Goal: Task Accomplishment & Management: Manage account settings

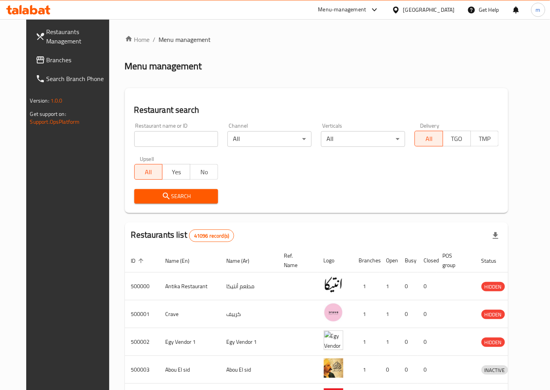
click at [443, 9] on div "Egypt" at bounding box center [429, 9] width 52 height 9
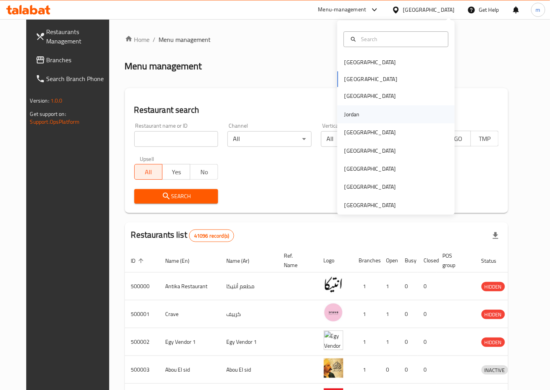
click at [348, 117] on div "Jordan" at bounding box center [351, 114] width 15 height 9
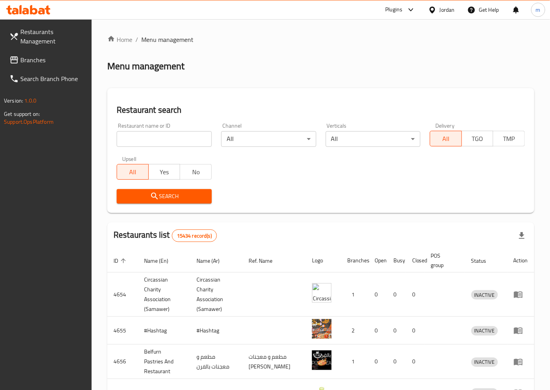
click at [43, 61] on span "Branches" at bounding box center [52, 59] width 65 height 9
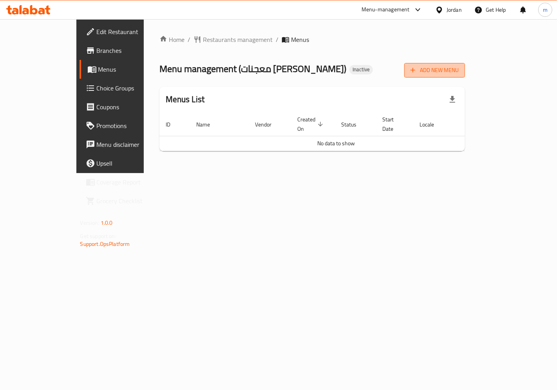
click at [458, 71] on span "Add New Menu" at bounding box center [434, 70] width 48 height 10
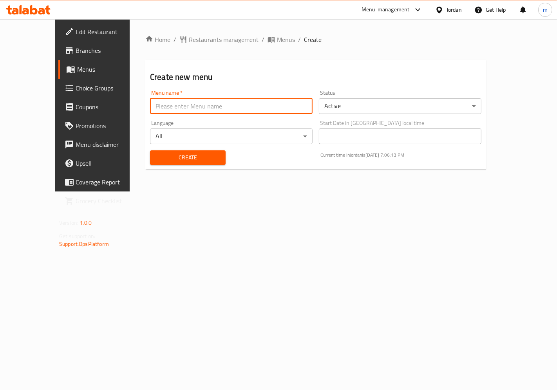
click at [150, 108] on input "text" at bounding box center [231, 106] width 162 height 16
drag, startPoint x: 156, startPoint y: 113, endPoint x: 151, endPoint y: 112, distance: 4.6
click at [151, 112] on input "mohamed" at bounding box center [231, 106] width 162 height 16
drag, startPoint x: 105, startPoint y: 111, endPoint x: 61, endPoint y: 110, distance: 43.8
click at [74, 111] on div "Edit Restaurant Branches Menus Choice Groups Coupons Promotions Menu disclaimer…" at bounding box center [278, 105] width 446 height 172
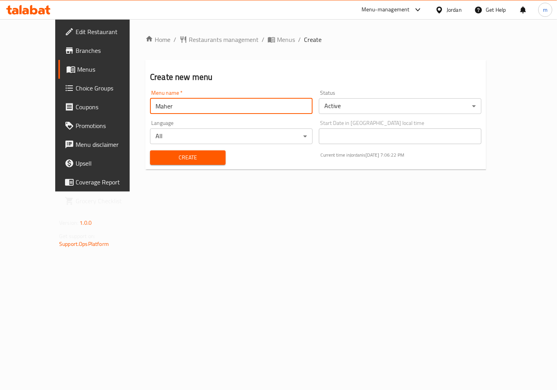
type input "Maher"
click at [181, 157] on span "Create" at bounding box center [187, 158] width 63 height 10
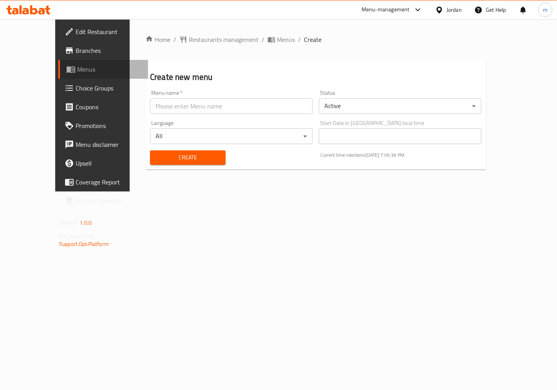
click at [77, 68] on span "Menus" at bounding box center [109, 69] width 65 height 9
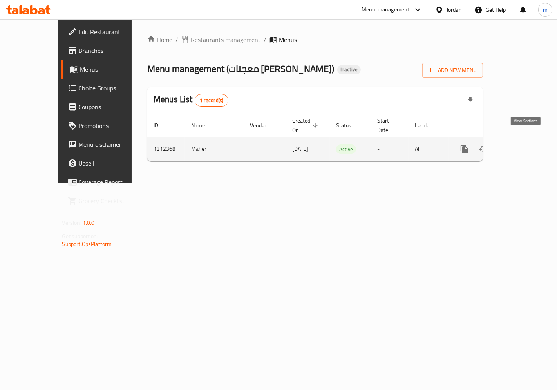
click at [523, 144] on icon "enhanced table" at bounding box center [520, 148] width 9 height 9
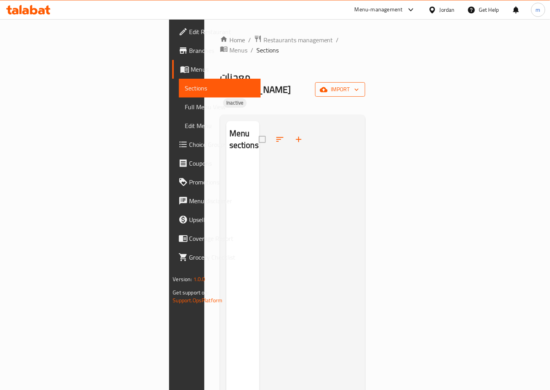
click at [359, 85] on span "import" at bounding box center [340, 90] width 38 height 10
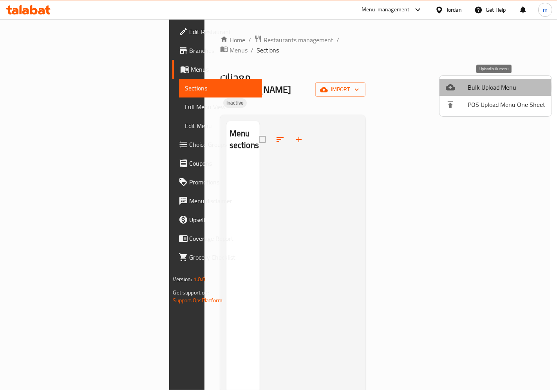
click at [494, 87] on span "Bulk Upload Menu" at bounding box center [505, 87] width 77 height 9
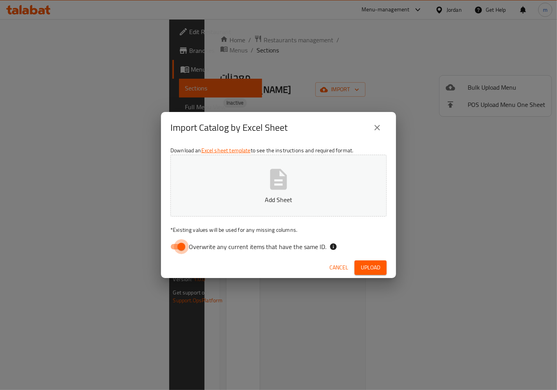
click at [172, 245] on input "Overwrite any current items that have the same ID." at bounding box center [181, 246] width 45 height 15
checkbox input "false"
click at [269, 191] on icon "button" at bounding box center [278, 179] width 25 height 25
click at [373, 265] on span "Upload" at bounding box center [370, 268] width 20 height 10
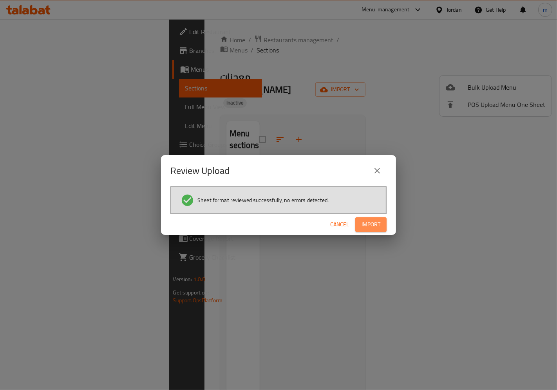
click at [377, 224] on span "Import" at bounding box center [370, 225] width 19 height 10
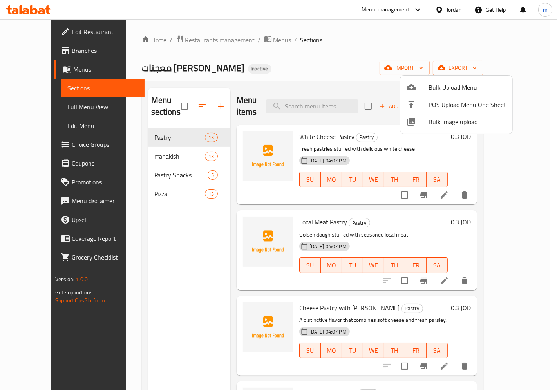
click at [537, 134] on div at bounding box center [278, 195] width 557 height 390
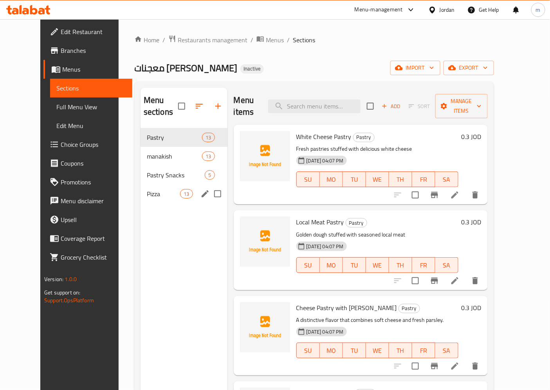
click at [169, 188] on div "Pizza 13" at bounding box center [183, 193] width 87 height 19
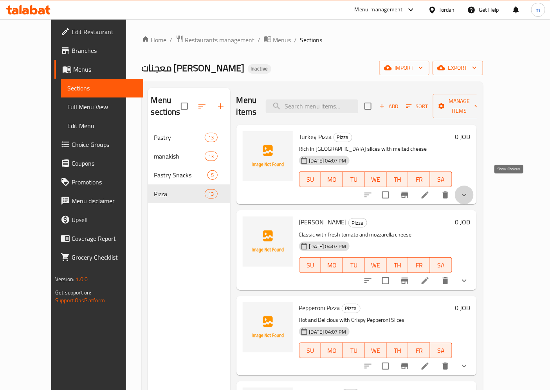
click at [469, 190] on icon "show more" at bounding box center [463, 194] width 9 height 9
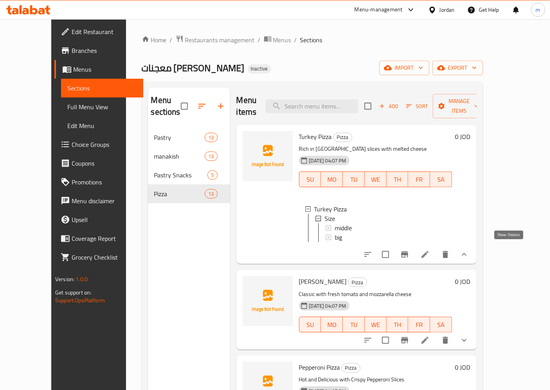
click at [469, 250] on icon "show more" at bounding box center [463, 254] width 9 height 9
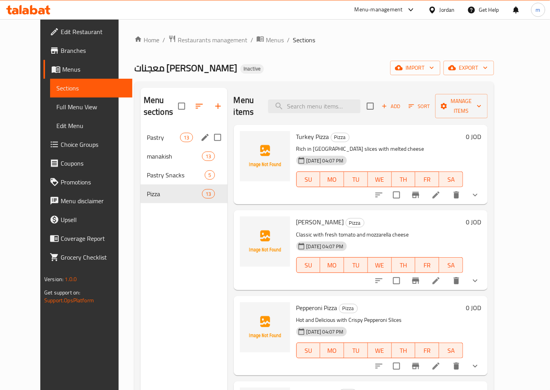
click at [140, 128] on div "Pastry 13" at bounding box center [183, 137] width 87 height 19
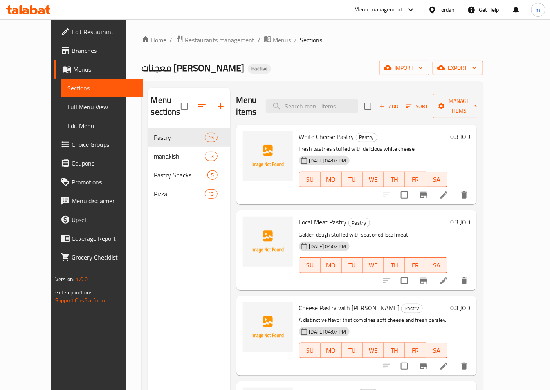
click at [67, 107] on span "Full Menu View" at bounding box center [102, 106] width 70 height 9
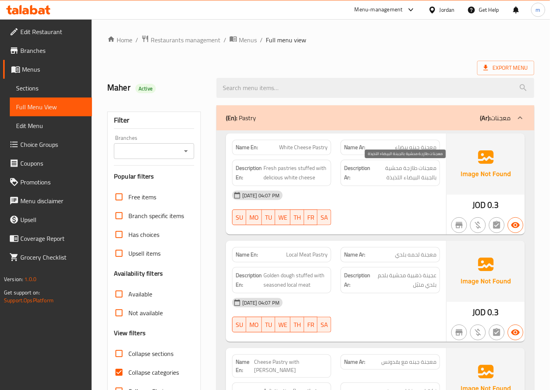
click at [430, 170] on span "معجنات طازجة محشية بالجبنة البيضاء اللذيذة" at bounding box center [404, 172] width 65 height 19
copy span "معجنات"
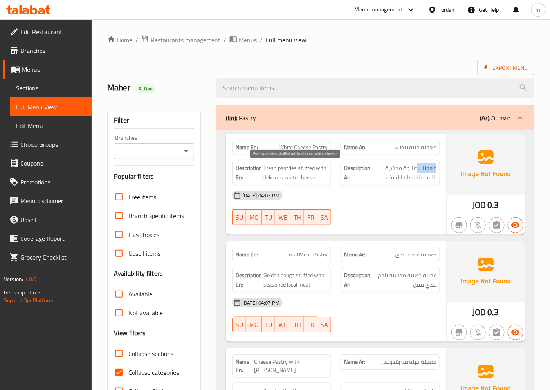
click at [286, 168] on span "Fresh pastries stuffed with delicious white cheese" at bounding box center [295, 172] width 65 height 19
copy span "pastries"
click at [302, 169] on span "Fresh pastries stuffed with delicious white cheese" at bounding box center [295, 172] width 65 height 19
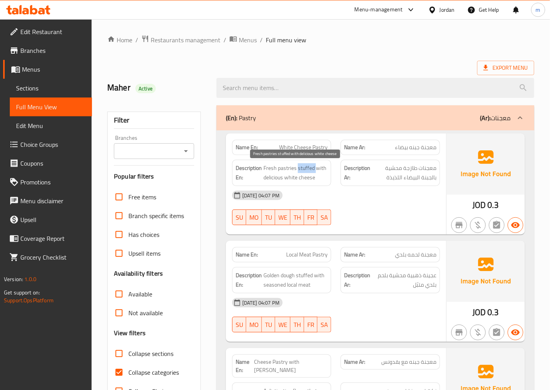
copy span "stuffed"
click at [282, 171] on span "Fresh pastries stuffed with delicious white cheese" at bounding box center [295, 172] width 65 height 19
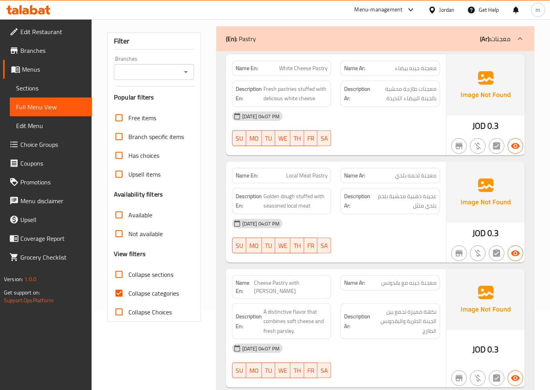
scroll to position [87, 0]
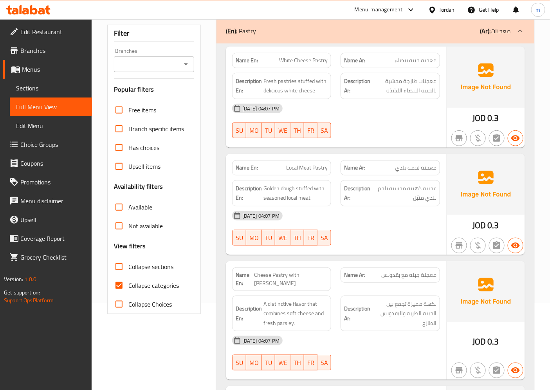
click at [290, 166] on span "Local Meat Pastry" at bounding box center [306, 168] width 41 height 8
copy span "Local"
click at [49, 85] on span "Sections" at bounding box center [51, 87] width 70 height 9
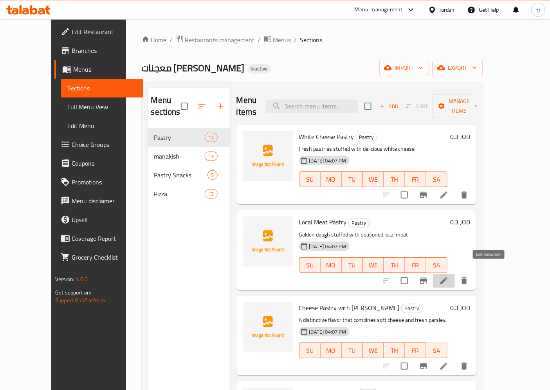
click at [447, 277] on icon at bounding box center [443, 280] width 7 height 7
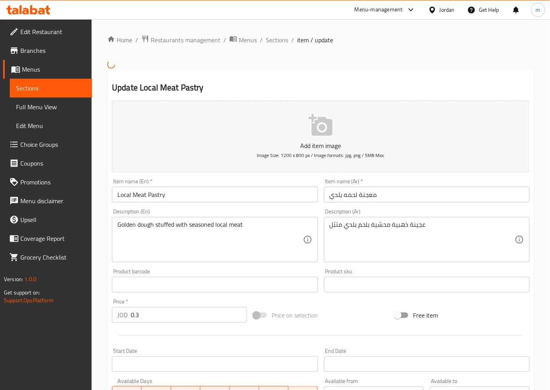
click at [124, 197] on input "Local Meat Pastry" at bounding box center [214, 195] width 205 height 16
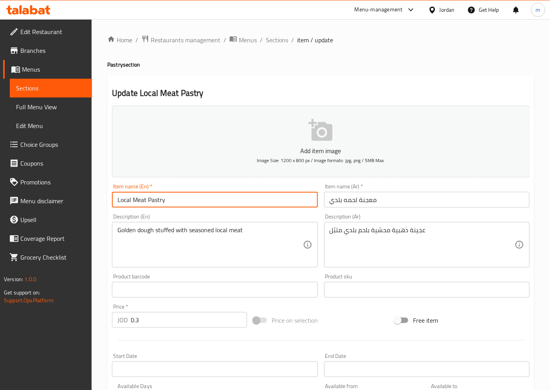
click at [124, 197] on input "Local Meat Pastry" at bounding box center [214, 200] width 205 height 16
type input "Baladi Meat Pastry"
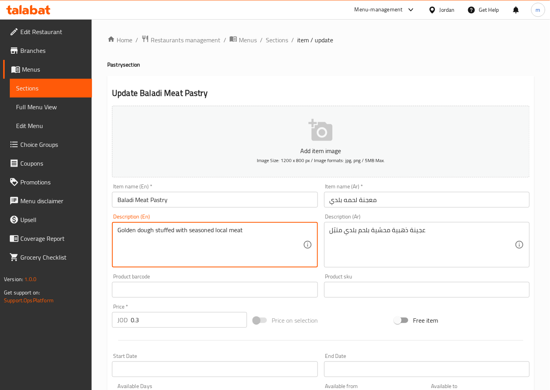
click at [126, 232] on textarea "Golden dough stuffed with seasoned local meat" at bounding box center [209, 244] width 185 height 37
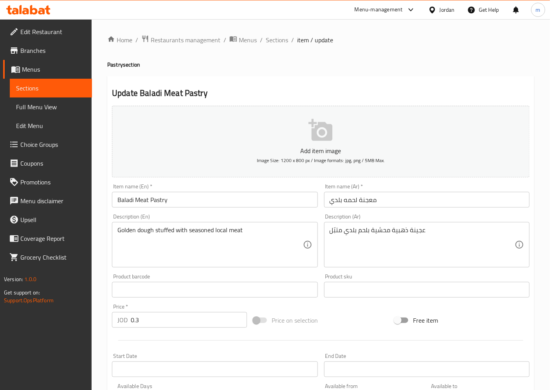
click at [222, 230] on textarea "Golden dough stuffed with seasoned local meat" at bounding box center [209, 244] width 185 height 37
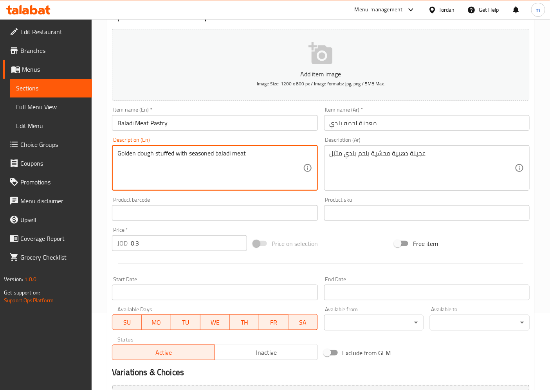
scroll to position [162, 0]
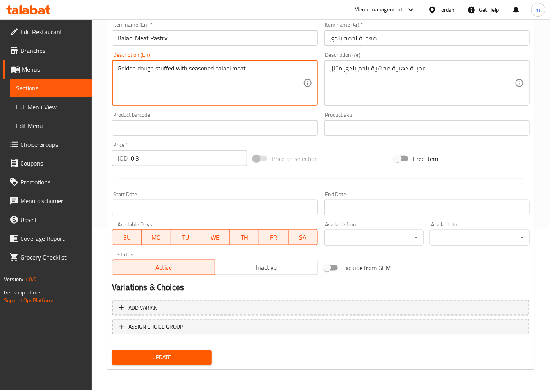
type textarea "Golden dough stuffed with seasoned baladi meat"
click at [179, 354] on span "Update" at bounding box center [161, 358] width 87 height 10
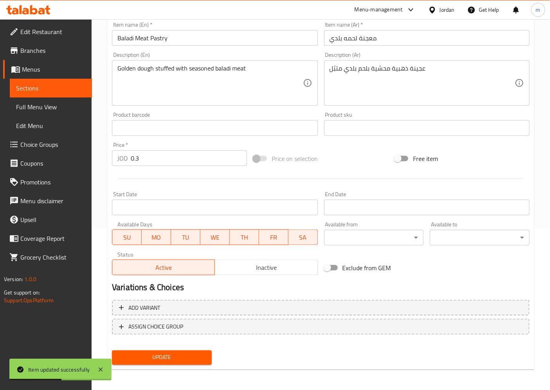
click at [42, 87] on span "Sections" at bounding box center [51, 87] width 70 height 9
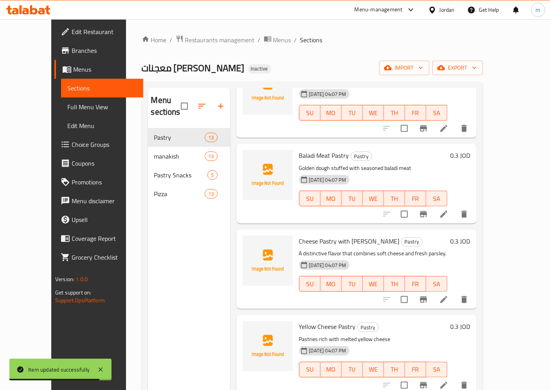
scroll to position [87, 0]
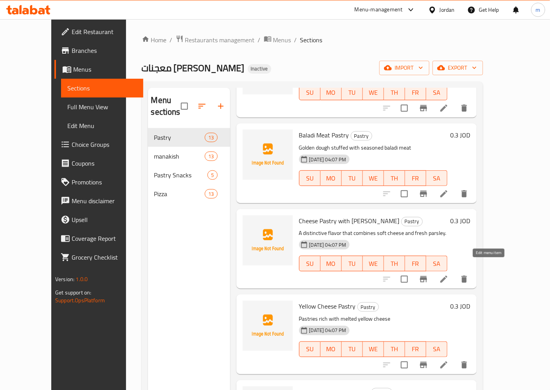
click at [447, 276] on icon at bounding box center [443, 279] width 7 height 7
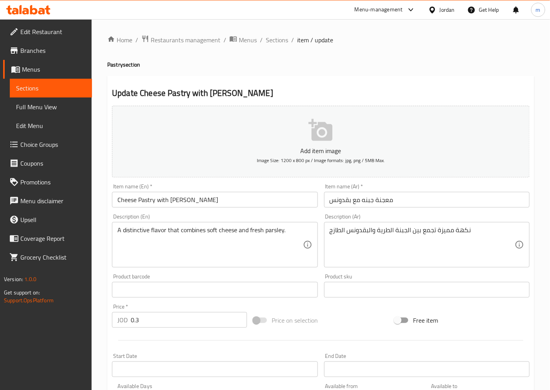
click at [166, 201] on input "Cheese Pastry with [PERSON_NAME]" at bounding box center [214, 200] width 205 height 16
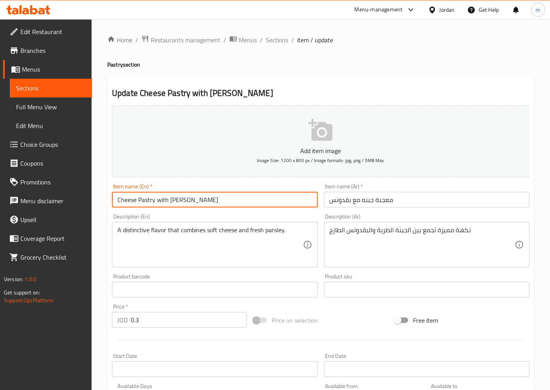
click at [175, 199] on input "Cheese Pastry with [PERSON_NAME]" at bounding box center [214, 200] width 205 height 16
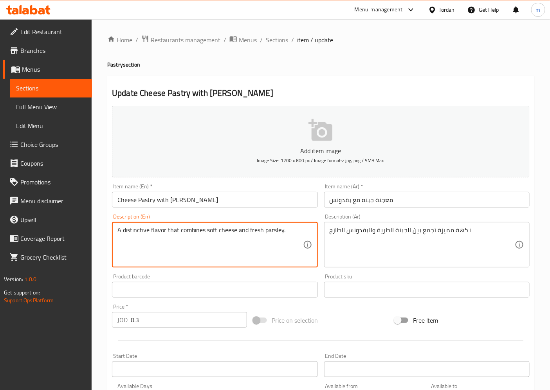
click at [138, 232] on textarea "A distinctive flavor that combines soft cheese and fresh parsley." at bounding box center [209, 244] width 185 height 37
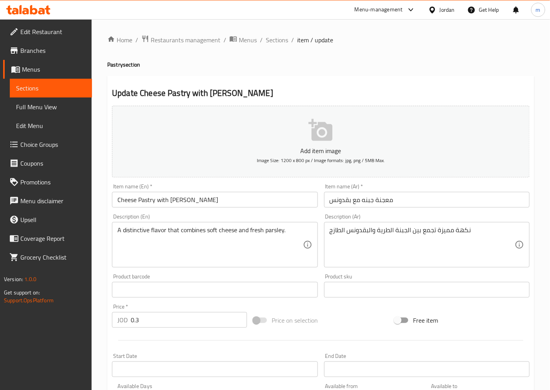
click at [212, 230] on textarea "A distinctive flavor that combines soft cheese and fresh parsley." at bounding box center [209, 244] width 185 height 37
click at [258, 240] on textarea "A distinctive flavor that combines soft cheese and fresh parsley." at bounding box center [209, 244] width 185 height 37
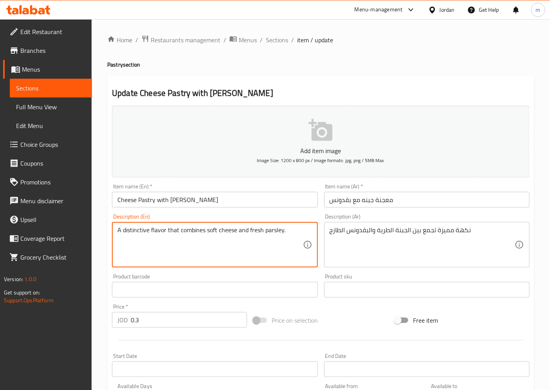
click at [135, 232] on textarea "A distinctive flavor that combines soft cheese and fresh parsley." at bounding box center [209, 244] width 185 height 37
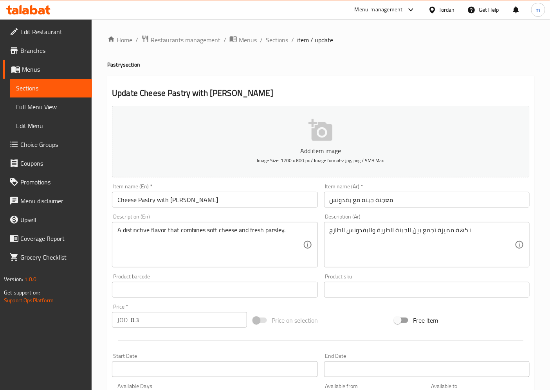
click at [193, 232] on textarea "A distinctive flavor that combines soft cheese and fresh parsley." at bounding box center [209, 244] width 185 height 37
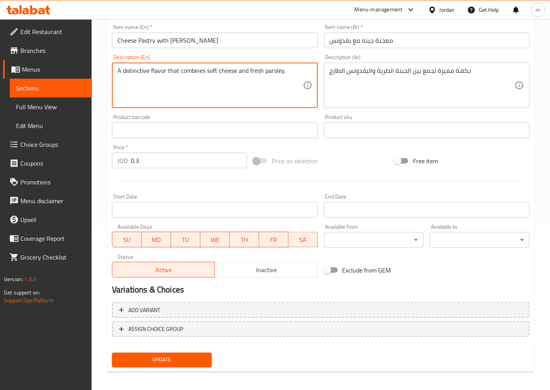
scroll to position [162, 0]
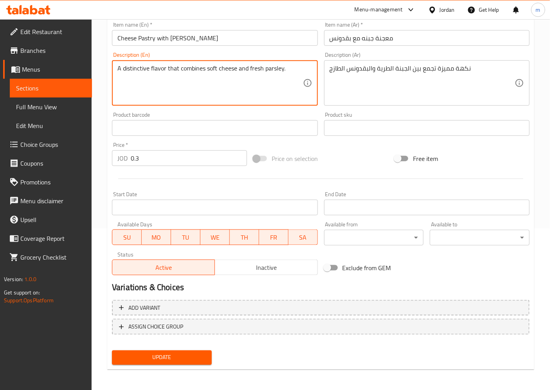
click at [165, 360] on span "Update" at bounding box center [161, 358] width 87 height 10
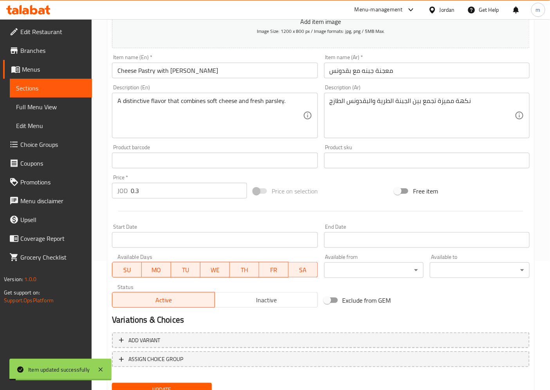
scroll to position [31, 0]
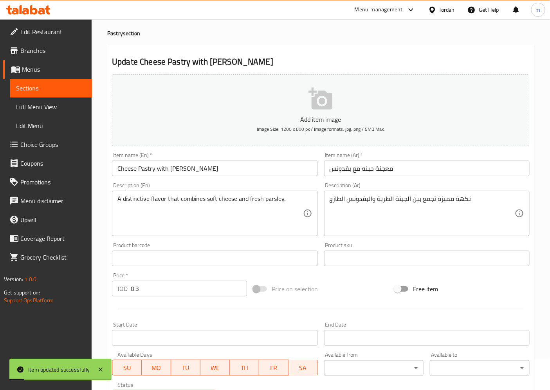
click at [42, 86] on span "Sections" at bounding box center [51, 87] width 70 height 9
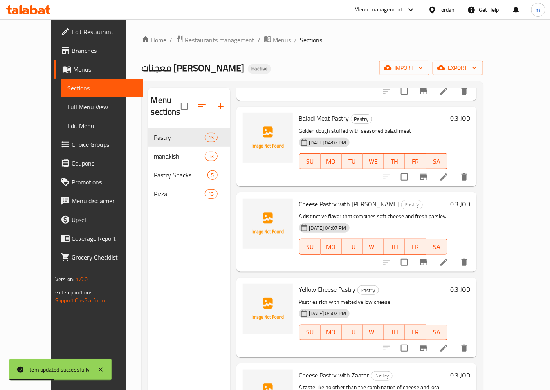
scroll to position [130, 0]
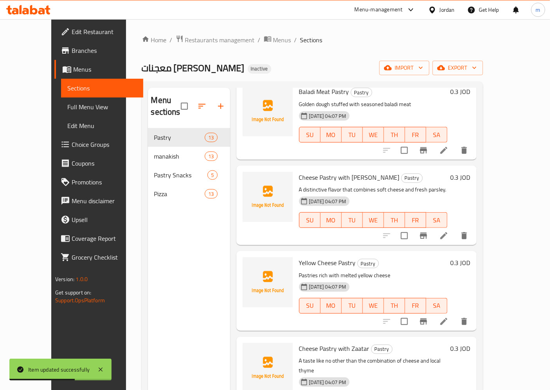
click at [448, 317] on icon at bounding box center [443, 321] width 9 height 9
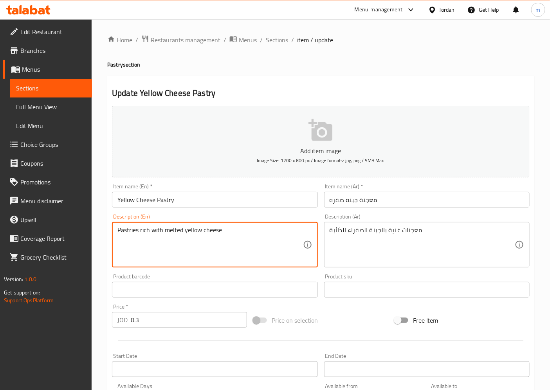
click at [171, 230] on textarea "Pastries rich with melted yellow cheese" at bounding box center [209, 244] width 185 height 37
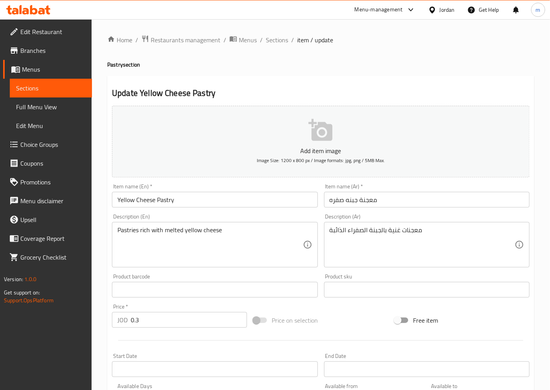
click at [218, 228] on textarea "Pastries rich with melted yellow cheese" at bounding box center [209, 244] width 185 height 37
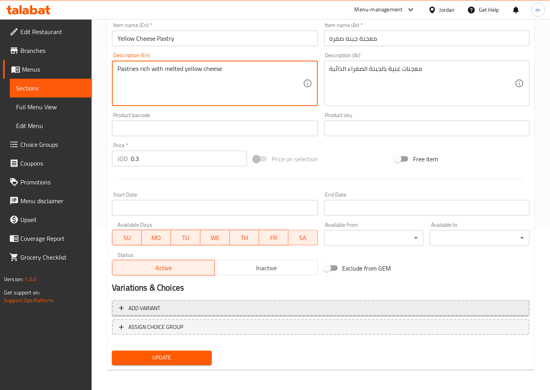
scroll to position [162, 0]
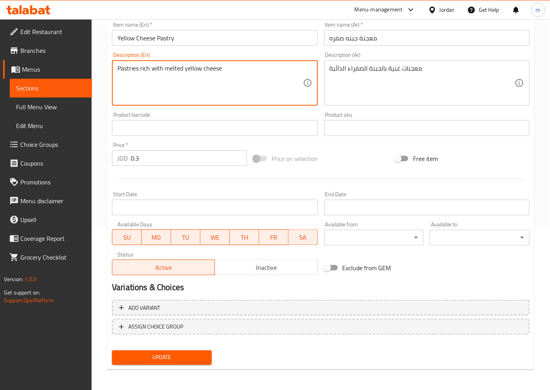
click at [176, 355] on span "Update" at bounding box center [161, 358] width 87 height 10
click at [143, 71] on textarea "Pastries rich with melted yellow cheese" at bounding box center [209, 83] width 185 height 37
click at [26, 87] on span "Sections" at bounding box center [51, 87] width 70 height 9
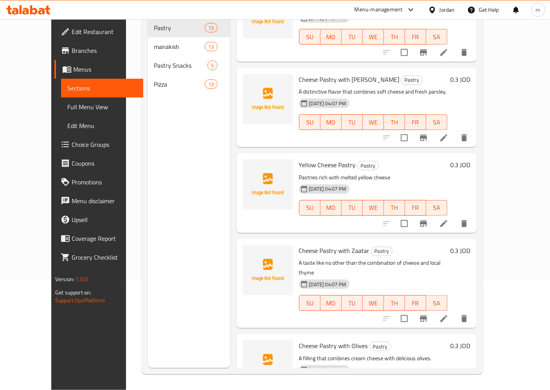
scroll to position [130, 0]
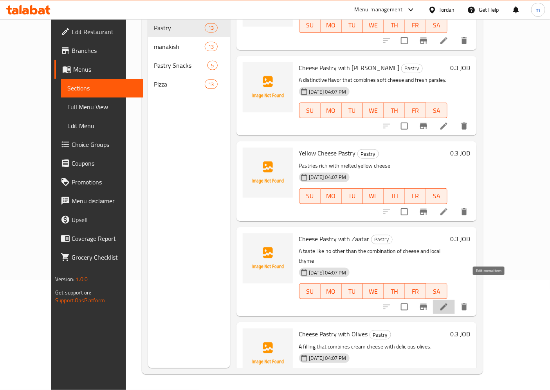
click at [448, 302] on icon at bounding box center [443, 306] width 9 height 9
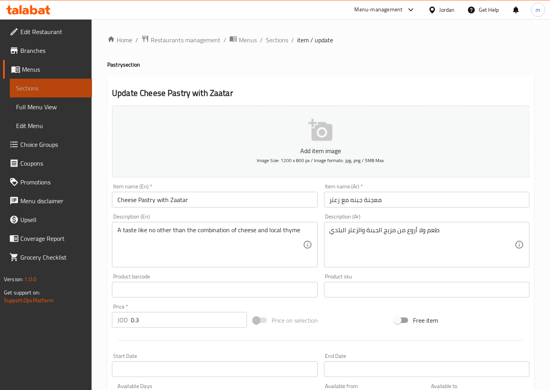
click at [55, 85] on span "Sections" at bounding box center [51, 87] width 70 height 9
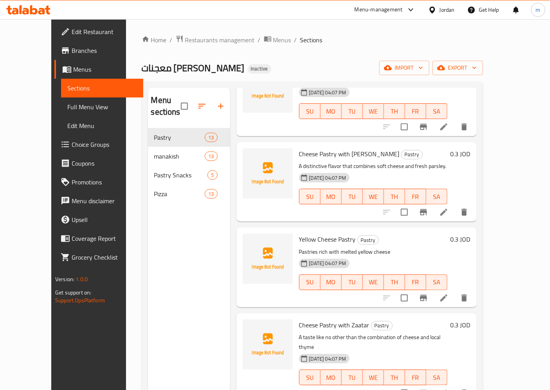
scroll to position [174, 0]
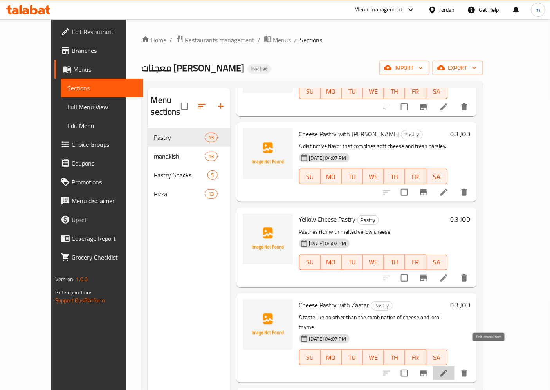
click at [447, 369] on icon at bounding box center [443, 372] width 7 height 7
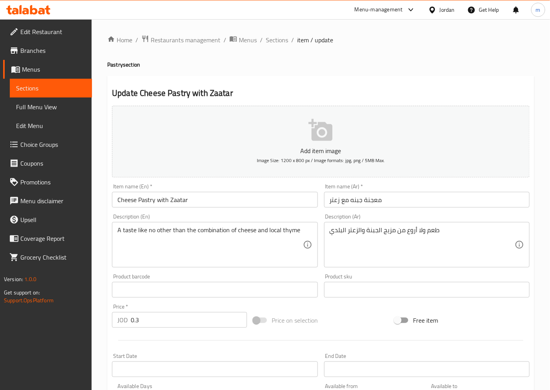
click at [408, 243] on textarea "طعم ولا أروع من مزيج الجبنة والزعتر البلدي" at bounding box center [422, 244] width 185 height 37
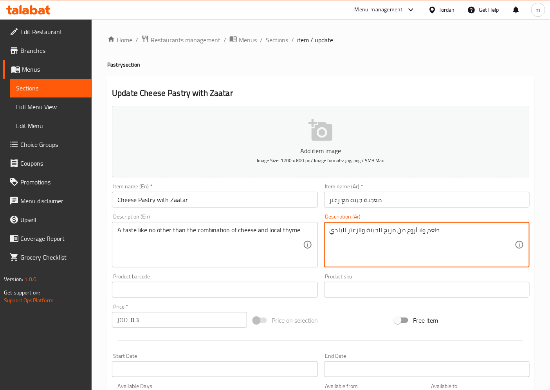
click at [408, 243] on textarea "طعم ولا أروع من مزيج الجبنة والزعتر البلدي" at bounding box center [422, 244] width 185 height 37
click at [371, 230] on textarea "طعم ولا أروع من مزيج الجبنة والزعتر البلدي" at bounding box center [422, 244] width 185 height 37
click at [45, 81] on link "Sections" at bounding box center [51, 88] width 82 height 19
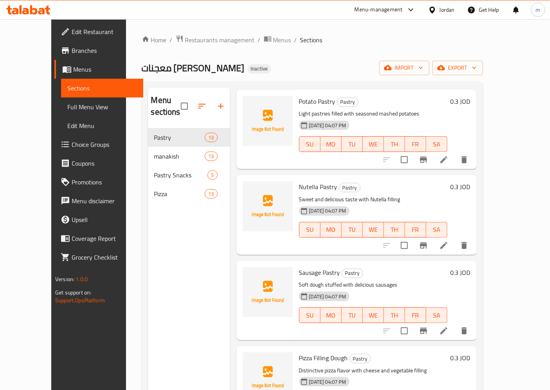
scroll to position [740, 0]
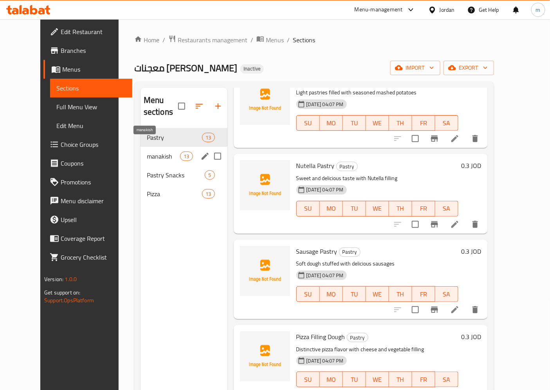
click at [147, 151] on span "manakish" at bounding box center [163, 155] width 33 height 9
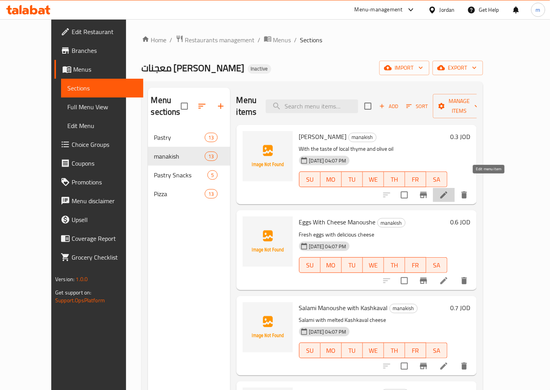
click at [448, 190] on icon at bounding box center [443, 194] width 9 height 9
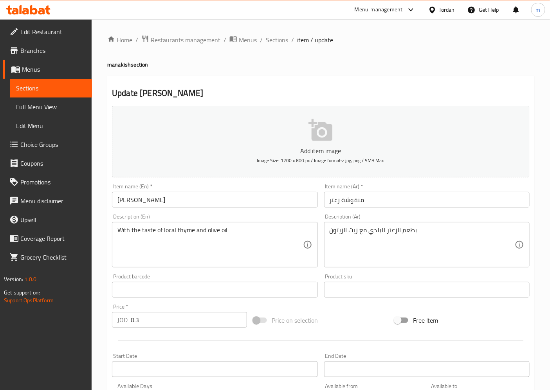
click at [38, 88] on span "Sections" at bounding box center [51, 87] width 70 height 9
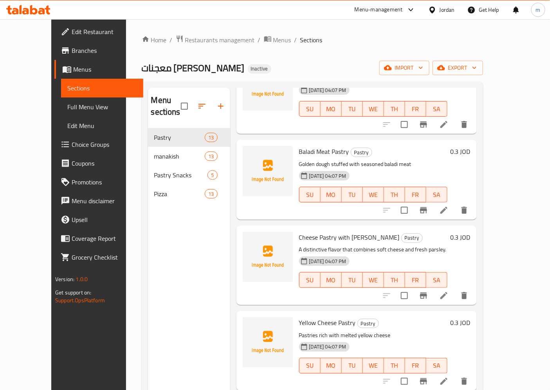
scroll to position [87, 0]
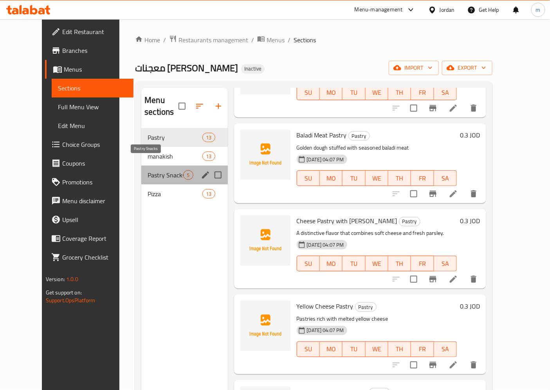
click at [148, 170] on span "Pastry Snacks" at bounding box center [166, 174] width 36 height 9
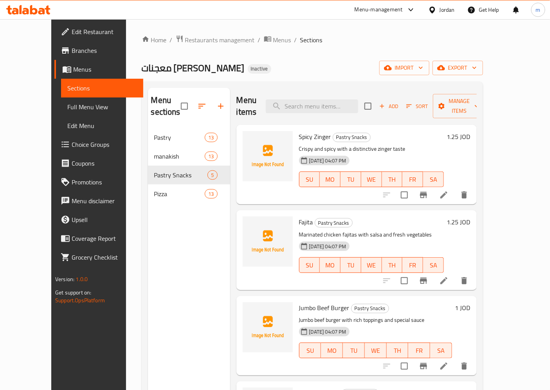
click at [67, 110] on span "Full Menu View" at bounding box center [102, 106] width 70 height 9
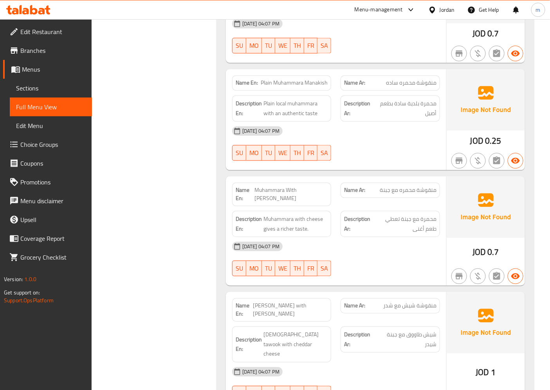
scroll to position [2478, 0]
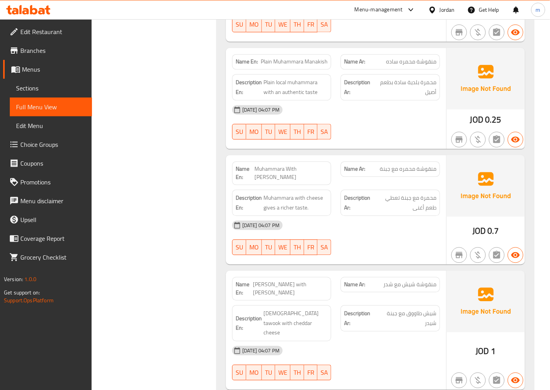
click at [421, 280] on span "منقوشة شيش مع شدر" at bounding box center [409, 284] width 53 height 8
click at [422, 308] on span "شيش طاووق مع جبنة شيدر" at bounding box center [406, 317] width 59 height 19
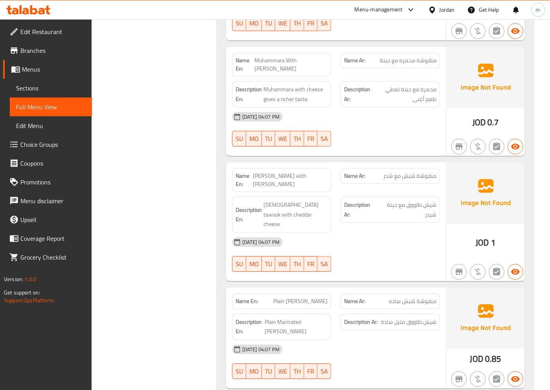
scroll to position [2565, 0]
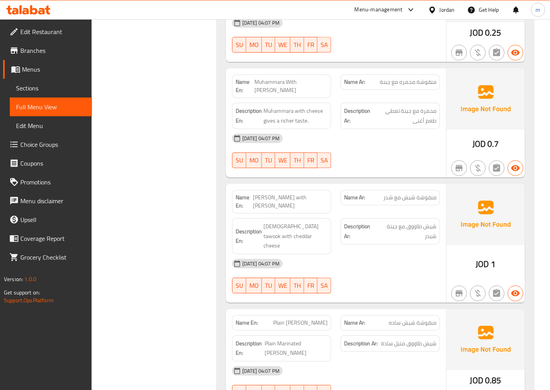
click at [404, 254] on div "[DATE] 04:07 PM" at bounding box center [335, 263] width 217 height 19
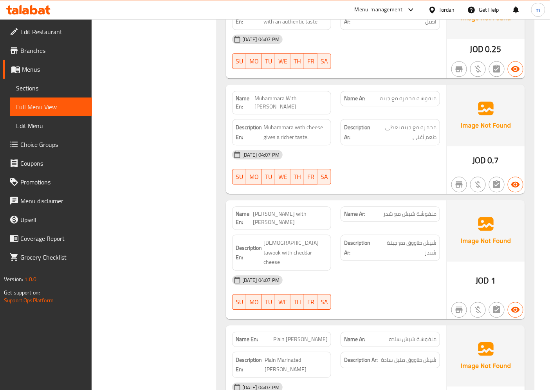
scroll to position [2435, 0]
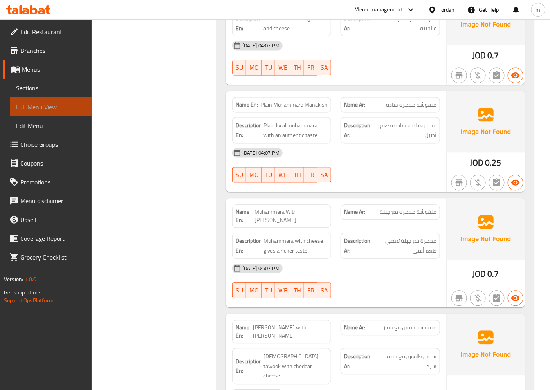
click at [40, 106] on span "Full Menu View" at bounding box center [51, 106] width 70 height 9
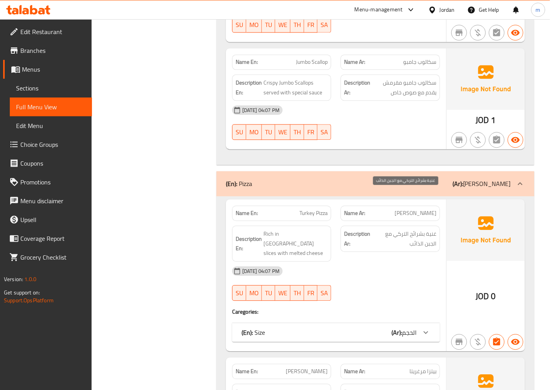
scroll to position [3609, 0]
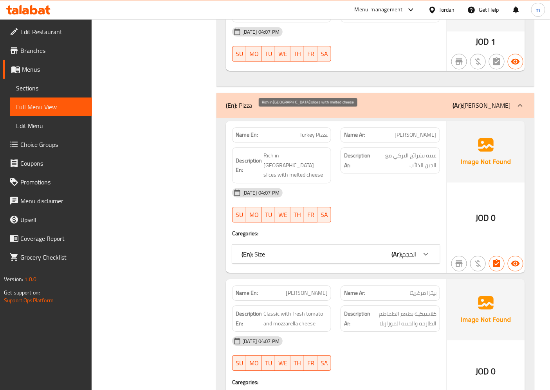
click at [298, 151] on span "Rich in [GEOGRAPHIC_DATA] slices with melted cheese" at bounding box center [295, 165] width 65 height 29
copy span "slices"
click at [402, 151] on span "غنية بشرائح التركي مع الجبن الذائب" at bounding box center [405, 160] width 64 height 19
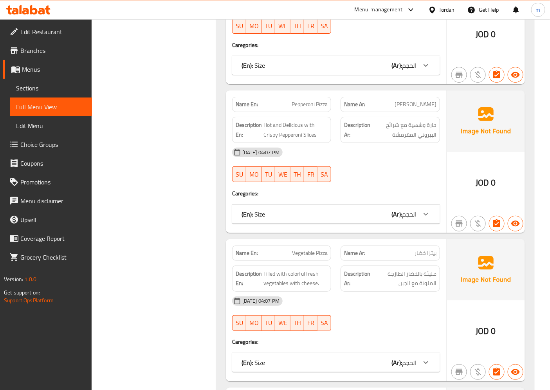
scroll to position [3957, 0]
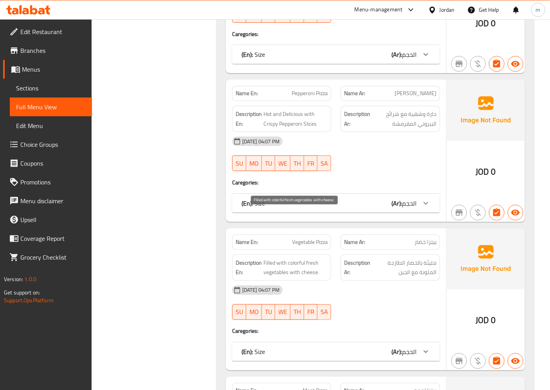
click at [270, 258] on span "Filled with colorful fresh vegetables with cheese." at bounding box center [295, 267] width 65 height 19
copy span "Filled"
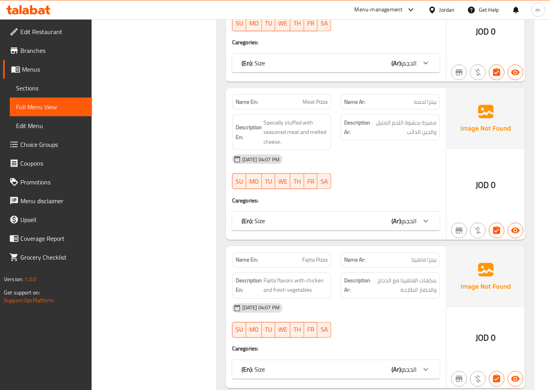
scroll to position [4261, 0]
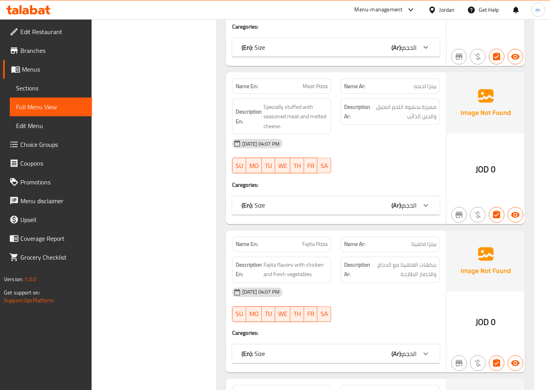
click at [423, 240] on span "بيتزا فاهيتا" at bounding box center [423, 244] width 25 height 8
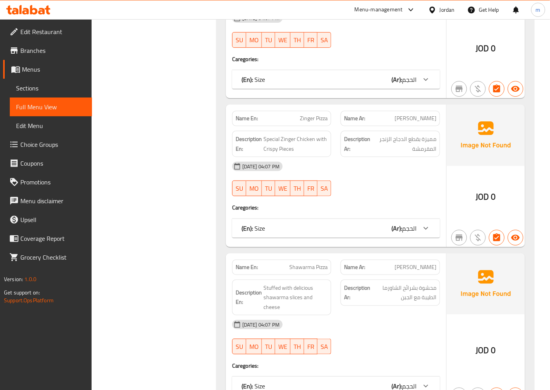
scroll to position [5000, 0]
click at [429, 282] on span "محشوة بشرائح الشاورما الطيبة مع الجبن" at bounding box center [404, 291] width 65 height 19
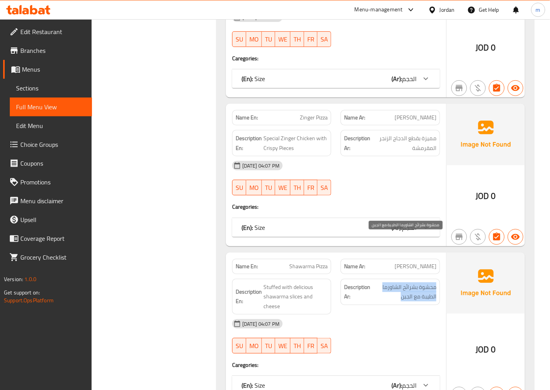
click at [429, 282] on span "محشوة بشرائح الشاورما الطيبة مع الجبن" at bounding box center [404, 291] width 65 height 19
copy div "محشوة بشرائح الشاورما الطيبة مع الجبن"
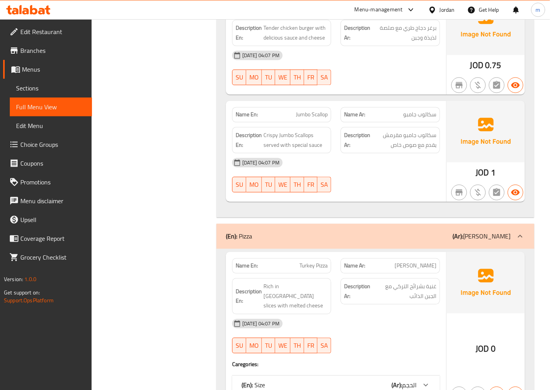
scroll to position [3522, 0]
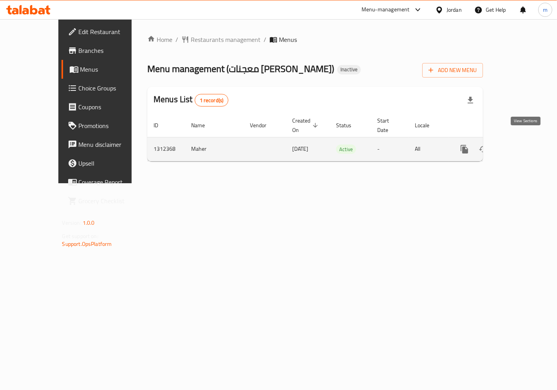
click at [526, 145] on link "enhanced table" at bounding box center [520, 149] width 19 height 19
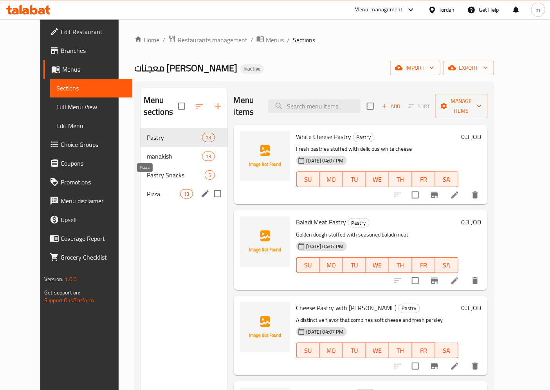
click at [147, 189] on span "Pizza" at bounding box center [163, 193] width 33 height 9
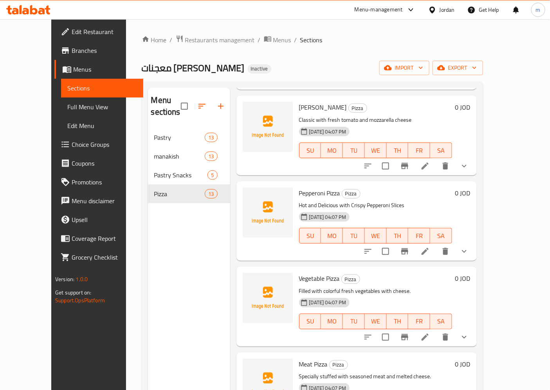
scroll to position [130, 0]
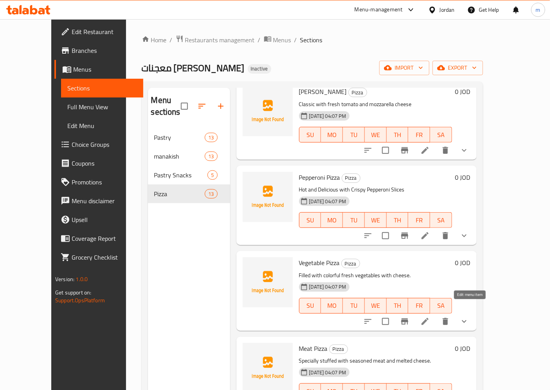
click at [430, 317] on icon at bounding box center [424, 321] width 9 height 9
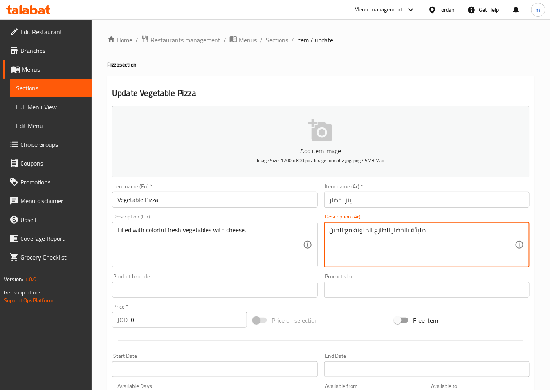
click at [355, 235] on textarea "مليئة بالخضار الطازج الملونة مع الجبن" at bounding box center [422, 244] width 185 height 37
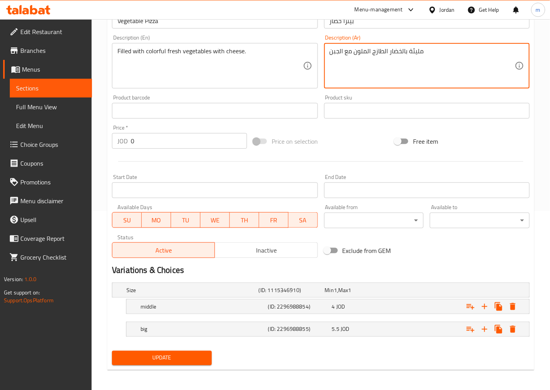
scroll to position [180, 0]
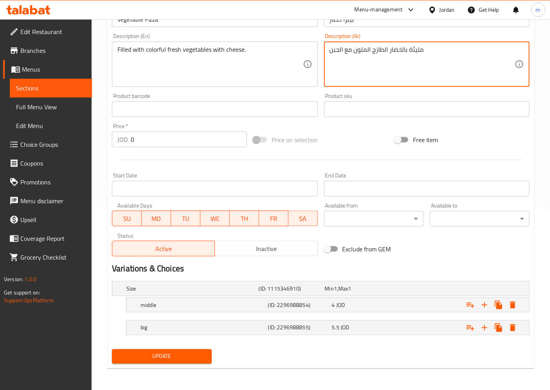
type textarea "مليئة بالخضار الطازج الملون مع الجبن"
click at [171, 354] on span "Update" at bounding box center [161, 356] width 87 height 10
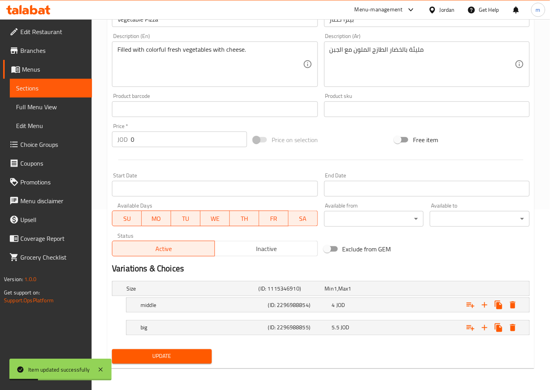
click at [50, 81] on link "Sections" at bounding box center [51, 88] width 82 height 19
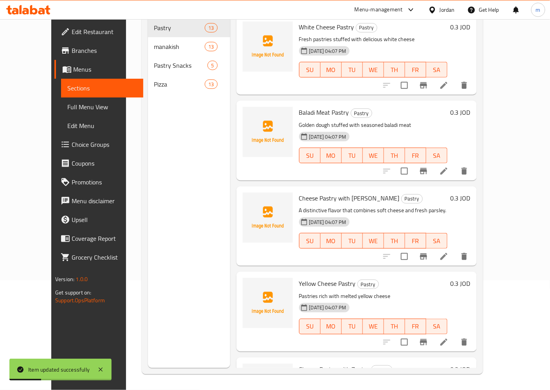
scroll to position [110, 0]
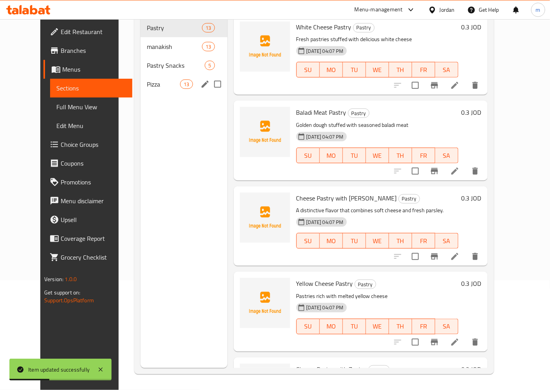
click at [140, 79] on div "Pizza 13" at bounding box center [183, 84] width 87 height 19
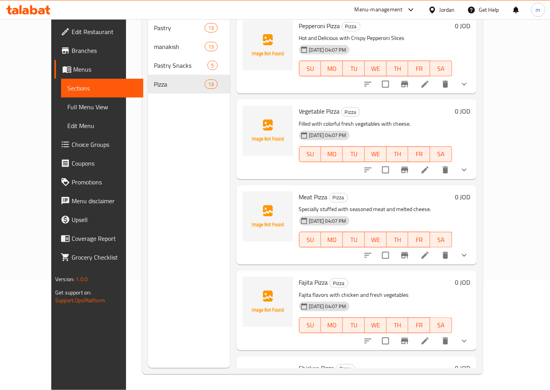
scroll to position [174, 0]
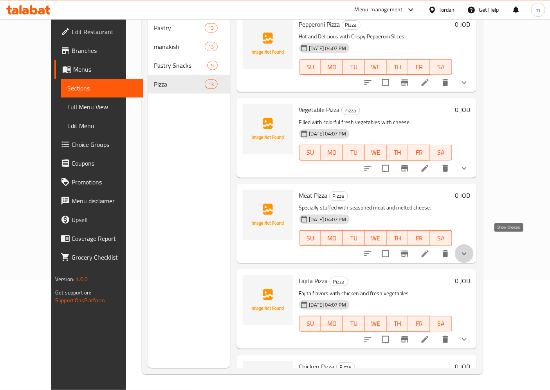
click at [469, 249] on icon "show more" at bounding box center [463, 253] width 9 height 9
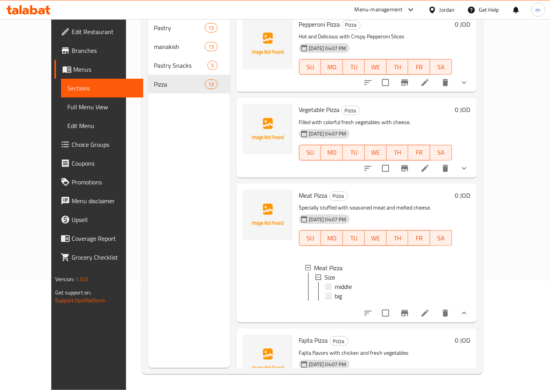
click at [469, 310] on icon "show more" at bounding box center [463, 312] width 9 height 9
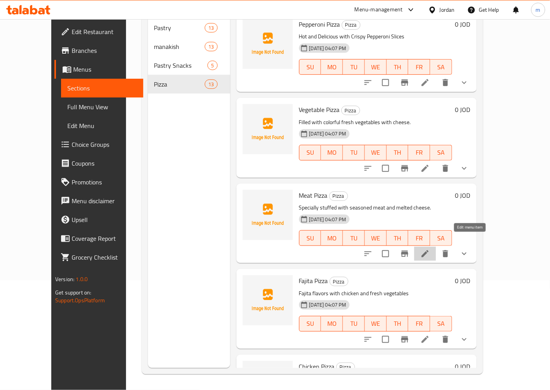
click at [430, 249] on icon at bounding box center [424, 253] width 9 height 9
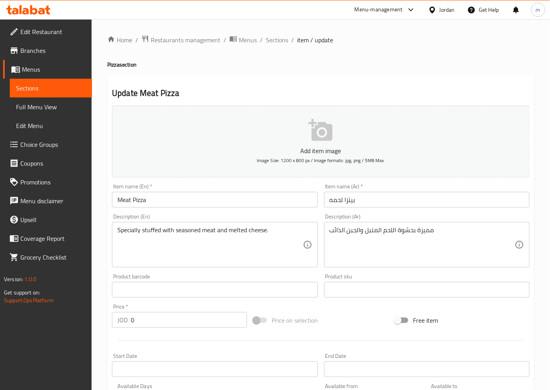
scroll to position [43, 0]
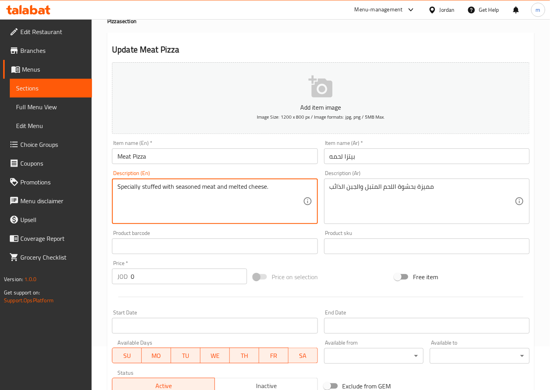
click at [122, 187] on textarea "Specially stuffed with seasoned meat and melted cheese." at bounding box center [209, 201] width 185 height 37
paste textarea "distinctive"
click at [119, 191] on textarea "distinctive stuffed with seasoned meat and melted cheese." at bounding box center [209, 201] width 185 height 37
type textarea "Distinctive stuffed with seasoned meat and melted cheese."
click at [116, 186] on div "Distinctive stuffed with seasoned meat and melted cheese. Description (En)" at bounding box center [214, 200] width 205 height 45
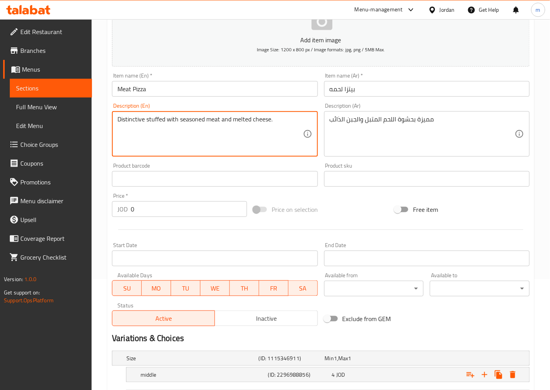
scroll to position [180, 0]
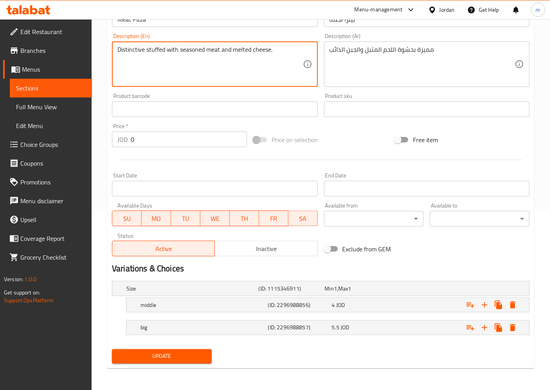
click at [175, 355] on span "Update" at bounding box center [161, 356] width 87 height 10
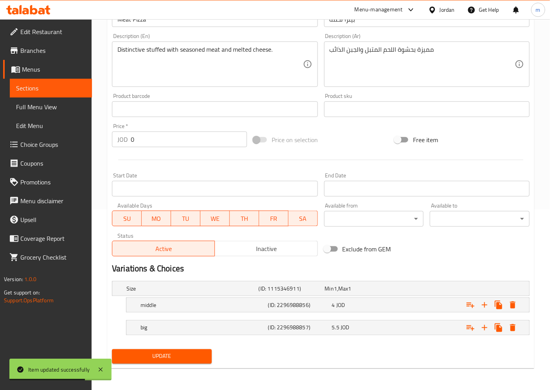
click at [42, 90] on span "Sections" at bounding box center [51, 87] width 70 height 9
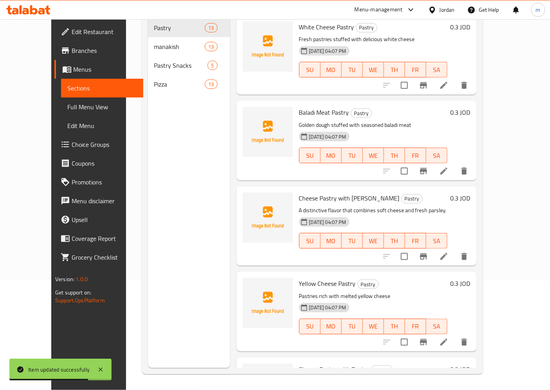
scroll to position [110, 0]
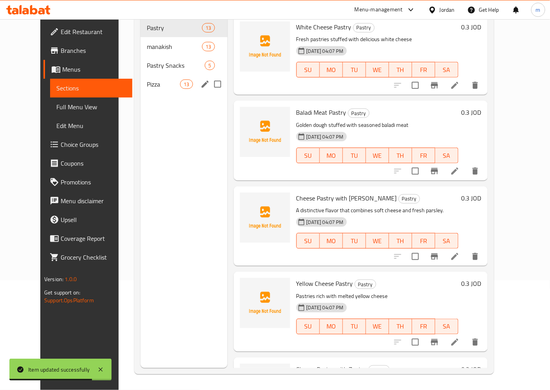
click at [155, 79] on span "Pizza" at bounding box center [163, 83] width 33 height 9
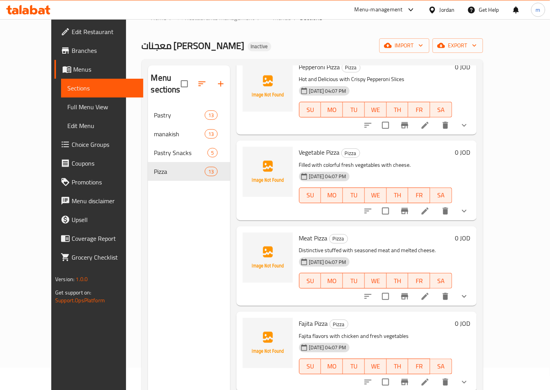
scroll to position [261, 0]
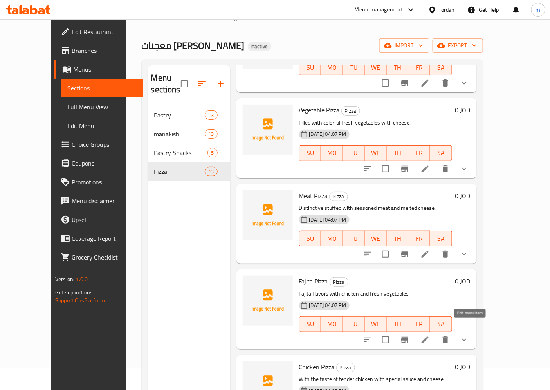
click at [430, 335] on icon at bounding box center [424, 339] width 9 height 9
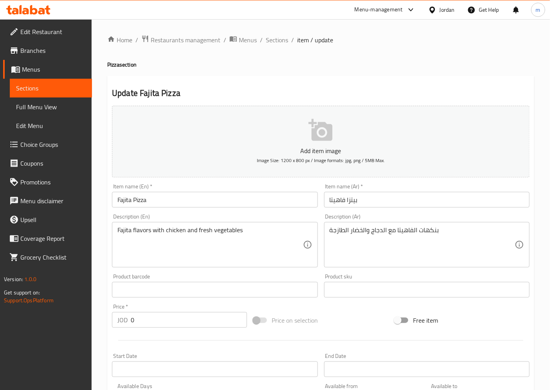
click at [49, 85] on span "Sections" at bounding box center [51, 87] width 70 height 9
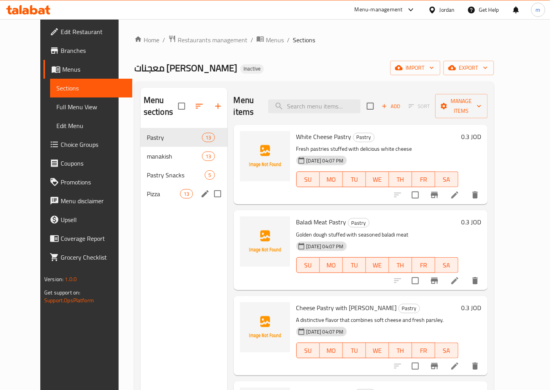
click at [140, 188] on div "Pizza 13" at bounding box center [183, 193] width 87 height 19
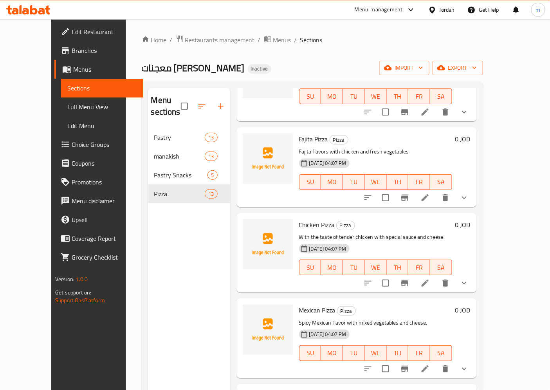
scroll to position [435, 0]
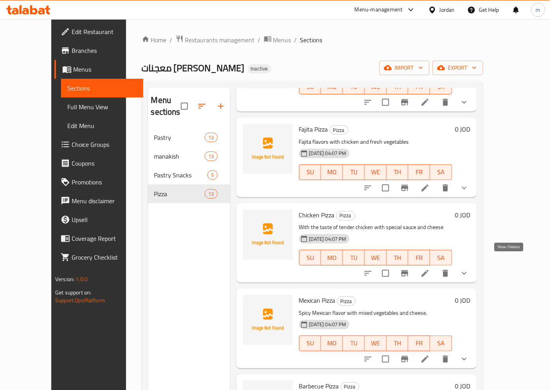
click at [469, 268] on icon "show more" at bounding box center [463, 272] width 9 height 9
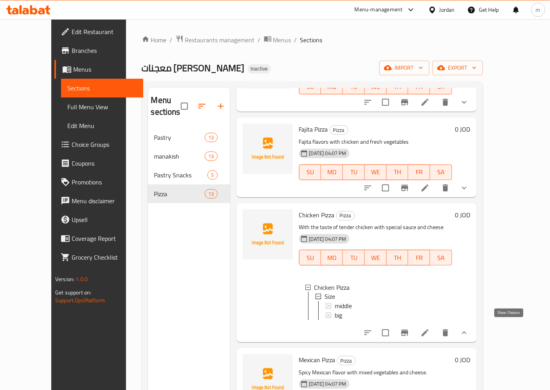
click at [469, 328] on icon "show more" at bounding box center [463, 332] width 9 height 9
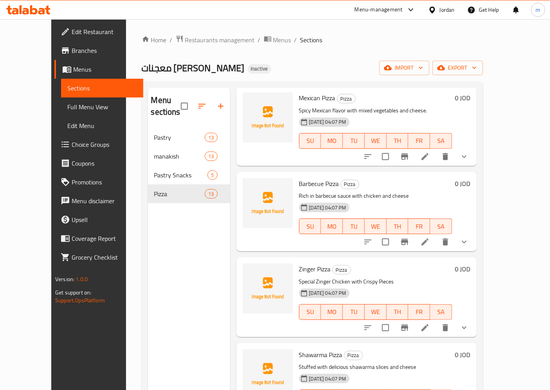
scroll to position [652, 0]
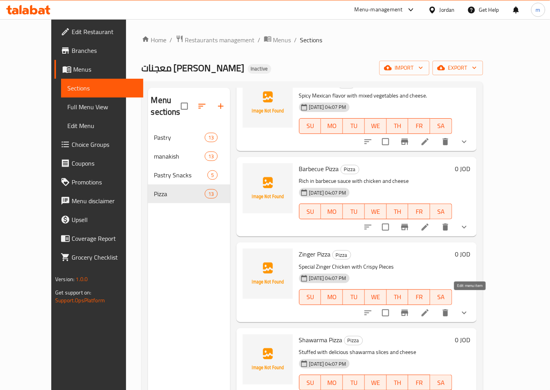
click at [430, 308] on icon at bounding box center [424, 312] width 9 height 9
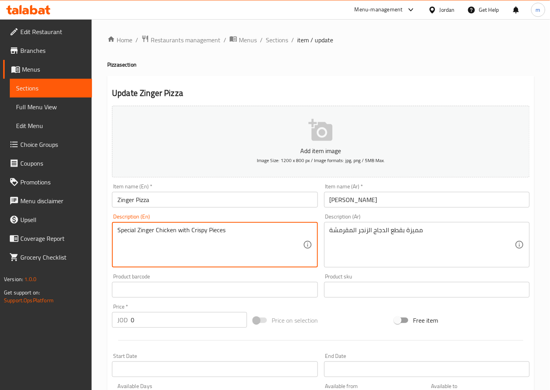
click at [130, 233] on textarea "Special Zinger Chicken with Crispy Pieces" at bounding box center [209, 244] width 185 height 37
paste textarea "distinctive"
click at [119, 232] on textarea "distinctive Zinger Chicken with Crispy Pieces" at bounding box center [209, 244] width 185 height 37
type textarea "Distinctive Zinger Chicken with Crispy Pieces"
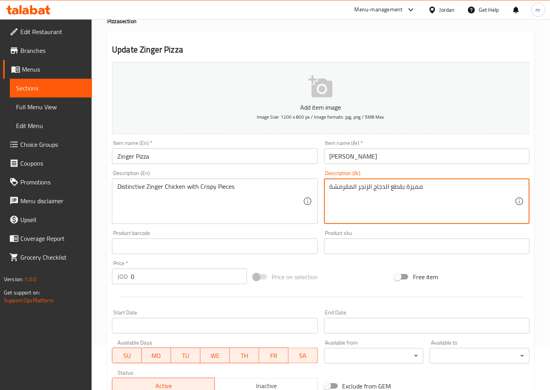
scroll to position [180, 0]
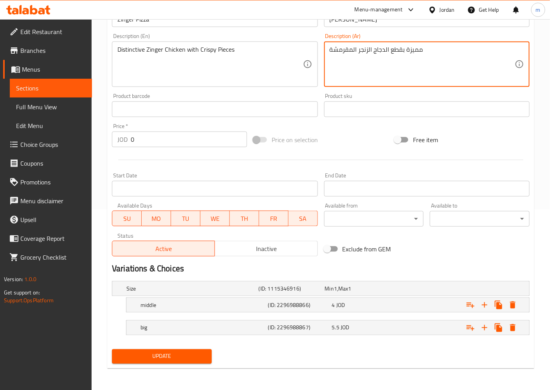
click at [160, 358] on span "Update" at bounding box center [161, 356] width 87 height 10
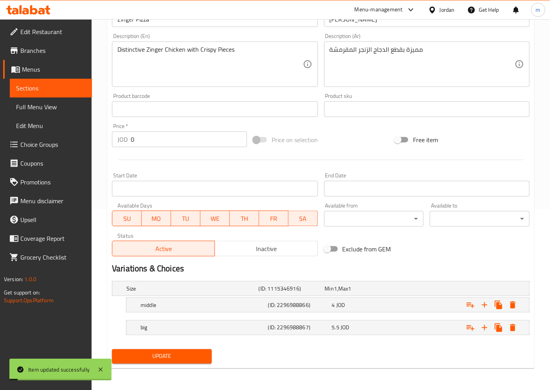
click at [37, 91] on span "Sections" at bounding box center [51, 87] width 70 height 9
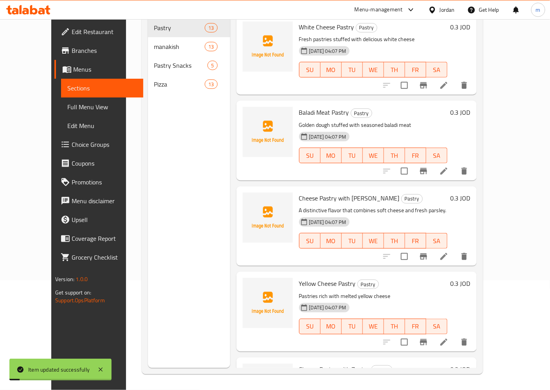
scroll to position [110, 0]
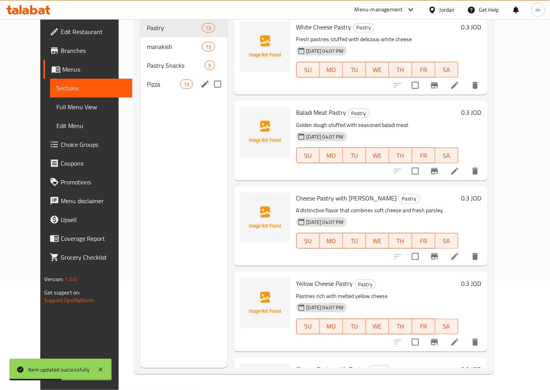
click at [150, 79] on div "Pizza 13" at bounding box center [183, 84] width 87 height 19
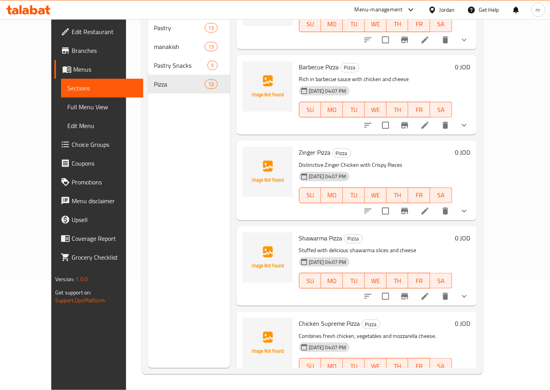
scroll to position [652, 0]
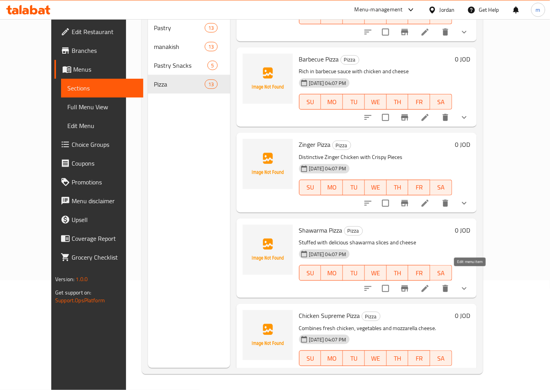
click at [430, 284] on icon at bounding box center [424, 288] width 9 height 9
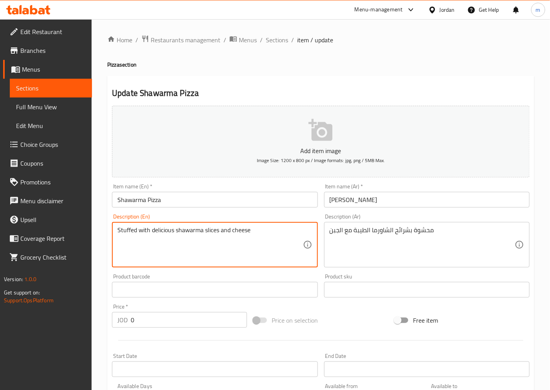
click at [160, 232] on textarea "Stuffed with delicious shawarma slices and cheese" at bounding box center [209, 244] width 185 height 37
paste textarea "istinctive"
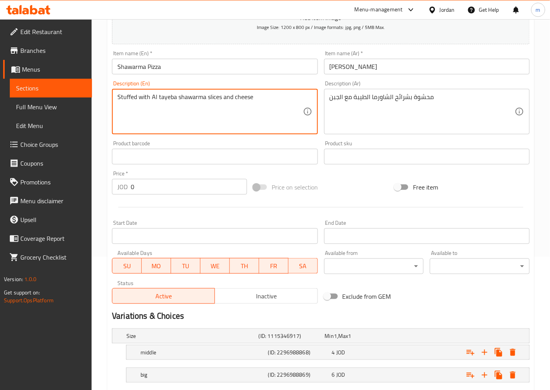
scroll to position [87, 0]
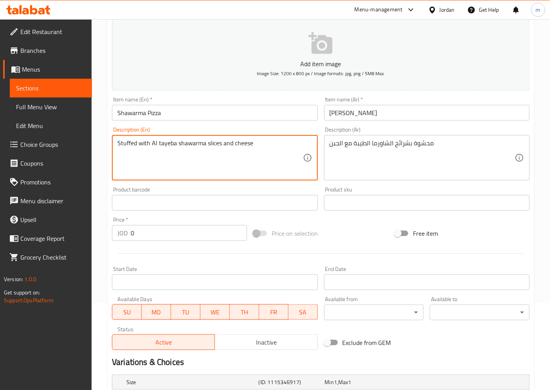
drag, startPoint x: 223, startPoint y: 145, endPoint x: 232, endPoint y: 145, distance: 8.6
click at [232, 145] on textarea "Stuffed with Al tayeba shawarma slices and cheese" at bounding box center [209, 157] width 185 height 37
click at [239, 161] on textarea "Stuffed with Al tayeba shawarma slices and cheese" at bounding box center [209, 157] width 185 height 37
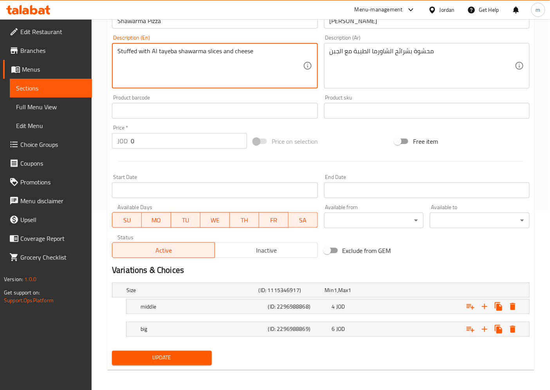
scroll to position [180, 0]
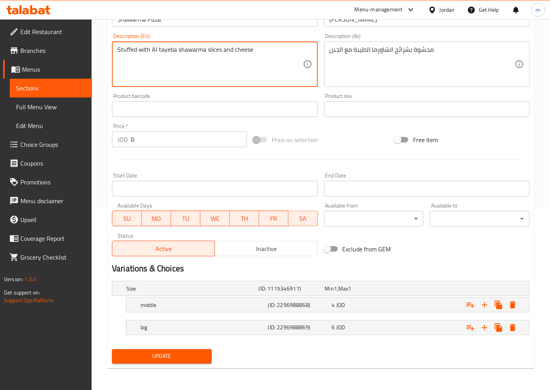
type textarea "Stuffed with Al tayeba shawarma slices and cheese"
click at [167, 358] on span "Update" at bounding box center [161, 356] width 87 height 10
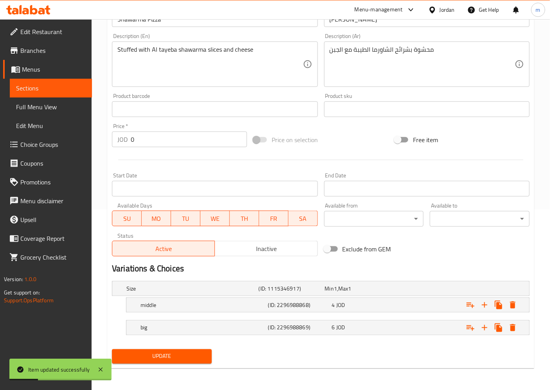
click at [50, 85] on span "Sections" at bounding box center [51, 87] width 70 height 9
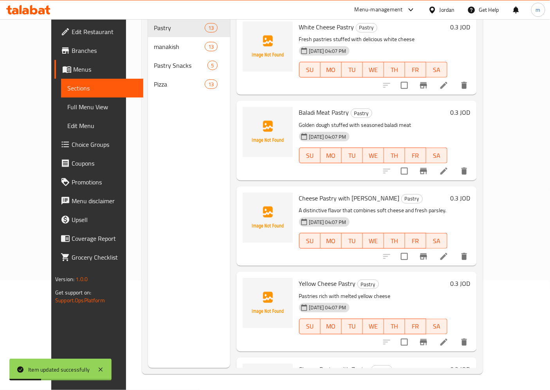
scroll to position [110, 0]
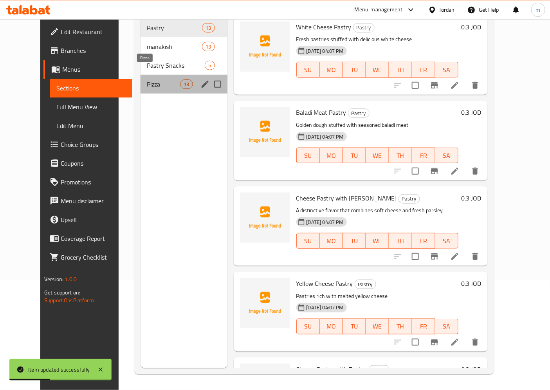
click at [147, 79] on span "Pizza" at bounding box center [163, 83] width 33 height 9
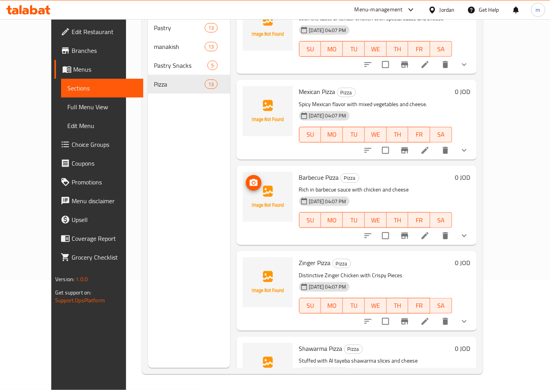
scroll to position [479, 0]
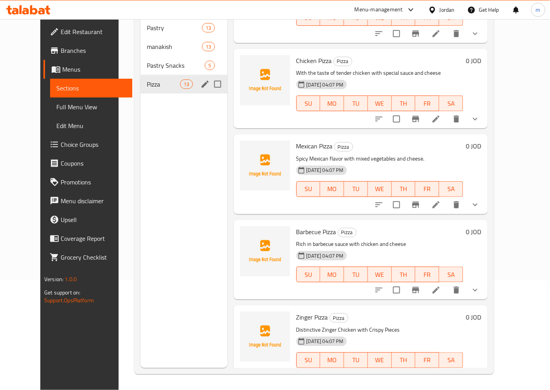
click at [153, 79] on span "Pizza" at bounding box center [163, 83] width 33 height 9
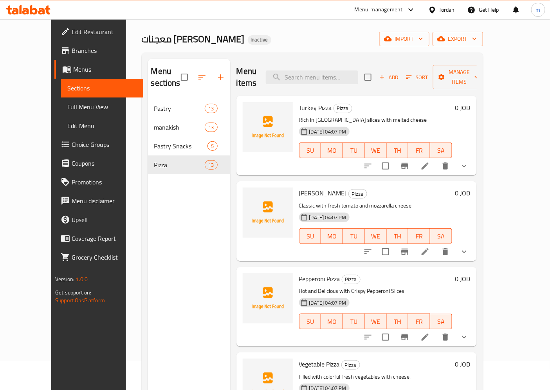
scroll to position [22, 0]
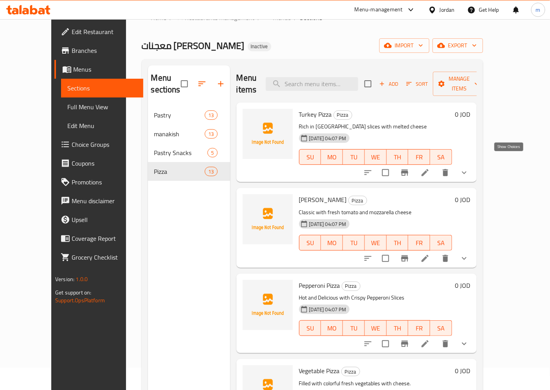
click at [469, 168] on icon "show more" at bounding box center [463, 172] width 9 height 9
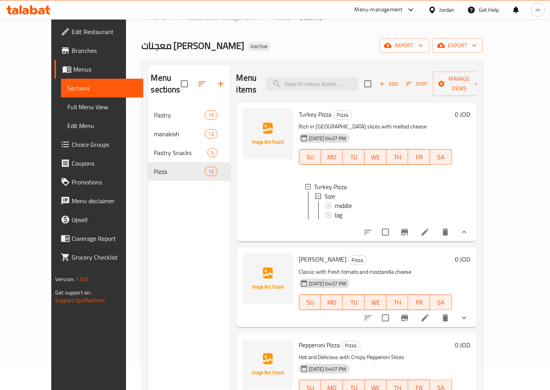
click at [430, 230] on icon at bounding box center [424, 231] width 9 height 9
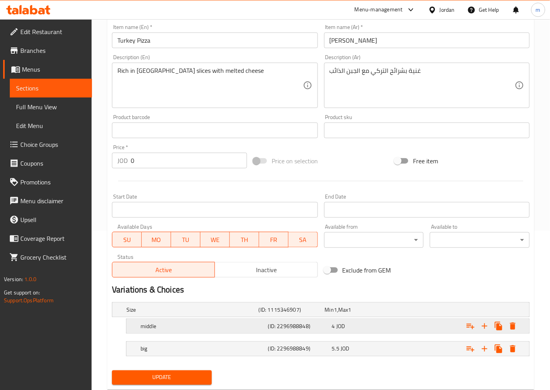
scroll to position [180, 0]
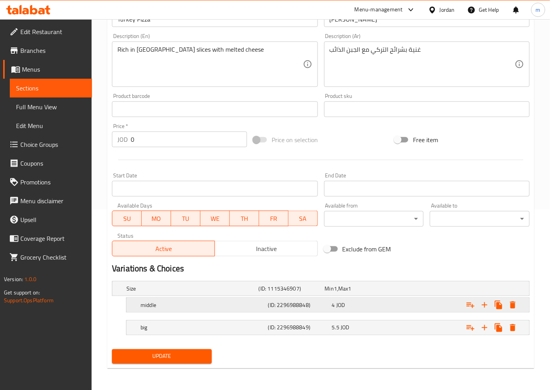
click at [154, 306] on h5 "middle" at bounding box center [202, 305] width 124 height 8
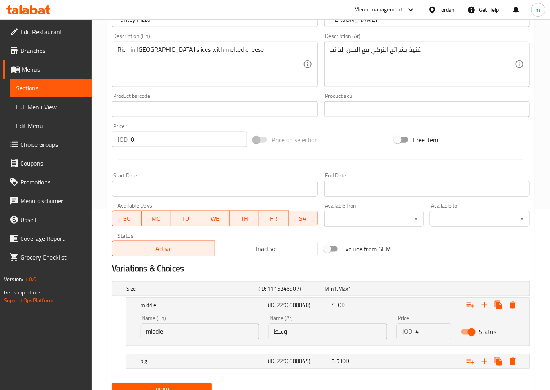
scroll to position [214, 0]
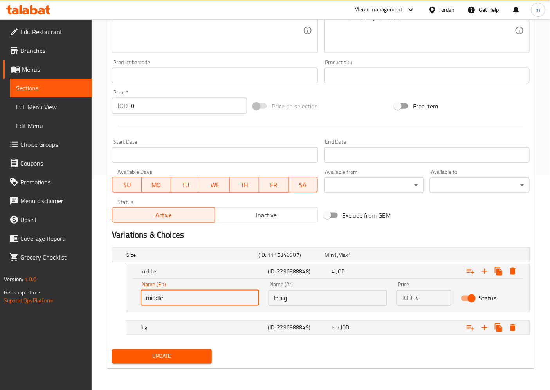
drag, startPoint x: 170, startPoint y: 298, endPoint x: 116, endPoint y: 292, distance: 54.7
click at [116, 292] on div "middle (ID: 2296988848) 4 JOD Name (En) middle Name (En) Name (Ar) وسط Name (Ar…" at bounding box center [321, 288] width 418 height 49
type input "M"
click at [161, 297] on input "Medium" at bounding box center [199, 298] width 119 height 16
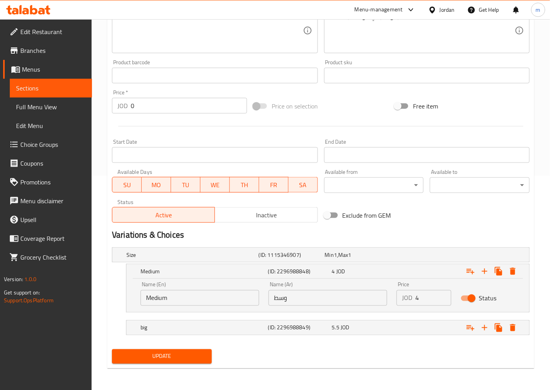
click at [186, 298] on input "Medium" at bounding box center [199, 298] width 119 height 16
paste input "text"
type input "Medium"
click at [155, 329] on h5 "big" at bounding box center [202, 328] width 124 height 8
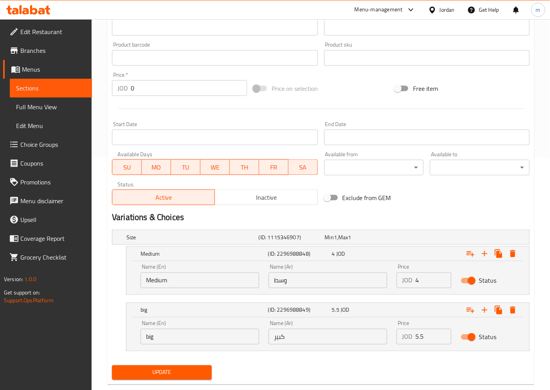
scroll to position [248, 0]
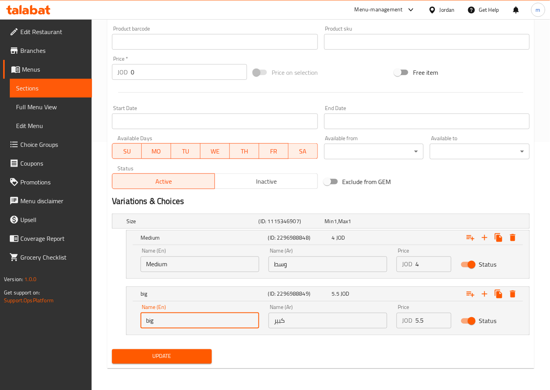
drag, startPoint x: 162, startPoint y: 322, endPoint x: 121, endPoint y: 322, distance: 41.9
click at [121, 322] on div "big (ID: 2296988849) 5.5 JOD Name (En) big Name (En) Name (Ar) كبير Name (Ar) P…" at bounding box center [321, 310] width 418 height 49
type input "م"
type input "Large"
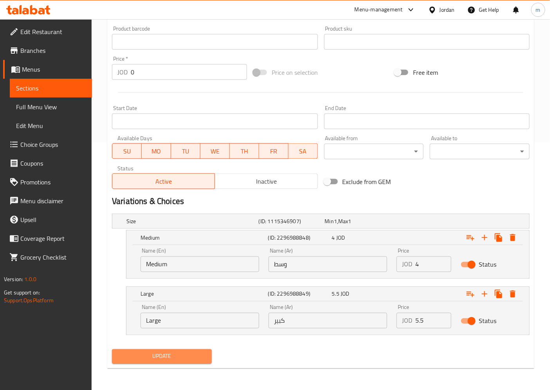
click at [157, 354] on span "Update" at bounding box center [161, 356] width 87 height 10
click at [44, 84] on span "Sections" at bounding box center [51, 87] width 70 height 9
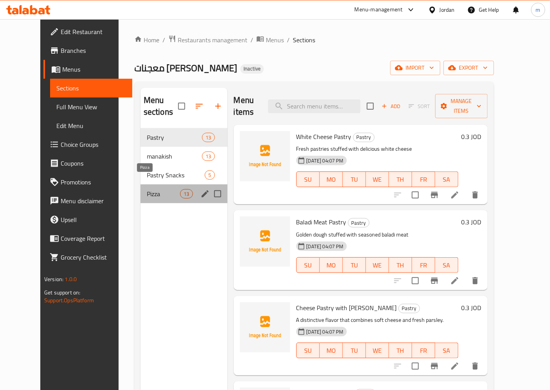
click at [157, 189] on span "Pizza" at bounding box center [163, 193] width 33 height 9
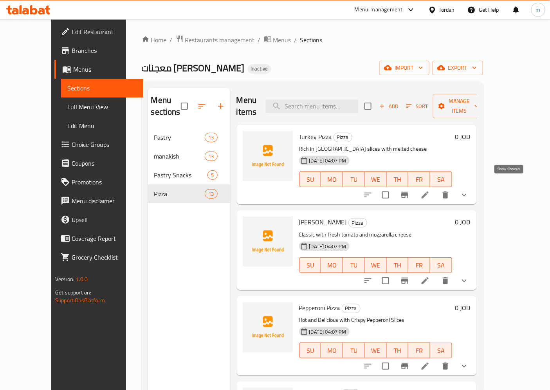
click at [469, 190] on icon "show more" at bounding box center [463, 194] width 9 height 9
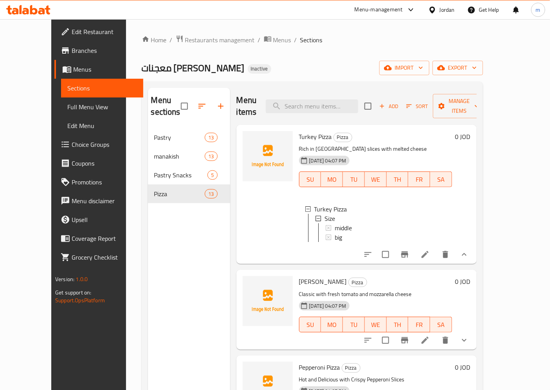
click at [469, 250] on icon "show more" at bounding box center [463, 254] width 9 height 9
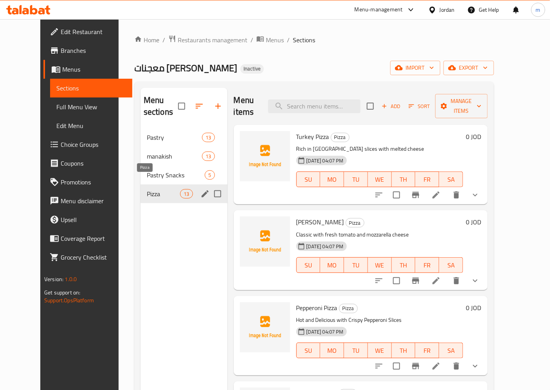
click at [147, 170] on span "Pastry Snacks" at bounding box center [176, 174] width 58 height 9
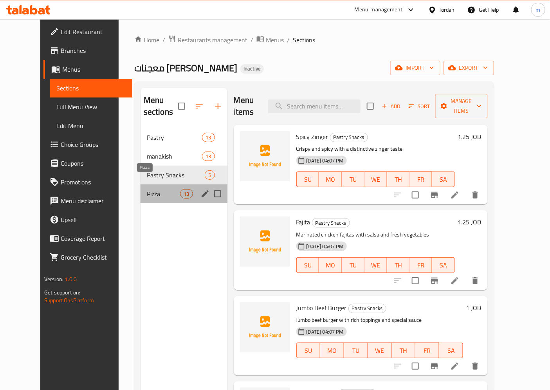
click at [147, 189] on span "Pizza" at bounding box center [163, 193] width 33 height 9
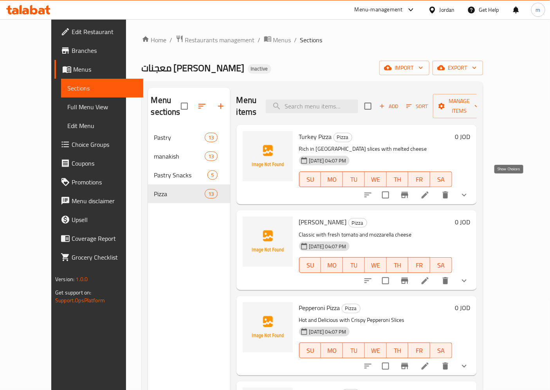
click at [469, 190] on icon "show more" at bounding box center [463, 194] width 9 height 9
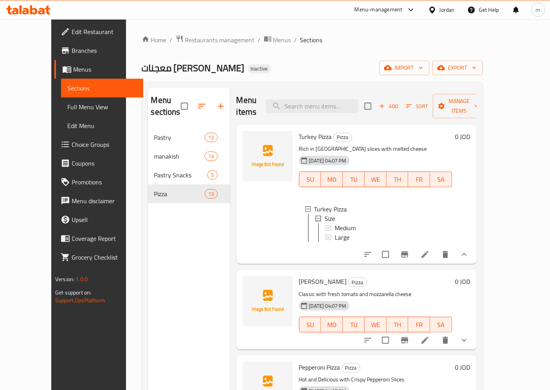
click at [469, 251] on icon "show more" at bounding box center [463, 254] width 9 height 9
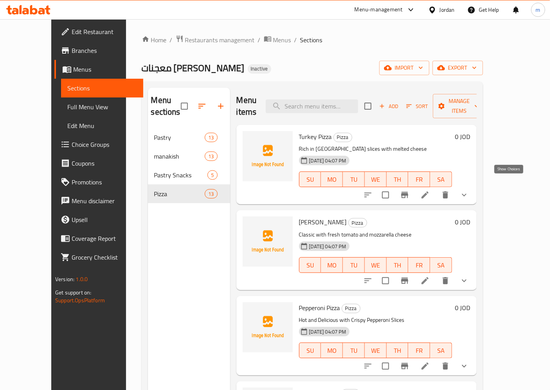
click at [469, 190] on icon "show more" at bounding box center [463, 194] width 9 height 9
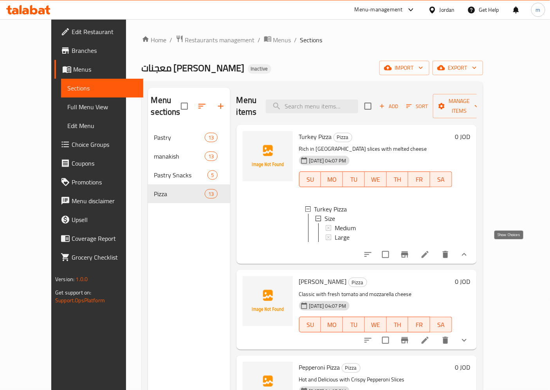
click at [466, 253] on icon "show more" at bounding box center [464, 254] width 5 height 3
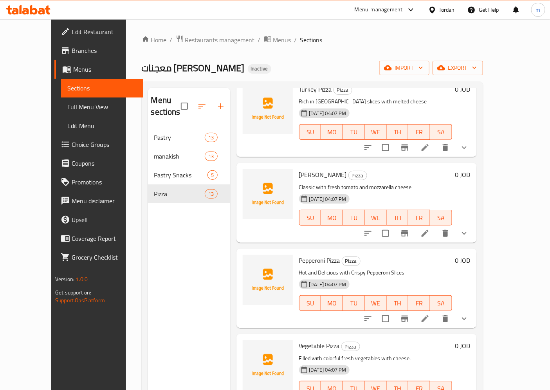
scroll to position [87, 0]
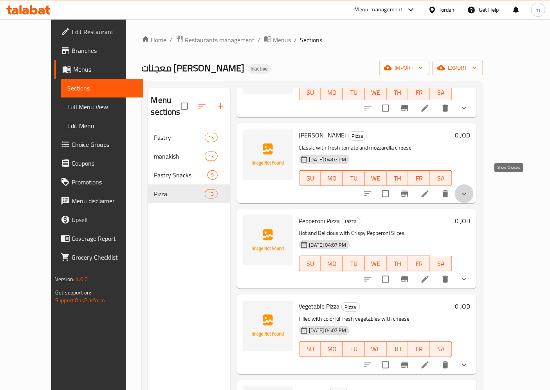
click at [469, 189] on icon "show more" at bounding box center [463, 193] width 9 height 9
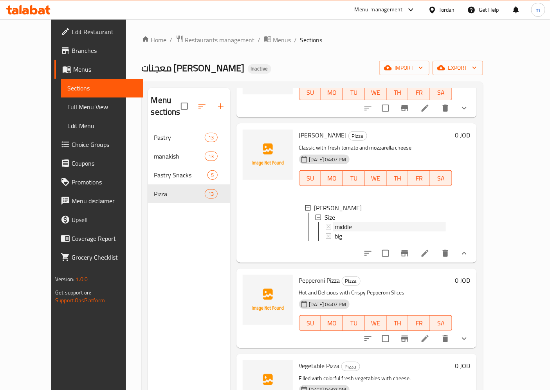
click at [335, 222] on span "middle" at bounding box center [343, 226] width 17 height 9
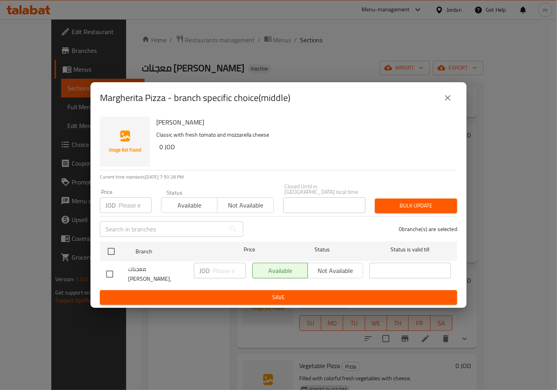
click at [450, 99] on icon "close" at bounding box center [447, 97] width 9 height 9
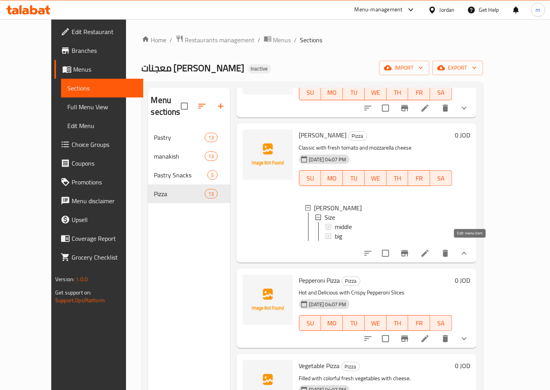
click at [430, 249] on icon at bounding box center [424, 253] width 9 height 9
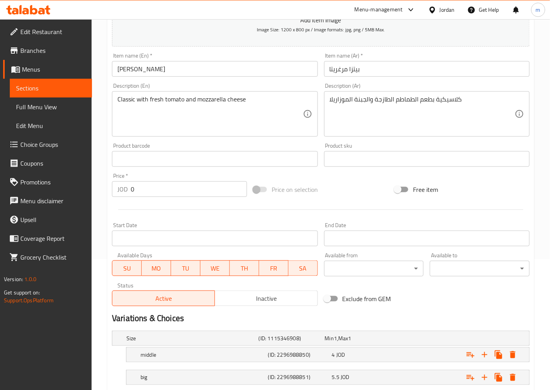
scroll to position [180, 0]
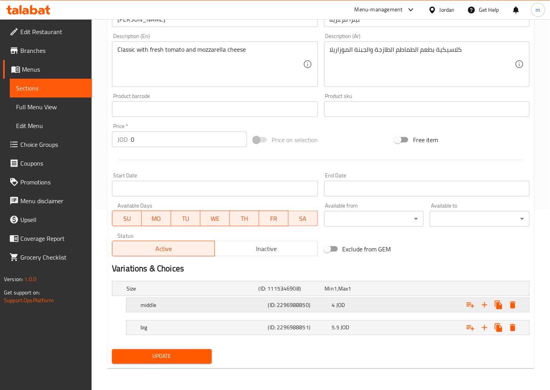
click at [160, 306] on h5 "middle" at bounding box center [202, 305] width 124 height 8
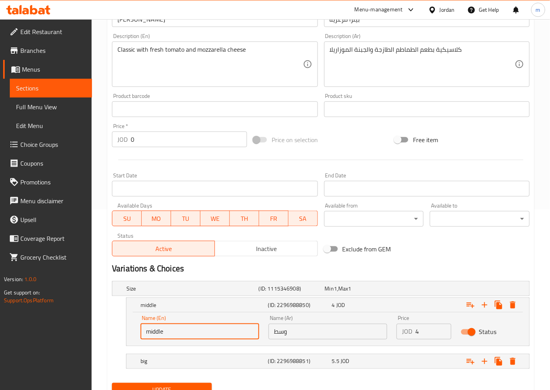
drag, startPoint x: 120, startPoint y: 330, endPoint x: 106, endPoint y: 326, distance: 14.1
click at [93, 330] on div "Home / Restaurants management / Menus / Sections / item / update Pizza section …" at bounding box center [321, 131] width 458 height 585
paste input "Medium"
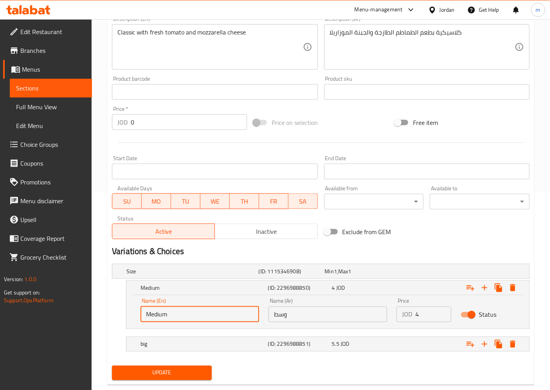
scroll to position [214, 0]
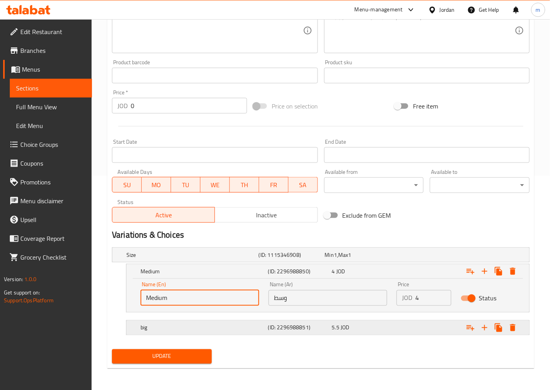
type input "Medium"
click at [182, 324] on h5 "big" at bounding box center [202, 328] width 124 height 8
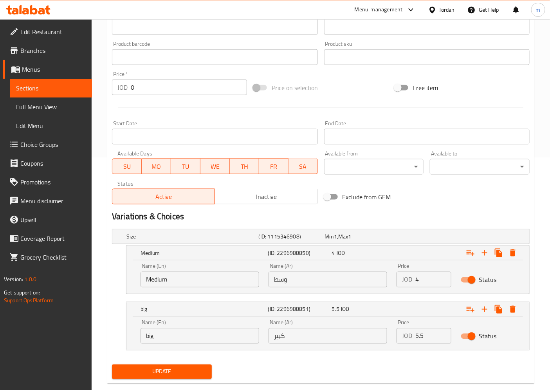
scroll to position [248, 0]
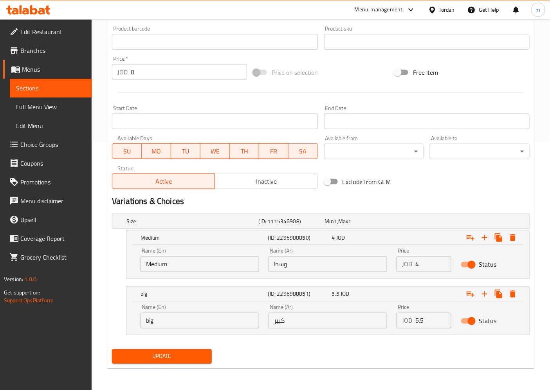
drag, startPoint x: 165, startPoint y: 320, endPoint x: 45, endPoint y: 316, distance: 119.4
click at [45, 316] on div "Edit Restaurant Branches Menus Sections Full Menu View Edit Menu Choice Groups …" at bounding box center [275, 80] width 550 height 619
type input "Large"
click at [170, 356] on span "Update" at bounding box center [161, 356] width 87 height 10
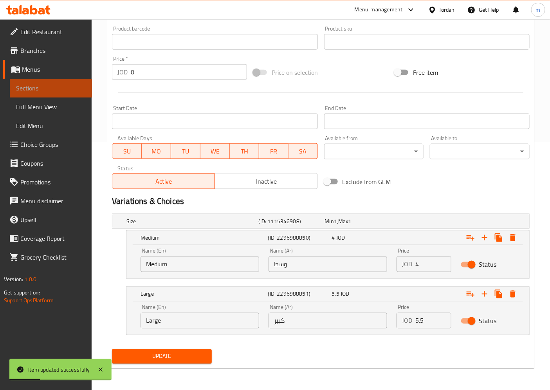
click at [38, 89] on span "Sections" at bounding box center [51, 87] width 70 height 9
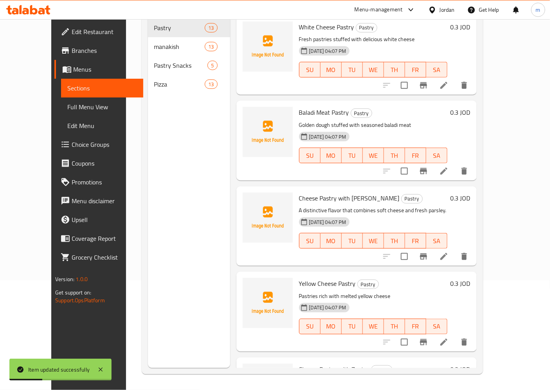
scroll to position [110, 0]
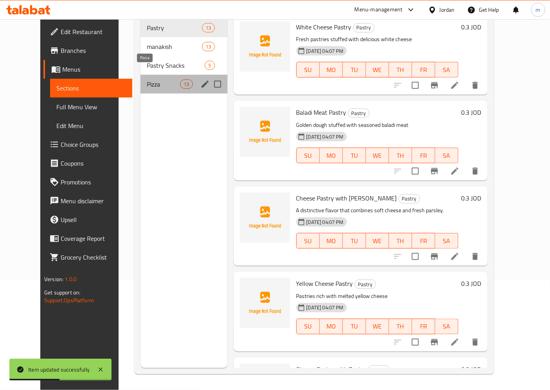
click at [147, 79] on span "Pizza" at bounding box center [163, 83] width 33 height 9
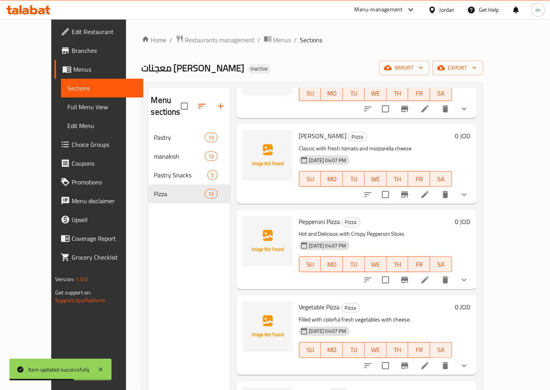
scroll to position [87, 0]
click at [429, 276] on icon at bounding box center [424, 279] width 7 height 7
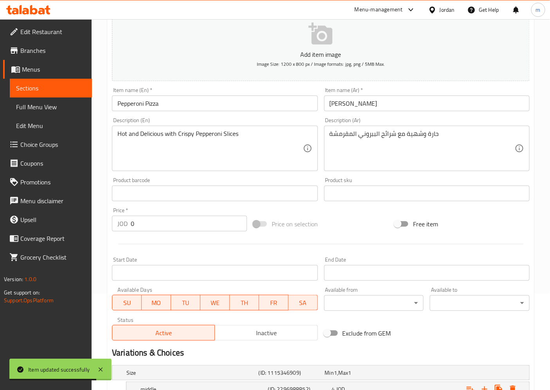
scroll to position [180, 0]
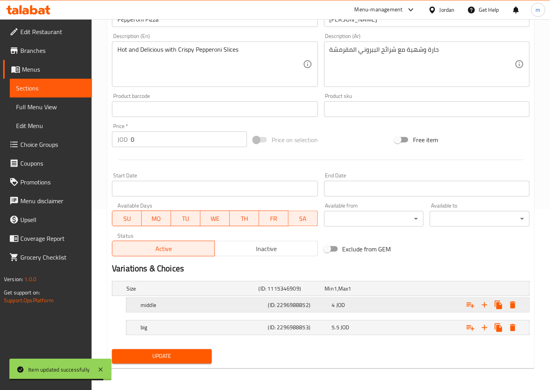
click at [157, 304] on h5 "middle" at bounding box center [202, 305] width 124 height 8
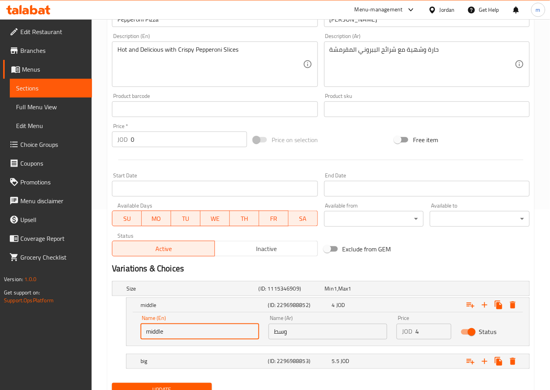
drag, startPoint x: 135, startPoint y: 331, endPoint x: 79, endPoint y: 331, distance: 56.4
click at [81, 331] on div "Edit Restaurant Branches Menus Sections Full Menu View Edit Menu Choice Groups …" at bounding box center [275, 131] width 550 height 585
paste input "Medium"
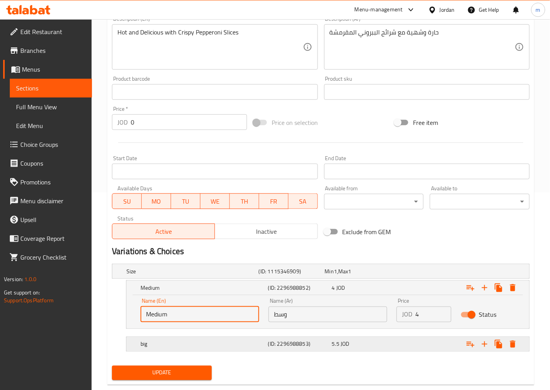
scroll to position [214, 0]
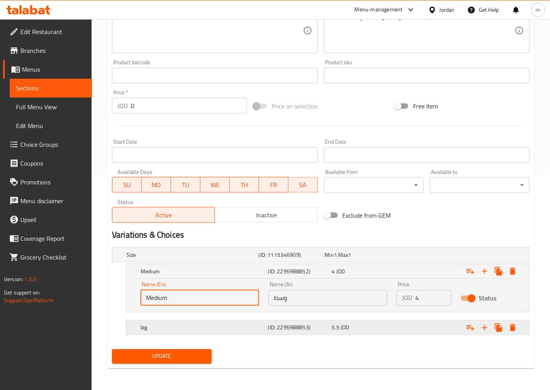
type input "Medium"
click at [171, 326] on h5 "big" at bounding box center [202, 328] width 124 height 8
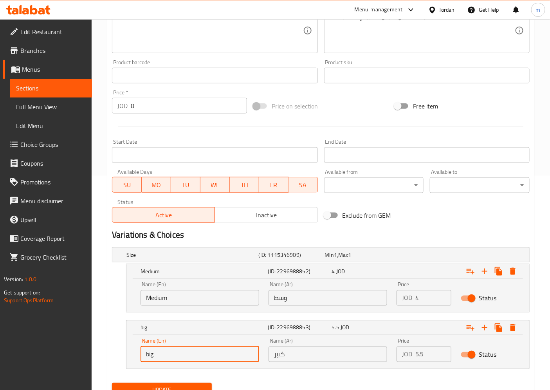
drag, startPoint x: 158, startPoint y: 355, endPoint x: 64, endPoint y: 347, distance: 95.0
click at [56, 351] on div "Edit Restaurant Branches Menus Sections Full Menu View Edit Menu Choice Groups …" at bounding box center [275, 114] width 550 height 619
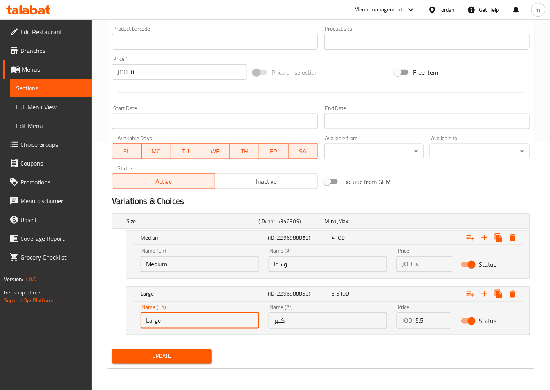
type input "Large"
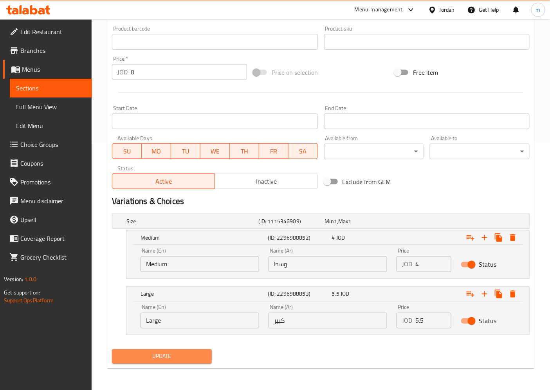
click at [181, 361] on button "Update" at bounding box center [162, 356] width 100 height 14
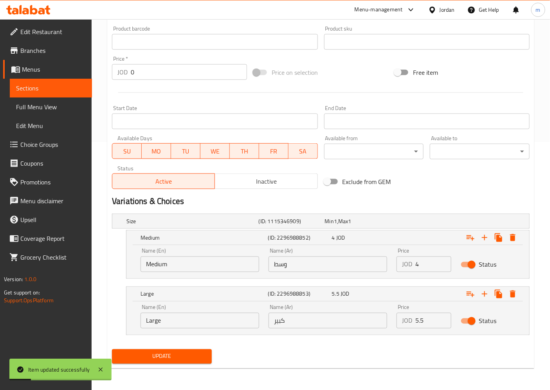
click at [43, 88] on span "Sections" at bounding box center [51, 87] width 70 height 9
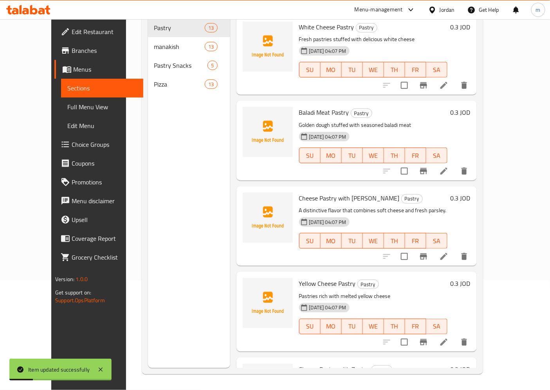
scroll to position [110, 0]
click at [154, 82] on nav "Pastry 13 manakish 13 Pastry Snacks 5 Pizza 13" at bounding box center [189, 55] width 82 height 81
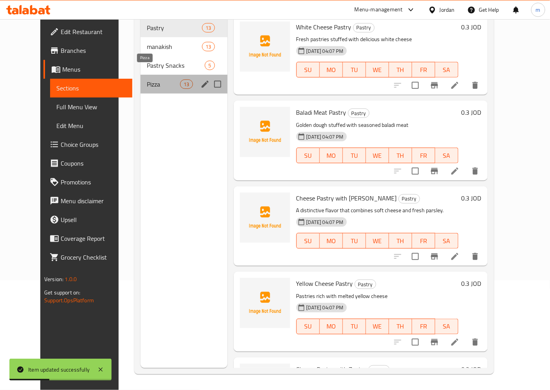
click at [152, 79] on span "Pizza" at bounding box center [163, 83] width 33 height 9
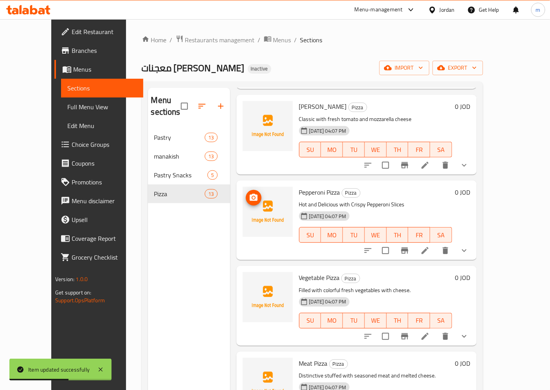
scroll to position [130, 0]
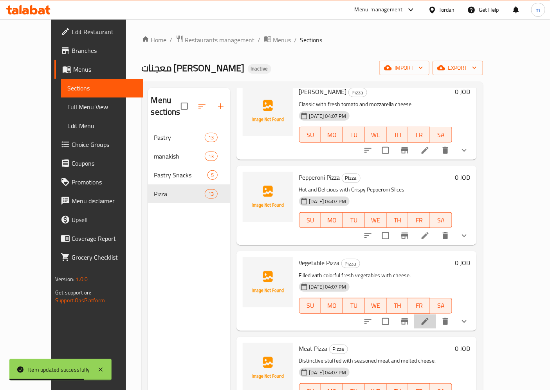
click at [436, 314] on li at bounding box center [425, 321] width 22 height 14
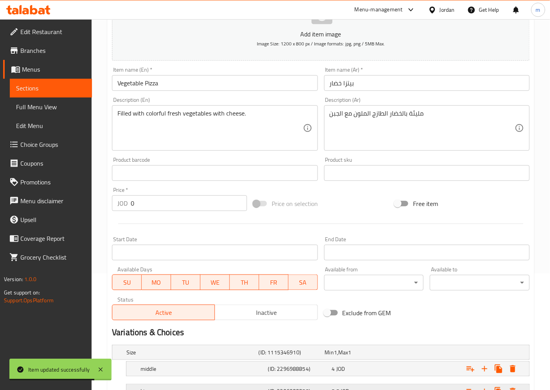
scroll to position [180, 0]
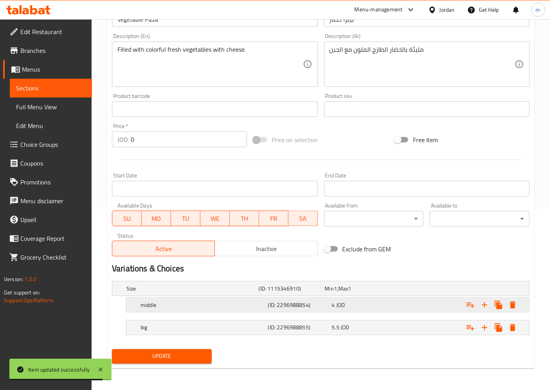
click at [143, 301] on h5 "middle" at bounding box center [202, 305] width 124 height 8
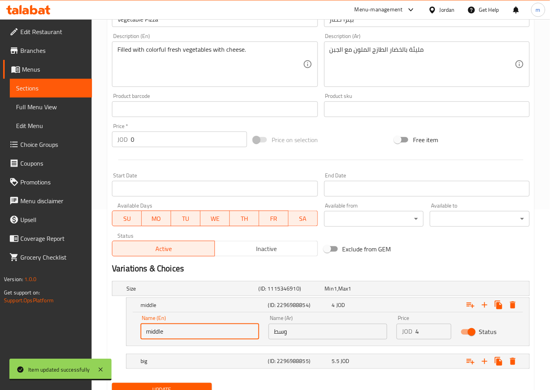
drag, startPoint x: 135, startPoint y: 330, endPoint x: 107, endPoint y: 330, distance: 27.8
click at [107, 330] on div "Update Vegetable Pizza Add item image Image Size: 1200 x 800 px / Image formats…" at bounding box center [320, 149] width 427 height 506
paste input "Medium"
type input "Medium"
click at [163, 366] on div "big" at bounding box center [203, 361] width 128 height 11
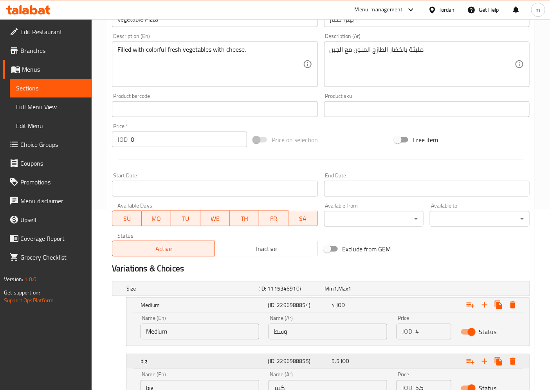
scroll to position [248, 0]
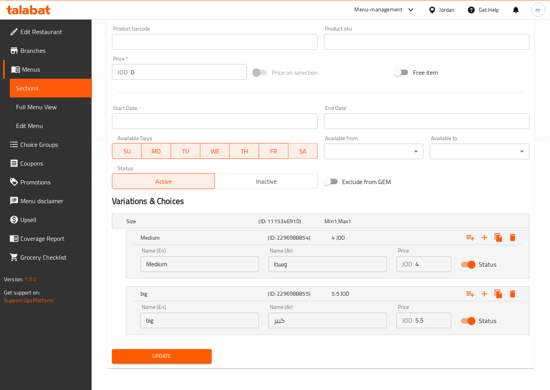
drag, startPoint x: 112, startPoint y: 321, endPoint x: 102, endPoint y: 322, distance: 9.8
click at [103, 322] on div "Home / Restaurants management / Menus / Sections / item / update Pizza section …" at bounding box center [321, 80] width 458 height 619
type input "Large"
click at [157, 355] on span "Update" at bounding box center [161, 356] width 87 height 10
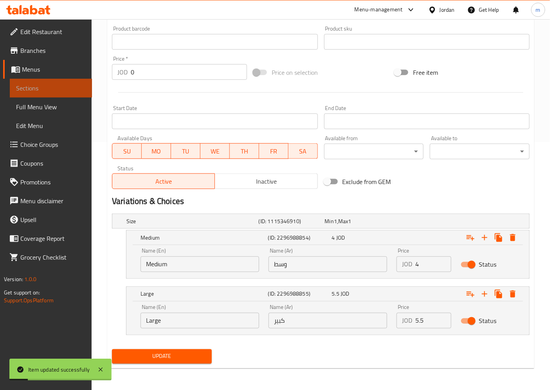
click at [40, 89] on span "Sections" at bounding box center [51, 87] width 70 height 9
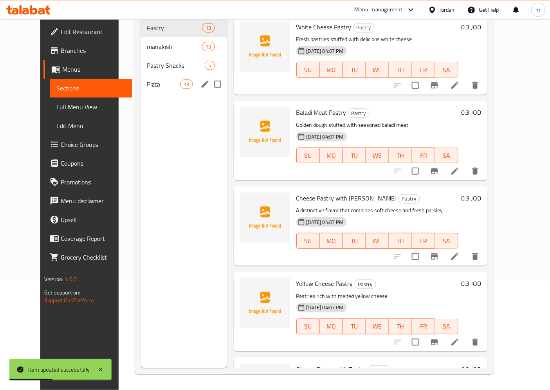
click at [147, 79] on span "Pizza" at bounding box center [163, 83] width 33 height 9
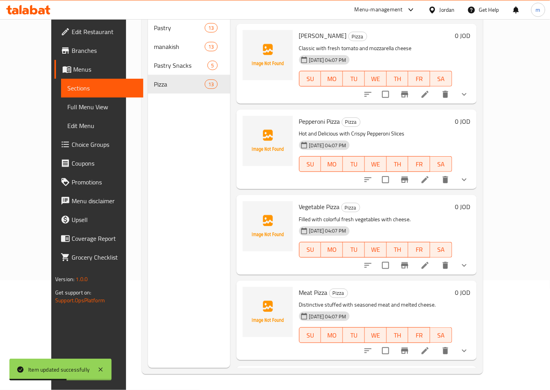
scroll to position [87, 0]
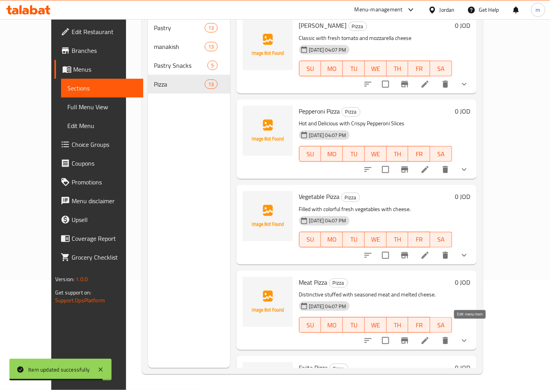
click at [429, 337] on icon at bounding box center [424, 340] width 7 height 7
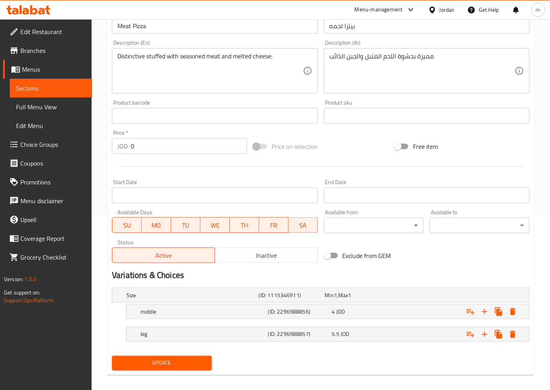
scroll to position [180, 0]
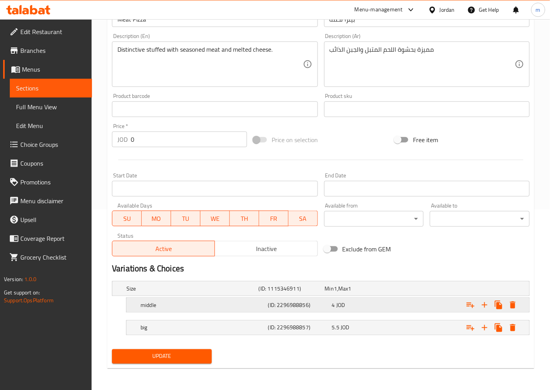
click at [150, 304] on h5 "middle" at bounding box center [202, 305] width 124 height 8
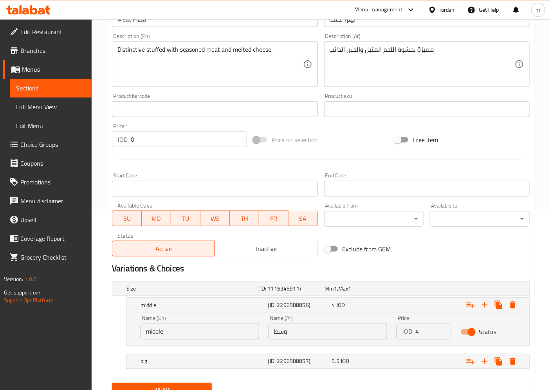
click at [65, 334] on div "Edit Restaurant Branches Menus Sections Full Menu View Edit Menu Choice Groups …" at bounding box center [275, 131] width 550 height 585
paste input "Medium"
type input "Medium"
click at [151, 360] on h5 "big" at bounding box center [202, 361] width 124 height 8
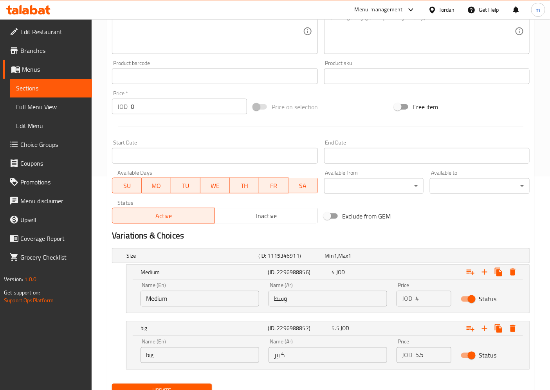
scroll to position [248, 0]
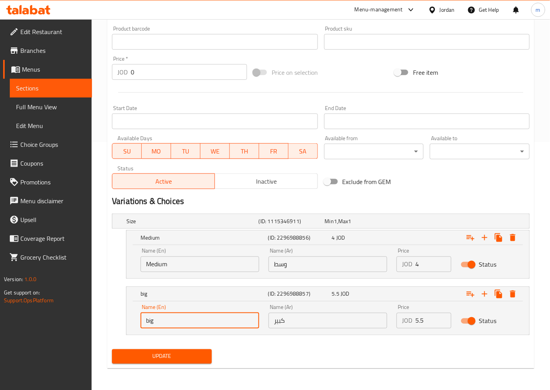
drag, startPoint x: 170, startPoint y: 318, endPoint x: 32, endPoint y: 315, distance: 138.2
click at [32, 315] on div "Edit Restaurant Branches Menus Sections Full Menu View Edit Menu Choice Groups …" at bounding box center [275, 80] width 550 height 619
type input "Large"
click at [112, 349] on button "Update" at bounding box center [162, 356] width 100 height 14
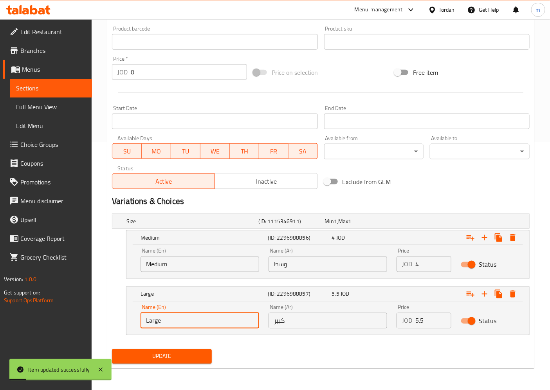
click at [37, 87] on span "Sections" at bounding box center [51, 87] width 70 height 9
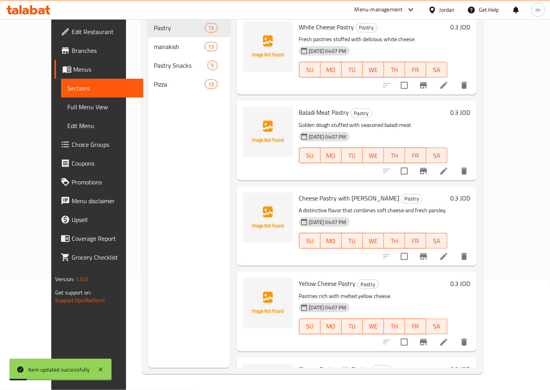
scroll to position [110, 0]
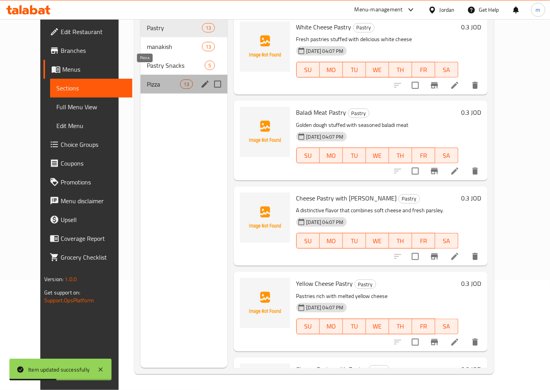
click at [147, 79] on span "Pizza" at bounding box center [163, 83] width 33 height 9
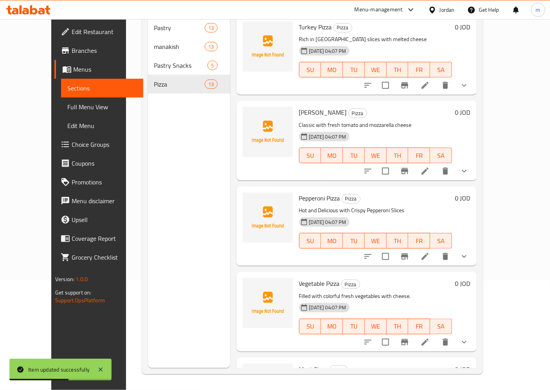
scroll to position [87, 0]
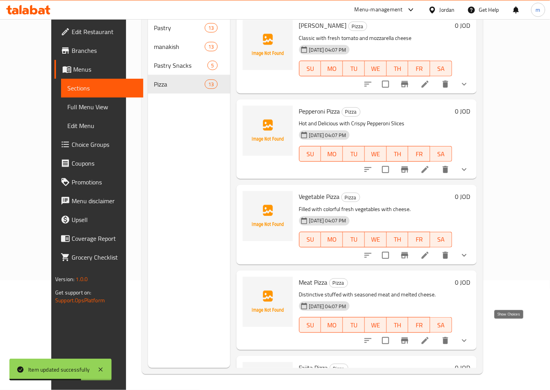
click at [469, 336] on icon "show more" at bounding box center [463, 340] width 9 height 9
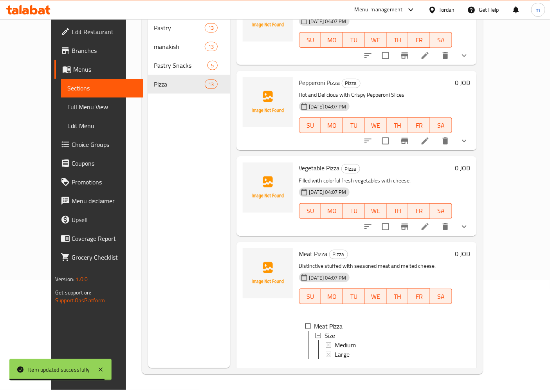
scroll to position [130, 0]
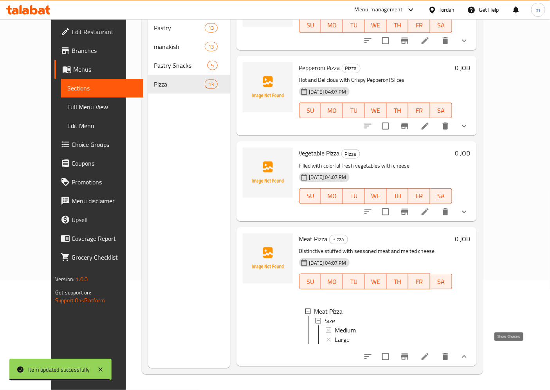
click at [469, 352] on icon "show more" at bounding box center [463, 356] width 9 height 9
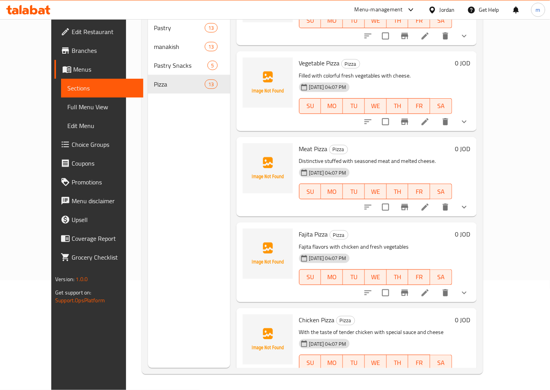
scroll to position [261, 0]
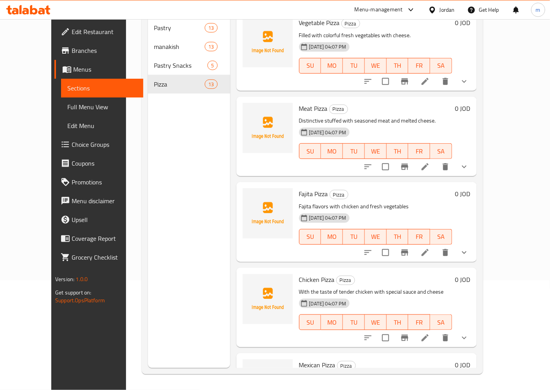
click at [430, 248] on icon at bounding box center [424, 252] width 9 height 9
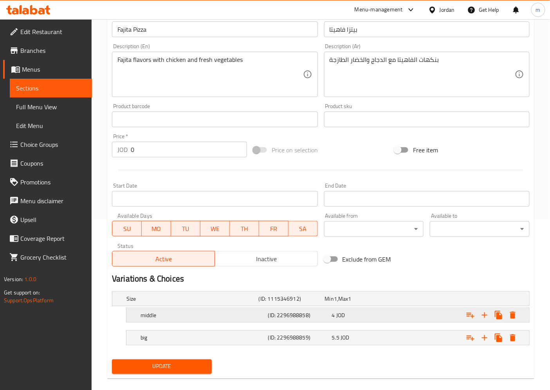
scroll to position [174, 0]
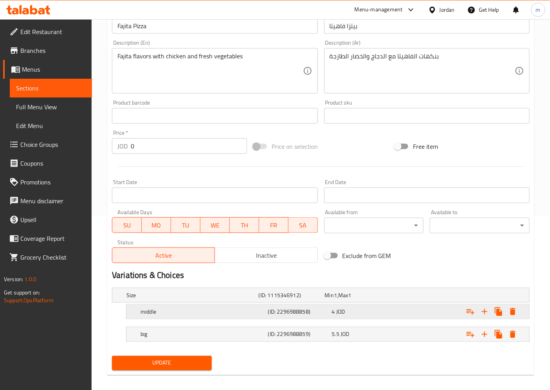
click at [163, 311] on h5 "middle" at bounding box center [202, 312] width 124 height 8
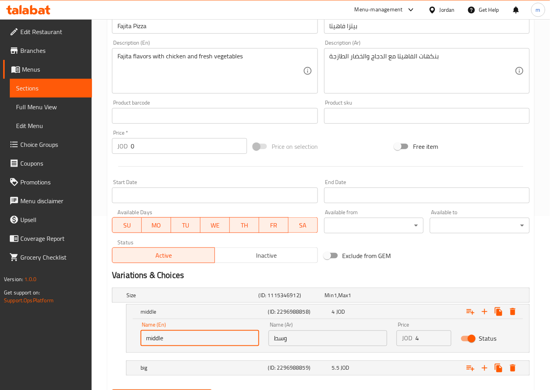
drag, startPoint x: 135, startPoint y: 338, endPoint x: 84, endPoint y: 337, distance: 50.5
click at [85, 337] on div "Edit Restaurant Branches Menus Sections Full Menu View Edit Menu Choice Groups …" at bounding box center [275, 137] width 550 height 585
paste input "Medium"
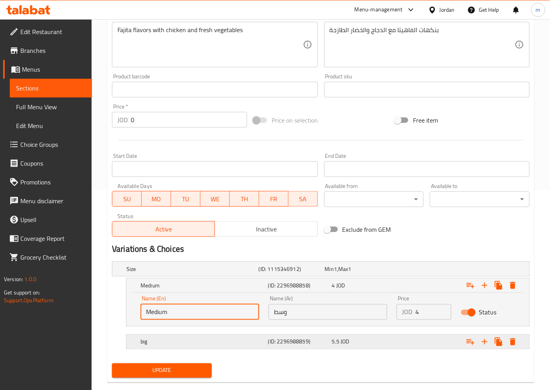
scroll to position [214, 0]
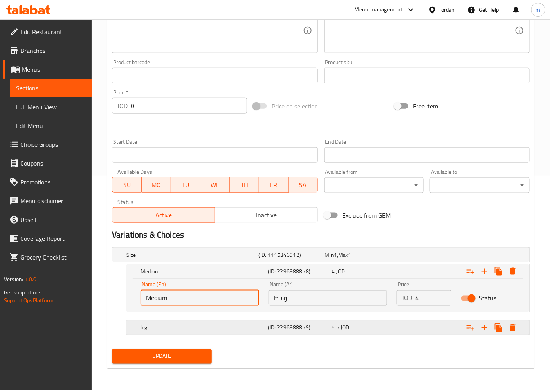
type input "Medium"
click at [157, 324] on h5 "big" at bounding box center [202, 328] width 124 height 8
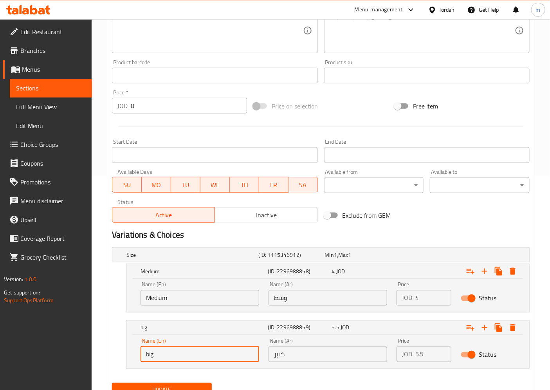
drag, startPoint x: 157, startPoint y: 358, endPoint x: 80, endPoint y: 345, distance: 77.7
click at [80, 358] on div "Edit Restaurant Branches Menus Sections Full Menu View Edit Menu Choice Groups …" at bounding box center [275, 114] width 550 height 619
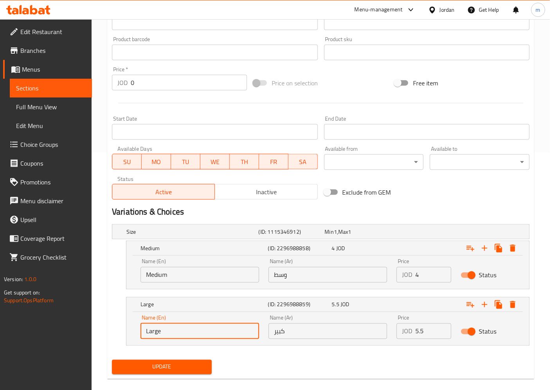
scroll to position [248, 0]
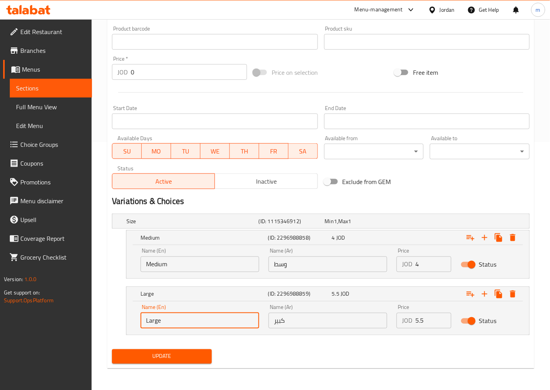
type input "Large"
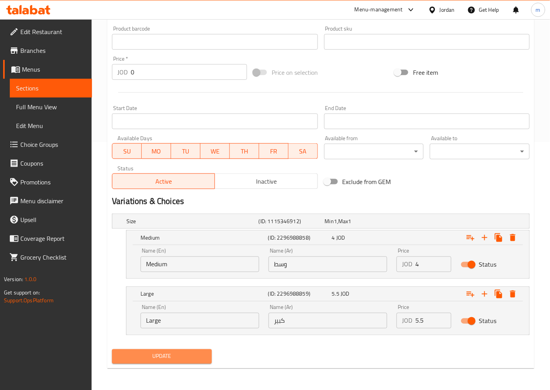
click at [153, 353] on span "Update" at bounding box center [161, 356] width 87 height 10
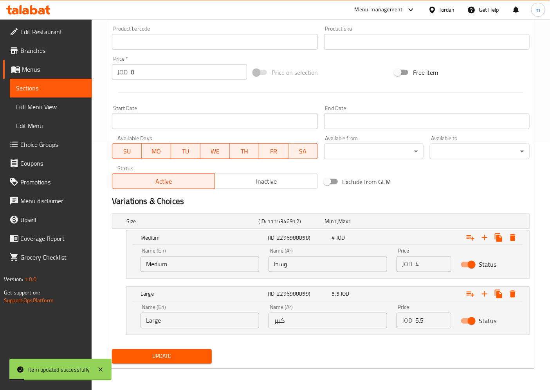
click at [39, 90] on span "Sections" at bounding box center [51, 87] width 70 height 9
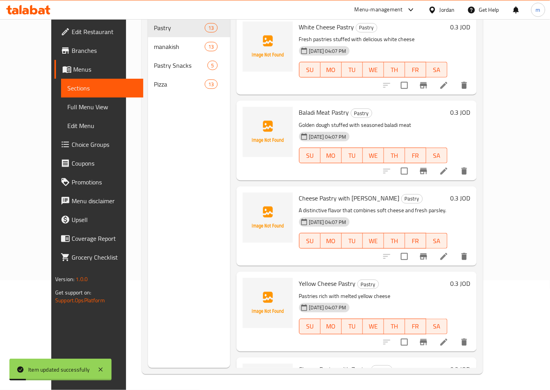
scroll to position [110, 0]
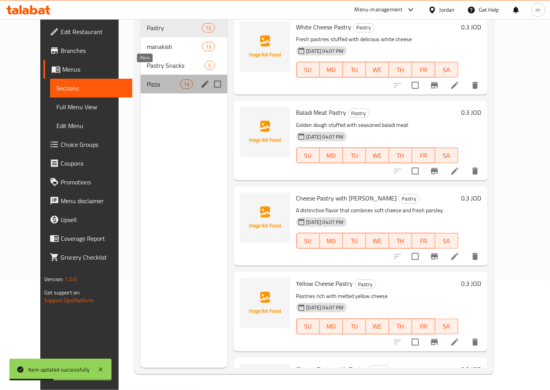
click at [147, 79] on span "Pizza" at bounding box center [163, 83] width 33 height 9
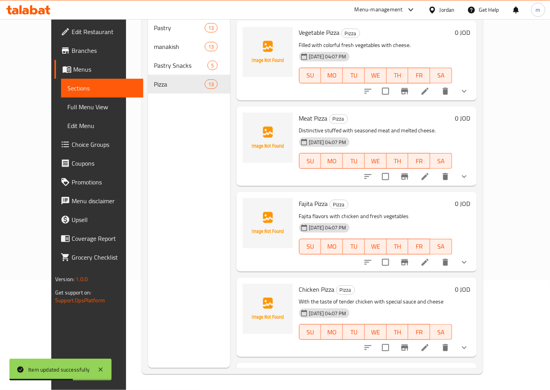
scroll to position [261, 0]
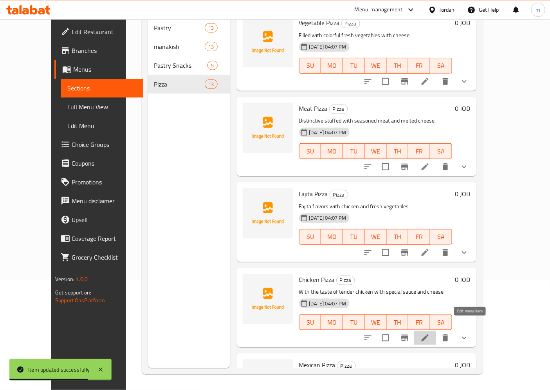
click at [430, 333] on icon at bounding box center [424, 337] width 9 height 9
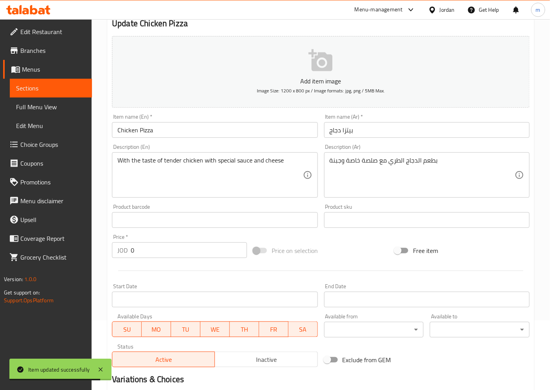
scroll to position [180, 0]
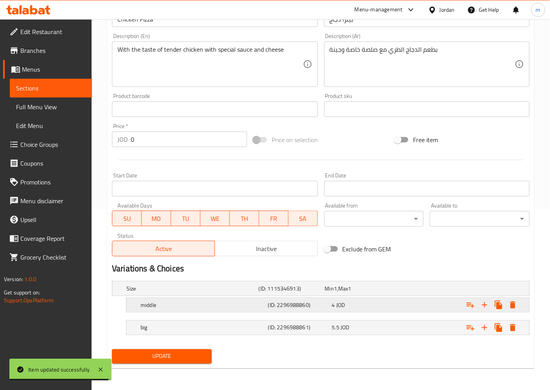
click at [171, 300] on div "middle" at bounding box center [203, 304] width 128 height 11
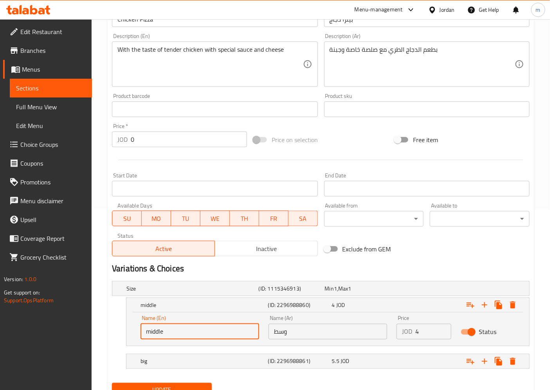
drag, startPoint x: 171, startPoint y: 332, endPoint x: 97, endPoint y: 338, distance: 74.2
click at [97, 338] on div "Home / Restaurants management / Menus / Sections / item / update Pizza section …" at bounding box center [321, 131] width 458 height 585
paste input "Medium"
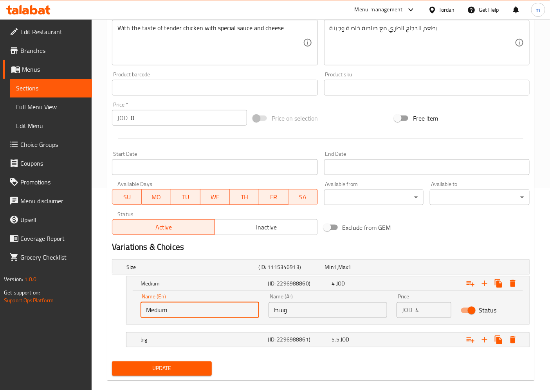
scroll to position [214, 0]
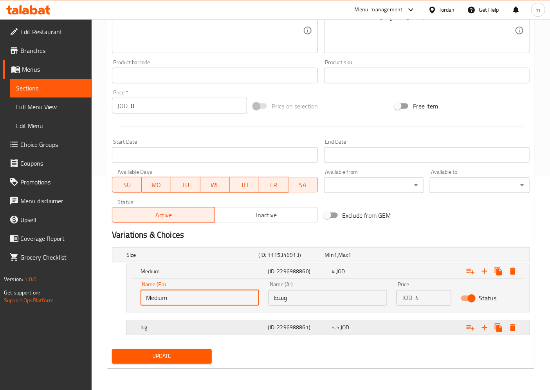
type input "Medium"
click at [150, 331] on h5 "big" at bounding box center [202, 328] width 124 height 8
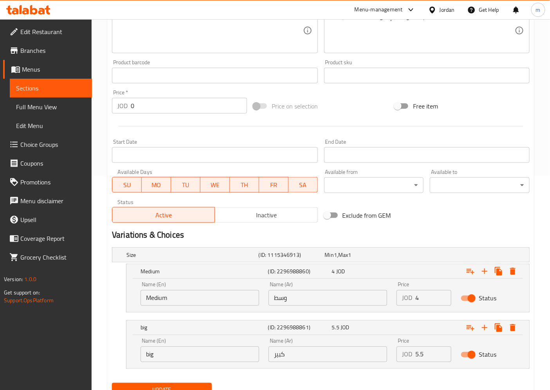
drag, startPoint x: 121, startPoint y: 356, endPoint x: 98, endPoint y: 355, distance: 23.5
click at [98, 355] on div "Home / Restaurants management / Menus / Sections / item / update Pizza section …" at bounding box center [321, 114] width 458 height 619
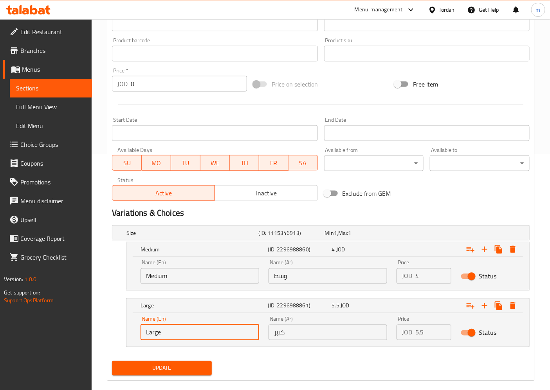
scroll to position [248, 0]
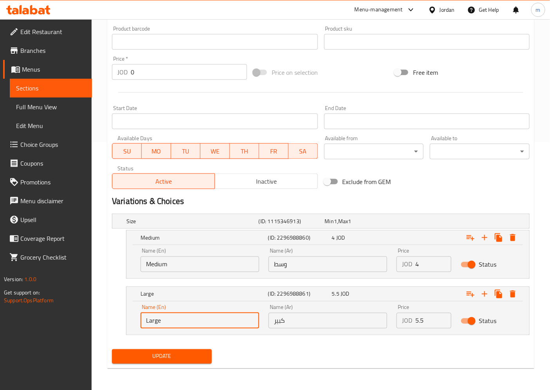
type input "Large"
click at [166, 362] on button "Update" at bounding box center [162, 356] width 100 height 14
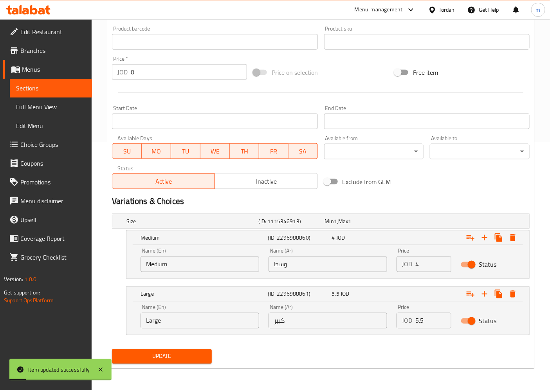
click at [36, 88] on span "Sections" at bounding box center [51, 87] width 70 height 9
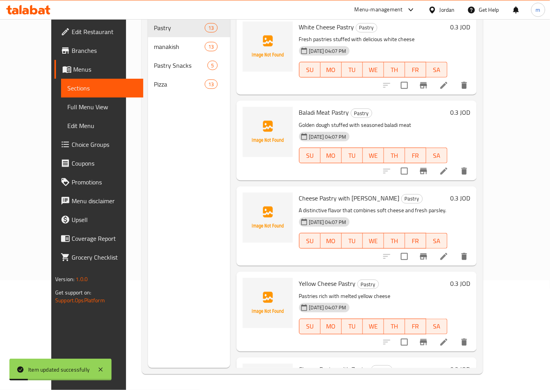
scroll to position [110, 0]
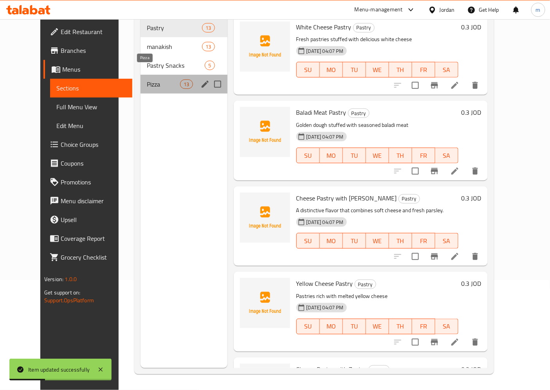
click at [147, 79] on span "Pizza" at bounding box center [163, 83] width 33 height 9
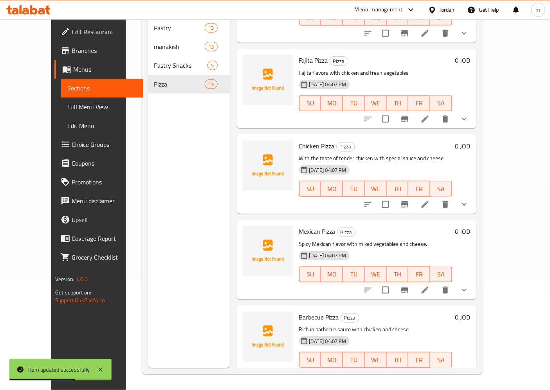
scroll to position [348, 0]
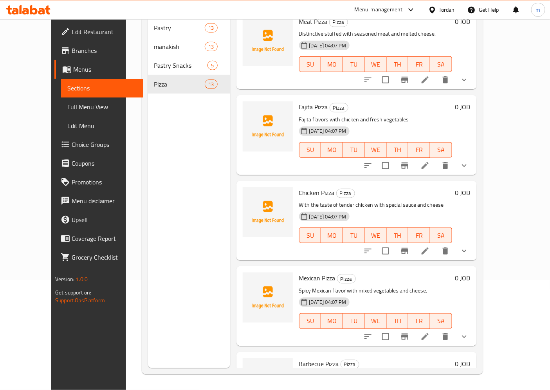
click at [469, 246] on icon "show more" at bounding box center [463, 250] width 9 height 9
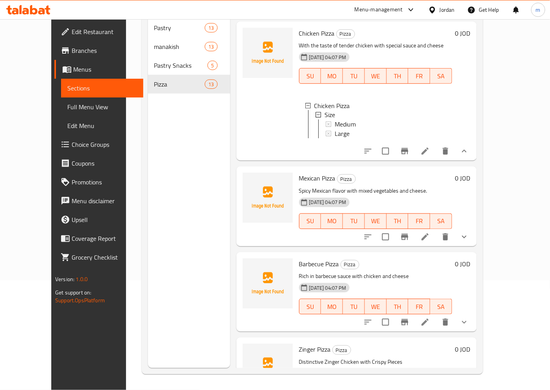
scroll to position [522, 0]
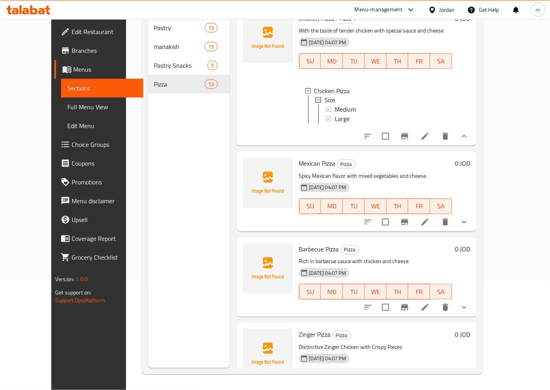
click at [469, 217] on icon "show more" at bounding box center [463, 221] width 9 height 9
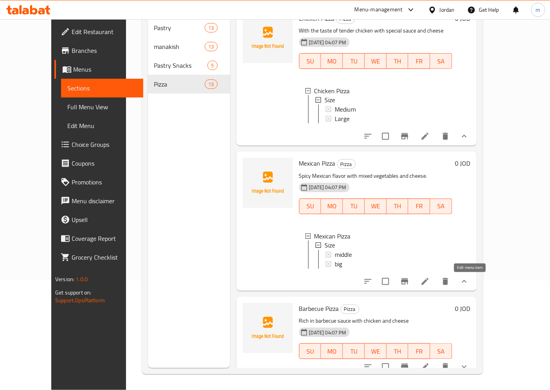
click at [429, 281] on icon at bounding box center [424, 281] width 7 height 7
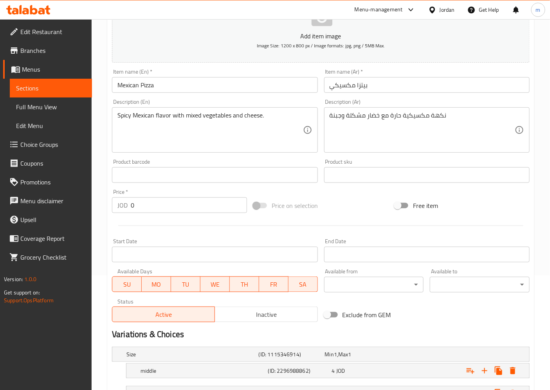
scroll to position [180, 0]
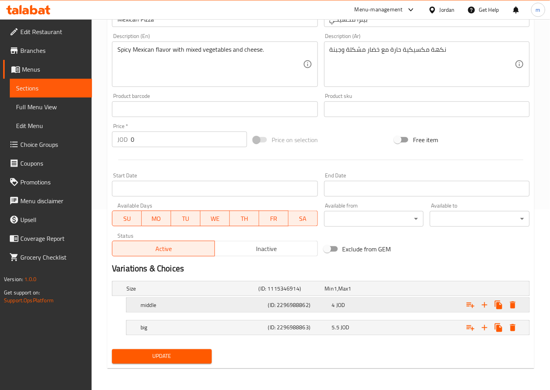
click at [151, 305] on h5 "middle" at bounding box center [202, 305] width 124 height 8
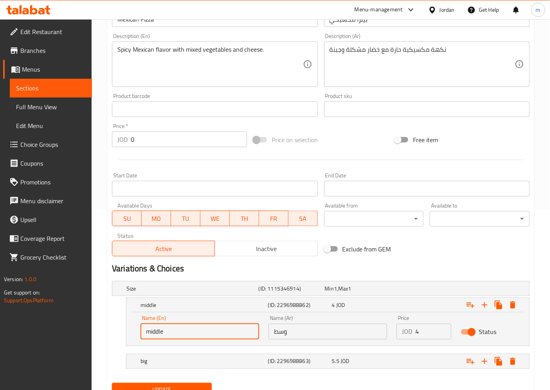
drag, startPoint x: 157, startPoint y: 330, endPoint x: 98, endPoint y: 333, distance: 58.4
click at [101, 333] on div "Home / Restaurants management / Menus / Sections / item / update Pizza section …" at bounding box center [321, 131] width 458 height 585
paste input "Medium"
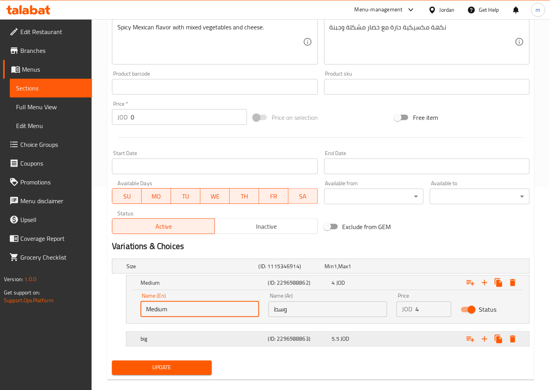
scroll to position [214, 0]
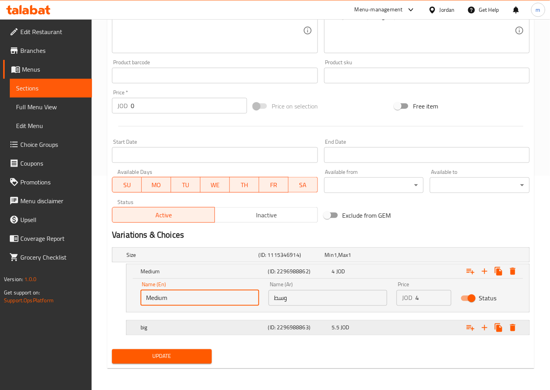
type input "Medium"
click at [153, 326] on h5 "big" at bounding box center [202, 328] width 124 height 8
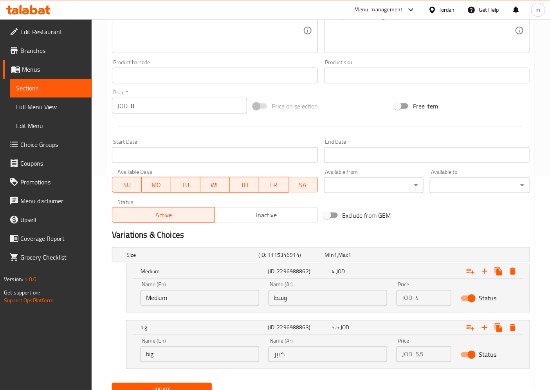
click at [112, 352] on div "big (ID: 2296988863) 5.5 JOD Name (En) big Name (En) Name (Ar) كبير Name (Ar) P…" at bounding box center [321, 344] width 418 height 49
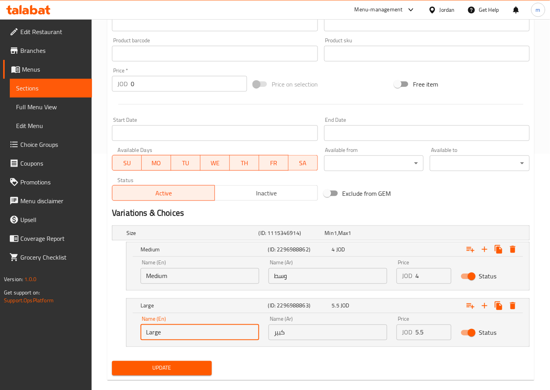
scroll to position [248, 0]
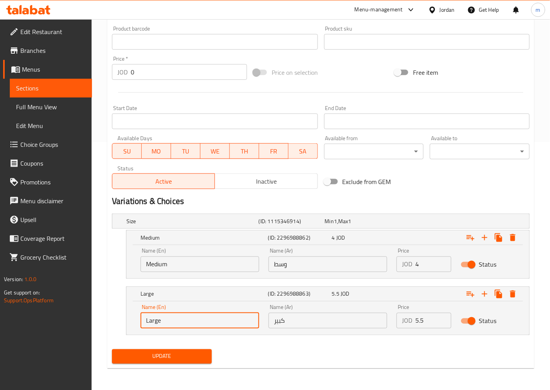
type input "Large"
click at [146, 358] on span "Update" at bounding box center [161, 356] width 87 height 10
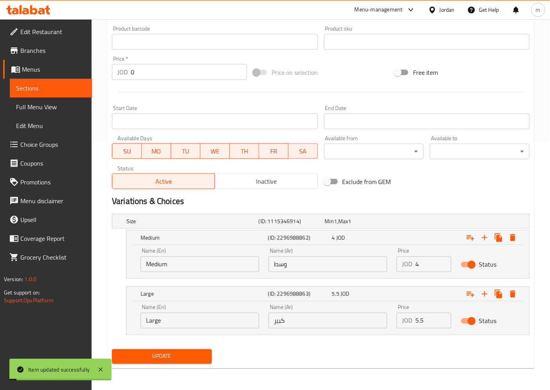
scroll to position [74, 0]
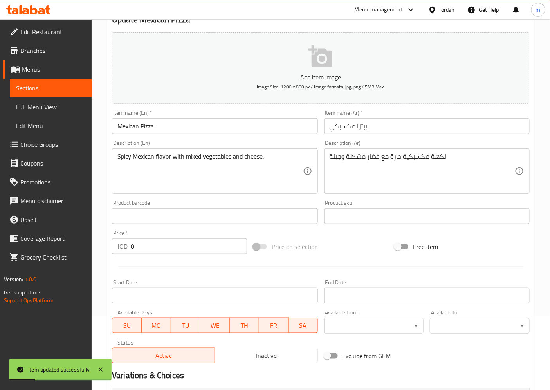
click at [29, 84] on span "Sections" at bounding box center [51, 87] width 70 height 9
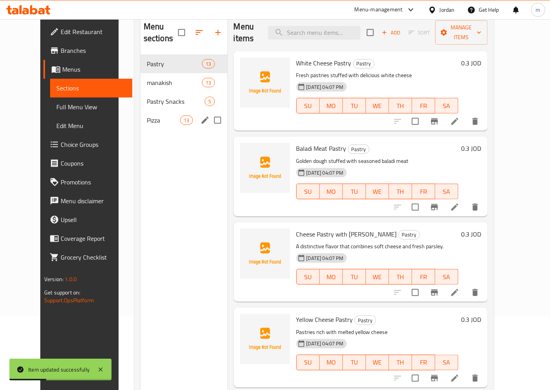
click at [140, 115] on div "Pizza 13" at bounding box center [183, 120] width 87 height 19
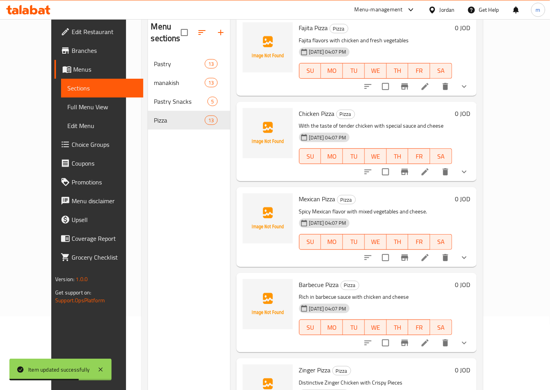
scroll to position [478, 0]
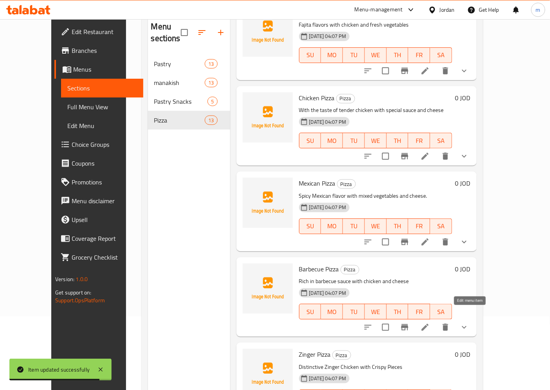
click at [429, 324] on icon at bounding box center [424, 327] width 7 height 7
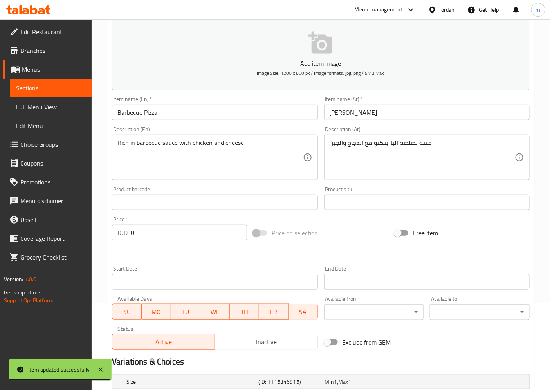
scroll to position [174, 0]
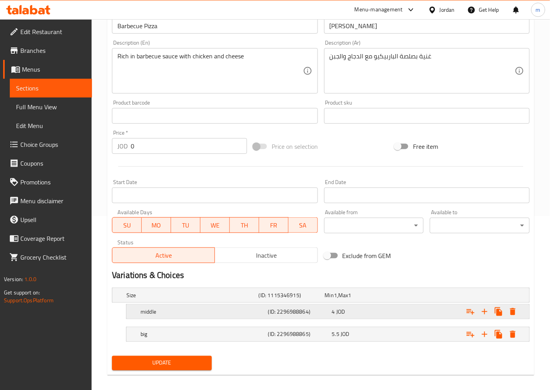
click at [159, 315] on h5 "middle" at bounding box center [202, 312] width 124 height 8
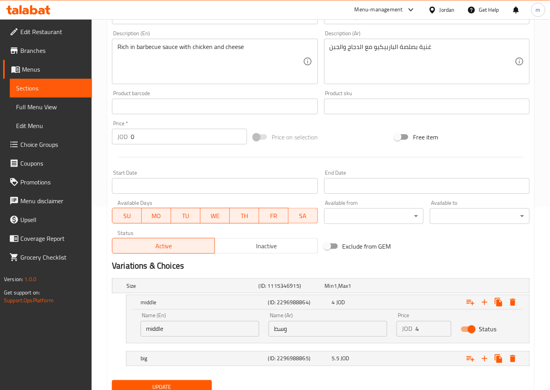
scroll to position [214, 0]
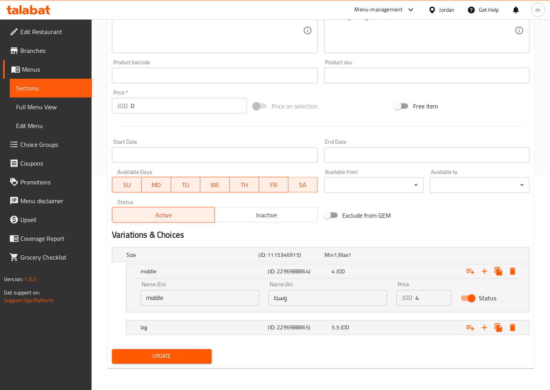
click at [125, 300] on div "middle (ID: 2296988864) 4 JOD Name (En) middle Name (En) Name (Ar) وسط Name (Ar…" at bounding box center [321, 288] width 418 height 49
paste input "Medium"
type input "Medium"
click at [162, 326] on h5 "big" at bounding box center [202, 328] width 124 height 8
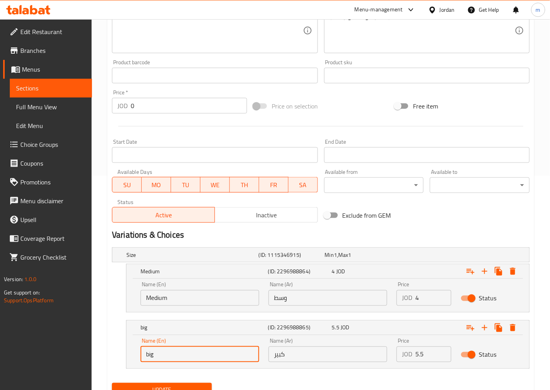
drag, startPoint x: 126, startPoint y: 351, endPoint x: 117, endPoint y: 352, distance: 8.3
click at [117, 352] on div "big (ID: 2296988865) 5.5 JOD Name (En) big Name (En) Name (Ar) كبير Name (Ar) P…" at bounding box center [321, 344] width 418 height 49
click at [158, 351] on input "big" at bounding box center [199, 354] width 119 height 16
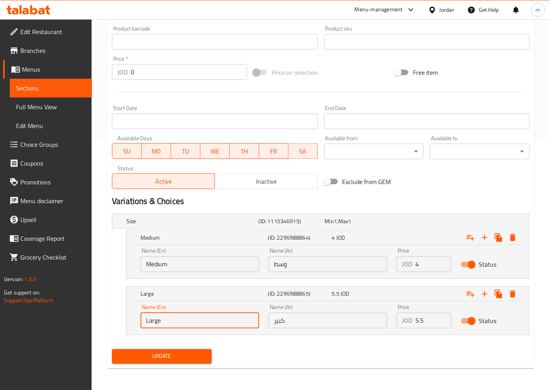
type input "Large"
click at [264, 352] on div "Update" at bounding box center [321, 356] width 424 height 21
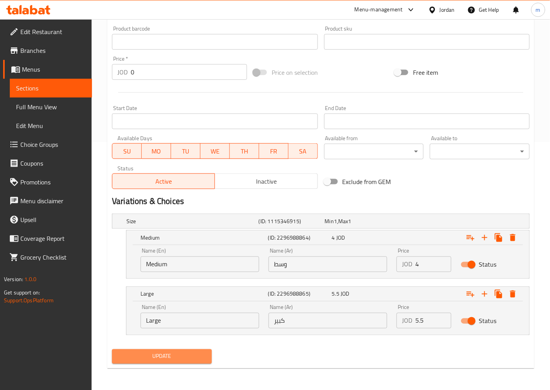
click at [197, 352] on span "Update" at bounding box center [161, 356] width 87 height 10
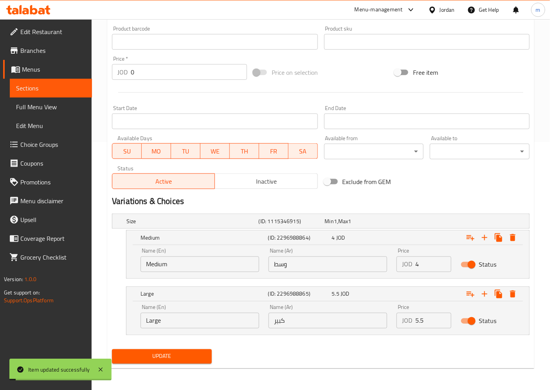
click at [46, 90] on span "Sections" at bounding box center [51, 87] width 70 height 9
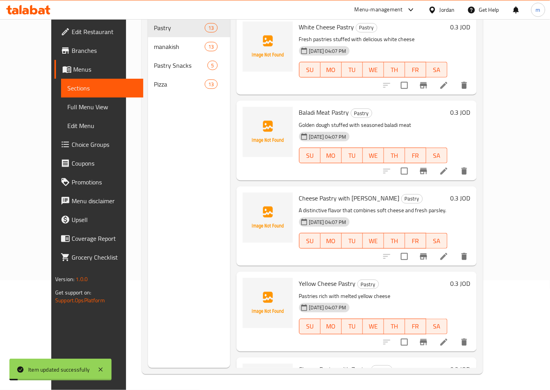
scroll to position [110, 0]
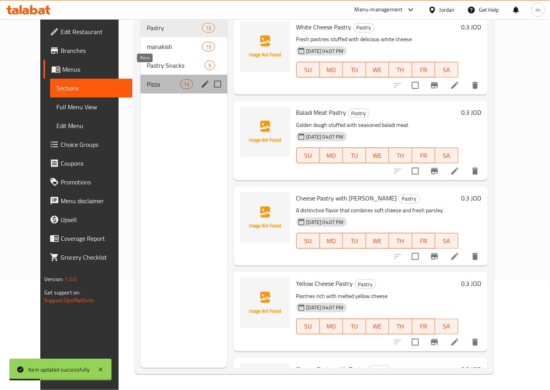
click at [147, 79] on span "Pizza" at bounding box center [163, 83] width 33 height 9
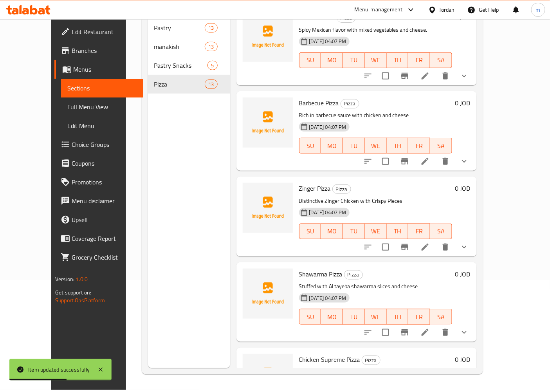
scroll to position [609, 0]
click at [469, 242] on icon "show more" at bounding box center [463, 246] width 9 height 9
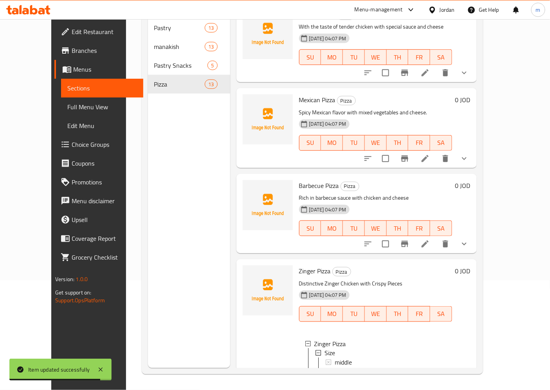
scroll to position [522, 0]
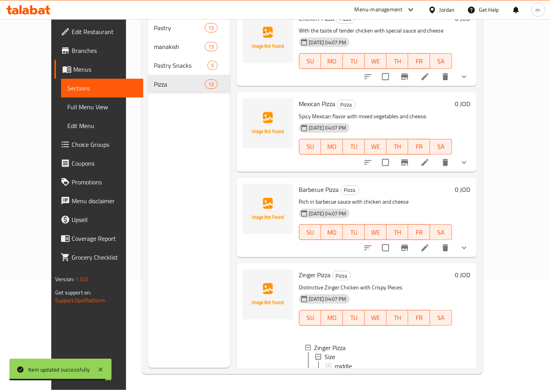
click at [469, 243] on icon "show more" at bounding box center [463, 247] width 9 height 9
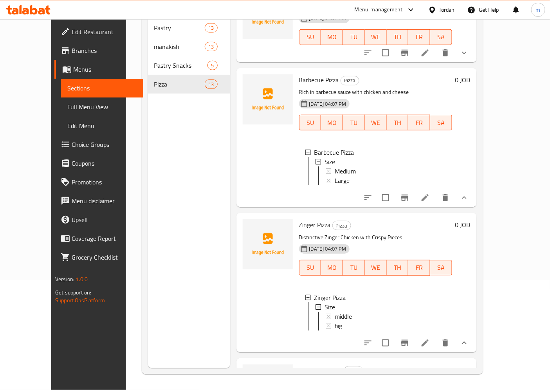
scroll to position [652, 0]
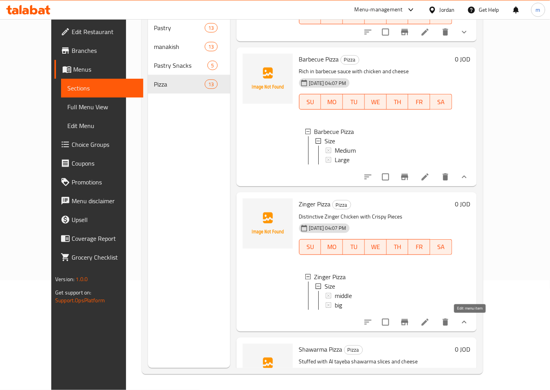
click at [429, 324] on icon at bounding box center [424, 322] width 7 height 7
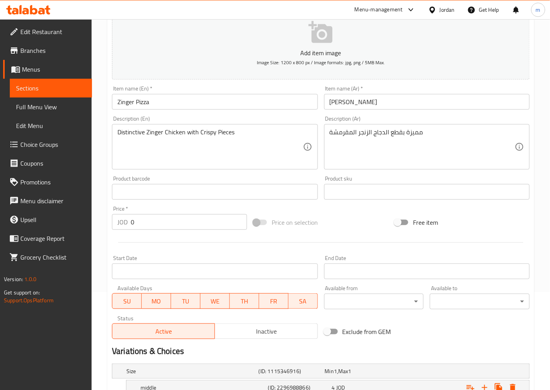
scroll to position [180, 0]
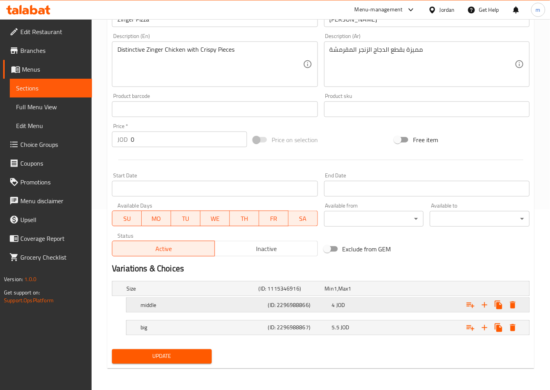
click at [150, 304] on h5 "middle" at bounding box center [202, 305] width 124 height 8
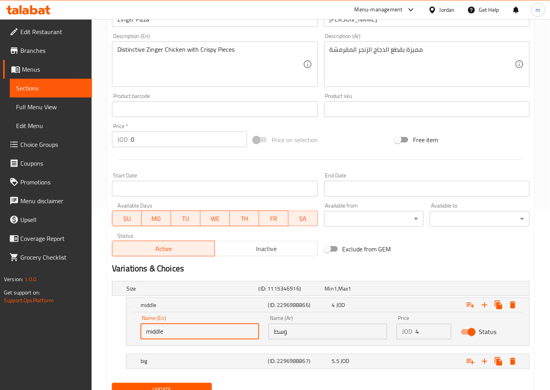
drag, startPoint x: 158, startPoint y: 334, endPoint x: 119, endPoint y: 335, distance: 39.2
click at [119, 335] on div "middle (ID: 2296988866) 4 JOD Name (En) middle Name (En) Name (Ar) وسط Name (Ar…" at bounding box center [321, 321] width 418 height 49
paste input "Medium"
type input "Medium"
click at [154, 362] on h5 "big" at bounding box center [202, 361] width 124 height 8
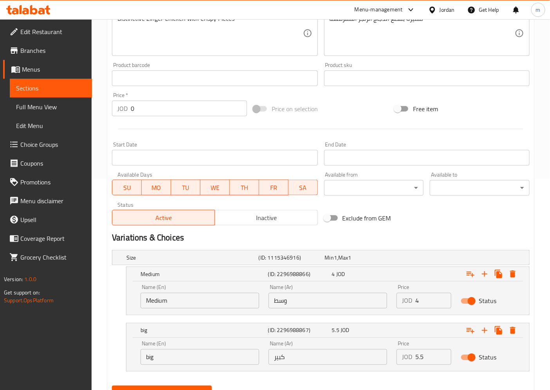
scroll to position [248, 0]
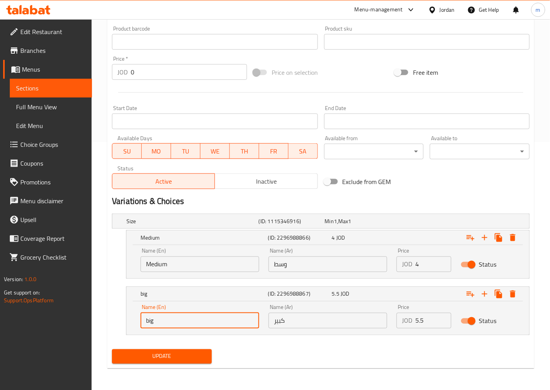
drag, startPoint x: 136, startPoint y: 322, endPoint x: 121, endPoint y: 322, distance: 14.5
click at [121, 322] on div "big (ID: 2296988867) 5.5 JOD Name (En) big Name (En) Name (Ar) كبير Name (Ar) P…" at bounding box center [321, 310] width 418 height 49
click at [40, 314] on div "Edit Restaurant Branches Menus Sections Full Menu View Edit Menu Choice Groups …" at bounding box center [275, 80] width 550 height 619
type input "Large"
click at [112, 349] on button "Update" at bounding box center [162, 356] width 100 height 14
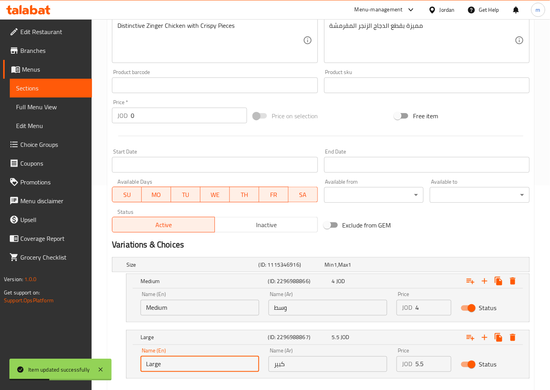
scroll to position [74, 0]
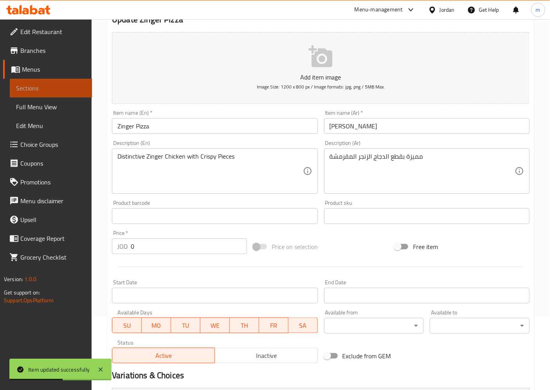
click at [33, 84] on span "Sections" at bounding box center [51, 87] width 70 height 9
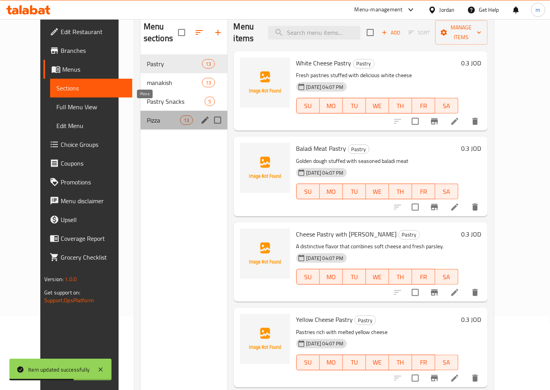
click at [147, 115] on span "Pizza" at bounding box center [163, 119] width 33 height 9
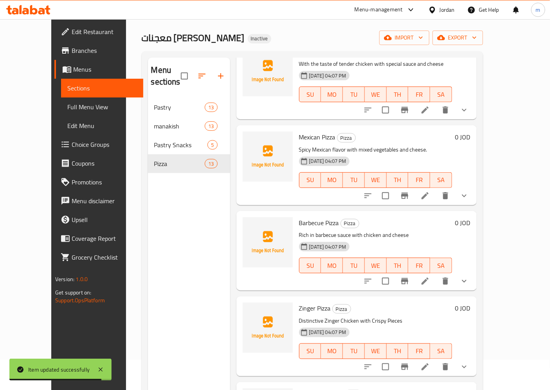
scroll to position [695, 0]
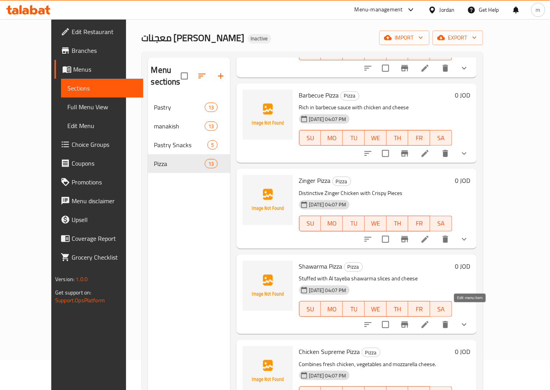
click at [430, 320] on icon at bounding box center [424, 324] width 9 height 9
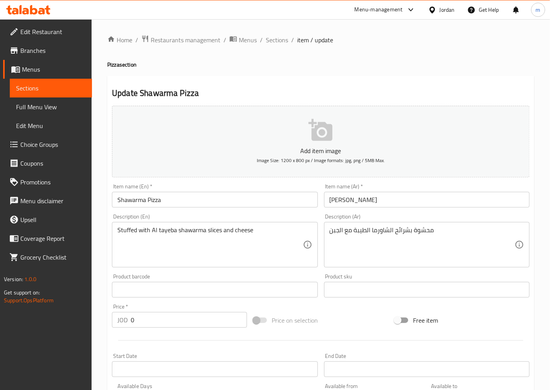
scroll to position [174, 0]
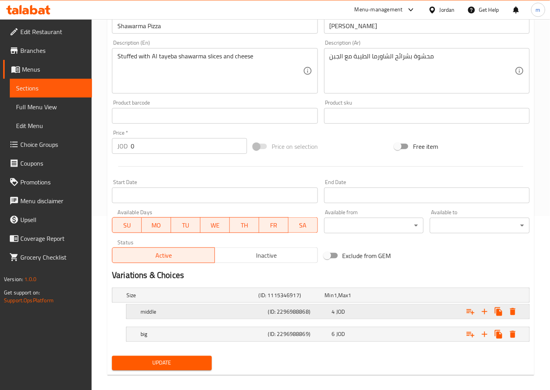
click at [167, 313] on h5 "middle" at bounding box center [202, 312] width 124 height 8
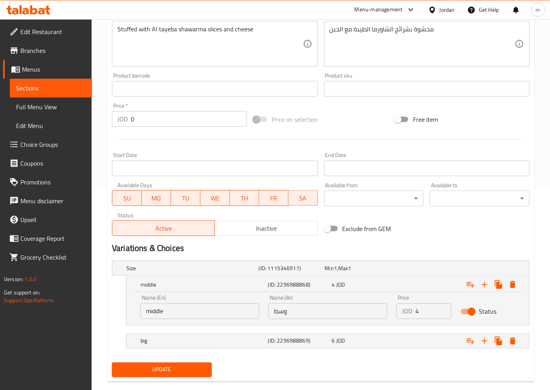
scroll to position [214, 0]
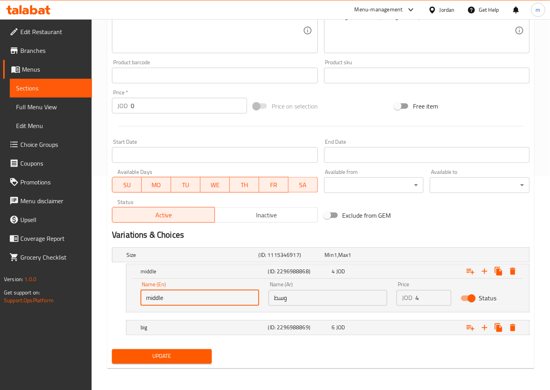
drag, startPoint x: 172, startPoint y: 300, endPoint x: 96, endPoint y: 299, distance: 75.9
click at [96, 299] on div "Home / Restaurants management / Menus / Sections / item / update Pizza section …" at bounding box center [321, 97] width 458 height 585
paste input "Medium"
type input "Medium"
click at [149, 327] on h5 "big" at bounding box center [202, 328] width 124 height 8
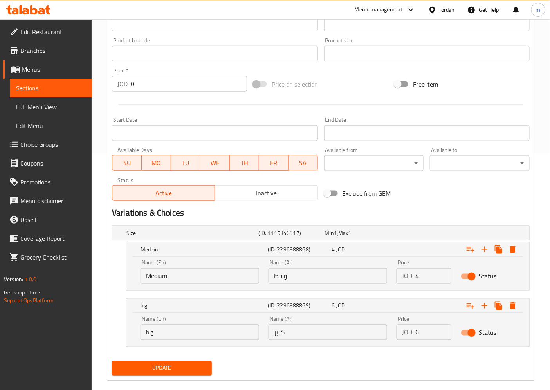
scroll to position [248, 0]
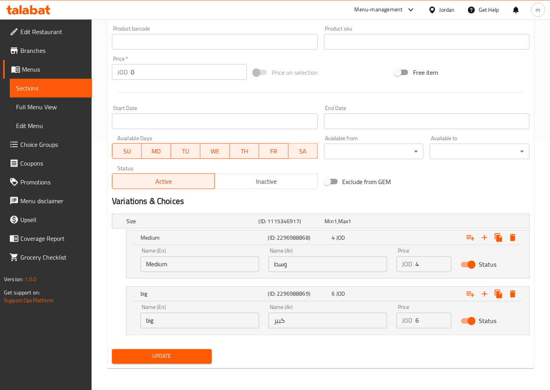
click at [74, 323] on div "Edit Restaurant Branches Menus Sections Full Menu View Edit Menu Choice Groups …" at bounding box center [275, 80] width 550 height 619
type input "Large"
click at [112, 349] on button "Update" at bounding box center [162, 356] width 100 height 14
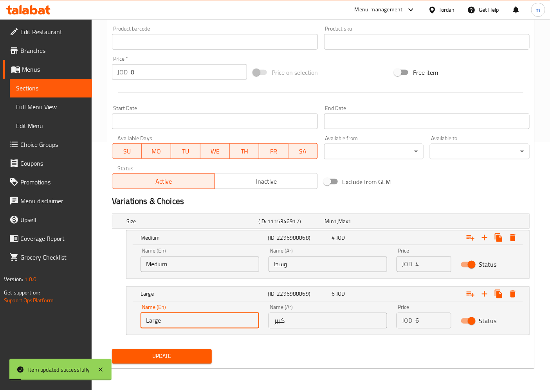
click at [42, 81] on link "Sections" at bounding box center [51, 88] width 82 height 19
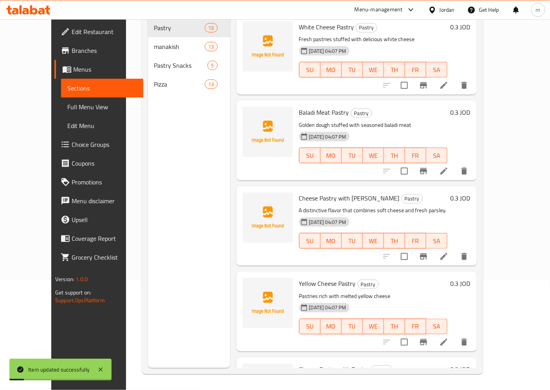
scroll to position [110, 0]
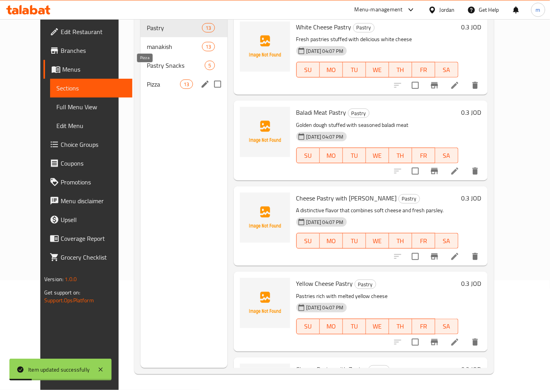
click at [147, 79] on span "Pizza" at bounding box center [163, 83] width 33 height 9
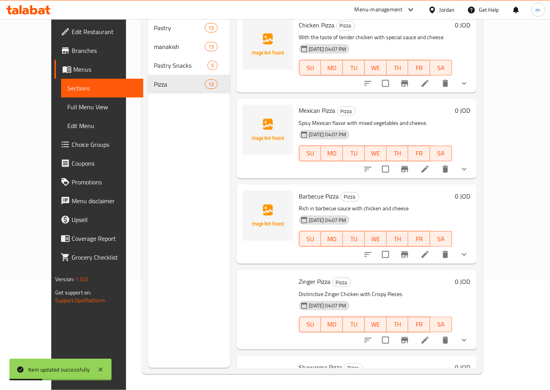
scroll to position [740, 0]
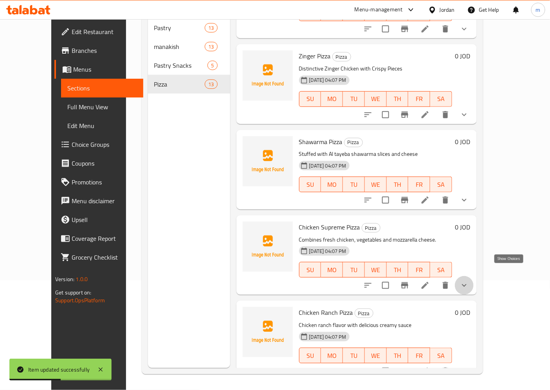
click at [469, 281] on icon "show more" at bounding box center [463, 285] width 9 height 9
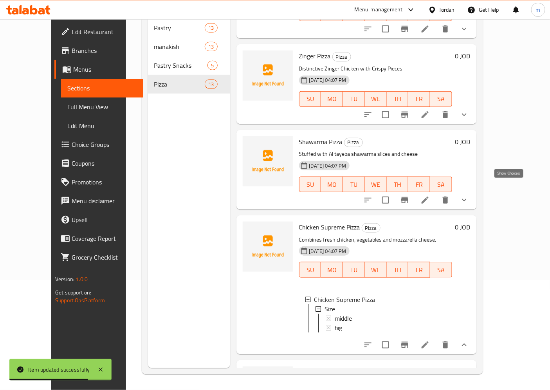
click at [466, 199] on icon "show more" at bounding box center [464, 200] width 5 height 3
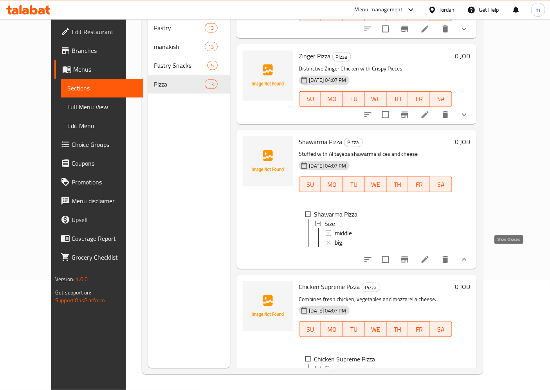
click at [469, 255] on icon "show more" at bounding box center [463, 259] width 9 height 9
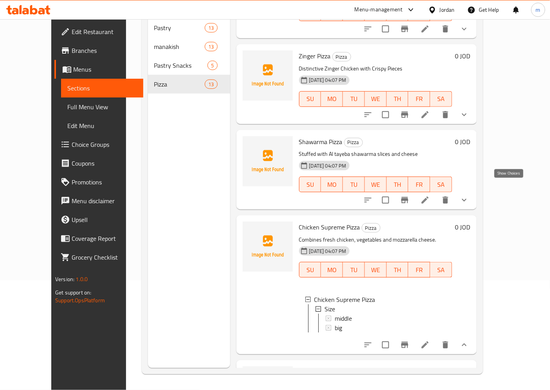
click at [469, 195] on icon "show more" at bounding box center [463, 199] width 9 height 9
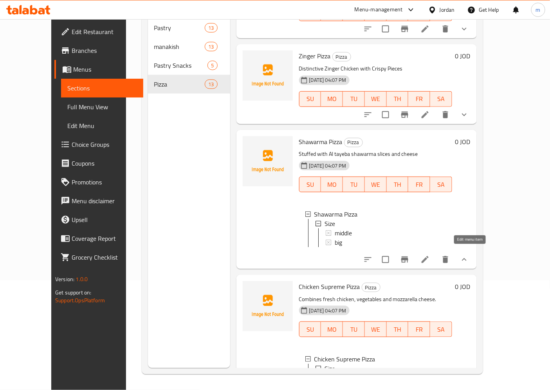
click at [430, 255] on icon at bounding box center [424, 259] width 9 height 9
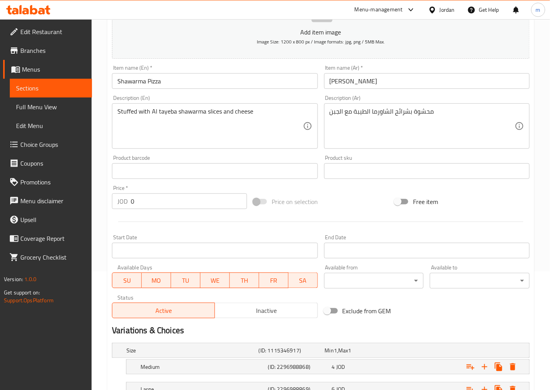
scroll to position [180, 0]
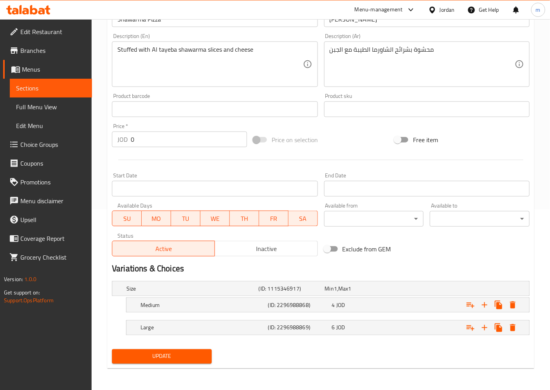
click at [31, 85] on span "Sections" at bounding box center [51, 87] width 70 height 9
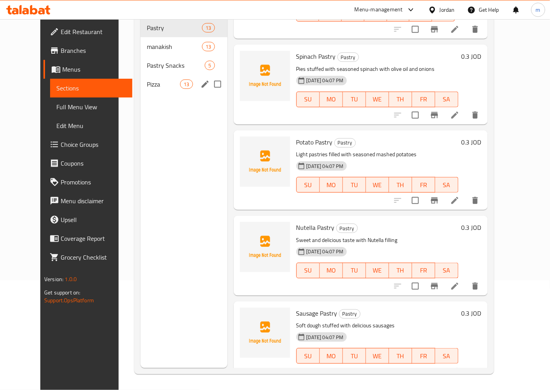
scroll to position [609, 0]
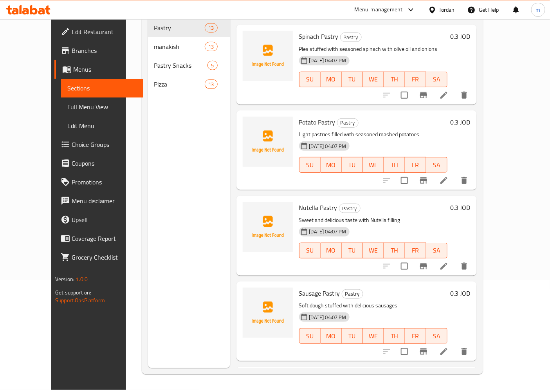
click at [148, 75] on div "Pizza 13" at bounding box center [189, 84] width 82 height 19
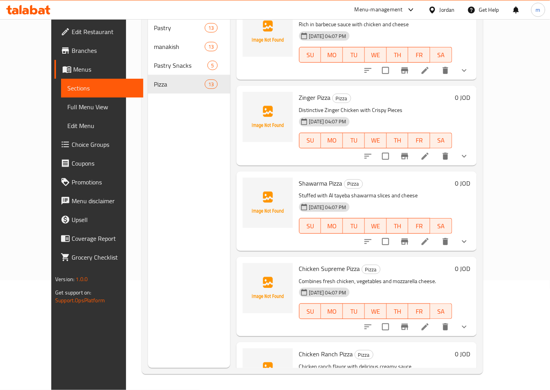
scroll to position [740, 0]
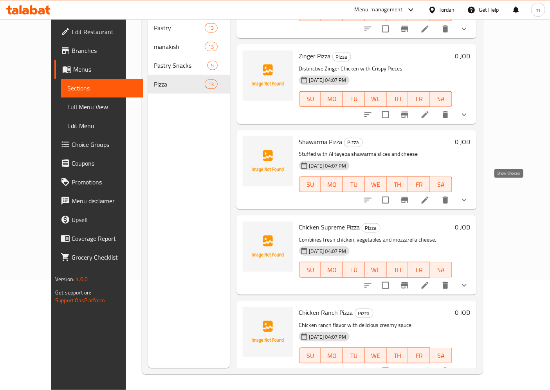
click at [469, 195] on icon "show more" at bounding box center [463, 199] width 9 height 9
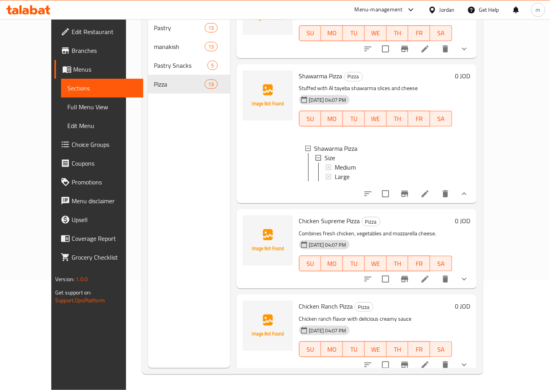
scroll to position [807, 0]
click at [429, 275] on icon at bounding box center [424, 278] width 7 height 7
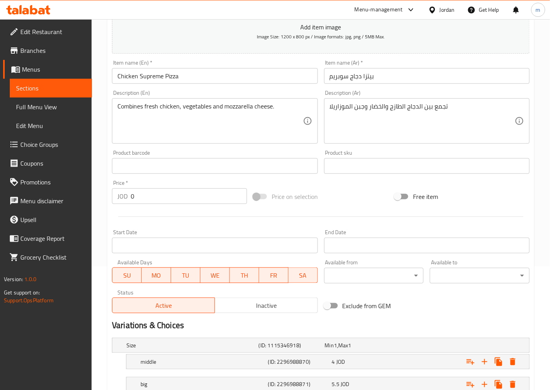
scroll to position [180, 0]
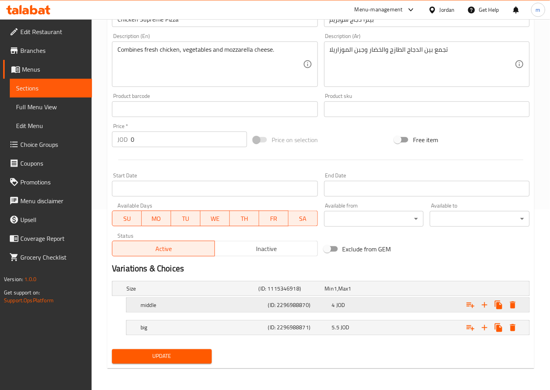
click at [162, 302] on h5 "middle" at bounding box center [202, 305] width 124 height 8
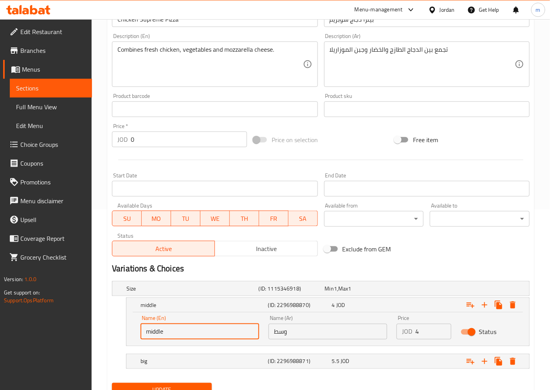
drag, startPoint x: 150, startPoint y: 333, endPoint x: 83, endPoint y: 333, distance: 67.7
click at [83, 333] on div "Edit Restaurant Branches Menus Sections Full Menu View Edit Menu Choice Groups …" at bounding box center [275, 131] width 550 height 585
paste input "Medium"
type input "Medium"
click at [151, 355] on div "big (ID: 2296988871) 5.5 JOD" at bounding box center [330, 361] width 382 height 17
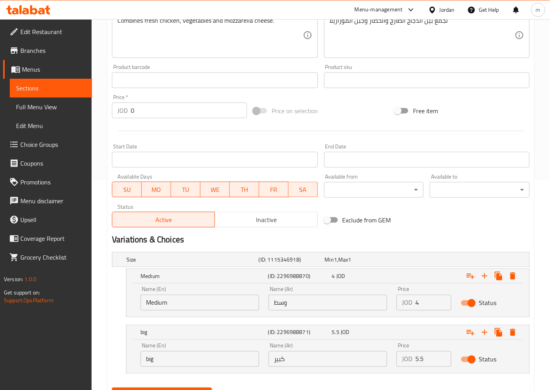
scroll to position [248, 0]
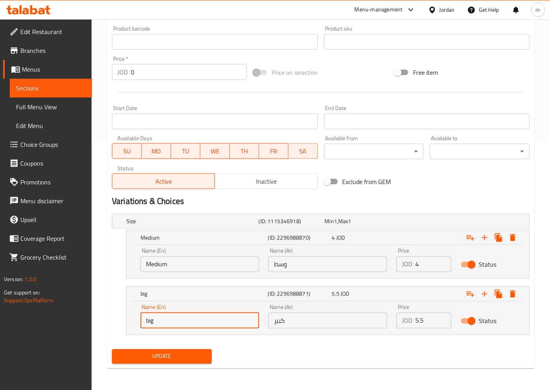
drag, startPoint x: 153, startPoint y: 327, endPoint x: 147, endPoint y: 326, distance: 5.7
click at [149, 326] on input "big" at bounding box center [199, 321] width 119 height 16
click at [175, 320] on input "big" at bounding box center [199, 321] width 119 height 16
drag, startPoint x: 119, startPoint y: 320, endPoint x: 102, endPoint y: 320, distance: 16.4
click at [102, 320] on div "Home / Restaurants management / Menus / Sections / item / update Pizza section …" at bounding box center [321, 80] width 458 height 619
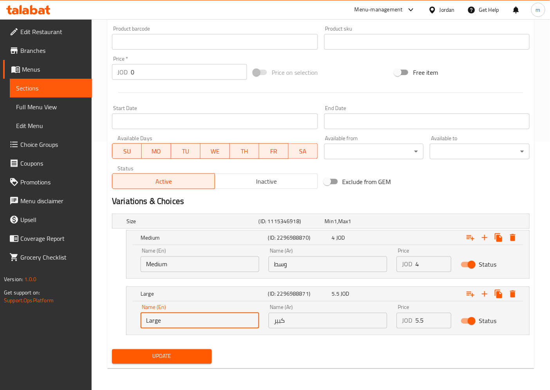
type input "Large"
click at [112, 349] on button "Update" at bounding box center [162, 356] width 100 height 14
click at [44, 86] on span "Sections" at bounding box center [51, 87] width 70 height 9
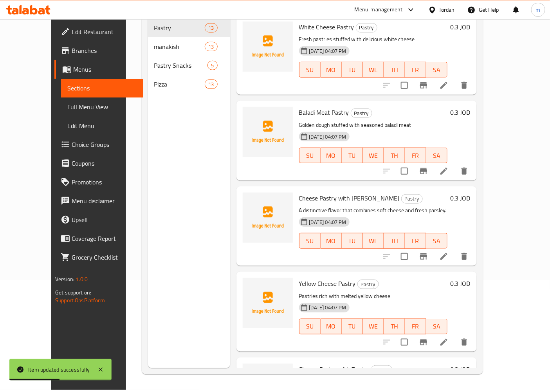
scroll to position [110, 0]
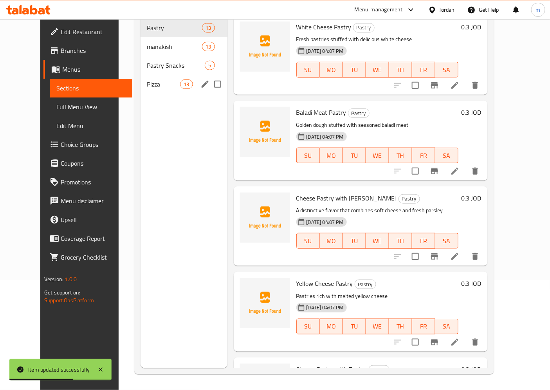
click at [140, 75] on div "Pizza 13" at bounding box center [183, 84] width 87 height 19
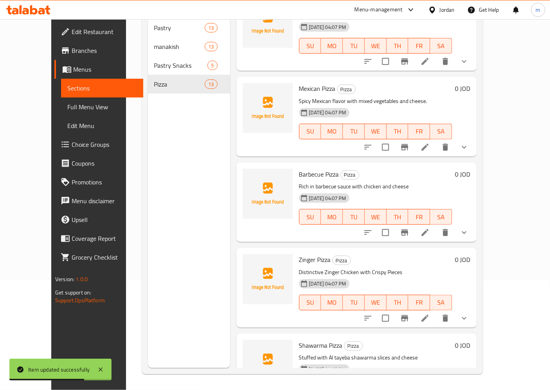
scroll to position [740, 0]
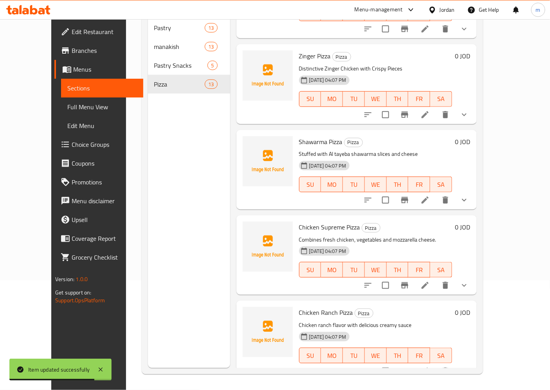
click at [474, 276] on button "show more" at bounding box center [464, 285] width 19 height 19
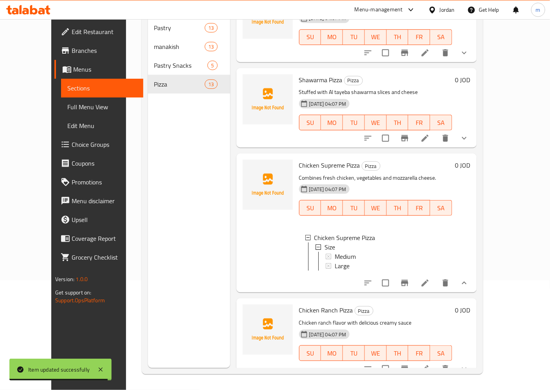
scroll to position [807, 0]
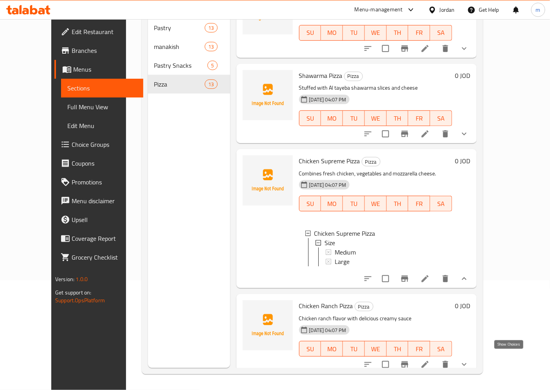
click at [469, 360] on icon "show more" at bounding box center [463, 364] width 9 height 9
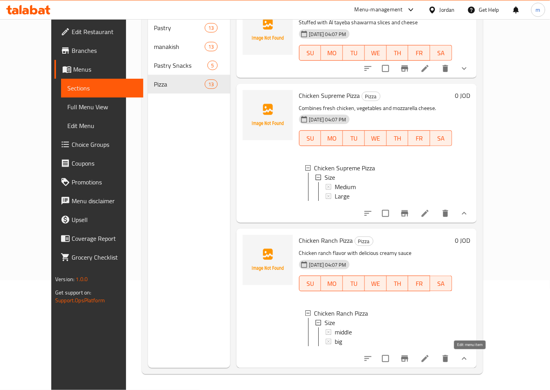
click at [430, 357] on icon at bounding box center [424, 358] width 9 height 9
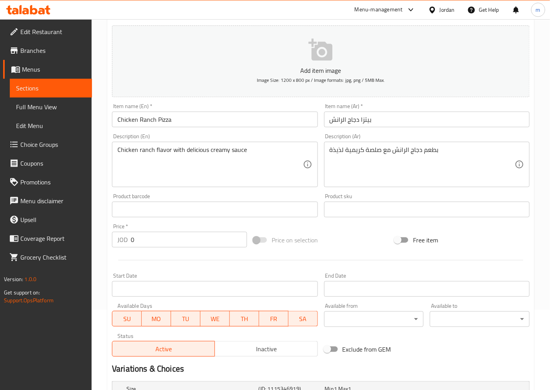
scroll to position [180, 0]
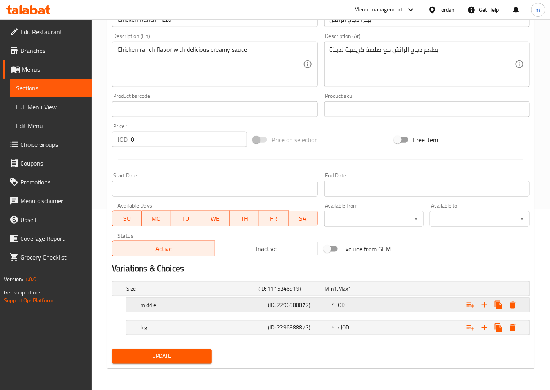
click at [158, 304] on h5 "middle" at bounding box center [202, 305] width 124 height 8
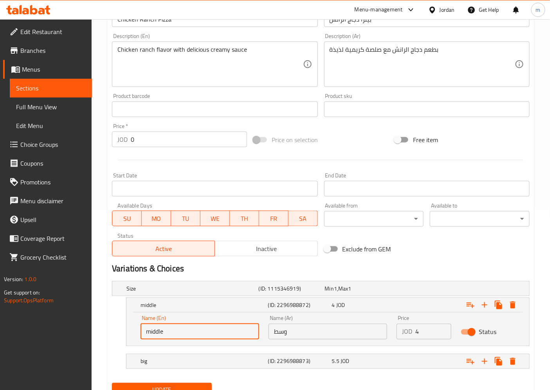
drag, startPoint x: 153, startPoint y: 335, endPoint x: 111, endPoint y: 335, distance: 42.3
click at [116, 335] on div "middle (ID: 2296988872) 4 JOD Name (En) middle Name (En) Name (Ar) وسط Name (Ar…" at bounding box center [321, 321] width 418 height 49
paste input "Medium"
type input "Medium"
click at [153, 362] on h5 "big" at bounding box center [202, 361] width 124 height 8
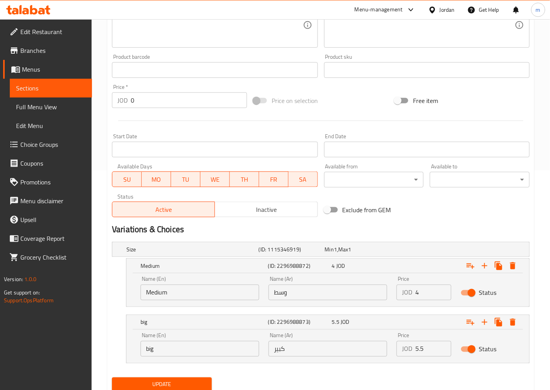
scroll to position [248, 0]
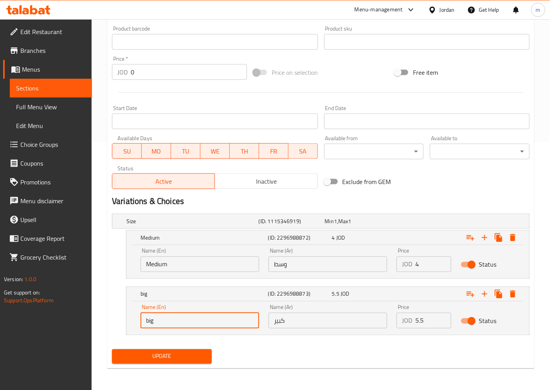
drag, startPoint x: 157, startPoint y: 322, endPoint x: 111, endPoint y: 319, distance: 46.7
click at [111, 319] on div "Size (ID: 1115346919) Min 1 , Max 1 Name (En) Size Name (En) Name (Ar) الحجم Na…" at bounding box center [321, 278] width 424 height 135
type input "Large"
click at [112, 349] on button "Update" at bounding box center [162, 356] width 100 height 14
click at [47, 93] on link "Sections" at bounding box center [51, 88] width 82 height 19
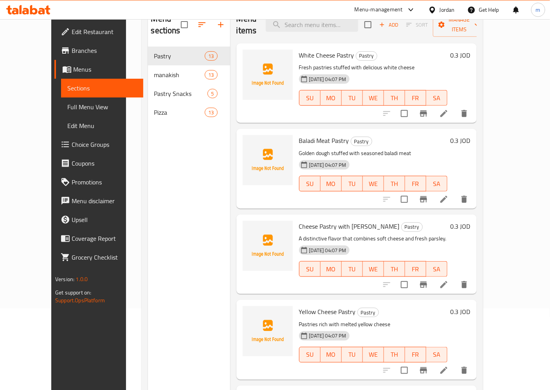
scroll to position [22, 0]
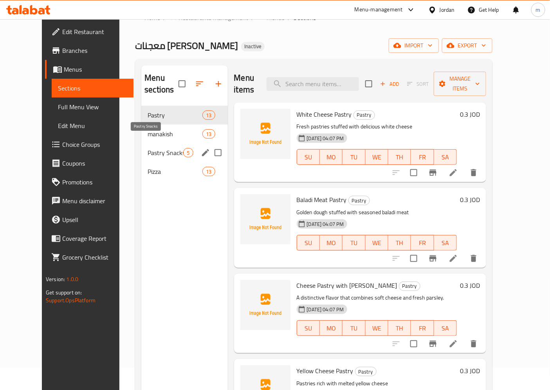
click at [148, 148] on span "Pastry Snacks" at bounding box center [166, 152] width 36 height 9
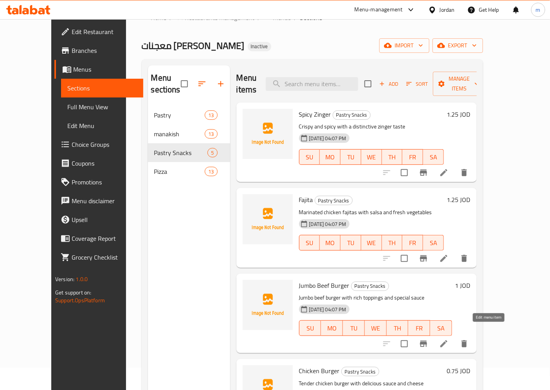
click at [448, 339] on icon at bounding box center [443, 343] width 9 height 9
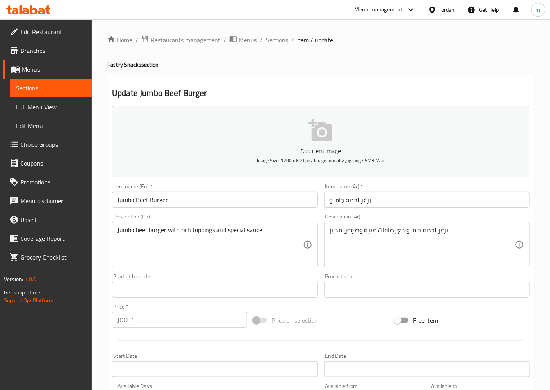
click at [140, 200] on input "Jumbo Beef Burger" at bounding box center [214, 200] width 205 height 16
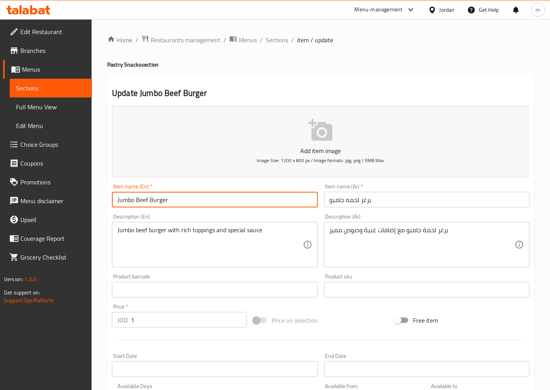
click at [140, 200] on input "Jumbo Beef Burger" at bounding box center [214, 200] width 205 height 16
paste input "Meat"
type input "Jumbo Meat Burger"
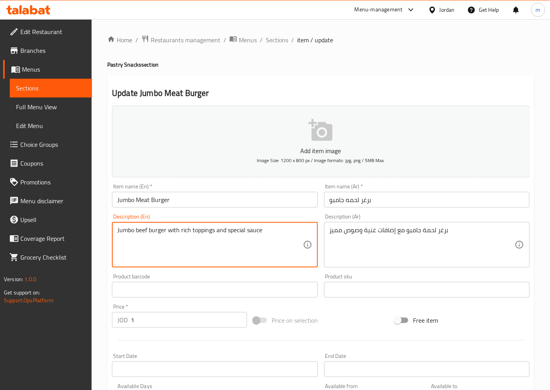
click at [140, 231] on textarea "Jumbo beef burger with rich toppings and special sauce" at bounding box center [209, 244] width 185 height 37
paste textarea "Meat"
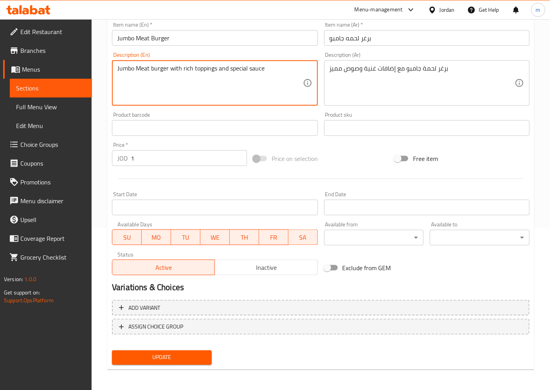
click at [166, 360] on span "Update" at bounding box center [161, 358] width 87 height 10
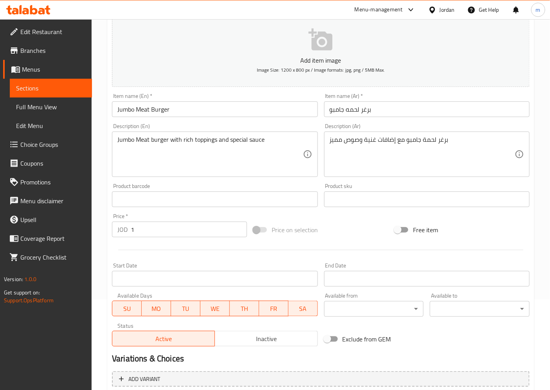
scroll to position [75, 0]
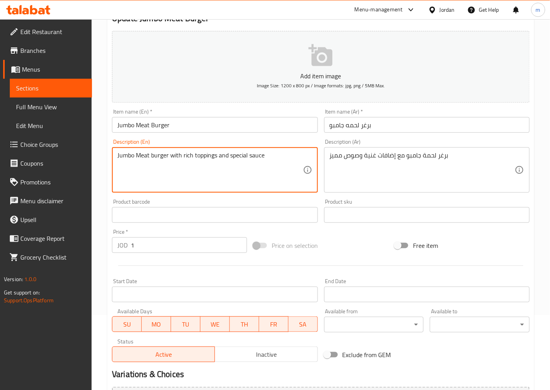
click at [233, 157] on textarea "Jumbo Meat burger with rich toppings and special sauce" at bounding box center [209, 169] width 185 height 37
paste textarea "distinctive"
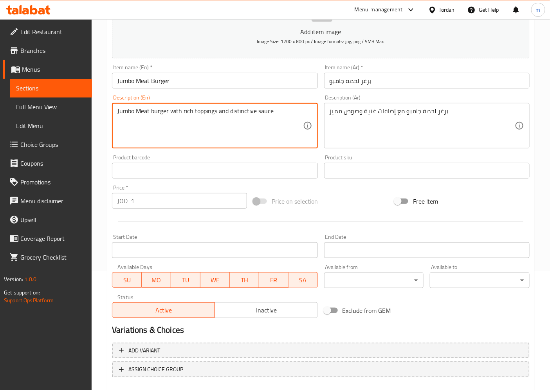
scroll to position [162, 0]
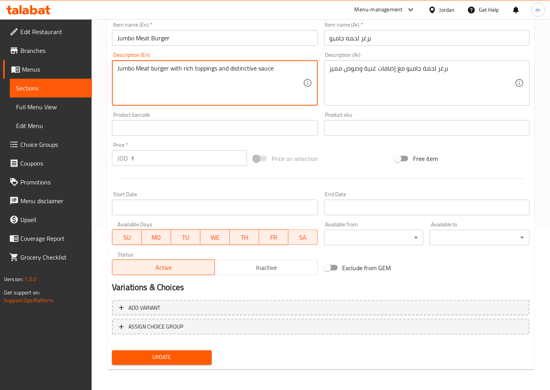
type textarea "Jumbo Meat burger with rich toppings and distinctive sauce"
click at [163, 360] on span "Update" at bounding box center [161, 358] width 87 height 10
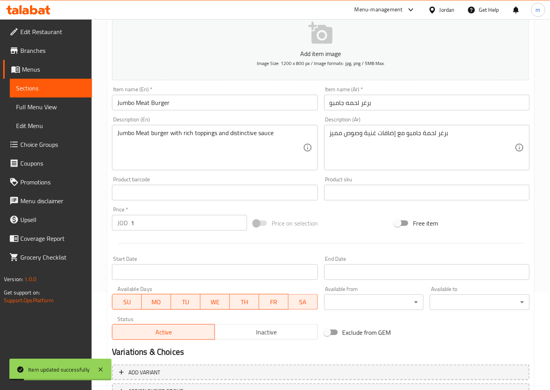
scroll to position [75, 0]
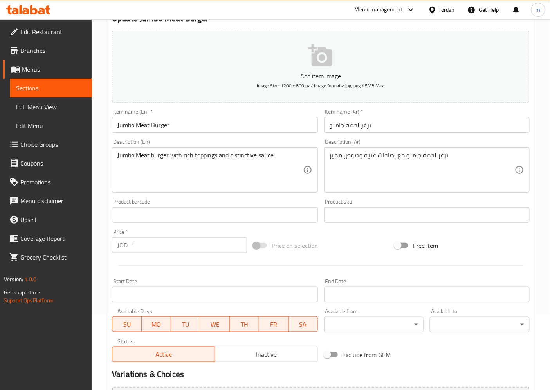
click at [54, 89] on span "Sections" at bounding box center [51, 87] width 70 height 9
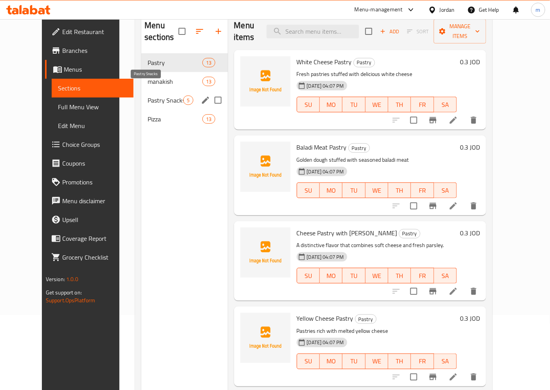
click at [148, 95] on span "Pastry Snacks" at bounding box center [166, 99] width 36 height 9
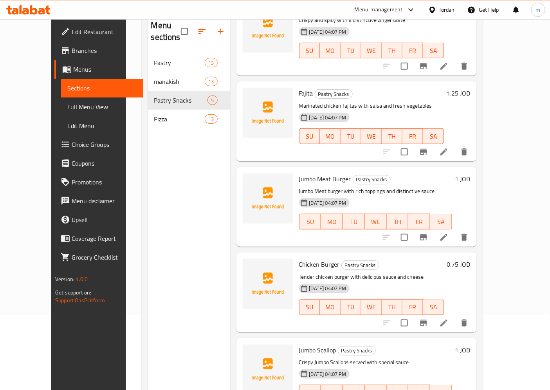
scroll to position [56, 0]
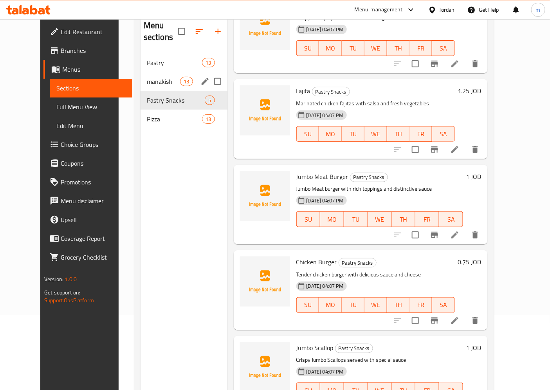
click at [157, 77] on span "manakish" at bounding box center [163, 81] width 33 height 9
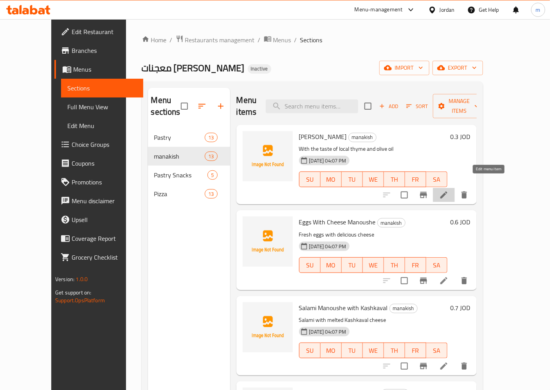
click at [448, 190] on icon at bounding box center [443, 194] width 9 height 9
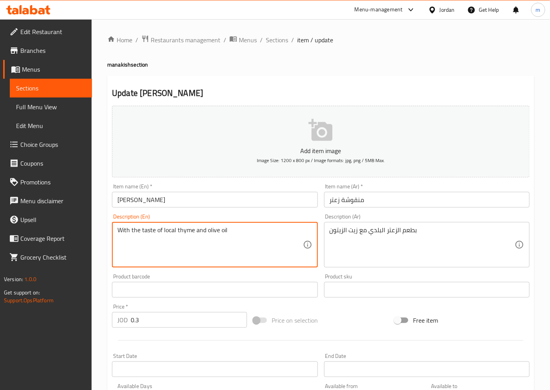
click at [183, 232] on textarea "With the taste of local thyme and olive oil" at bounding box center [209, 244] width 185 height 37
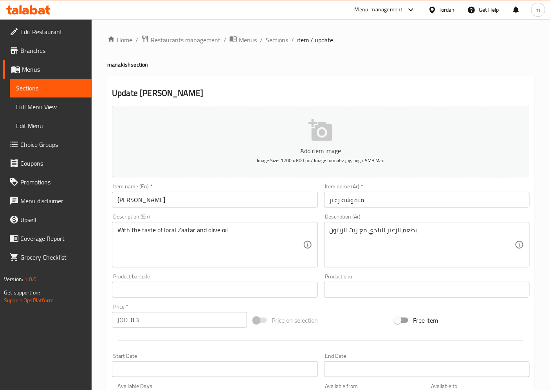
click at [171, 230] on textarea "With the taste of local Zaatar and olive oil" at bounding box center [209, 244] width 185 height 37
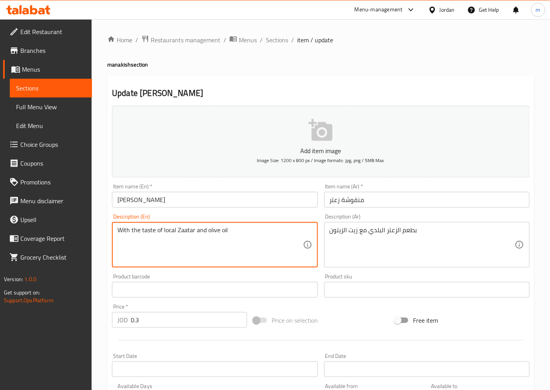
click at [171, 230] on textarea "With the taste of local Zaatar and olive oil" at bounding box center [209, 244] width 185 height 37
drag, startPoint x: 193, startPoint y: 233, endPoint x: 163, endPoint y: 235, distance: 30.2
click at [163, 235] on textarea "With the taste of local Zaatar and olive oil" at bounding box center [209, 244] width 185 height 37
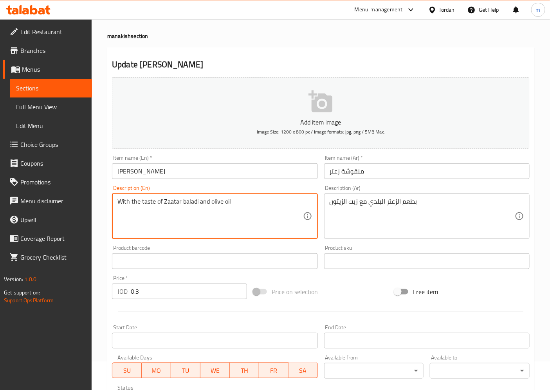
scroll to position [43, 0]
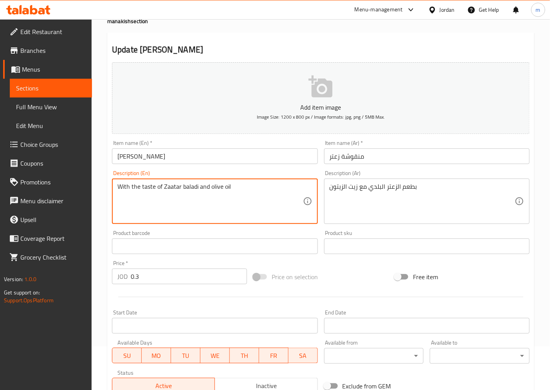
type textarea "With the taste of Zaatar baladi and olive oil"
click at [355, 159] on input "منقوشة زعتر" at bounding box center [426, 156] width 205 height 16
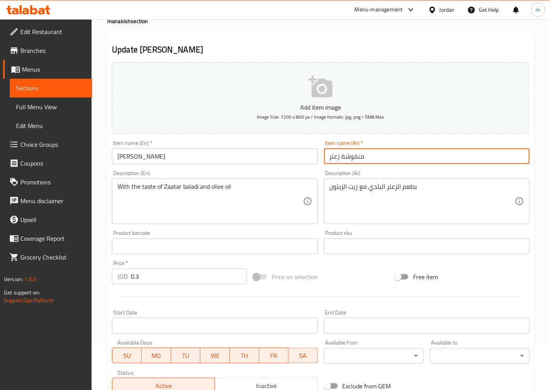
click at [355, 159] on input "منقوشة زعتر" at bounding box center [426, 156] width 205 height 16
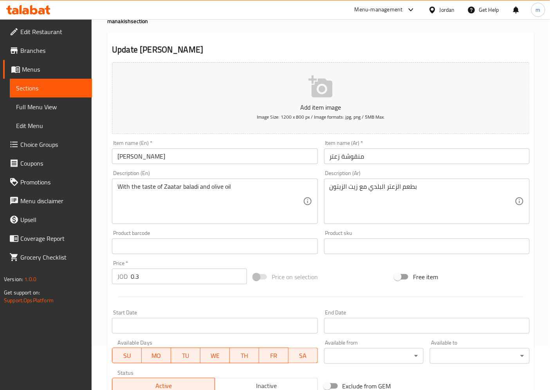
click at [149, 154] on input "Zaatar Manakish" at bounding box center [214, 156] width 205 height 16
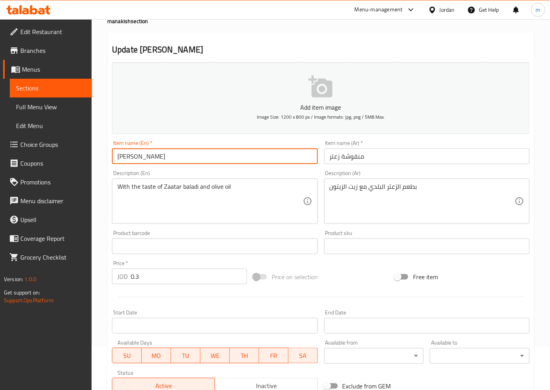
click at [149, 154] on input "Zaatar Manakish" at bounding box center [214, 156] width 205 height 16
paste input "oucheh / Manoushe"
click at [171, 158] on input "Zaatar Manoucheh / Manoushe" at bounding box center [214, 156] width 205 height 16
click at [183, 157] on input "Zaatar Manoucheh / Manoushe" at bounding box center [214, 156] width 205 height 16
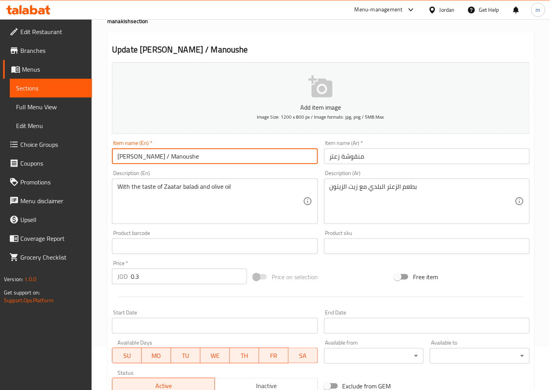
click at [215, 157] on input "Zaatar Manoucheh / Manoushe" at bounding box center [214, 156] width 205 height 16
drag, startPoint x: 221, startPoint y: 155, endPoint x: 134, endPoint y: 161, distance: 87.1
click at [134, 161] on input "Zaatar Manoucheh / Manoushe" at bounding box center [214, 156] width 205 height 16
paste input "text"
click at [134, 157] on input "ZaatarManoushe" at bounding box center [214, 156] width 205 height 16
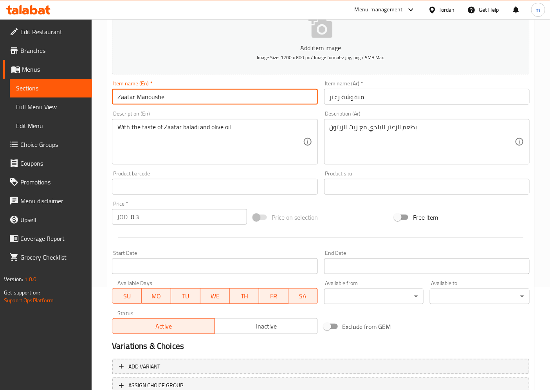
scroll to position [162, 0]
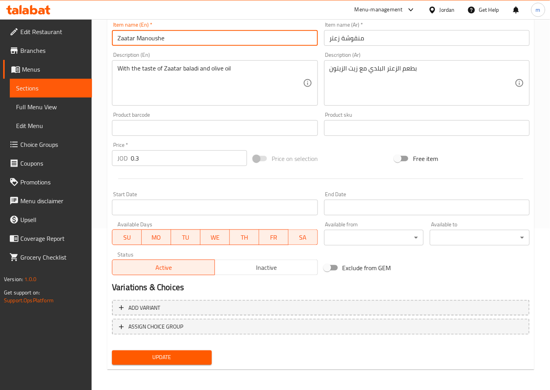
type input "Zaatar Manoushe"
click at [140, 358] on span "Update" at bounding box center [161, 358] width 87 height 10
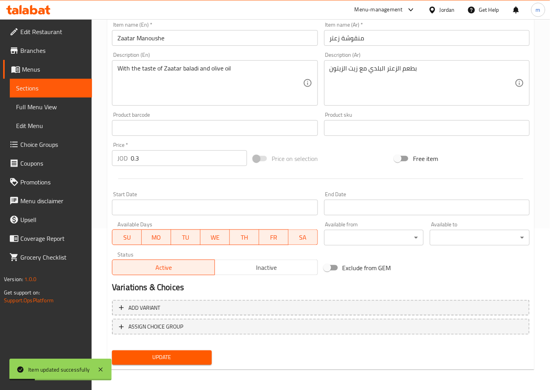
click at [40, 83] on span "Sections" at bounding box center [51, 87] width 70 height 9
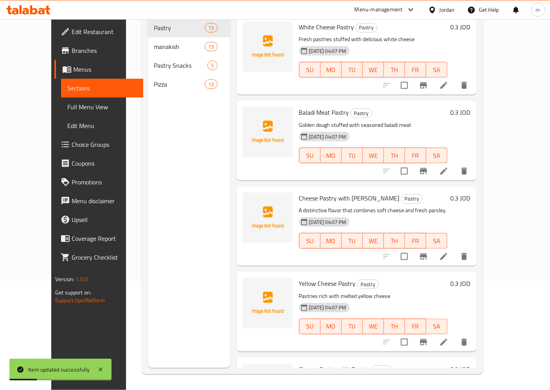
scroll to position [110, 0]
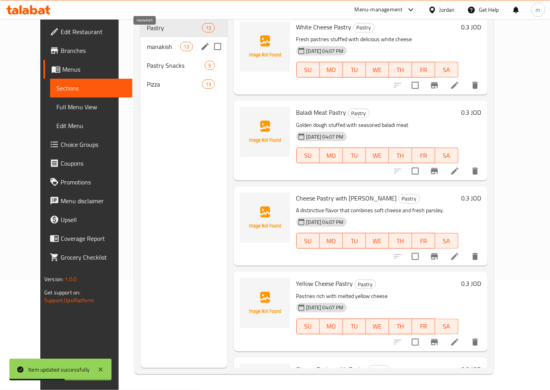
click at [147, 42] on span "manakish" at bounding box center [163, 46] width 33 height 9
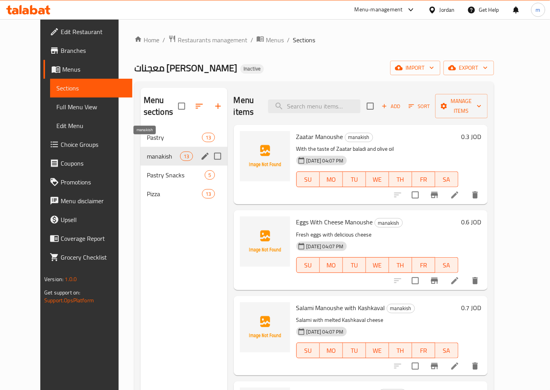
click at [149, 151] on span "manakish" at bounding box center [163, 155] width 33 height 9
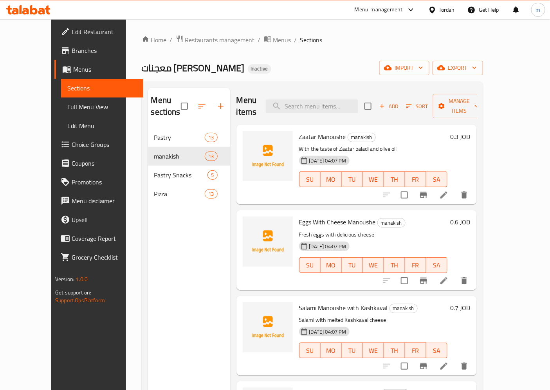
click at [448, 276] on icon at bounding box center [443, 280] width 9 height 9
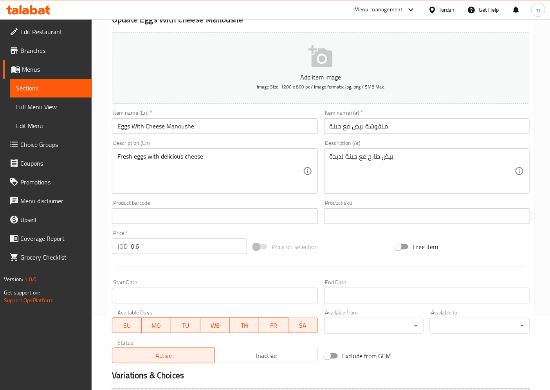
scroll to position [162, 0]
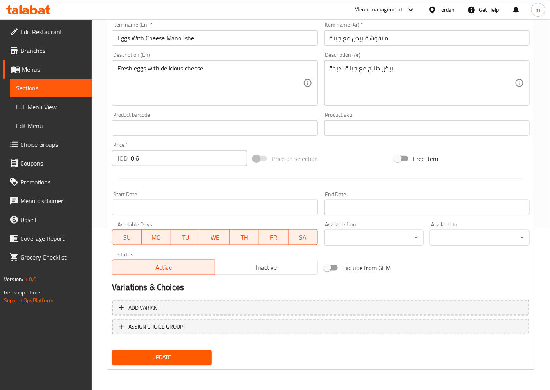
click at [184, 359] on span "Update" at bounding box center [161, 358] width 87 height 10
click at [46, 89] on span "Sections" at bounding box center [51, 87] width 70 height 9
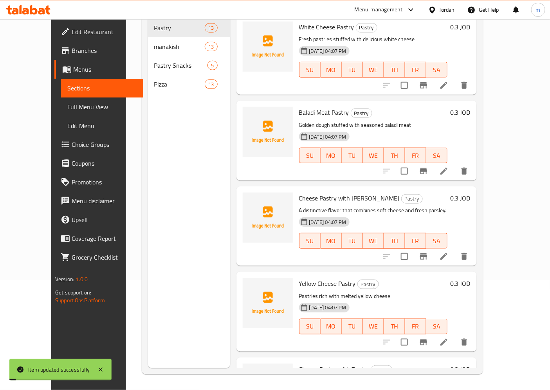
scroll to position [110, 0]
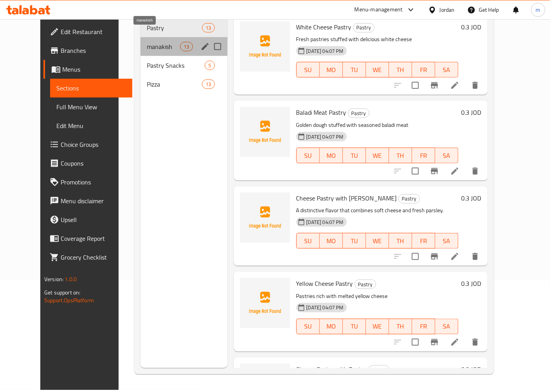
click at [147, 42] on span "manakish" at bounding box center [163, 46] width 33 height 9
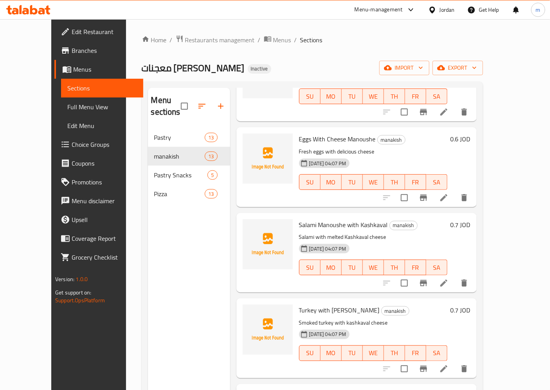
scroll to position [174, 0]
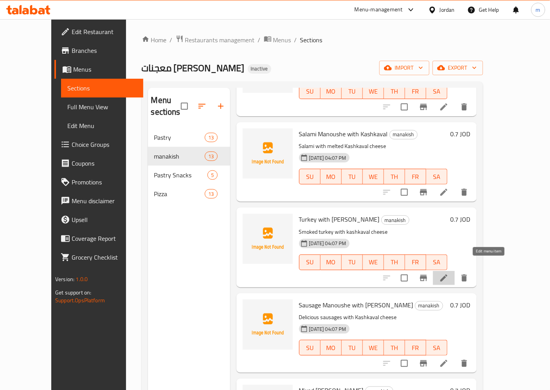
click at [448, 273] on icon at bounding box center [443, 277] width 9 height 9
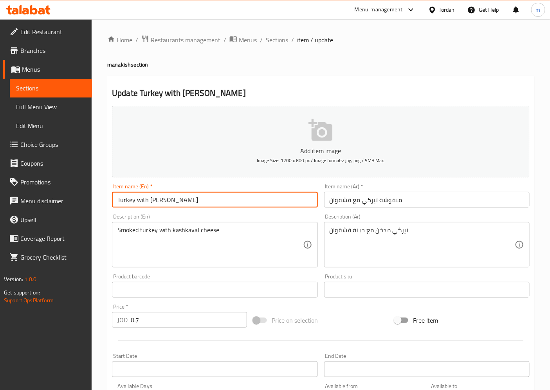
drag, startPoint x: 205, startPoint y: 200, endPoint x: 178, endPoint y: 202, distance: 27.5
click at [178, 202] on input "Turkey with Kashkaval Manoushe" at bounding box center [214, 200] width 205 height 16
click at [136, 201] on input "Turkey with Kashkaval" at bounding box center [214, 200] width 205 height 16
paste input "Manoushe"
click at [137, 203] on input "Turkey Manoushe with Kashkaval" at bounding box center [214, 200] width 205 height 16
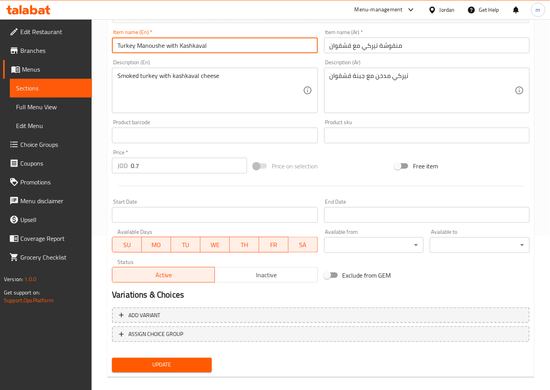
scroll to position [162, 0]
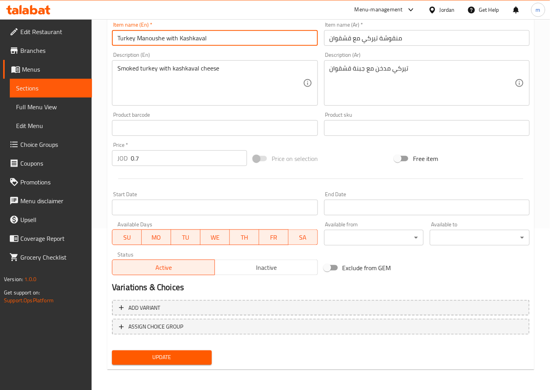
type input "Turkey Manoushe with Kashkaval"
click at [181, 355] on span "Update" at bounding box center [161, 358] width 87 height 10
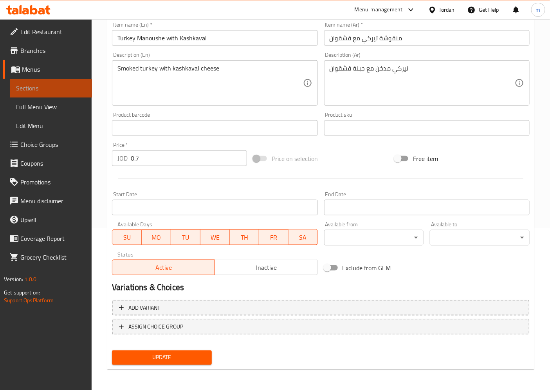
click at [45, 85] on span "Sections" at bounding box center [51, 87] width 70 height 9
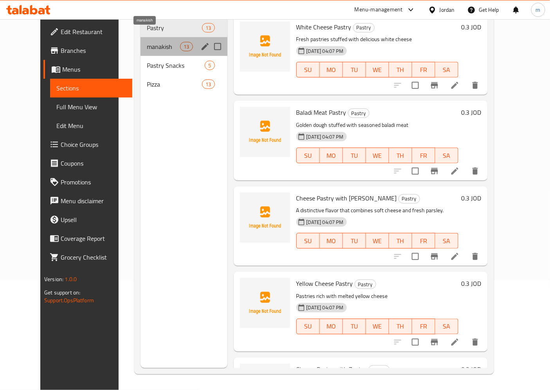
click at [147, 42] on span "manakish" at bounding box center [163, 46] width 33 height 9
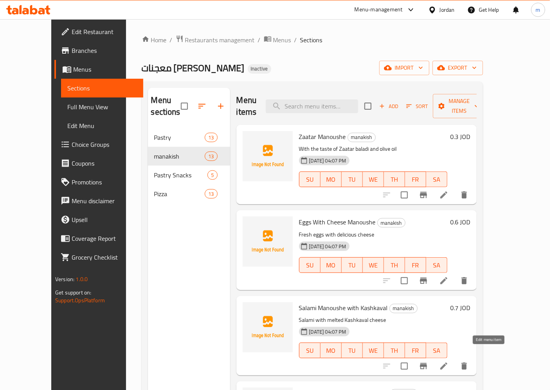
click at [448, 361] on icon at bounding box center [443, 365] width 9 height 9
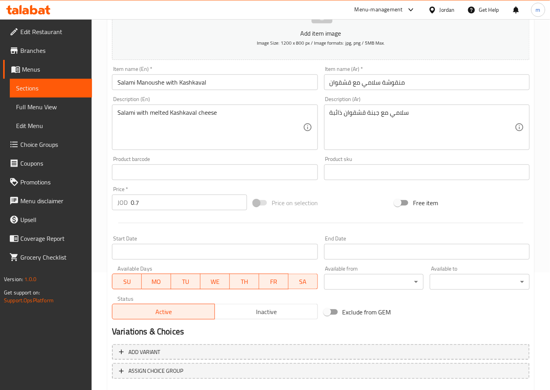
scroll to position [75, 0]
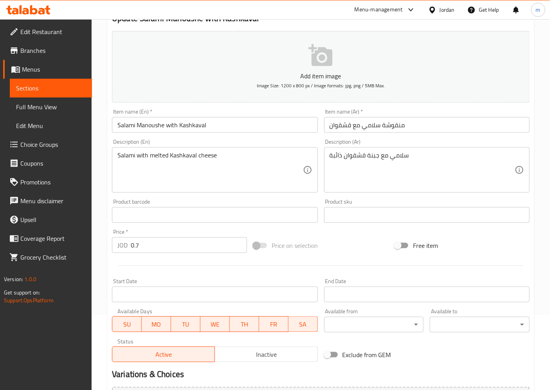
click at [51, 86] on span "Sections" at bounding box center [51, 87] width 70 height 9
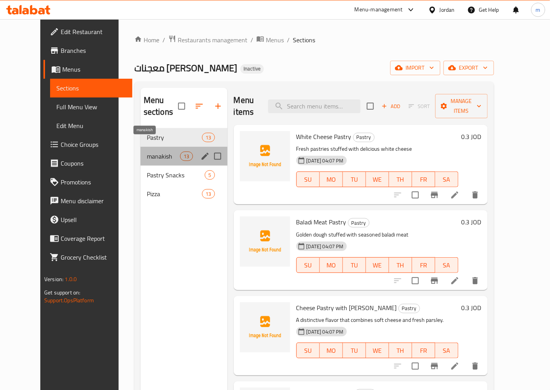
click at [147, 151] on span "manakish" at bounding box center [163, 155] width 33 height 9
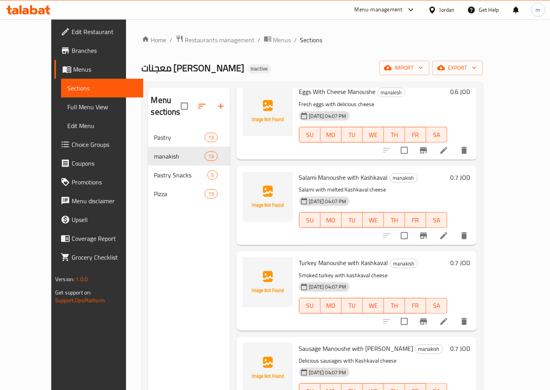
scroll to position [217, 0]
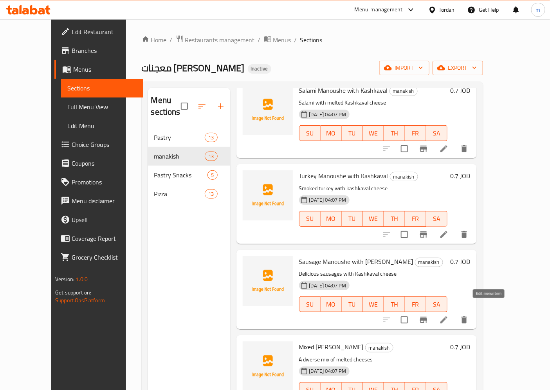
click at [448, 315] on icon at bounding box center [443, 319] width 9 height 9
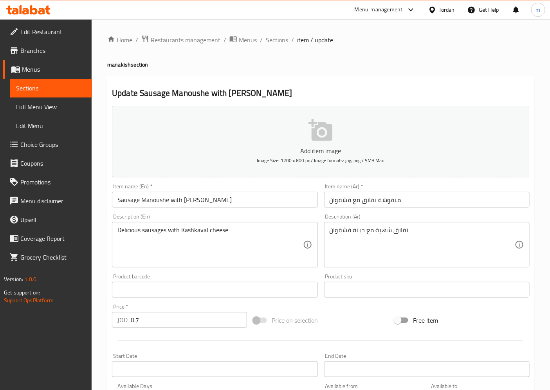
click at [369, 197] on input "منقوشة نقانق مع قشقوان" at bounding box center [426, 200] width 205 height 16
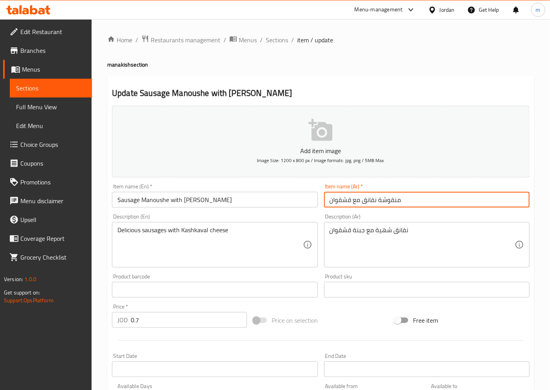
click at [369, 197] on input "منقوشة نقانق مع قشقوان" at bounding box center [426, 200] width 205 height 16
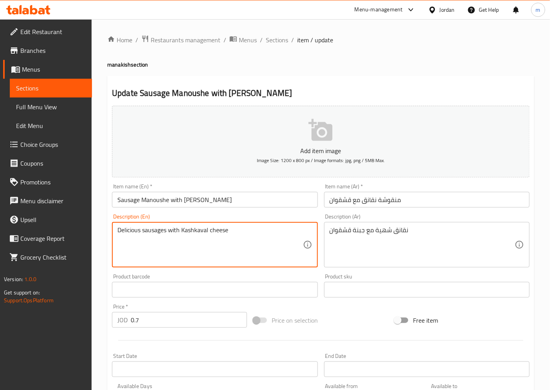
click at [193, 232] on textarea "Delicious sausages with Kashkaval cheese" at bounding box center [209, 244] width 185 height 37
click at [200, 198] on input "Sausage Manoushe with Kashkawan" at bounding box center [214, 200] width 205 height 16
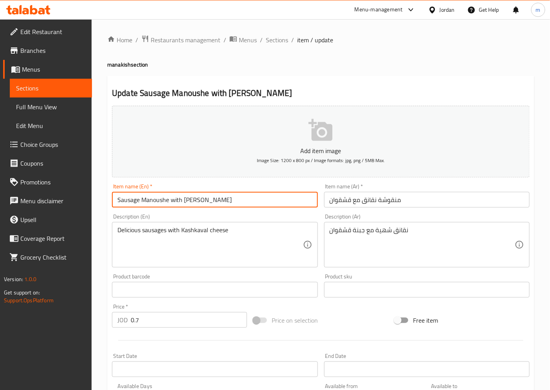
click at [200, 198] on input "Sausage Manoushe with Kashkawan" at bounding box center [214, 200] width 205 height 16
paste input "val"
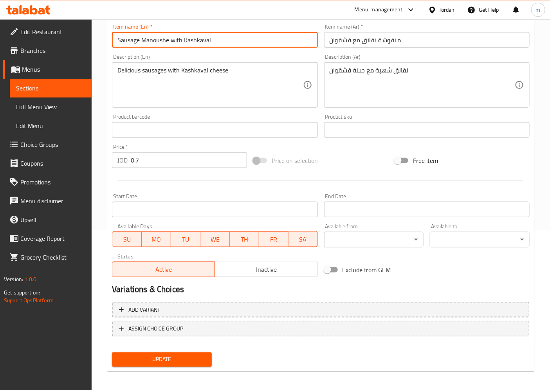
scroll to position [162, 0]
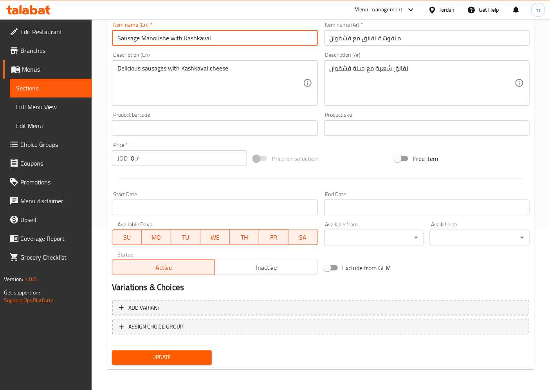
type input "Sausage Manoushe with Kashkaval"
click at [172, 354] on span "Update" at bounding box center [161, 358] width 87 height 10
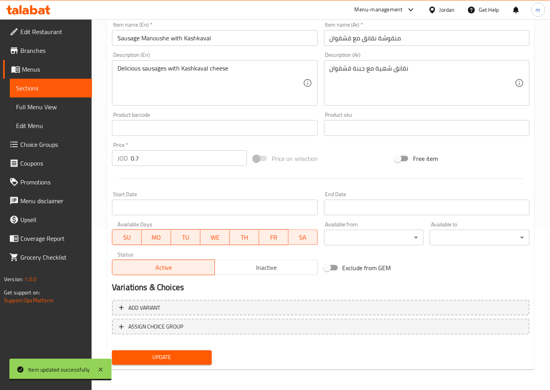
click at [45, 95] on link "Sections" at bounding box center [51, 88] width 82 height 19
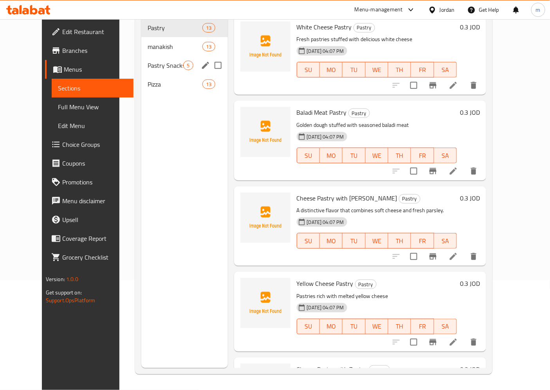
click at [151, 42] on span "manakish" at bounding box center [175, 46] width 55 height 9
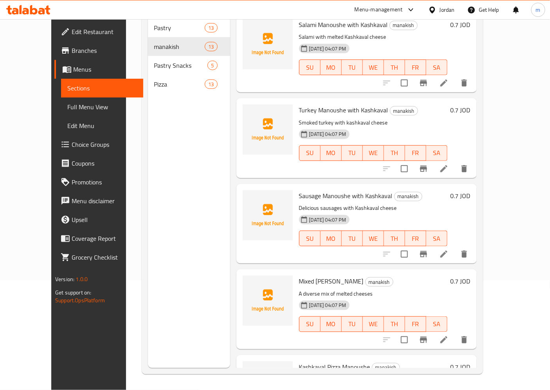
scroll to position [174, 0]
click at [448, 335] on icon at bounding box center [443, 339] width 9 height 9
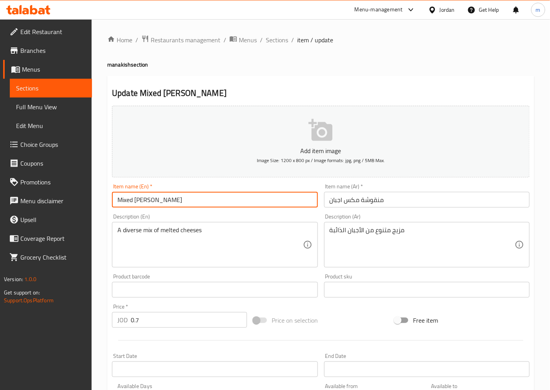
click at [171, 200] on input "Mixed Cheese Manakish" at bounding box center [214, 200] width 205 height 16
type input "Mixed Cheese Manoushe"
click at [131, 232] on textarea "A diverse mix of melted cheeses" at bounding box center [209, 244] width 185 height 37
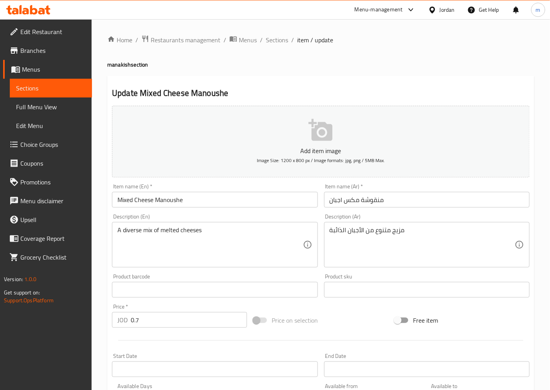
click at [135, 226] on textarea "A diverse mix of melted cheeses" at bounding box center [209, 244] width 185 height 37
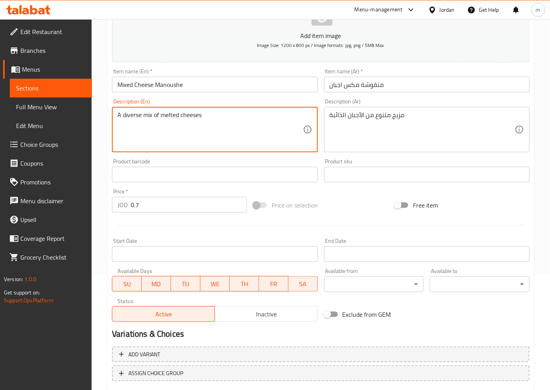
scroll to position [162, 0]
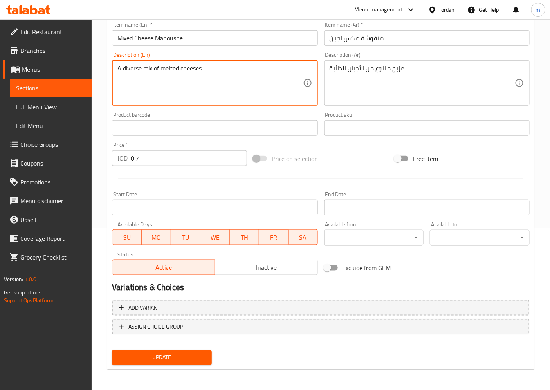
click at [174, 353] on span "Update" at bounding box center [161, 358] width 87 height 10
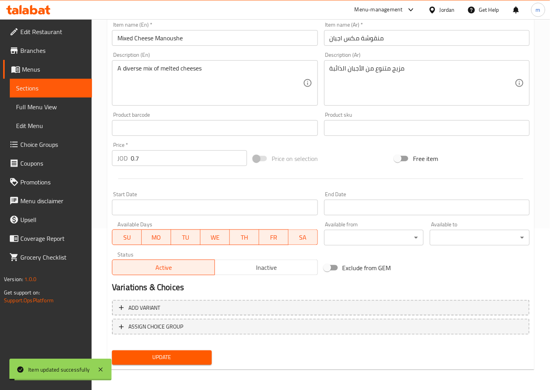
click at [29, 89] on span "Sections" at bounding box center [51, 87] width 70 height 9
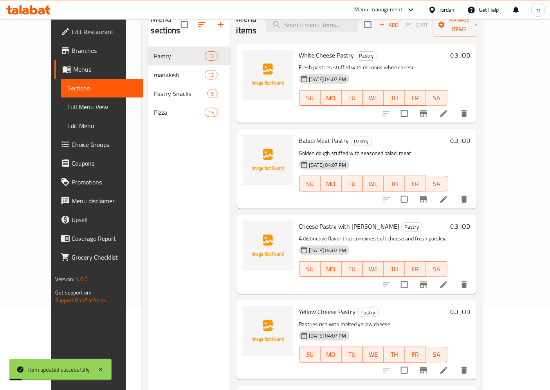
scroll to position [66, 0]
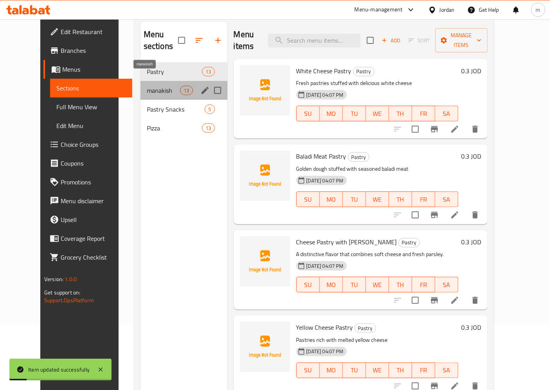
click at [147, 86] on span "manakish" at bounding box center [163, 90] width 33 height 9
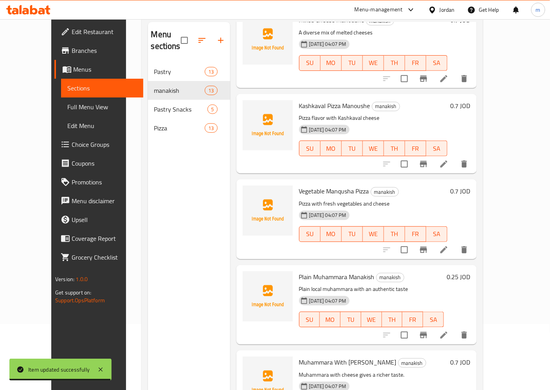
scroll to position [435, 0]
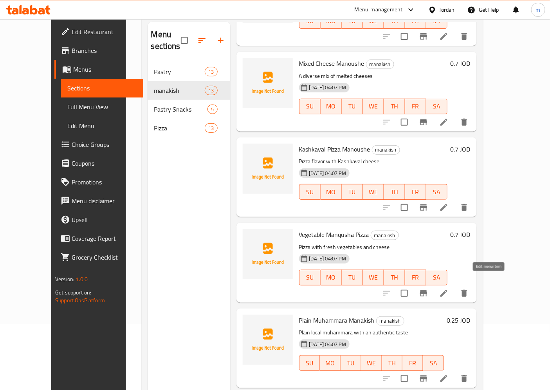
click at [448, 288] on icon at bounding box center [443, 292] width 9 height 9
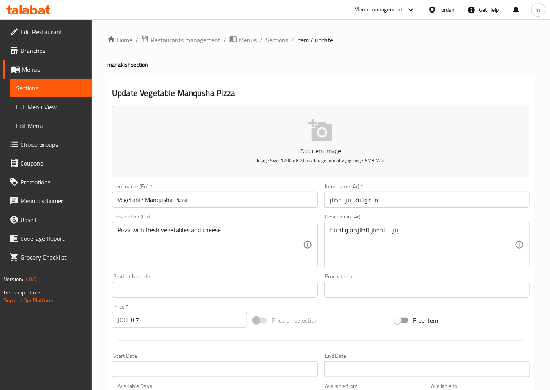
click at [158, 200] on input "Vegetable Manqusha Pizza" at bounding box center [214, 200] width 205 height 16
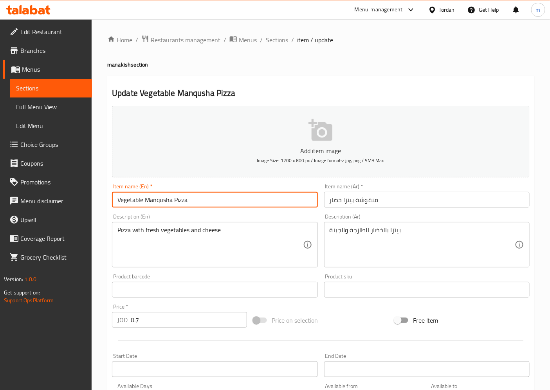
paste input "oushe"
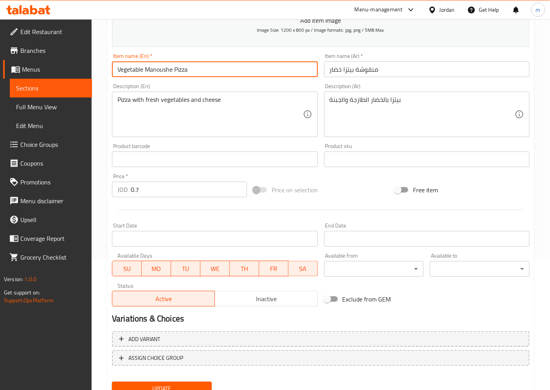
scroll to position [162, 0]
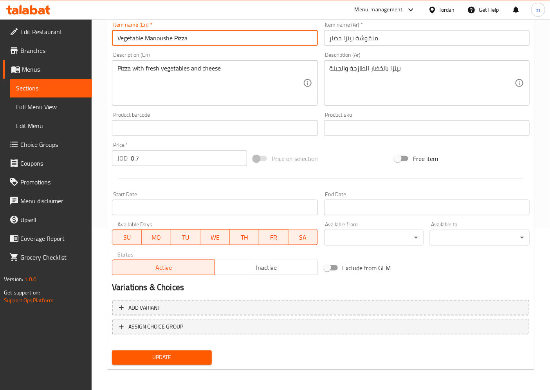
type input "Vegetable Manoushe Pizza"
click at [160, 353] on span "Update" at bounding box center [161, 358] width 87 height 10
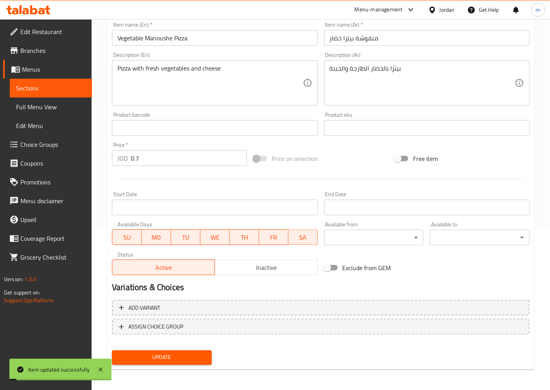
click at [37, 84] on span "Sections" at bounding box center [51, 87] width 70 height 9
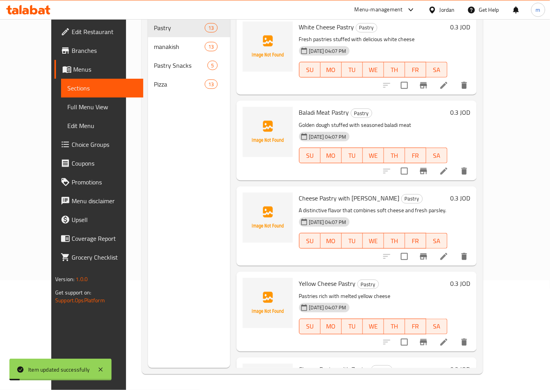
scroll to position [110, 0]
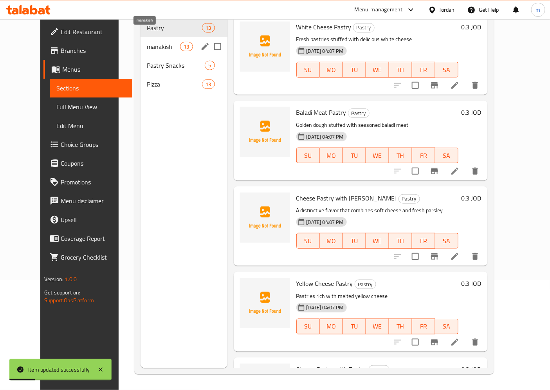
click at [147, 42] on span "manakish" at bounding box center [163, 46] width 33 height 9
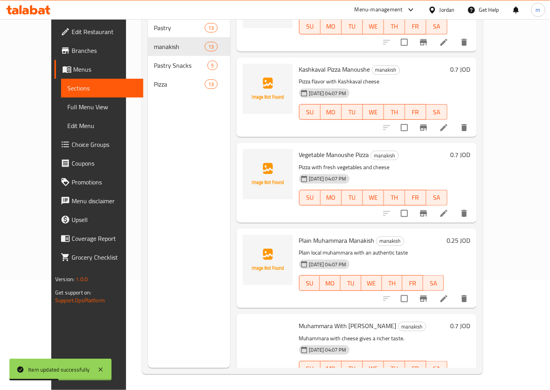
scroll to position [478, 0]
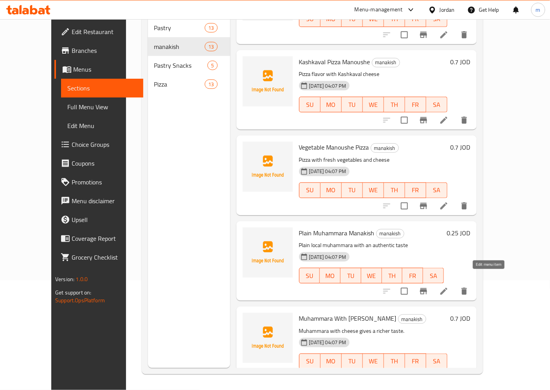
click at [447, 288] on icon at bounding box center [443, 291] width 7 height 7
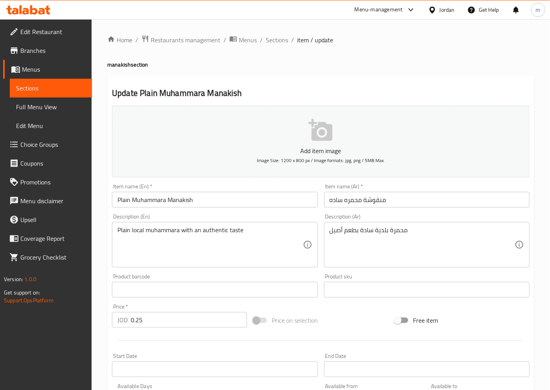
click at [184, 201] on input "Plain Muhammara Manakish" at bounding box center [214, 200] width 205 height 16
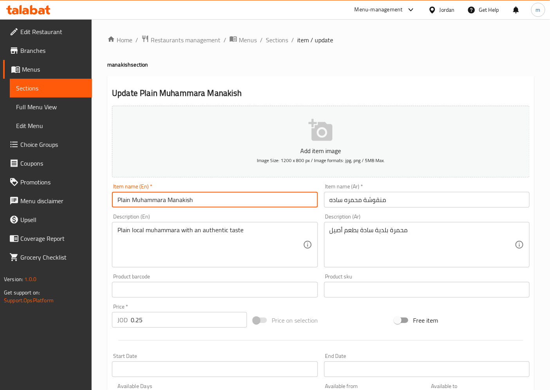
click at [184, 201] on input "Plain Muhammara Manakish" at bounding box center [214, 200] width 205 height 16
paste input "oushe"
type input "Plain Muhammara Manoushe"
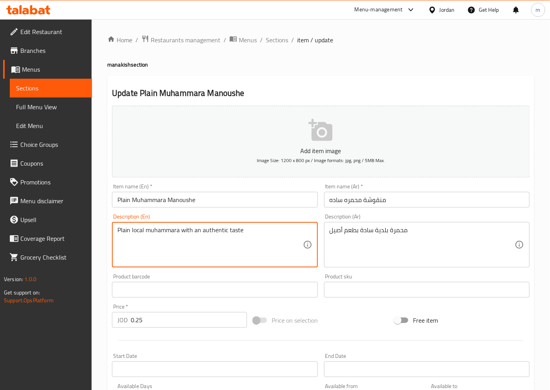
click at [139, 233] on textarea "Plain local muhammara with an authentic taste" at bounding box center [209, 244] width 185 height 37
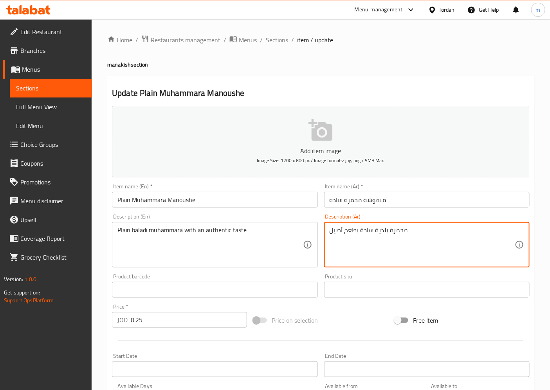
click at [338, 232] on textarea "محمرة بلدية سادة بطعم أصيل" at bounding box center [422, 244] width 185 height 37
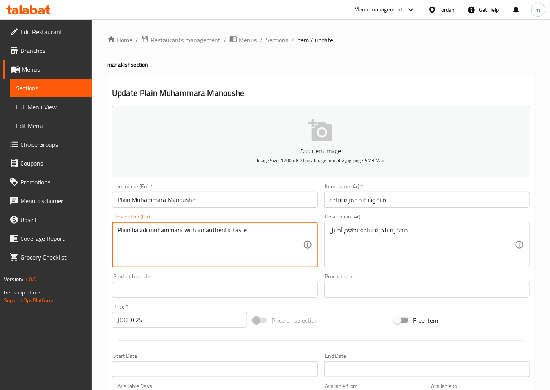
click at [216, 231] on textarea "Plain baladi muhammara with an authentic taste" at bounding box center [209, 244] width 185 height 37
click at [217, 230] on textarea "Plain baladi muhammara with an authentic taste" at bounding box center [209, 244] width 185 height 37
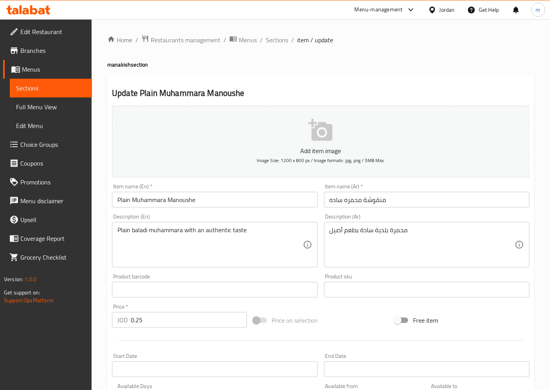
click at [216, 232] on textarea "Plain baladi muhammara with an authentic taste" at bounding box center [209, 244] width 185 height 37
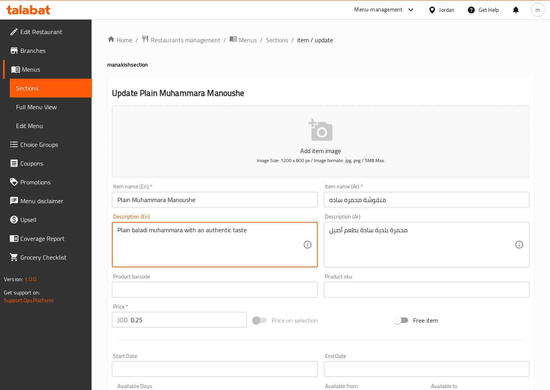
click at [216, 232] on textarea "Plain baladi muhammara with an authentic taste" at bounding box center [209, 244] width 185 height 37
click at [220, 237] on textarea "Plain baladi muhammara with an authentic taste" at bounding box center [209, 244] width 185 height 37
drag, startPoint x: 228, startPoint y: 231, endPoint x: 216, endPoint y: 231, distance: 11.7
click at [216, 231] on textarea "Plain baladi muhammara with an authentic taste" at bounding box center [209, 244] width 185 height 37
click at [223, 240] on textarea "Plain baladi muhammara with an authentic taste" at bounding box center [209, 244] width 185 height 37
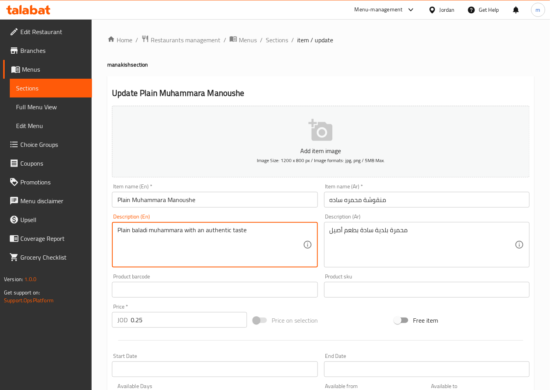
drag, startPoint x: 229, startPoint y: 232, endPoint x: 197, endPoint y: 232, distance: 31.7
click at [197, 232] on textarea "Plain baladi muhammara with an authentic taste" at bounding box center [209, 244] width 185 height 37
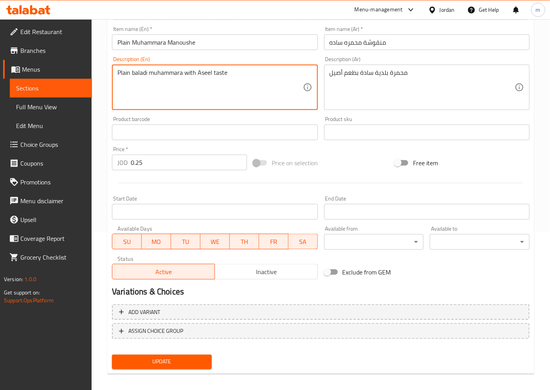
scroll to position [162, 0]
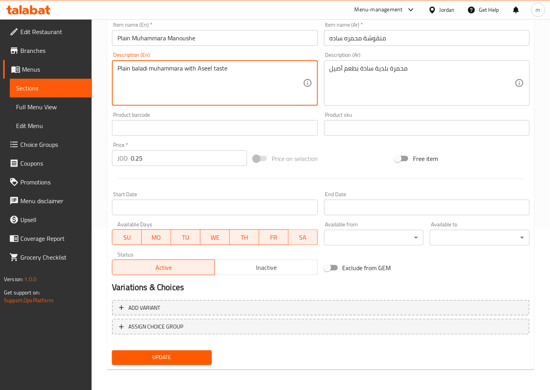
type textarea "Plain baladi muhammara with Aseel taste"
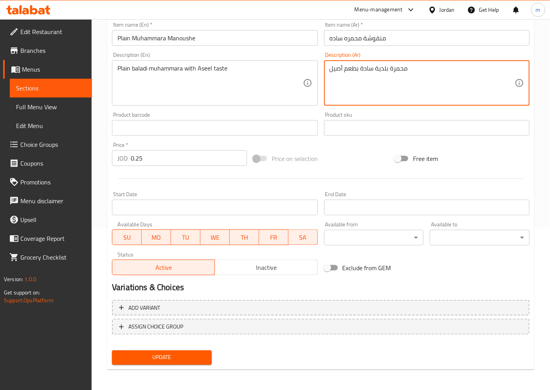
drag, startPoint x: 358, startPoint y: 68, endPoint x: 334, endPoint y: 72, distance: 24.9
click at [335, 72] on textarea "محمرة بلدية سادة بطعم أصيل" at bounding box center [422, 83] width 185 height 37
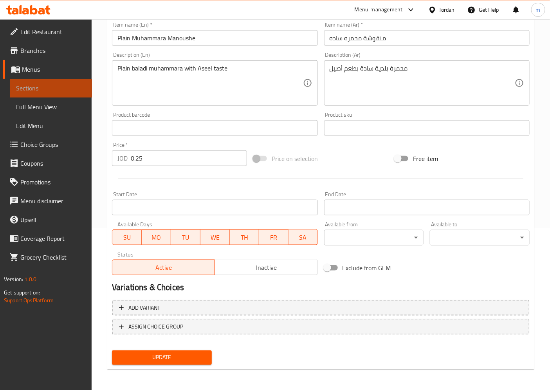
click at [56, 87] on span "Sections" at bounding box center [51, 87] width 70 height 9
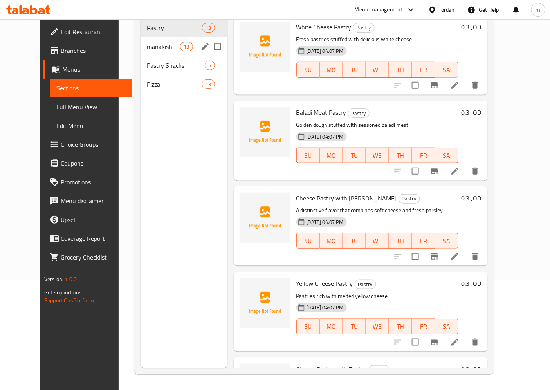
click at [158, 41] on div "manakish 13" at bounding box center [183, 46] width 87 height 19
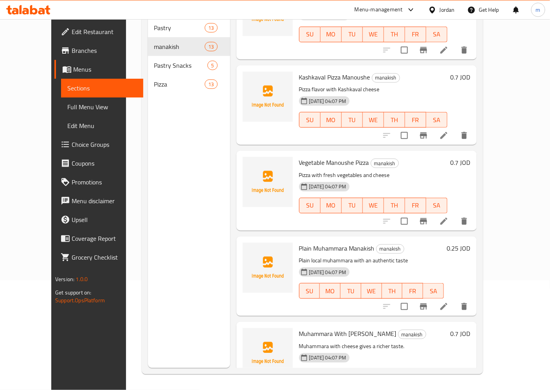
scroll to position [478, 0]
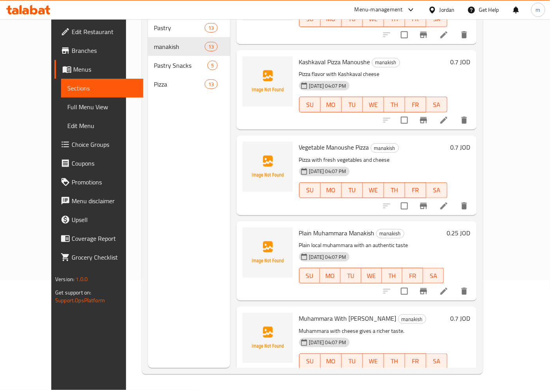
click at [448, 372] on icon at bounding box center [443, 376] width 9 height 9
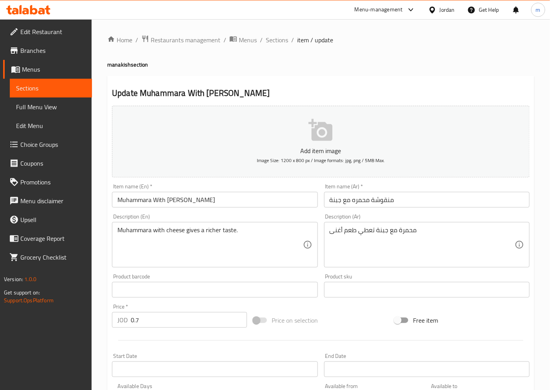
click at [194, 201] on input "Muhammara With Cheese Manakish" at bounding box center [214, 200] width 205 height 16
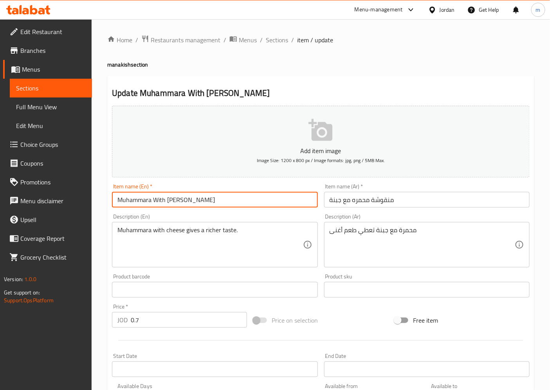
click at [194, 201] on input "Muhammara With Cheese Manakish" at bounding box center [214, 200] width 205 height 16
paste input "oushe"
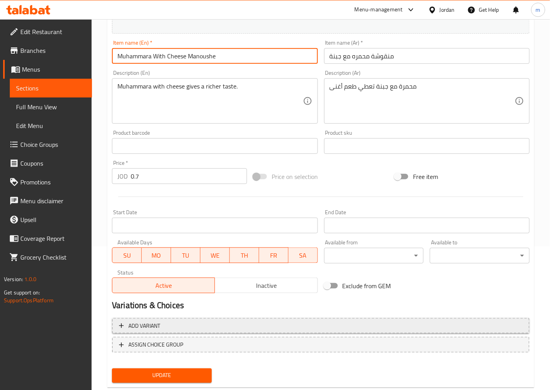
scroll to position [162, 0]
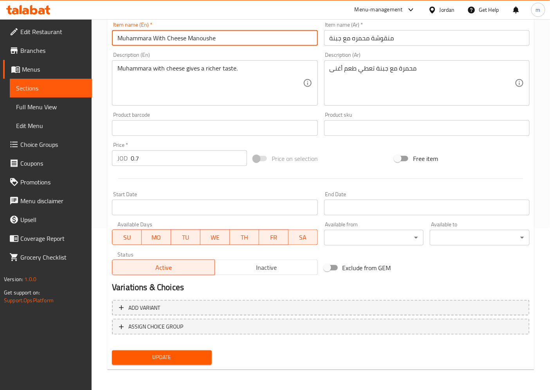
type input "Muhammara With Cheese Manoushe"
click at [185, 353] on span "Update" at bounding box center [161, 358] width 87 height 10
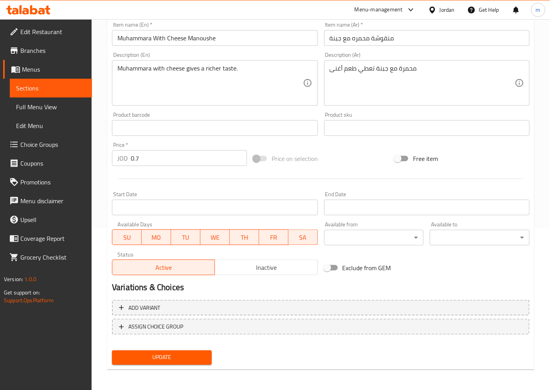
click at [171, 344] on div "Add variant ASSIGN CHOICE GROUP" at bounding box center [321, 322] width 424 height 51
click at [172, 353] on span "Update" at bounding box center [161, 358] width 87 height 10
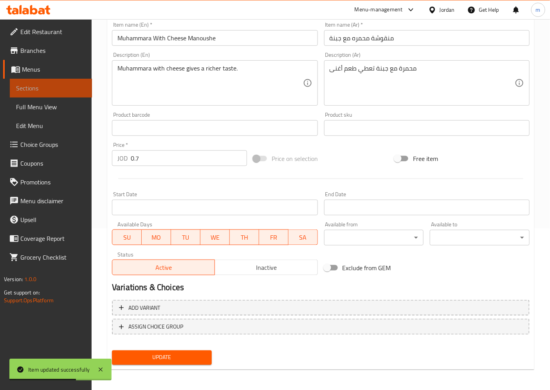
click at [39, 87] on span "Sections" at bounding box center [51, 87] width 70 height 9
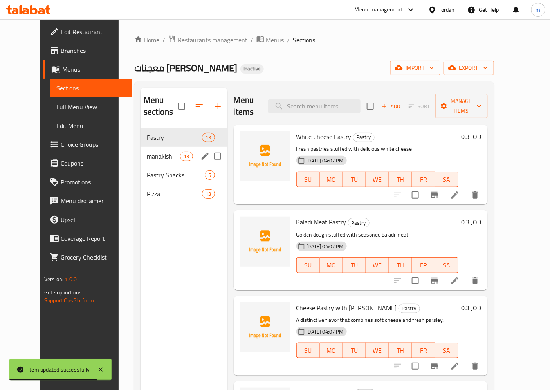
click at [147, 151] on span "manakish" at bounding box center [163, 155] width 33 height 9
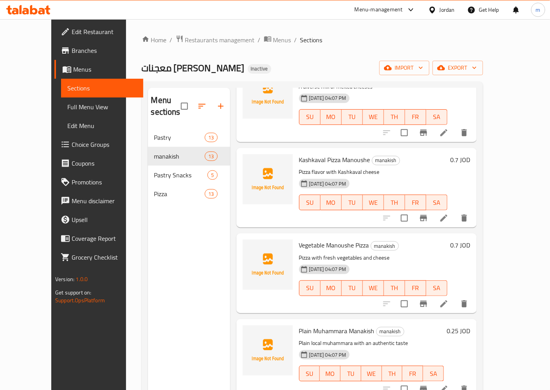
scroll to position [565, 0]
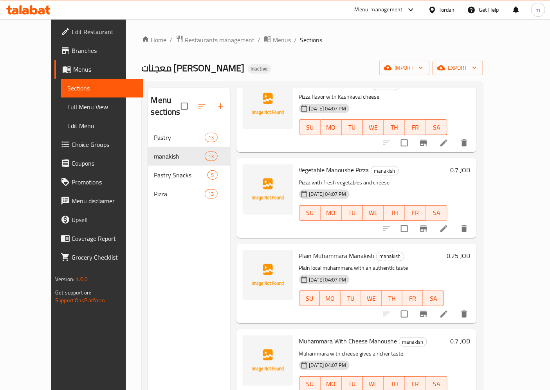
click at [455, 307] on li at bounding box center [444, 314] width 22 height 14
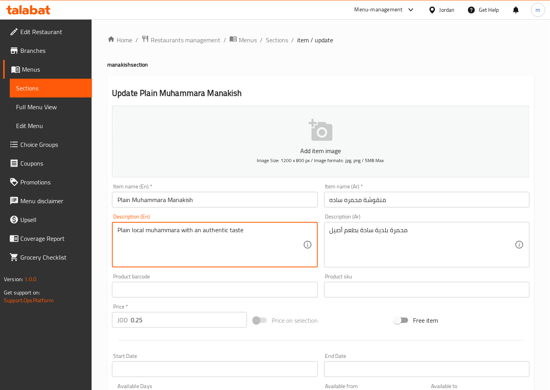
drag, startPoint x: 142, startPoint y: 231, endPoint x: 135, endPoint y: 231, distance: 7.4
click at [139, 234] on textarea "Plain local muhammara with an authentic taste" at bounding box center [209, 244] width 185 height 37
drag, startPoint x: 143, startPoint y: 231, endPoint x: 132, endPoint y: 232, distance: 11.4
click at [132, 232] on textarea "Plain local muhammara with an authentic taste" at bounding box center [209, 244] width 185 height 37
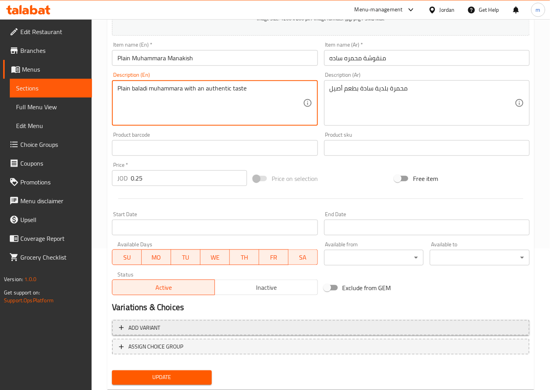
scroll to position [162, 0]
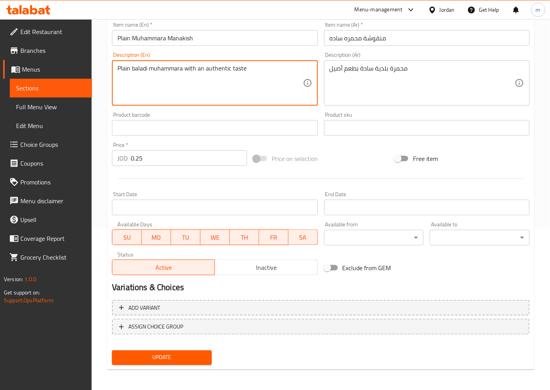
type textarea "Plain baladi muhammara with an authentic taste"
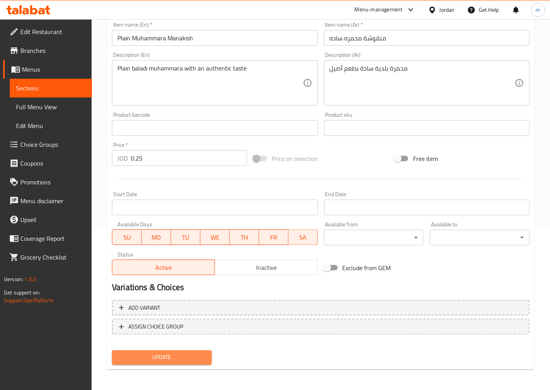
click at [186, 353] on span "Update" at bounding box center [161, 358] width 87 height 10
click at [43, 86] on span "Sections" at bounding box center [51, 87] width 70 height 9
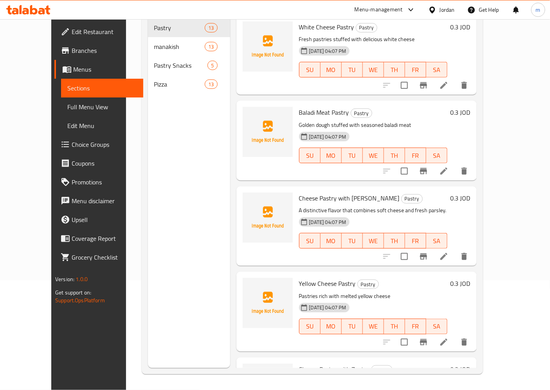
scroll to position [110, 0]
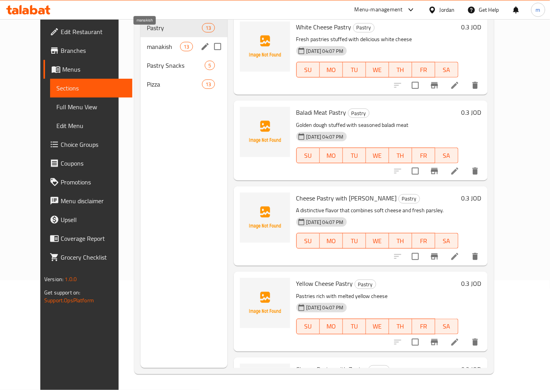
click at [147, 42] on span "manakish" at bounding box center [163, 46] width 33 height 9
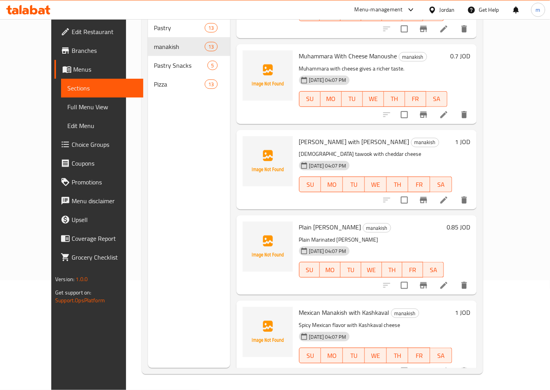
scroll to position [697, 0]
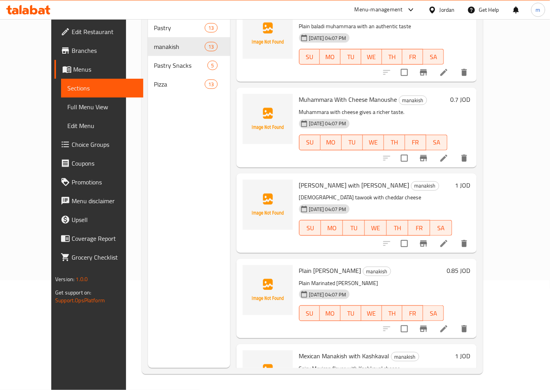
click at [455, 237] on li at bounding box center [444, 243] width 22 height 14
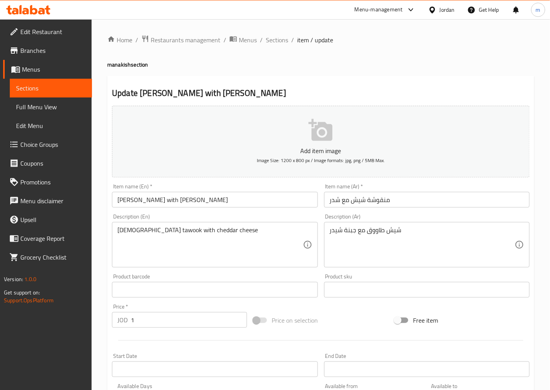
click at [140, 198] on input "Shish Manakish with Cheddar" at bounding box center [214, 200] width 205 height 16
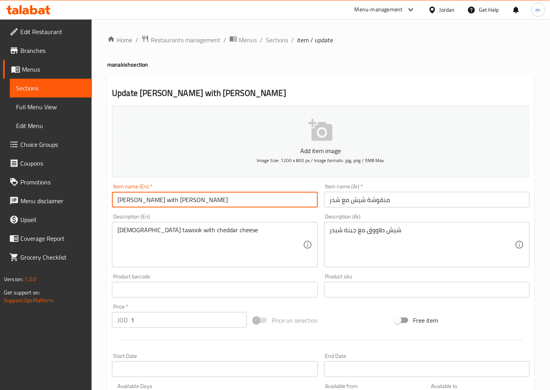
click at [140, 198] on input "Shish Manakish with Cheddar" at bounding box center [214, 200] width 205 height 16
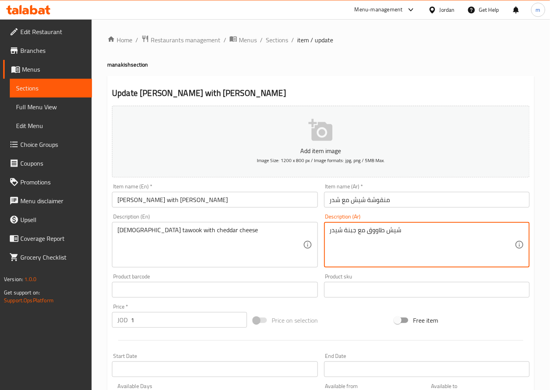
drag, startPoint x: 417, startPoint y: 239, endPoint x: 201, endPoint y: 237, distance: 216.0
click at [201, 237] on div "Add item image Image Size: 1200 x 800 px / Image formats: jpg, png / 5MB Max. I…" at bounding box center [321, 271] width 424 height 337
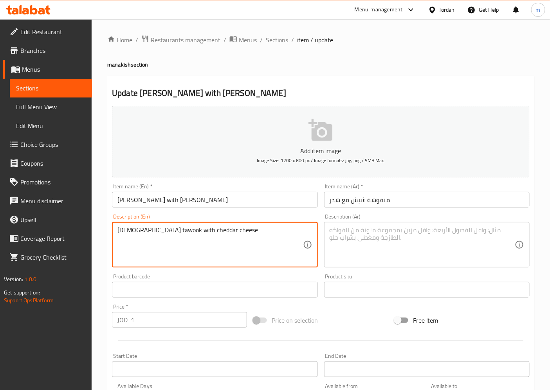
drag, startPoint x: 225, startPoint y: 239, endPoint x: 11, endPoint y: 248, distance: 214.3
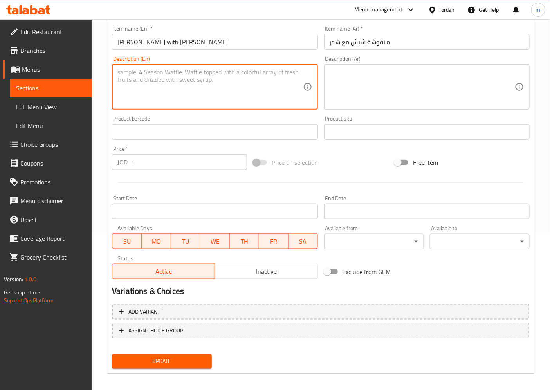
scroll to position [162, 0]
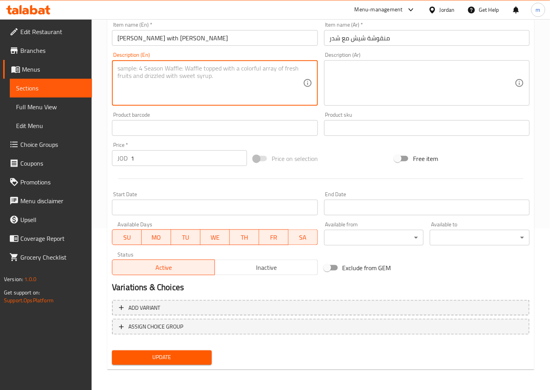
click at [175, 353] on span "Update" at bounding box center [161, 358] width 87 height 10
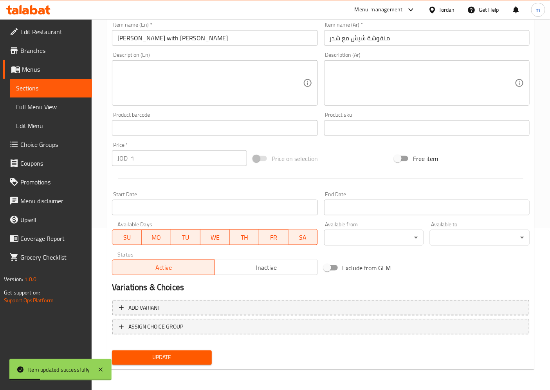
click at [45, 91] on span "Sections" at bounding box center [51, 87] width 70 height 9
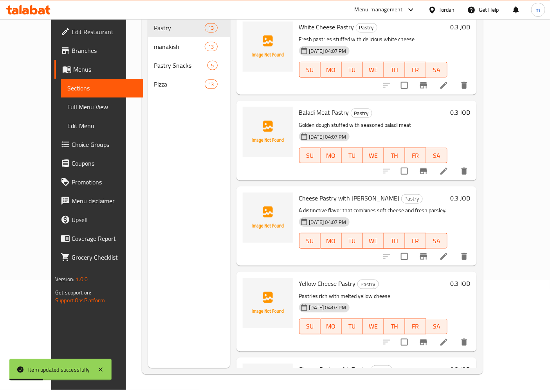
scroll to position [110, 0]
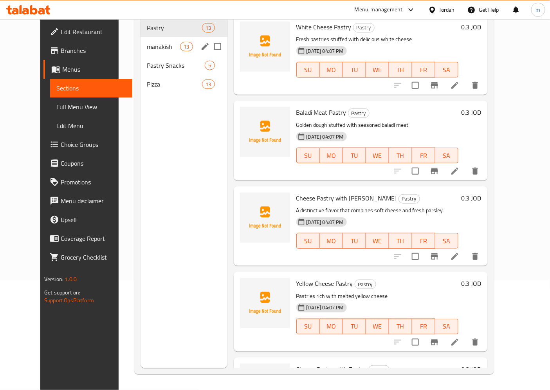
click at [140, 40] on div "manakish 13" at bounding box center [183, 46] width 87 height 19
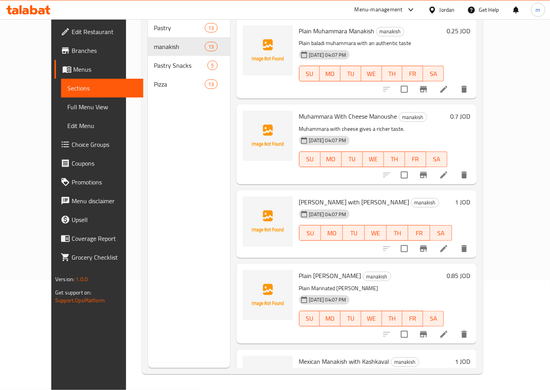
scroll to position [695, 0]
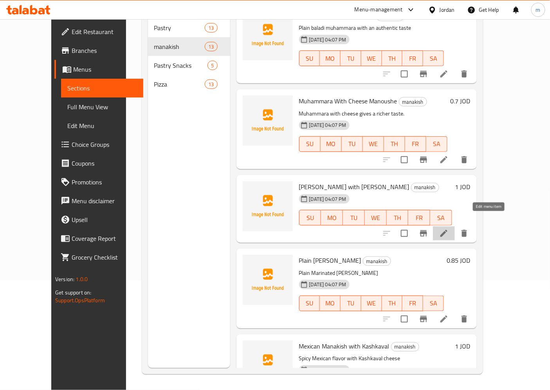
click at [448, 229] on icon at bounding box center [443, 233] width 9 height 9
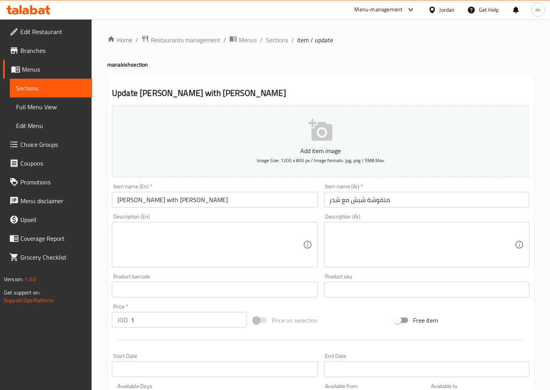
click at [147, 200] on input "Shish Manakish with Cheddar" at bounding box center [214, 200] width 205 height 16
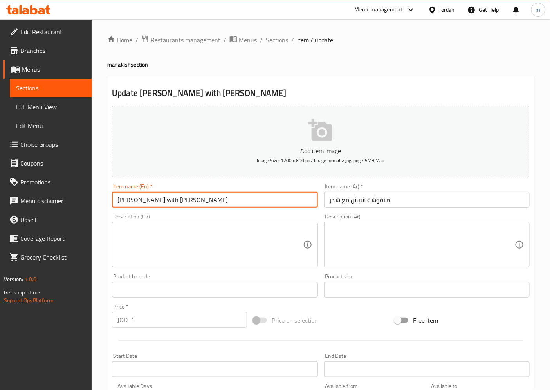
click at [147, 200] on input "Shish Manakish with Cheddar" at bounding box center [214, 200] width 205 height 16
paste input "oushe"
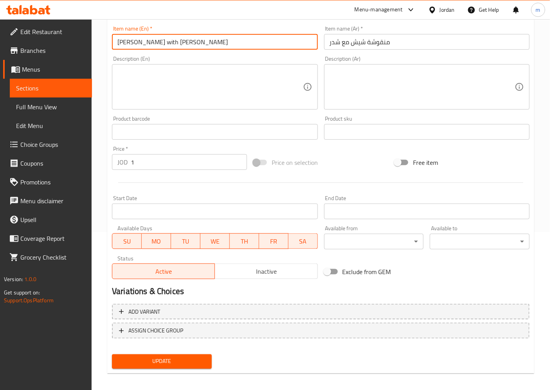
scroll to position [162, 0]
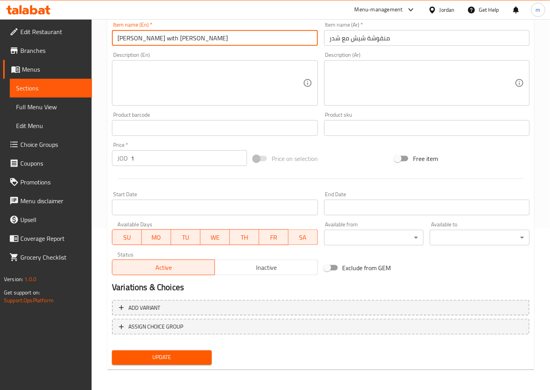
type input "Shish Manoushe with Cheddar"
click at [164, 357] on span "Update" at bounding box center [161, 358] width 87 height 10
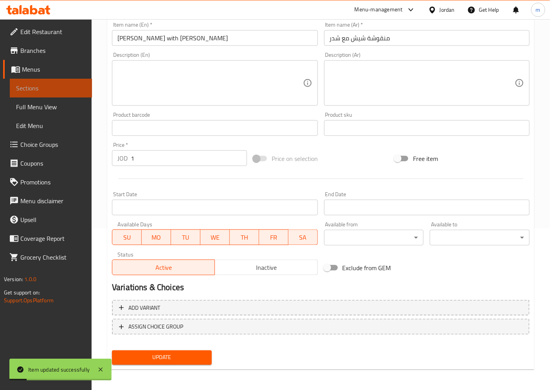
click at [40, 87] on span "Sections" at bounding box center [51, 87] width 70 height 9
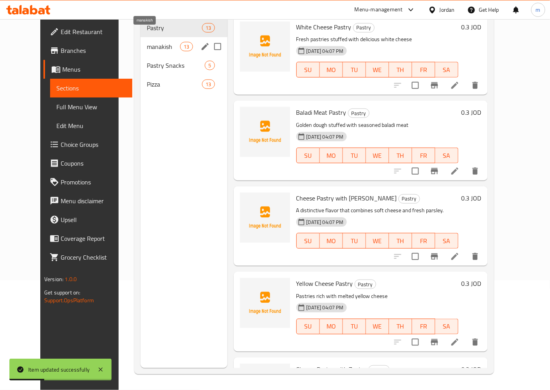
click at [147, 42] on span "manakish" at bounding box center [163, 46] width 33 height 9
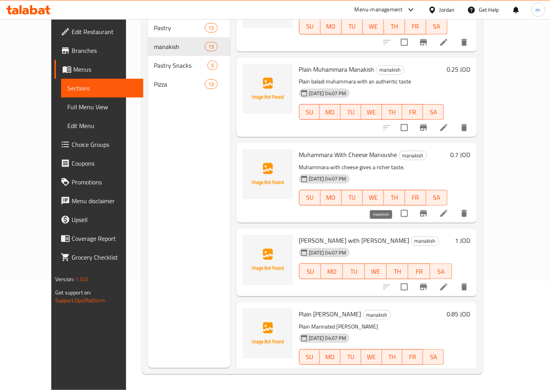
scroll to position [685, 0]
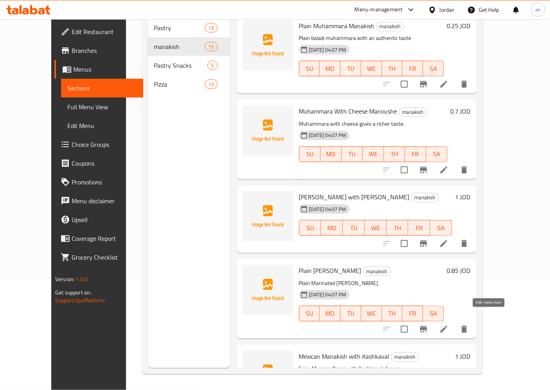
click at [448, 324] on icon at bounding box center [443, 328] width 9 height 9
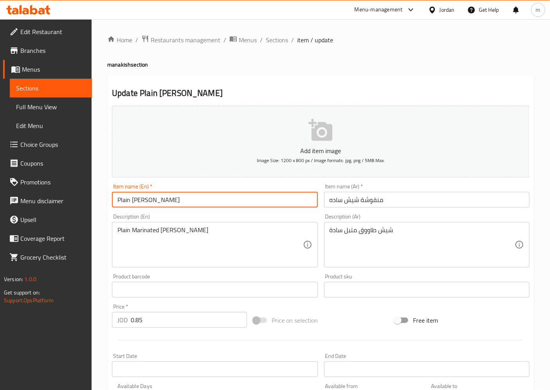
click at [161, 204] on input "Plain Shish Manakish" at bounding box center [214, 200] width 205 height 16
paste input "oushe"
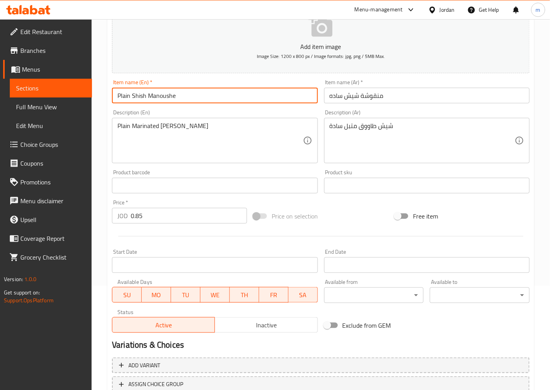
scroll to position [162, 0]
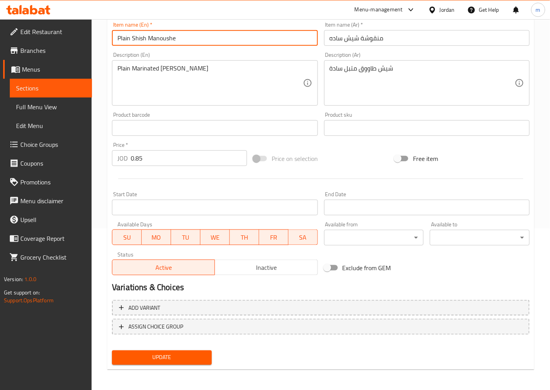
type input "Plain Shish Manoushe"
click at [171, 362] on button "Update" at bounding box center [162, 357] width 100 height 14
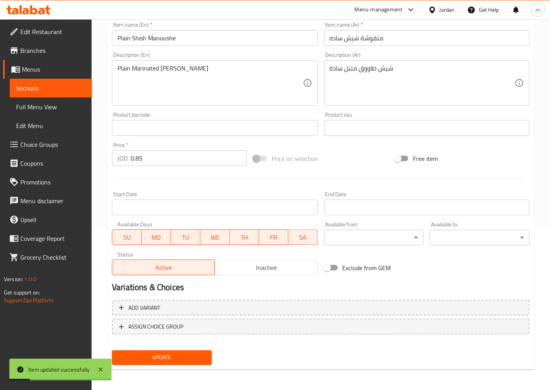
click at [54, 85] on span "Sections" at bounding box center [51, 87] width 70 height 9
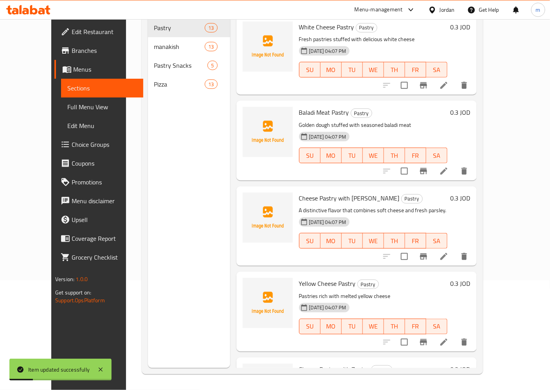
scroll to position [110, 0]
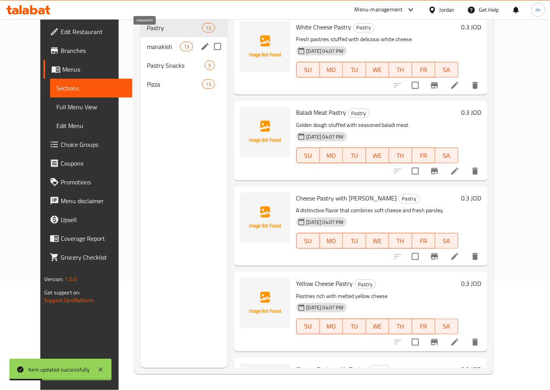
click at [152, 42] on span "manakish" at bounding box center [163, 46] width 33 height 9
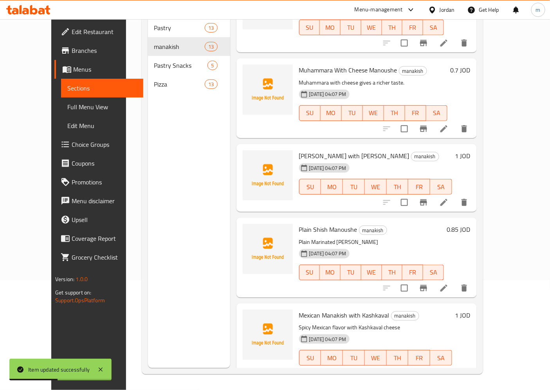
scroll to position [729, 0]
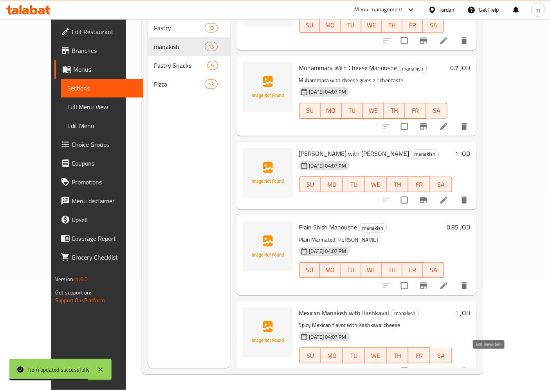
click at [448, 366] on icon at bounding box center [443, 370] width 9 height 9
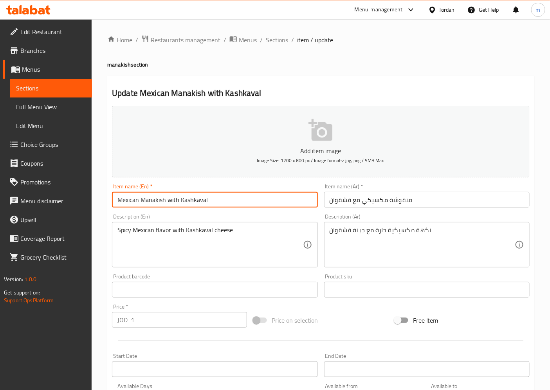
click at [149, 201] on input "Mexican Manakish with Kashkaval" at bounding box center [214, 200] width 205 height 16
paste input "oushe"
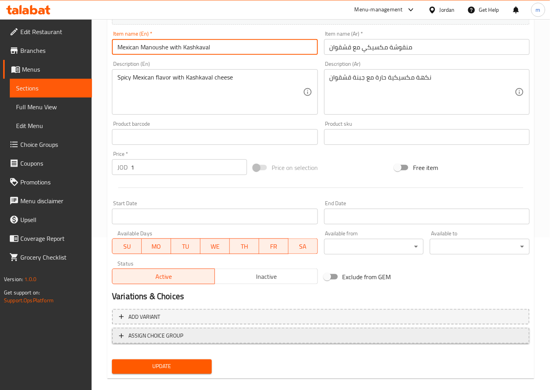
scroll to position [162, 0]
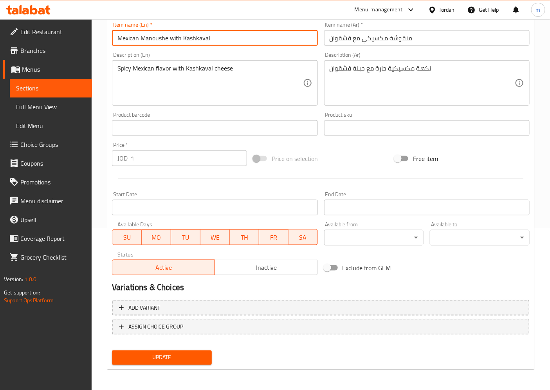
type input "Mexican Manoushe with Kashkaval"
click at [160, 354] on span "Update" at bounding box center [161, 358] width 87 height 10
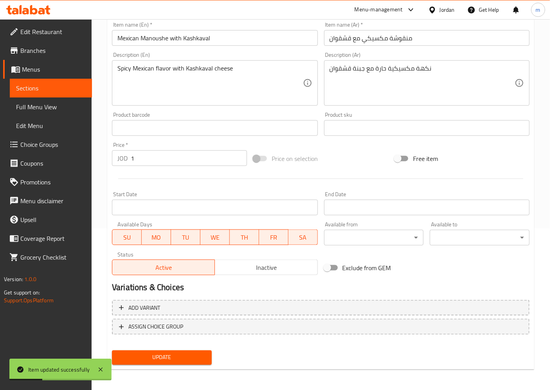
click at [29, 86] on span "Sections" at bounding box center [51, 87] width 70 height 9
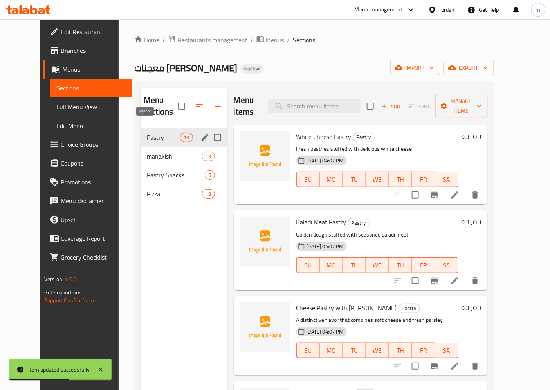
click at [147, 133] on span "Pastry" at bounding box center [163, 137] width 33 height 9
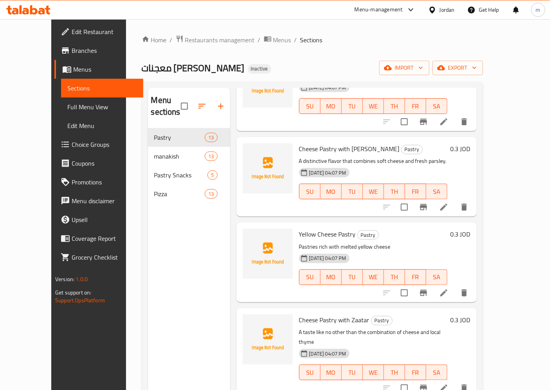
scroll to position [174, 0]
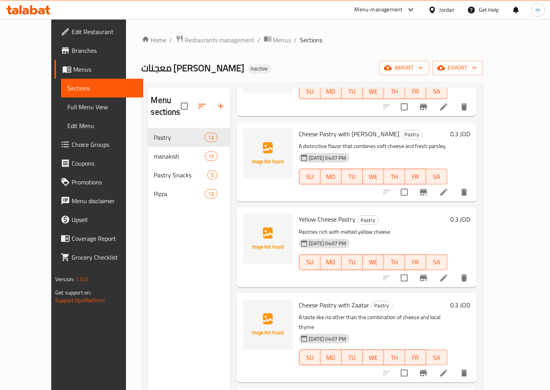
click at [447, 369] on icon at bounding box center [443, 372] width 7 height 7
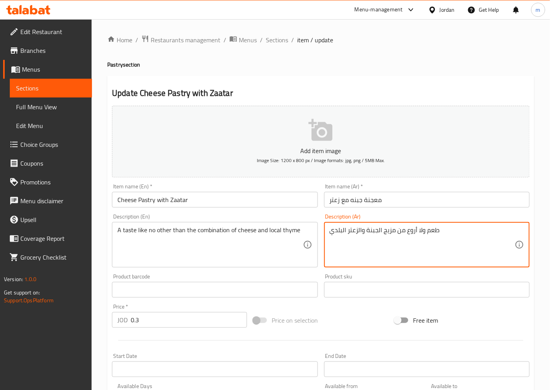
drag, startPoint x: 459, startPoint y: 247, endPoint x: 168, endPoint y: 248, distance: 291.2
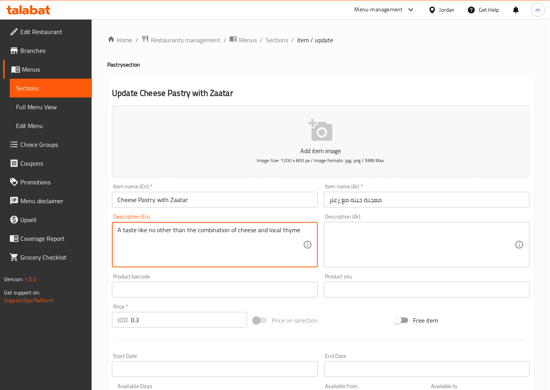
click at [277, 237] on textarea "A taste like no other than the combination of cheese and local thyme" at bounding box center [209, 244] width 185 height 37
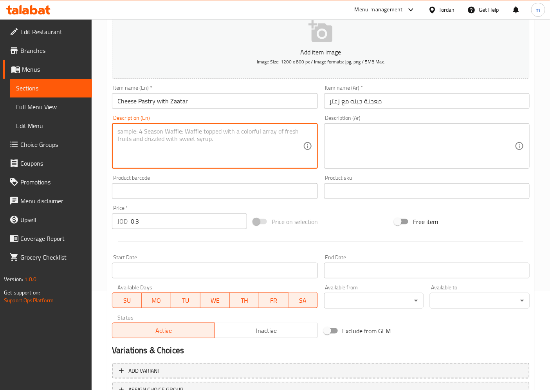
scroll to position [162, 0]
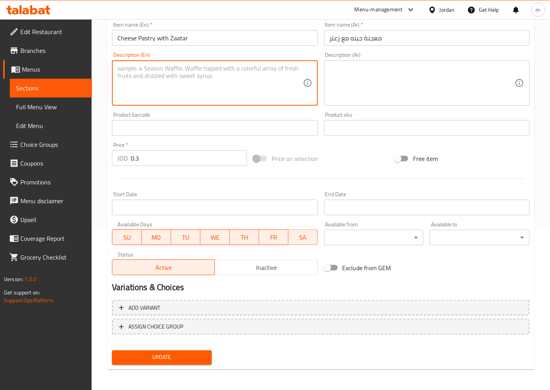
click at [188, 353] on span "Update" at bounding box center [161, 358] width 87 height 10
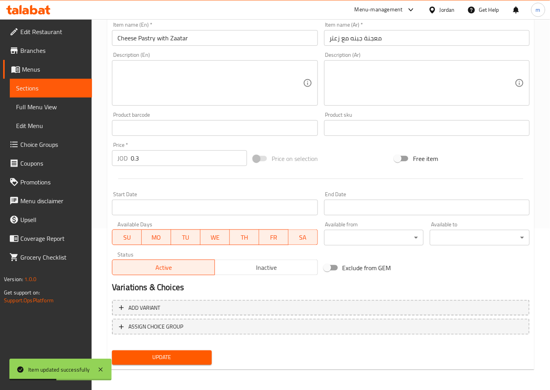
click at [44, 90] on span "Sections" at bounding box center [51, 87] width 70 height 9
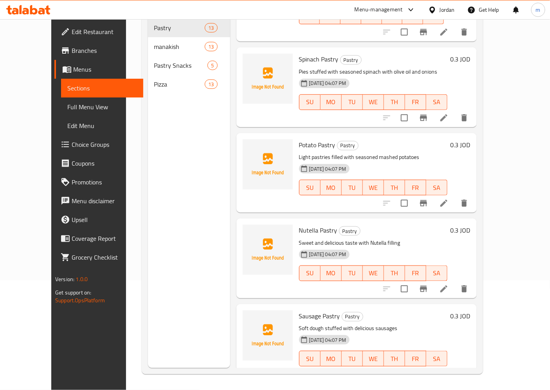
scroll to position [609, 0]
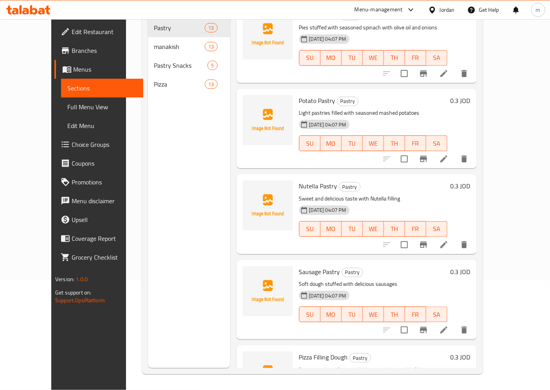
click at [447, 326] on icon at bounding box center [443, 329] width 7 height 7
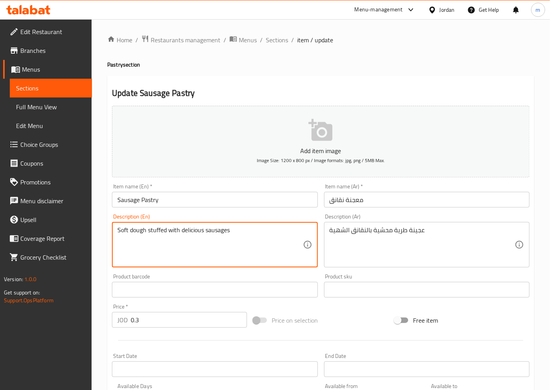
click at [124, 232] on textarea "Soft dough stuffed with delicious sausages" at bounding box center [209, 244] width 185 height 37
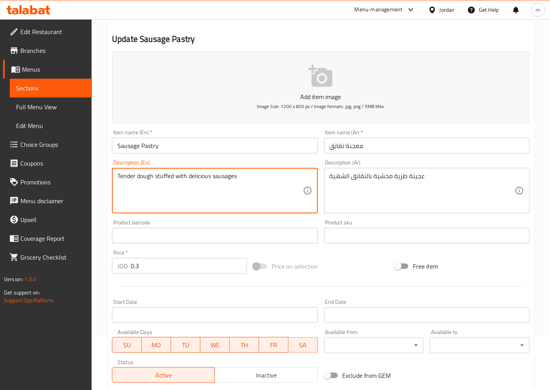
scroll to position [162, 0]
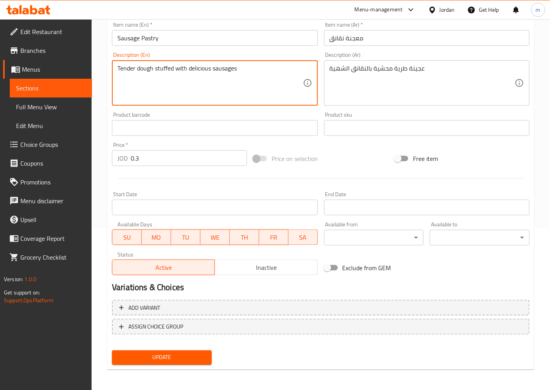
type textarea "Tender dough stuffed with delicious sausages"
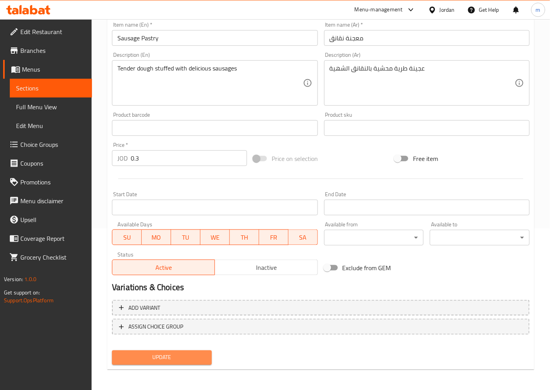
click at [169, 358] on span "Update" at bounding box center [161, 358] width 87 height 10
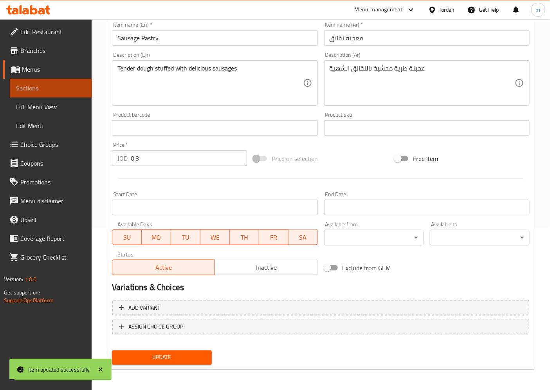
click at [40, 90] on span "Sections" at bounding box center [51, 87] width 70 height 9
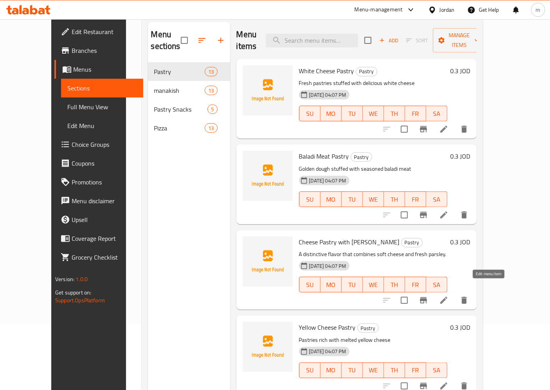
click at [447, 297] on icon at bounding box center [443, 300] width 7 height 7
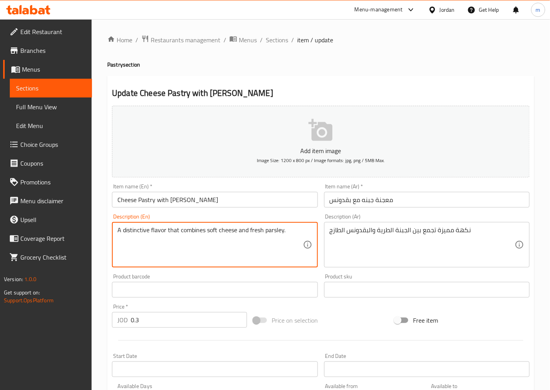
click at [209, 232] on textarea "A distinctive flavor that combines soft cheese and fresh parsley." at bounding box center [209, 244] width 185 height 37
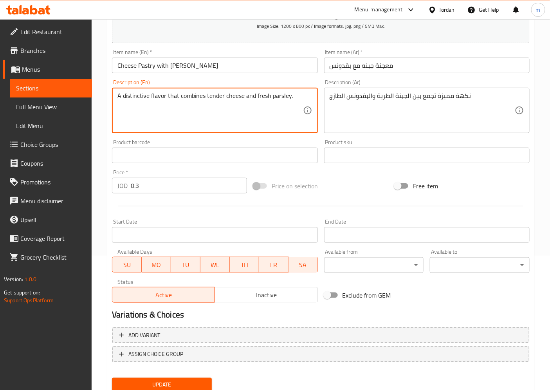
scroll to position [162, 0]
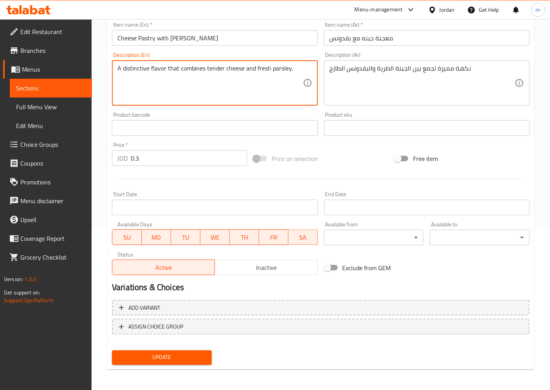
type textarea "A distinctive flavor that combines tender cheese and fresh parsley."
click at [181, 355] on span "Update" at bounding box center [161, 358] width 87 height 10
click at [47, 83] on span "Sections" at bounding box center [51, 87] width 70 height 9
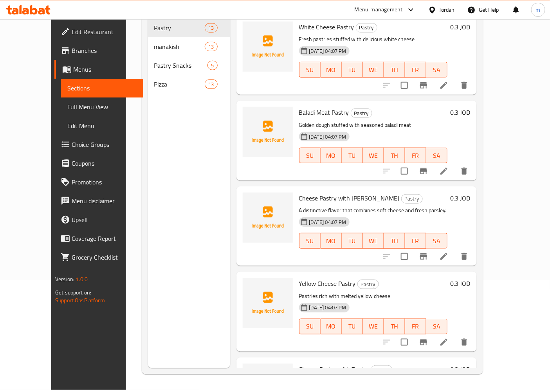
scroll to position [110, 0]
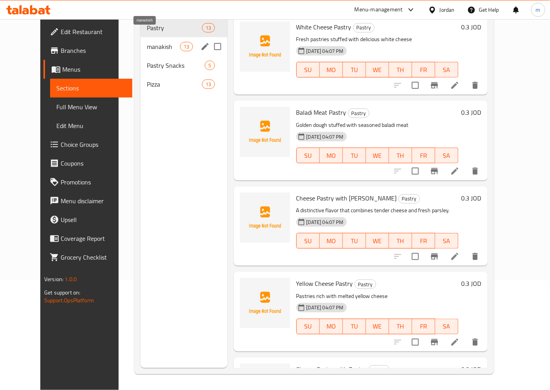
click at [147, 42] on span "manakish" at bounding box center [163, 46] width 33 height 9
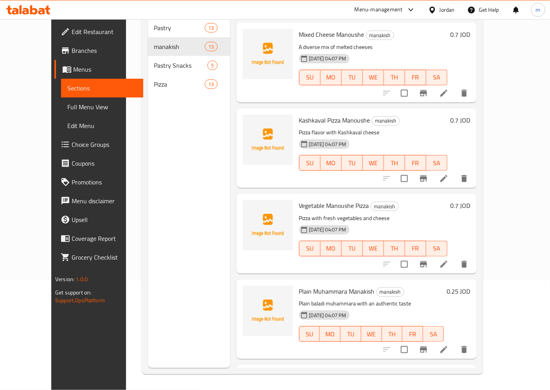
scroll to position [522, 0]
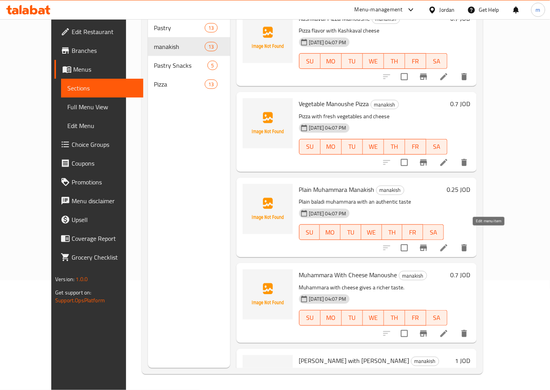
click at [448, 243] on icon at bounding box center [443, 247] width 9 height 9
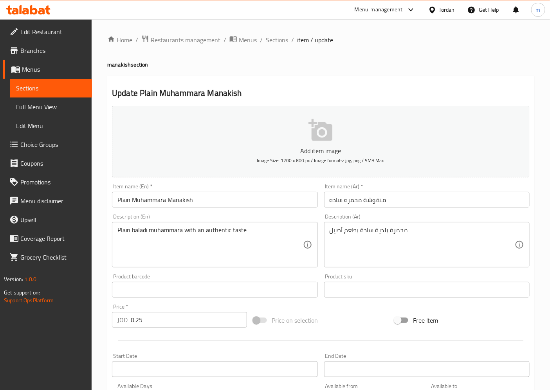
click at [182, 202] on input "Plain Muhammara Manakish" at bounding box center [214, 200] width 205 height 16
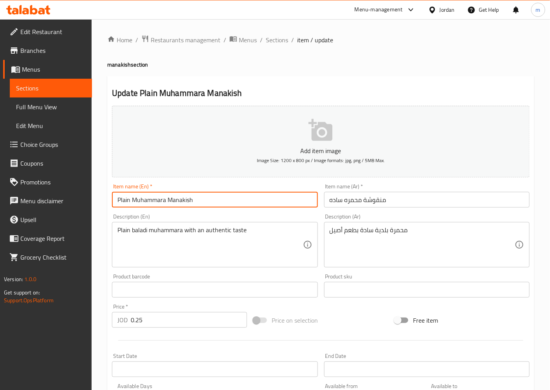
click at [182, 202] on input "Plain Muhammara Manakish" at bounding box center [214, 200] width 205 height 16
paste input "Various"
drag, startPoint x: 193, startPoint y: 200, endPoint x: 167, endPoint y: 204, distance: 26.4
click at [167, 204] on input "Plain Muhammara Various" at bounding box center [214, 200] width 205 height 16
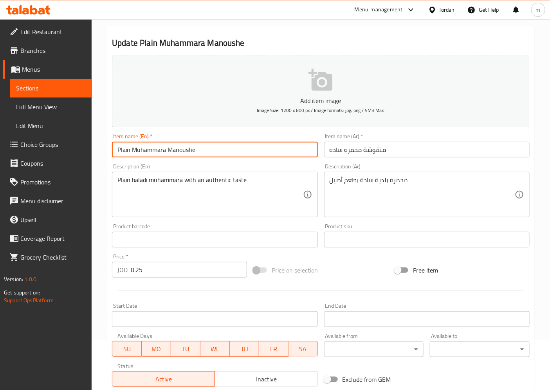
scroll to position [130, 0]
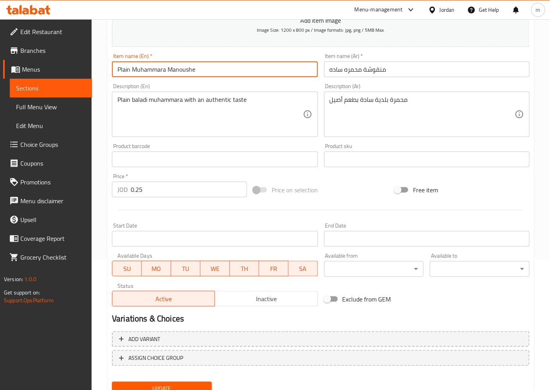
type input "Plain Muhammara Manoushe"
click at [186, 382] on button "Update" at bounding box center [162, 389] width 100 height 14
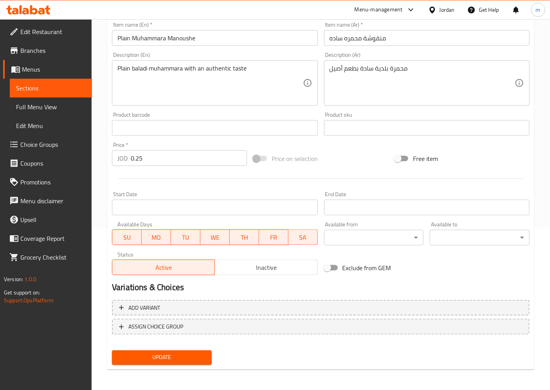
click at [172, 358] on span "Update" at bounding box center [161, 358] width 87 height 10
click at [56, 84] on span "Sections" at bounding box center [51, 87] width 70 height 9
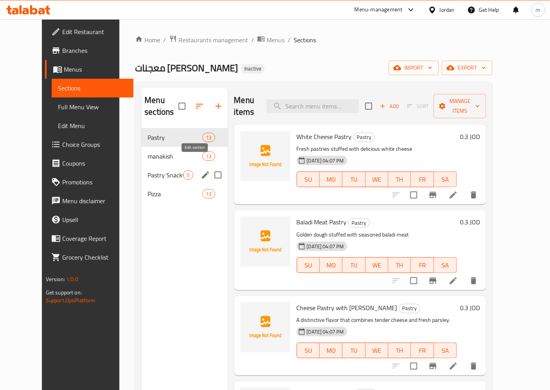
click at [201, 170] on icon "edit" at bounding box center [205, 174] width 9 height 9
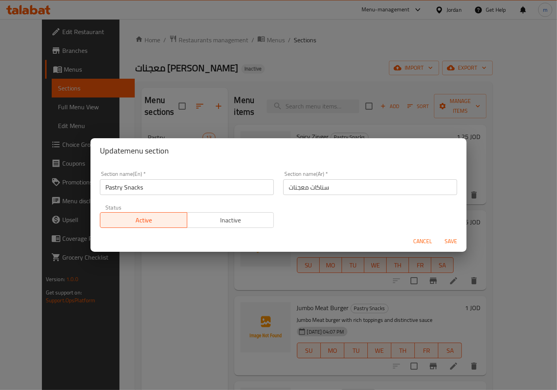
drag, startPoint x: 304, startPoint y: 186, endPoint x: 218, endPoint y: 186, distance: 85.7
click at [218, 186] on div "Section name(En)   * Pastry Snacks Section name(En) * Section name(Ar)   * سناك…" at bounding box center [278, 199] width 366 height 66
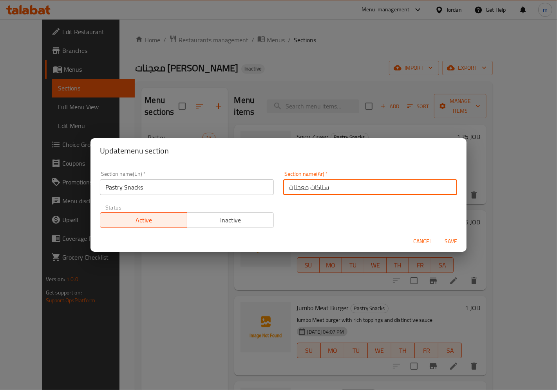
type input "f"
type input "ب"
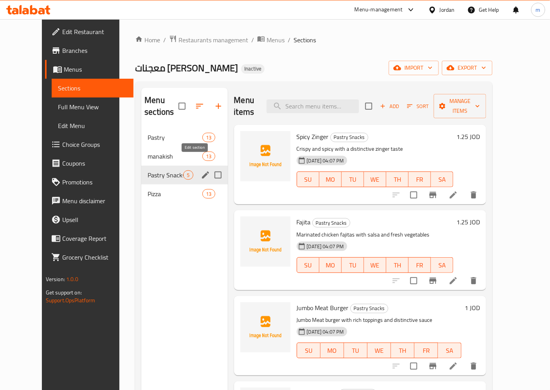
click at [202, 171] on icon "edit" at bounding box center [205, 174] width 7 height 7
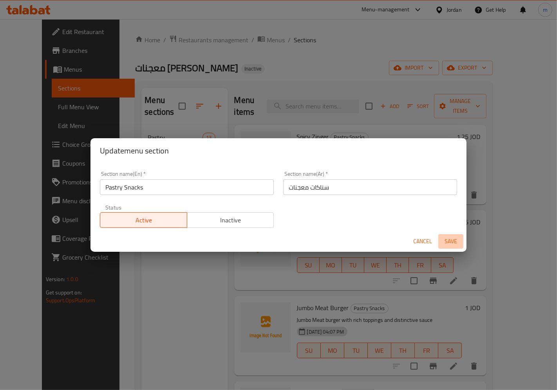
click at [450, 243] on span "Save" at bounding box center [450, 241] width 19 height 10
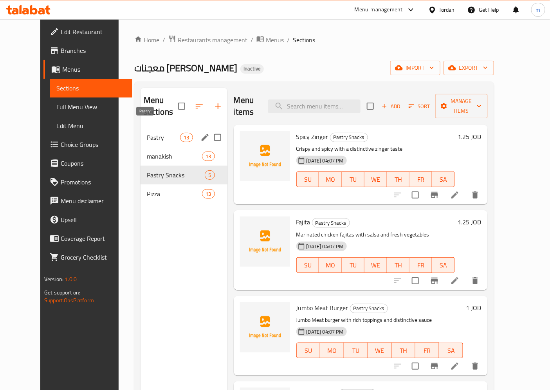
click at [147, 133] on span "Pastry" at bounding box center [163, 137] width 33 height 9
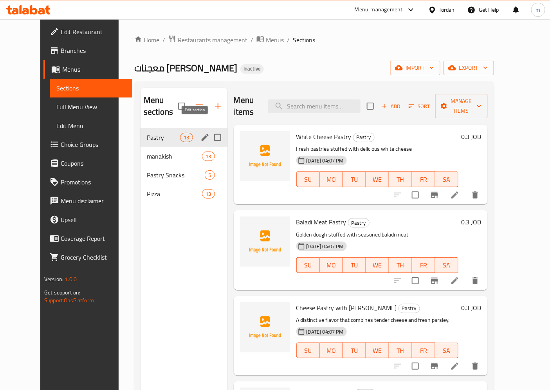
click at [200, 133] on icon "edit" at bounding box center [204, 137] width 9 height 9
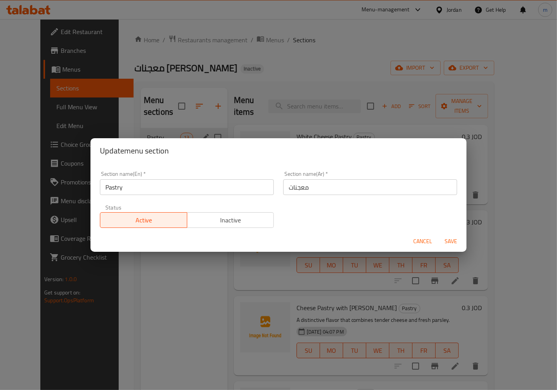
drag, startPoint x: 137, startPoint y: 187, endPoint x: 38, endPoint y: 188, distance: 99.4
click at [38, 188] on div "Update menu section Section name(En)   * Pastry Section name(En) * Section name…" at bounding box center [278, 195] width 557 height 390
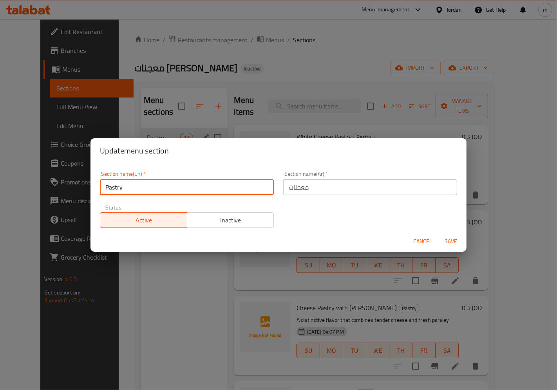
paste input "pastries"
click at [107, 190] on input "pastries" at bounding box center [187, 187] width 174 height 16
type input "Pastries"
click at [447, 240] on span "Save" at bounding box center [450, 241] width 19 height 10
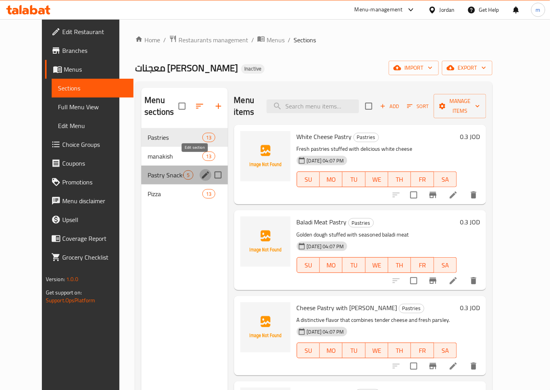
click at [201, 170] on icon "edit" at bounding box center [205, 174] width 9 height 9
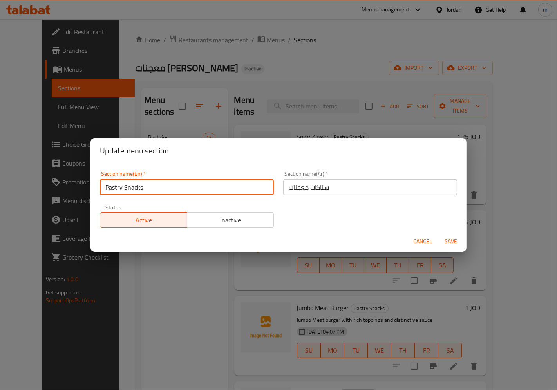
drag, startPoint x: 121, startPoint y: 188, endPoint x: 103, endPoint y: 188, distance: 18.0
click at [103, 188] on input "Pastry Snacks" at bounding box center [187, 187] width 174 height 16
paste input "pastries"
click at [107, 192] on input "pastries Snacks" at bounding box center [187, 187] width 174 height 16
type input "Pastries Snacks"
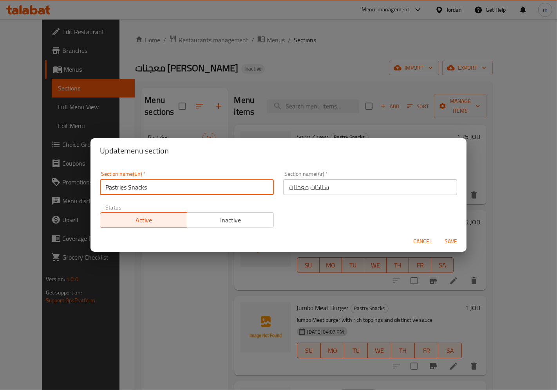
click at [456, 243] on span "Save" at bounding box center [450, 241] width 19 height 10
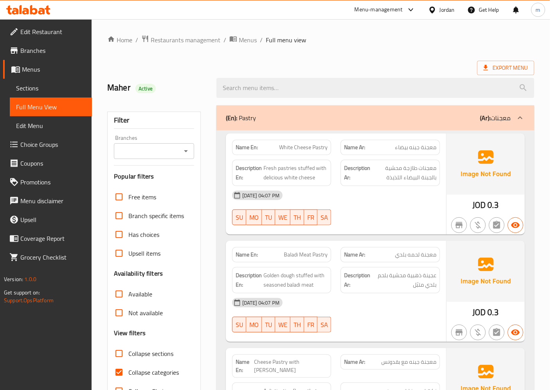
click at [159, 369] on span "Collapse categories" at bounding box center [153, 371] width 50 height 9
click at [128, 369] on input "Collapse categories" at bounding box center [119, 372] width 19 height 19
checkbox input "false"
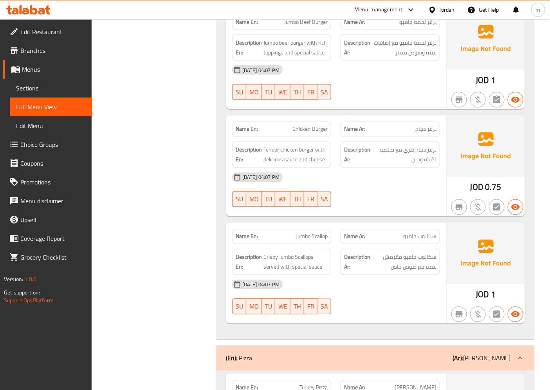
scroll to position [3356, 0]
drag, startPoint x: 512, startPoint y: 317, endPoint x: 528, endPoint y: 326, distance: 18.2
click at [512, 349] on div at bounding box center [520, 358] width 19 height 19
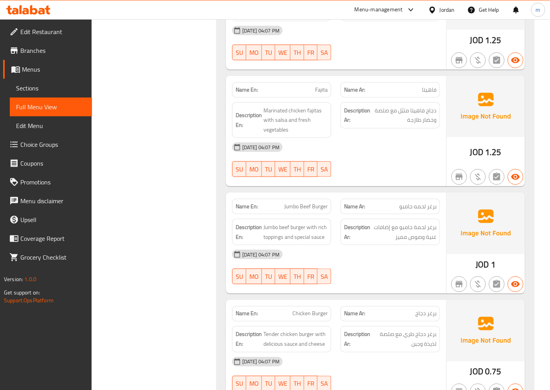
scroll to position [3133, 0]
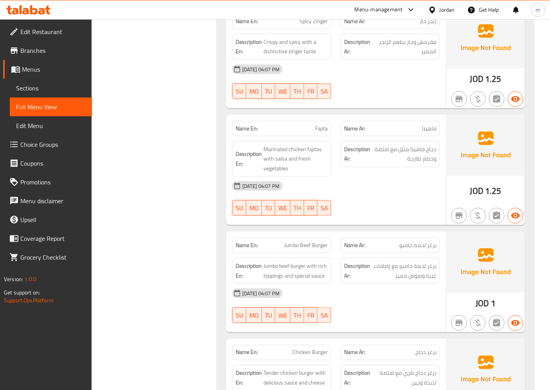
click at [303, 241] on span "Jumbo Beef Burger" at bounding box center [305, 245] width 43 height 8
click at [311, 261] on span "Jumbo beef burger with rich toppings and special sauce" at bounding box center [295, 270] width 65 height 19
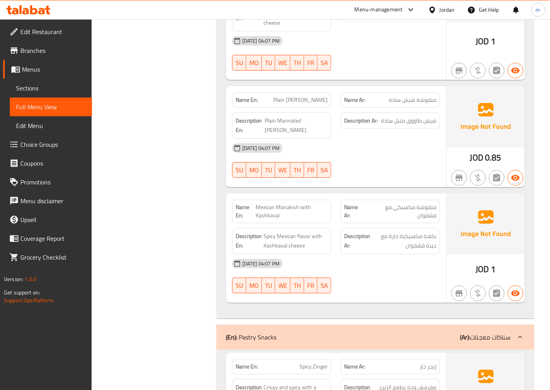
scroll to position [2785, 0]
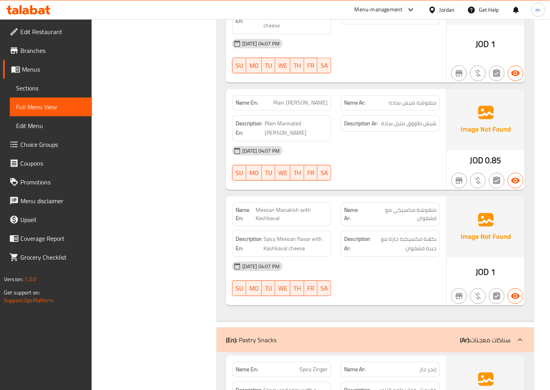
click at [518, 335] on icon at bounding box center [519, 339] width 9 height 9
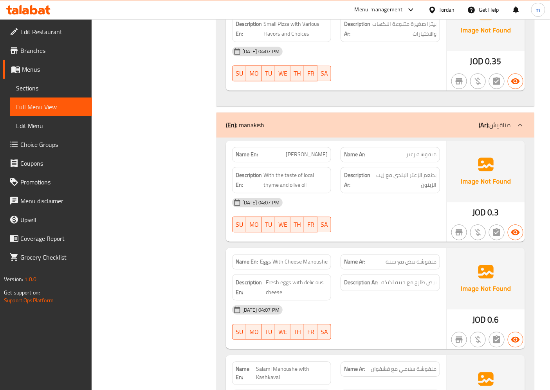
scroll to position [1518, 0]
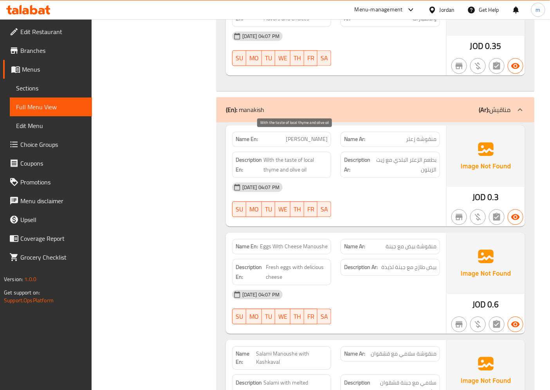
click at [273, 155] on span "With the taste of local thyme and olive oil" at bounding box center [295, 164] width 65 height 19
copy span "thyme"
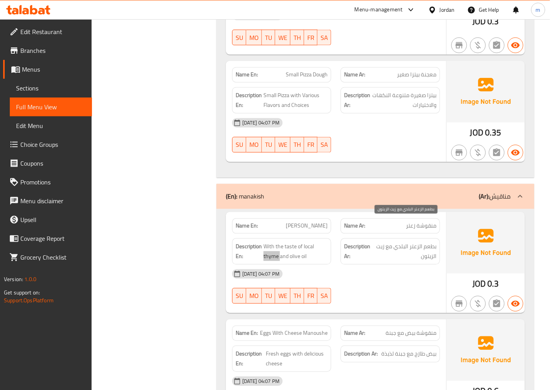
scroll to position [1475, 0]
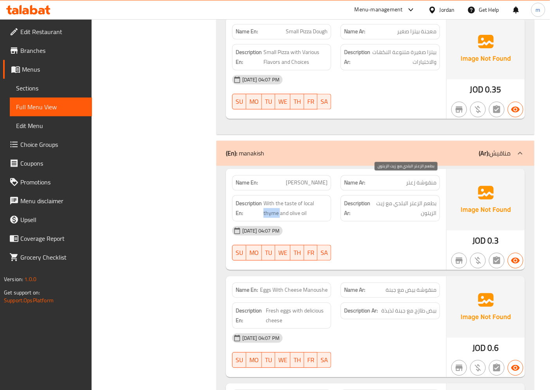
click at [418, 199] on span "بطعم الزعتر البلدي مع زيت الزيتون" at bounding box center [404, 208] width 63 height 19
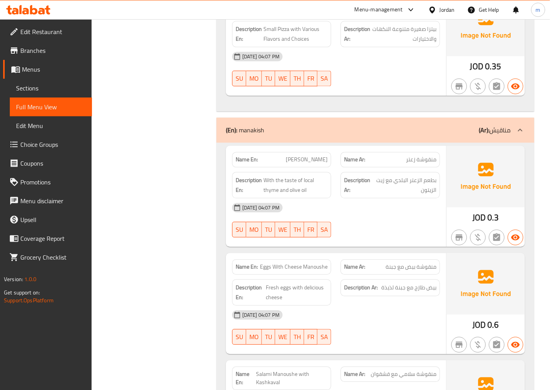
scroll to position [1518, 0]
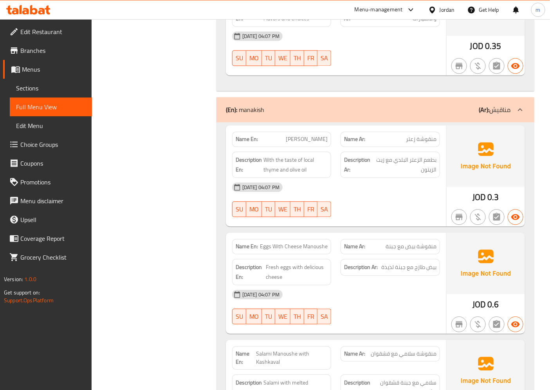
click at [410, 262] on span "بيض طازج مع جبنة لذيذة" at bounding box center [408, 267] width 55 height 10
click at [405, 285] on div "[DATE] 04:07 PM" at bounding box center [335, 294] width 217 height 19
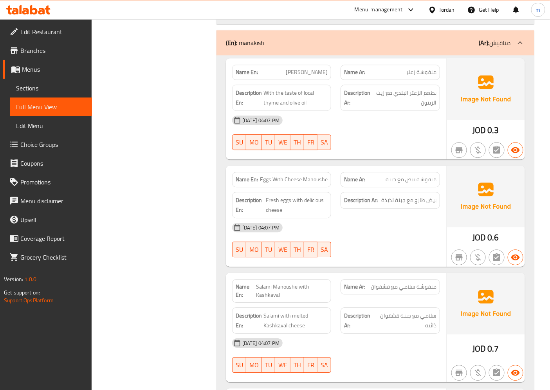
scroll to position [1605, 0]
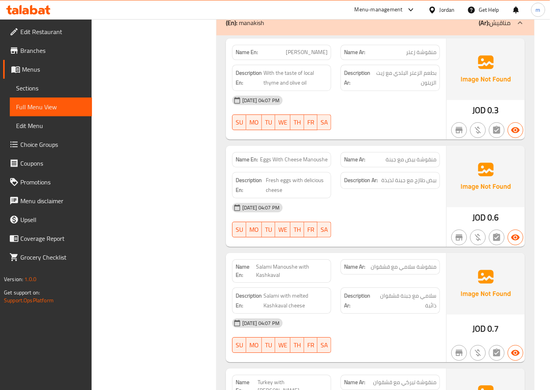
click at [374, 263] on span "منقوشة سلامي مع قشقوان" at bounding box center [404, 267] width 66 height 8
copy span "قشقوان"
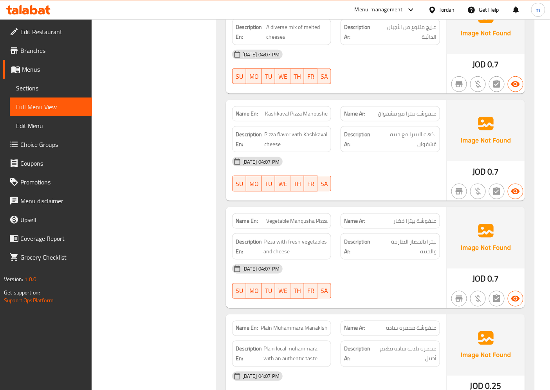
scroll to position [2214, 0]
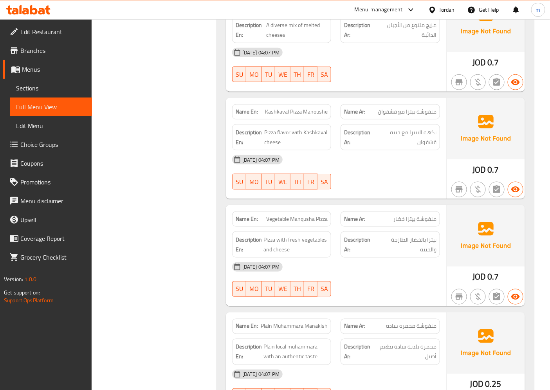
click at [312, 108] on span "Kashkaval Pizza Manoushe" at bounding box center [296, 112] width 63 height 8
copy span "Manoushe"
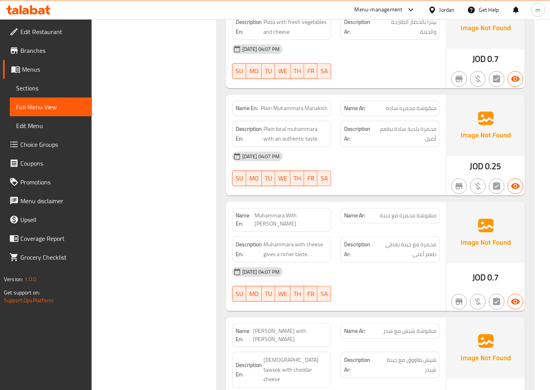
scroll to position [2388, 0]
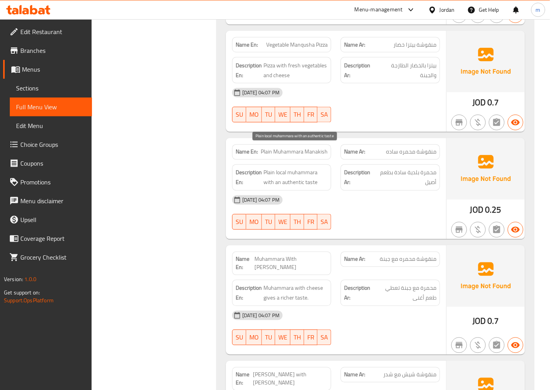
click at [294, 168] on span "Plain local muhammara with an authentic taste" at bounding box center [295, 177] width 65 height 19
copy span "authentic"
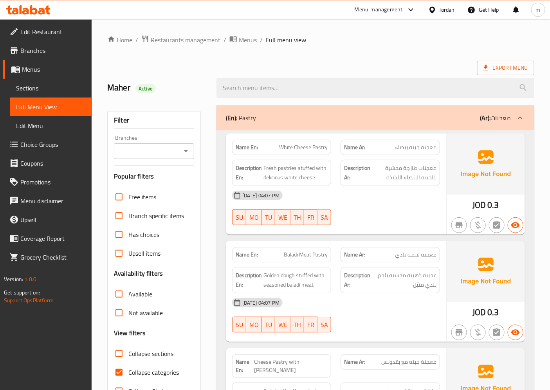
click at [518, 118] on icon at bounding box center [519, 117] width 9 height 9
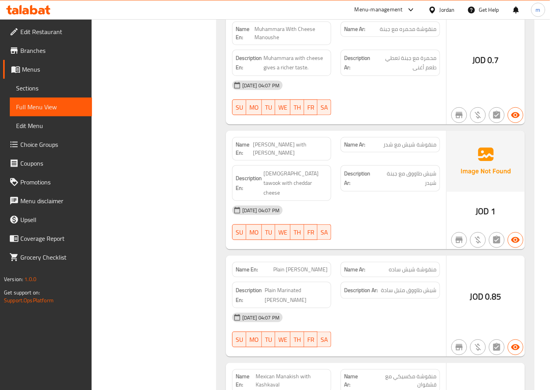
scroll to position [1043, 0]
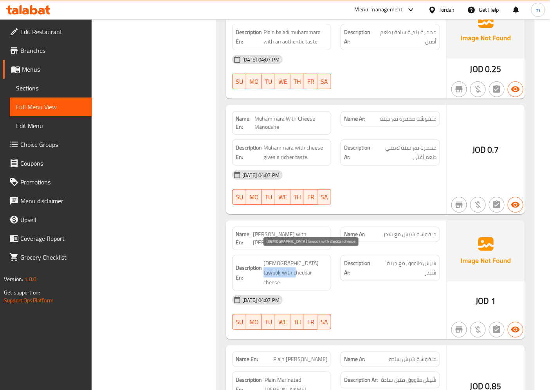
drag, startPoint x: 308, startPoint y: 257, endPoint x: 326, endPoint y: 270, distance: 21.8
click at [326, 270] on span "[DEMOGRAPHIC_DATA] tawook with cheddar cheese" at bounding box center [295, 272] width 65 height 29
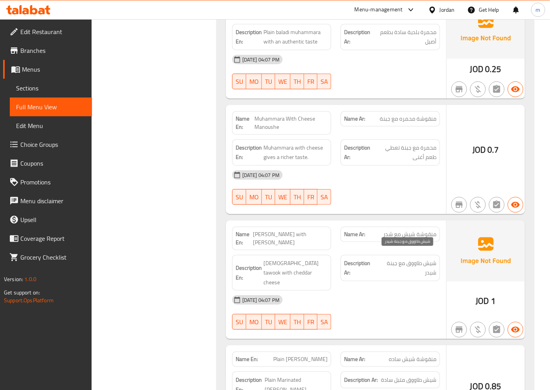
click at [393, 258] on span "شيش طاووق مع جبنة شيدر" at bounding box center [406, 267] width 59 height 19
click at [392, 258] on span "شيش طاووق مع جبنة شيدر" at bounding box center [406, 267] width 59 height 19
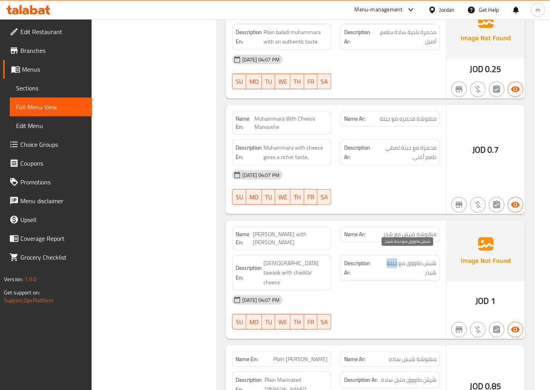
click at [385, 258] on span "شيش طاووق مع جبنة شيدر" at bounding box center [406, 267] width 59 height 19
click at [389, 263] on span "شيش طاووق مع جبنة شيدر" at bounding box center [406, 267] width 59 height 19
click at [389, 258] on span "شيش طاووق مع جبنة شيدر" at bounding box center [406, 267] width 59 height 19
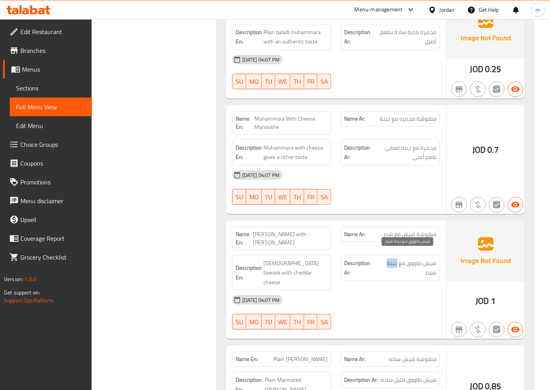
click at [389, 258] on span "شيش طاووق مع جبنة شيدر" at bounding box center [406, 267] width 59 height 19
click at [316, 261] on span "[DEMOGRAPHIC_DATA] tawook with cheddar cheese" at bounding box center [295, 272] width 65 height 29
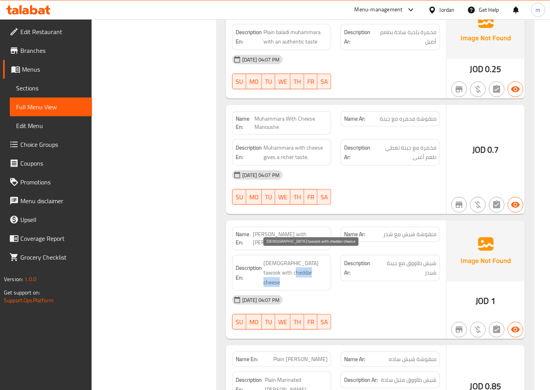
click at [316, 261] on span "[DEMOGRAPHIC_DATA] tawook with cheddar cheese" at bounding box center [295, 272] width 65 height 29
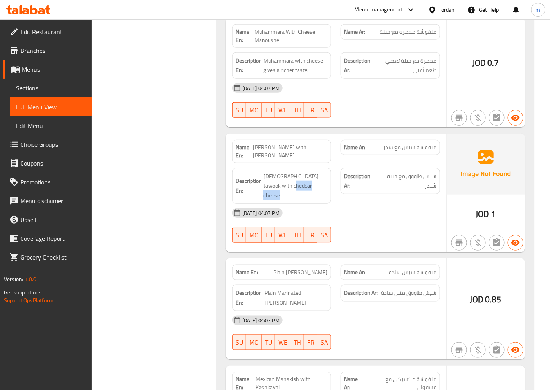
scroll to position [1087, 0]
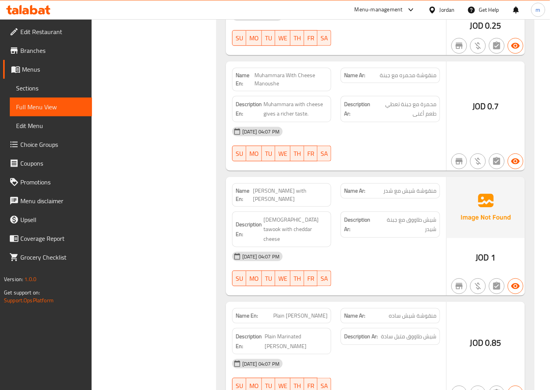
click at [266, 85] on span "Muhammara With Cheese Manoushe" at bounding box center [290, 79] width 73 height 16
copy span "Manoushe"
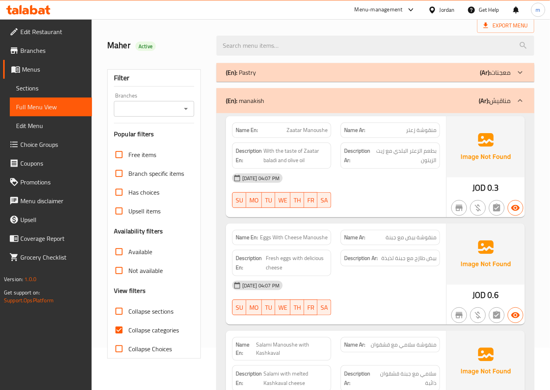
scroll to position [0, 0]
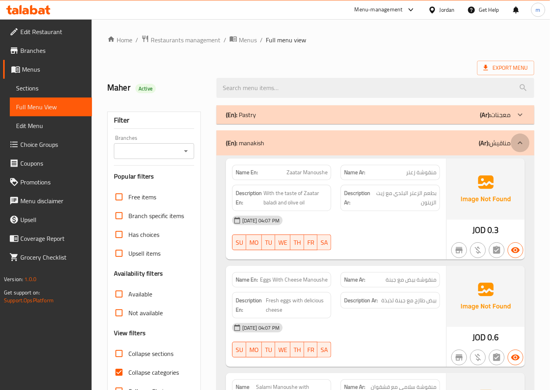
click at [523, 141] on icon at bounding box center [519, 142] width 9 height 9
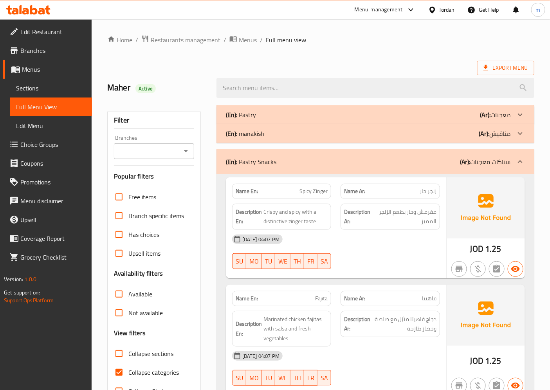
click at [521, 114] on icon at bounding box center [519, 114] width 9 height 9
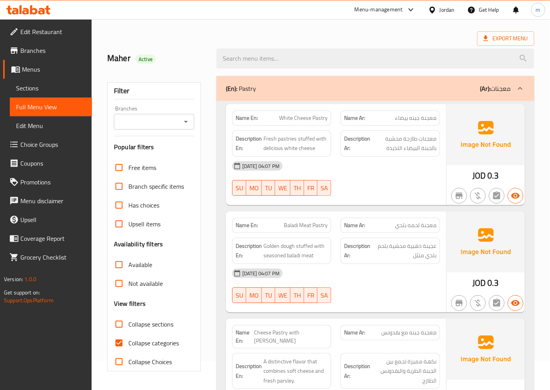
scroll to position [43, 0]
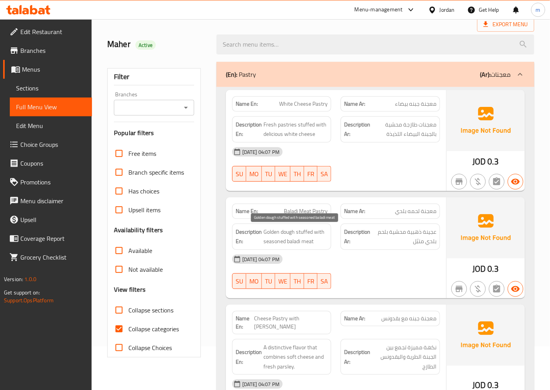
click at [285, 234] on span "Golden dough stuffed with seasoned baladi meat" at bounding box center [295, 236] width 65 height 19
copy span "dough"
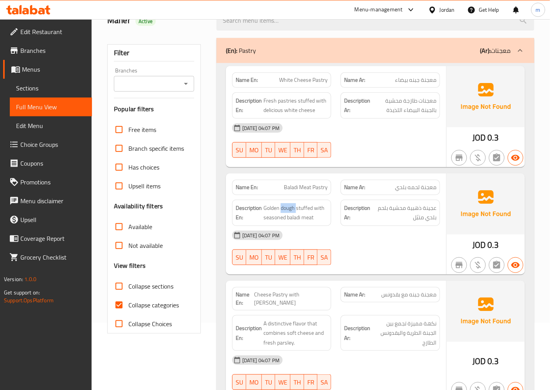
scroll to position [87, 0]
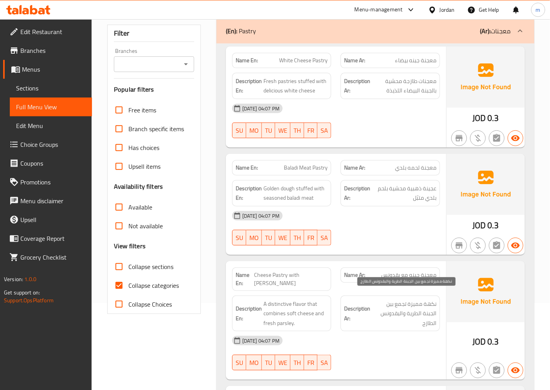
click at [398, 299] on span "نكهة مميزة تجمع بين الجبنة الطرية والبقدونس الطازج" at bounding box center [404, 313] width 65 height 29
copy span "تجمع"
click at [292, 304] on span "A distinctive flavor that combines soft cheese and fresh parsley." at bounding box center [295, 313] width 65 height 29
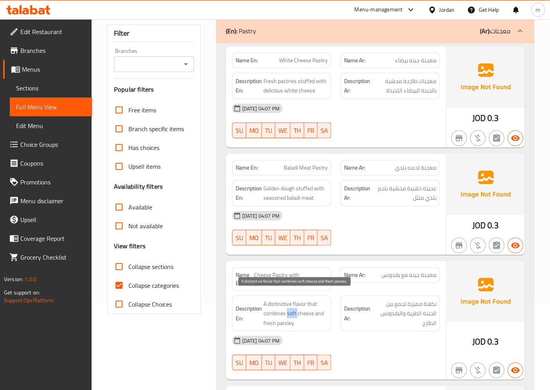
click at [292, 304] on span "A distinctive flavor that combines soft cheese and fresh parsley." at bounding box center [295, 313] width 65 height 29
click at [389, 299] on span "نكهة مميزة تجمع بين الجبنة الطرية والبقدونس الطازج" at bounding box center [404, 313] width 65 height 29
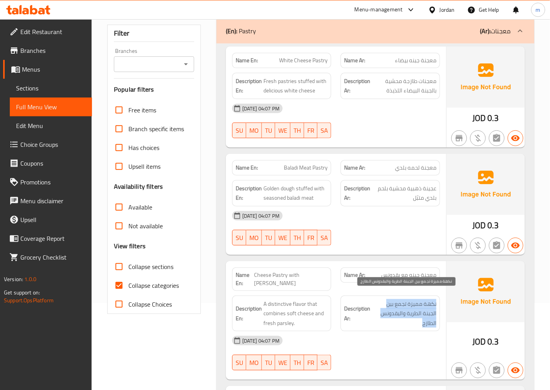
click at [389, 299] on span "نكهة مميزة تجمع بين الجبنة الطرية والبقدونس الطازج" at bounding box center [404, 313] width 65 height 29
copy div "نكهة مميزة تجمع بين الجبنة الطرية والبقدونس الطازج"
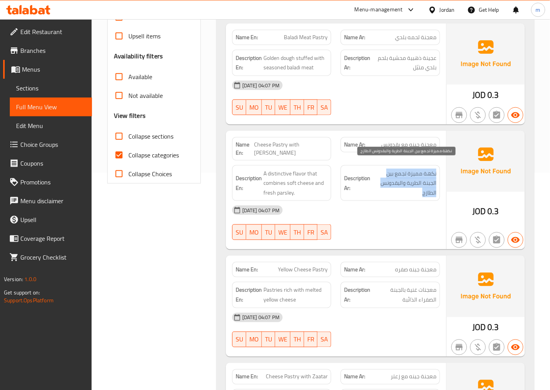
scroll to position [261, 0]
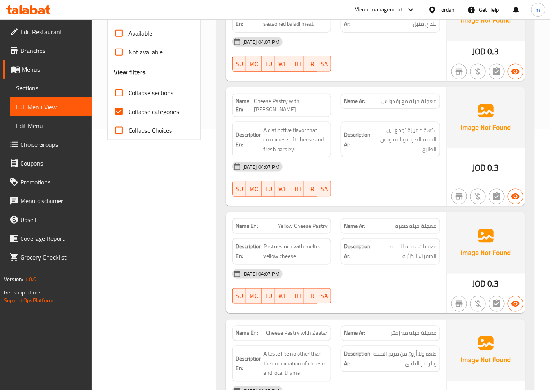
click at [321, 222] on span "Yellow Cheese Pastry" at bounding box center [303, 226] width 50 height 8
copy span "Pastry"
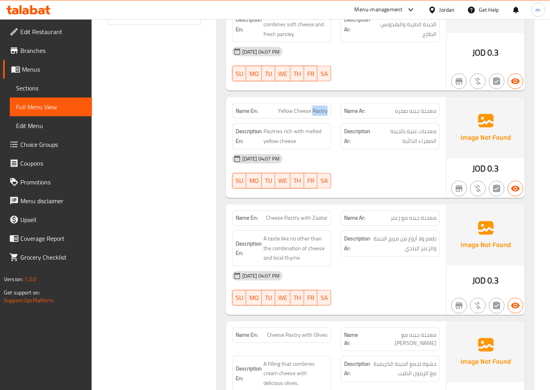
scroll to position [391, 0]
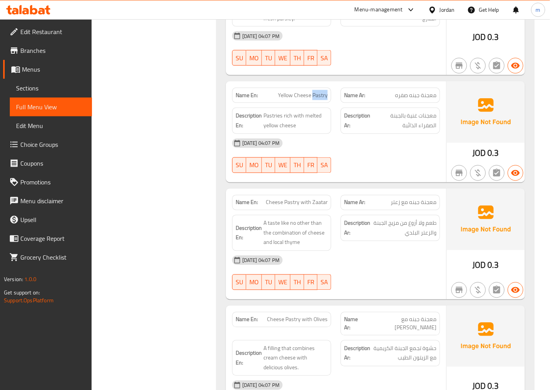
click at [302, 198] on span "Cheese Pastry with Zaatar" at bounding box center [297, 202] width 62 height 8
copy span "Cheese Pastry with Zaatar"
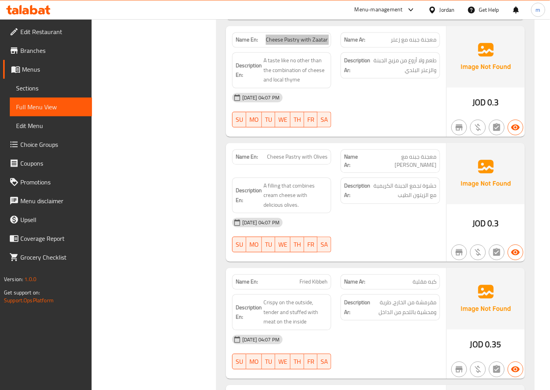
scroll to position [565, 0]
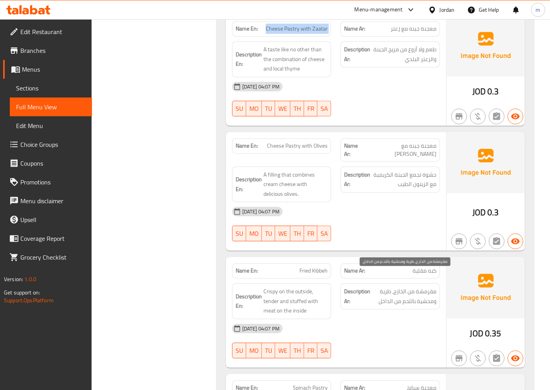
click at [400, 286] on span "مقرمشة من الخارج، طرية ومحشية باللحم من الداخل" at bounding box center [404, 295] width 65 height 19
copy span "الخارج"
click at [417, 286] on span "مقرمشة من الخارج، طرية ومحشية باللحم من الداخل" at bounding box center [404, 295] width 65 height 19
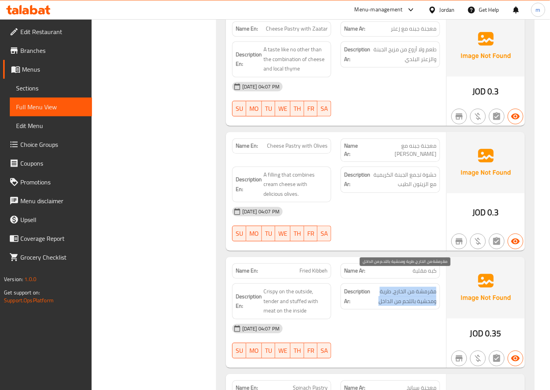
click at [417, 286] on span "مقرمشة من الخارج، طرية ومحشية باللحم من الداخل" at bounding box center [404, 295] width 65 height 19
copy div "مقرمشة من الخارج، طرية ومحشية باللحم من الداخل"
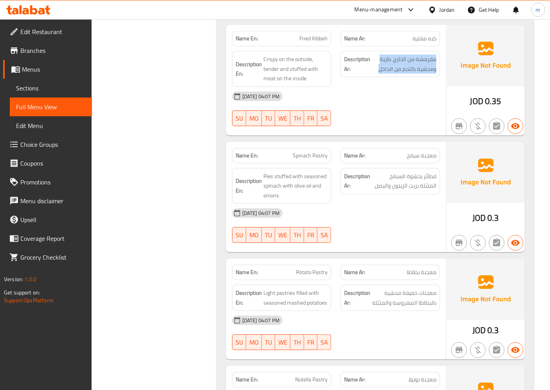
scroll to position [783, 0]
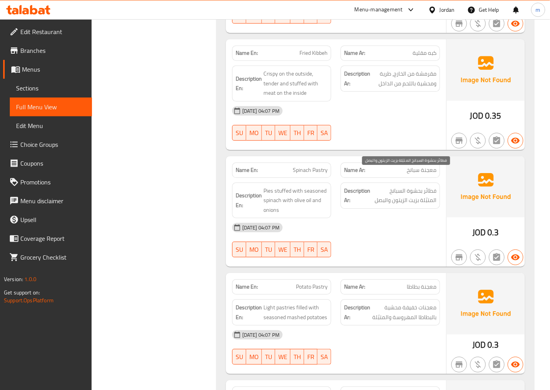
click at [417, 187] on span "فطائر بحشوة السبانخ المتبّلة بزيت الزيتون والبصل" at bounding box center [404, 195] width 65 height 19
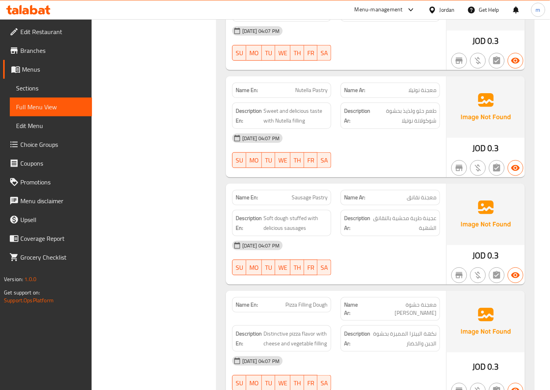
scroll to position [1087, 0]
click at [401, 325] on div "Description Ar: نكهة البيتزا المميزة بحشوة الجبن والخضار" at bounding box center [389, 338] width 99 height 26
click at [401, 328] on span "نكهة البيتزا المميزة بحشوة الجبن والخضار" at bounding box center [404, 337] width 65 height 19
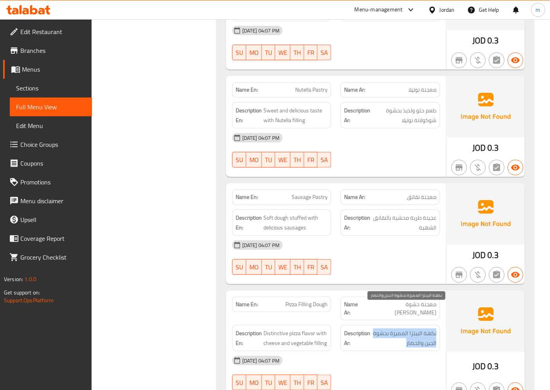
click at [401, 328] on span "نكهة البيتزا المميزة بحشوة الجبن والخضار" at bounding box center [404, 337] width 65 height 19
copy div "نكهة البيتزا المميزة بحشوة الجبن والخضار"
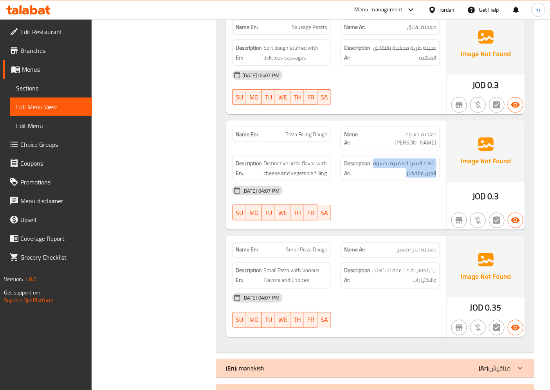
scroll to position [1261, 0]
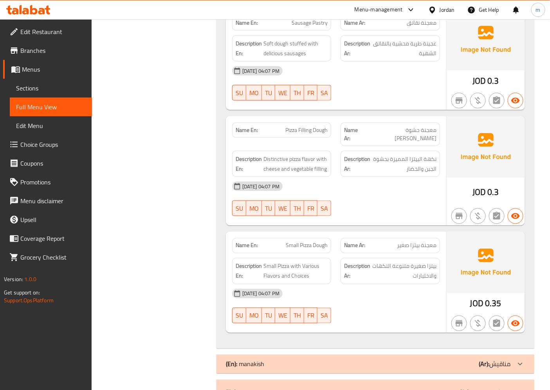
click at [292, 241] on span "Small Pizza Dough" at bounding box center [307, 245] width 42 height 8
copy span "Small Pizza Dough"
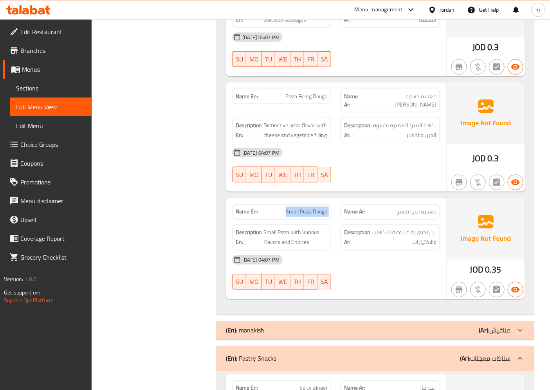
scroll to position [1304, 0]
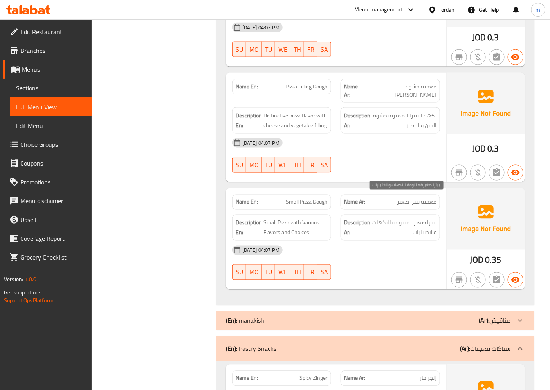
click at [401, 218] on span "بيتزا صغيرة متنوعة النكهات والاختيارات" at bounding box center [404, 227] width 65 height 19
click at [419, 198] on span "معجنة بيتزا صغير" at bounding box center [417, 202] width 40 height 8
click at [417, 218] on span "بيتزا صغيرة متنوعة النكهات والاختيارات" at bounding box center [404, 227] width 65 height 19
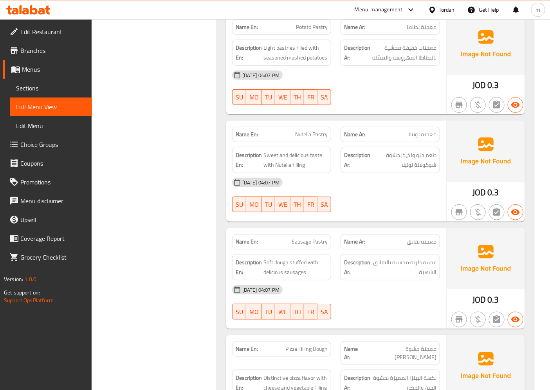
scroll to position [1043, 0]
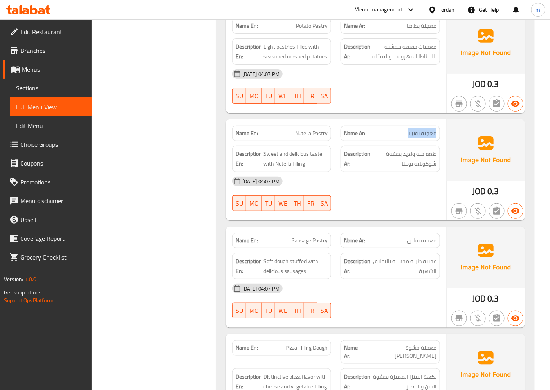
drag, startPoint x: 435, startPoint y: 118, endPoint x: 409, endPoint y: 119, distance: 26.3
click at [409, 129] on span "معجنة نوتيلا" at bounding box center [422, 133] width 28 height 8
click at [404, 129] on p "Name Ar: معجنة نوتيلا" at bounding box center [390, 133] width 92 height 8
drag, startPoint x: 435, startPoint y: 119, endPoint x: 407, endPoint y: 119, distance: 27.8
click at [407, 129] on p "Name Ar: معجنة نوتيلا" at bounding box center [390, 133] width 92 height 8
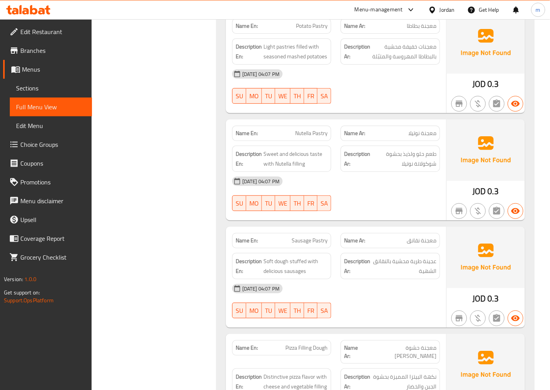
click at [413, 149] on span "طعم حلو ولذيذ بحشوة شوكولاتة نوتيلا" at bounding box center [404, 158] width 65 height 19
drag, startPoint x: 399, startPoint y: 139, endPoint x: 382, endPoint y: 140, distance: 17.6
click at [382, 149] on span "طعم حلو ولذيذ بحشوة شوكولاتة نوتيلا" at bounding box center [404, 158] width 65 height 19
click at [392, 149] on span "طعم حلو ولذيذ بحشوة شوكولاتة نوتيلا" at bounding box center [404, 158] width 65 height 19
drag, startPoint x: 401, startPoint y: 139, endPoint x: 388, endPoint y: 140, distance: 13.0
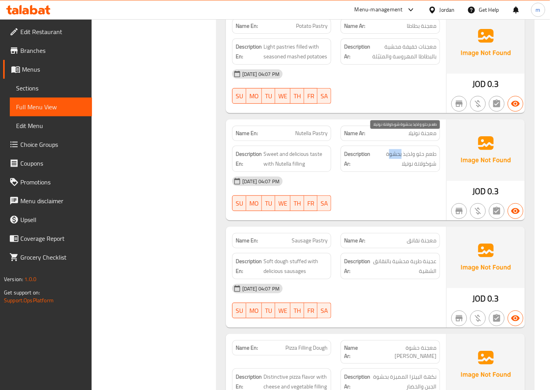
click at [388, 149] on span "طعم حلو ولذيذ بحشوة شوكولاتة نوتيلا" at bounding box center [404, 158] width 65 height 19
click at [397, 149] on span "طعم حلو ولذيذ بحشوة شوكولاتة نوتيلا" at bounding box center [404, 158] width 65 height 19
click at [410, 149] on span "طعم حلو ولذيذ بحشوة شوكولاتة نوتيلا" at bounding box center [404, 158] width 65 height 19
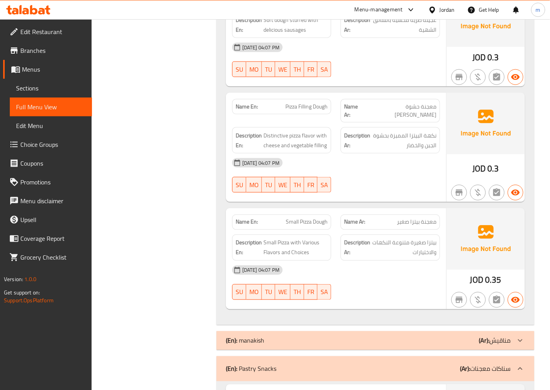
scroll to position [1391, 0]
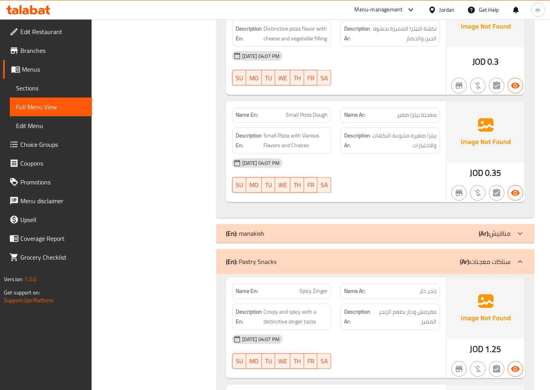
click at [520, 229] on icon at bounding box center [519, 233] width 9 height 9
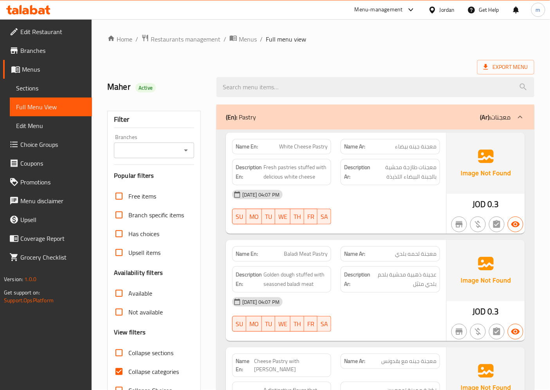
scroll to position [0, 0]
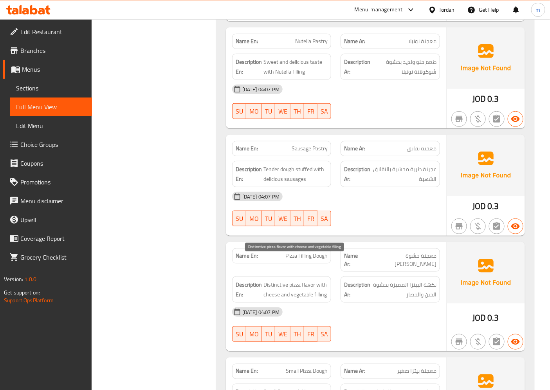
scroll to position [1174, 0]
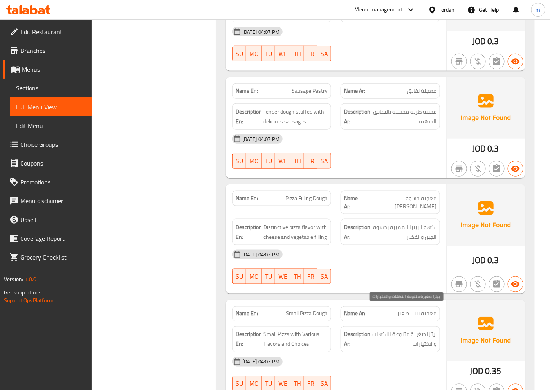
click at [389, 330] on span "بيتزا صغيرة متنوعة النكهات والاختيارات" at bounding box center [404, 339] width 65 height 19
copy div "بيتزا صغيرة متنوعة النكهات والاختيارات"
click at [312, 330] on span "Small Pizza with Various Flavors and Choices" at bounding box center [295, 339] width 65 height 19
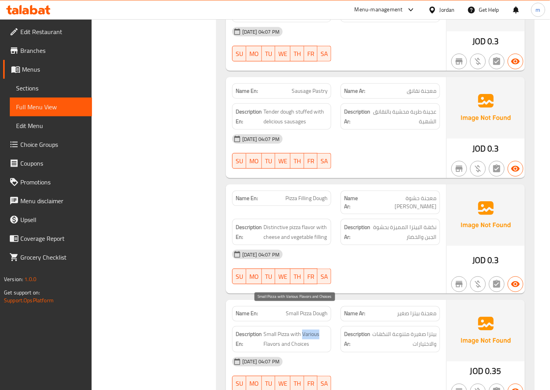
click at [312, 330] on span "Small Pizza with Various Flavors and Choices" at bounding box center [295, 339] width 65 height 19
copy span "Various"
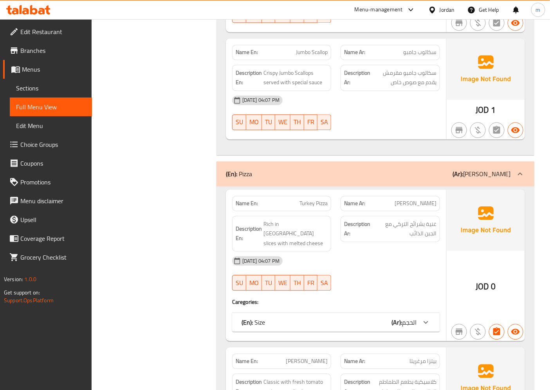
scroll to position [3566, 0]
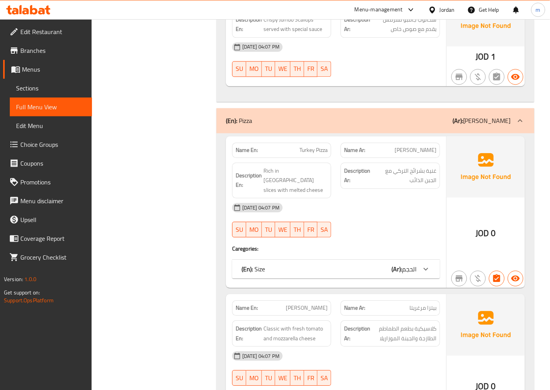
click at [429, 264] on icon at bounding box center [425, 268] width 9 height 9
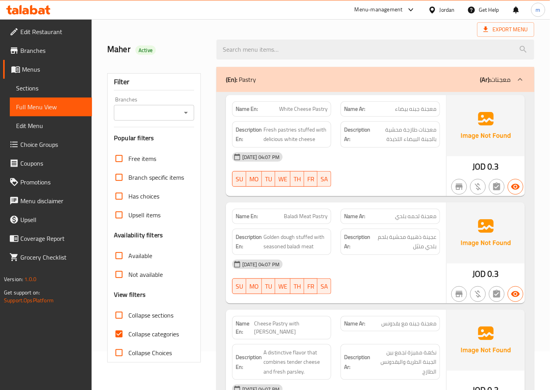
scroll to position [0, 0]
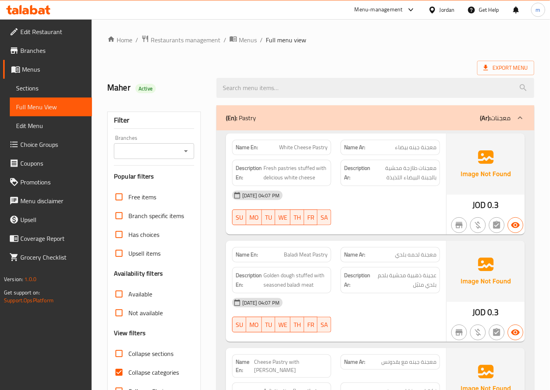
click at [120, 375] on input "Collapse categories" at bounding box center [119, 372] width 19 height 19
checkbox input "false"
click at [522, 115] on icon at bounding box center [519, 117] width 9 height 9
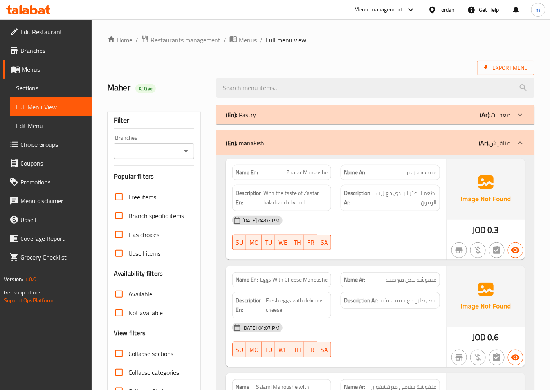
click at [521, 142] on icon at bounding box center [519, 142] width 9 height 9
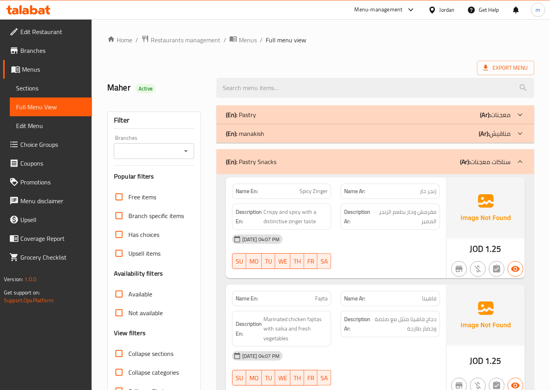
click at [521, 156] on div at bounding box center [520, 161] width 19 height 19
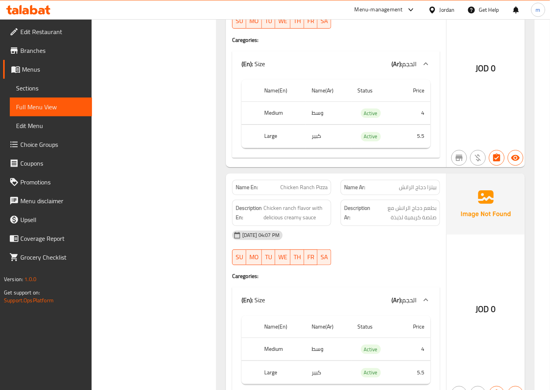
scroll to position [2948, 0]
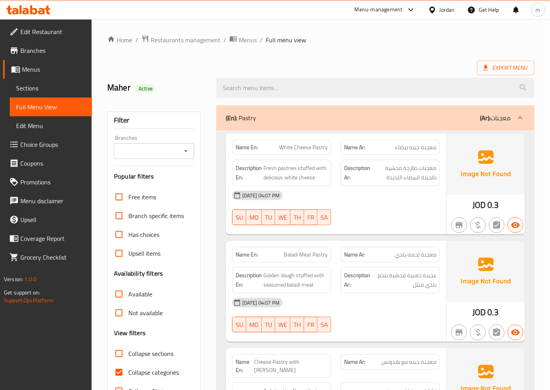
click at [151, 372] on span "Collapse categories" at bounding box center [153, 371] width 50 height 9
click at [128, 372] on input "Collapse categories" at bounding box center [119, 372] width 19 height 19
checkbox input "false"
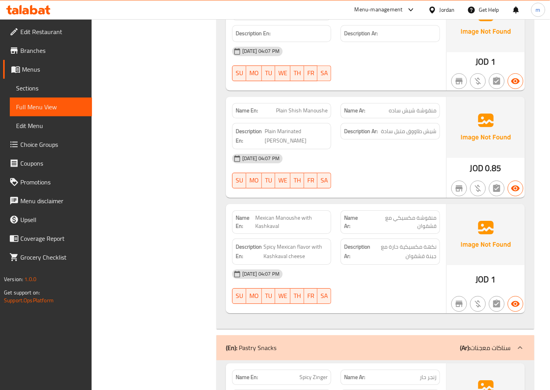
scroll to position [2870, 0]
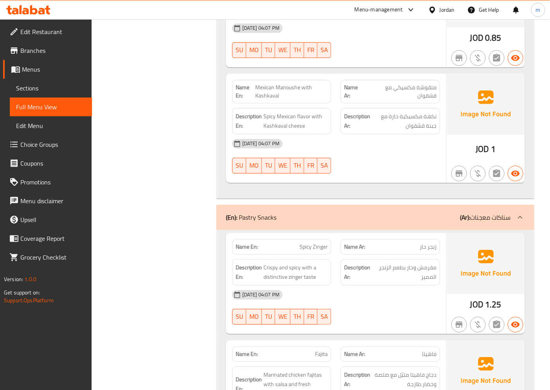
click at [477, 213] on p "(Ar): سناكات معجنات" at bounding box center [485, 217] width 51 height 9
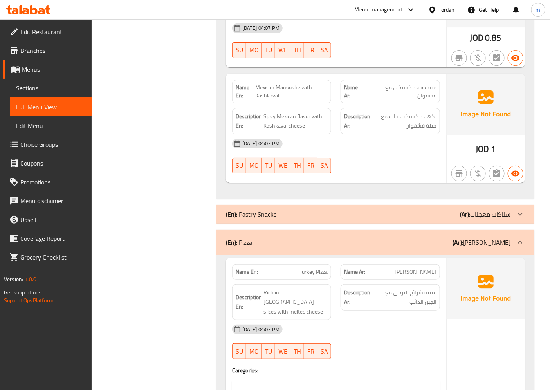
click at [300, 209] on div "(En): Pastry Snacks (Ar): سناكات معجنات" at bounding box center [368, 213] width 285 height 9
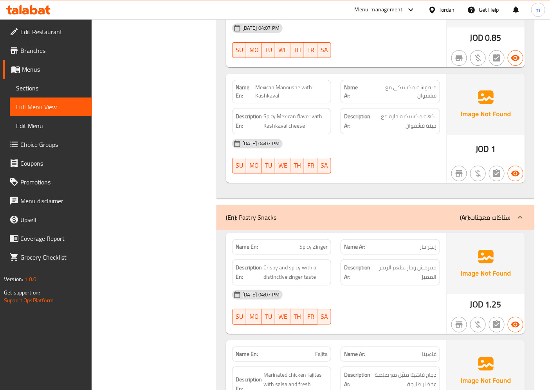
click at [252, 213] on p "(En): Pastry Snacks" at bounding box center [251, 217] width 50 height 9
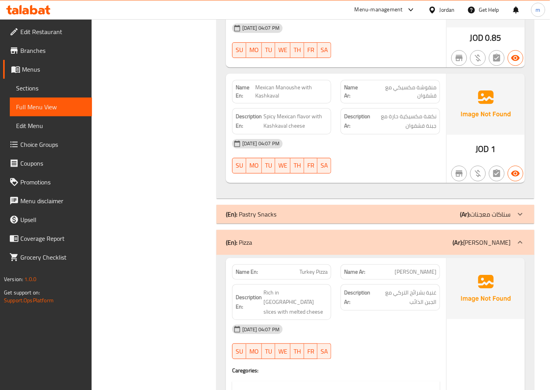
click at [256, 209] on p "(En): Pastry Snacks" at bounding box center [251, 213] width 50 height 9
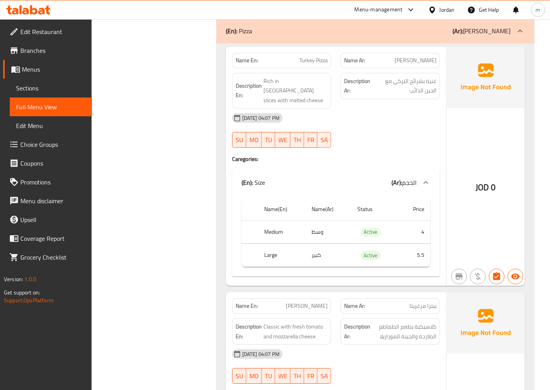
scroll to position [3522, 0]
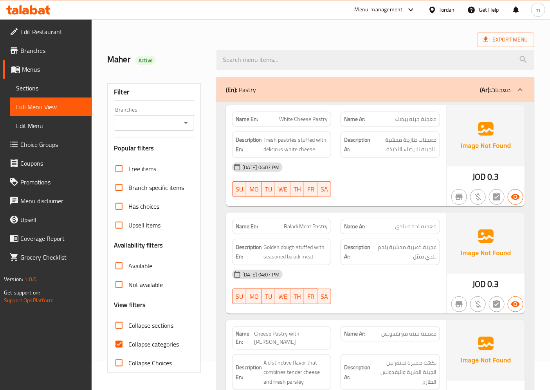
scroll to position [43, 0]
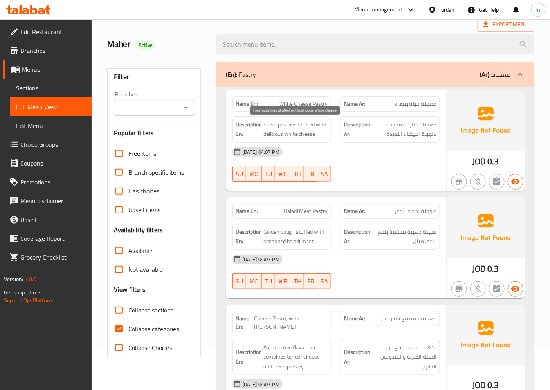
click at [288, 122] on span "Fresh pastries stuffed with delicious white cheese" at bounding box center [295, 129] width 65 height 19
copy span "pastries"
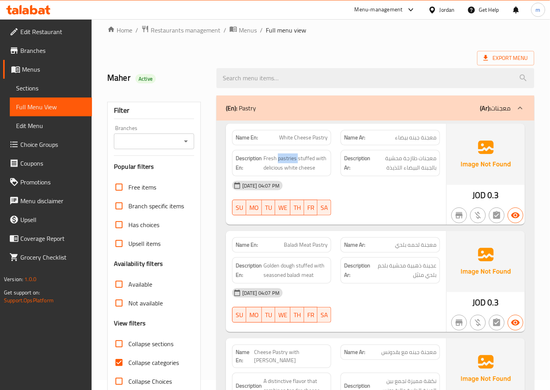
scroll to position [0, 0]
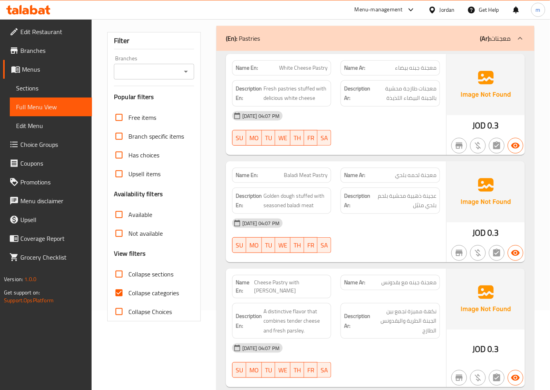
scroll to position [87, 0]
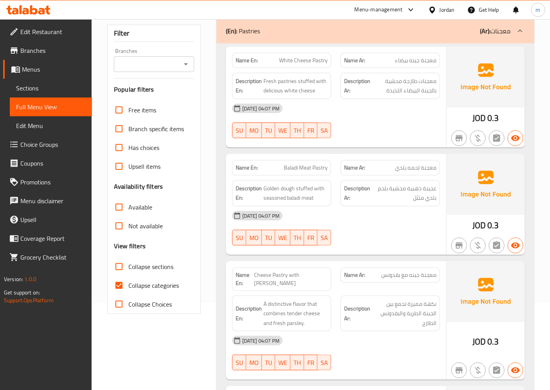
click at [155, 286] on span "Collapse categories" at bounding box center [153, 285] width 50 height 9
click at [128, 286] on input "Collapse categories" at bounding box center [119, 285] width 19 height 19
checkbox input "false"
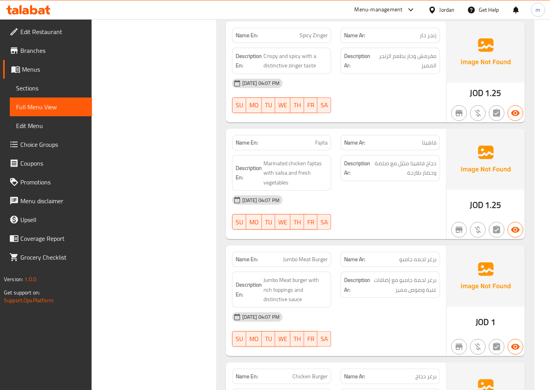
scroll to position [2957, 0]
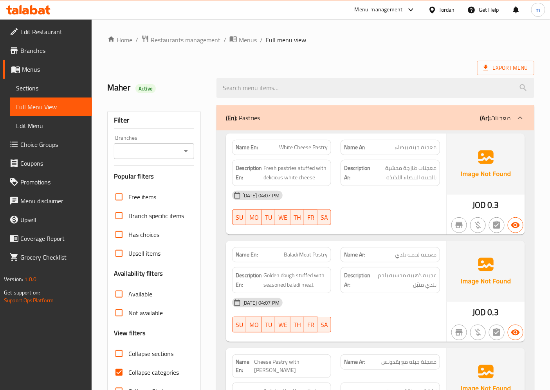
click at [150, 373] on span "Collapse categories" at bounding box center [153, 371] width 50 height 9
click at [128, 373] on input "Collapse categories" at bounding box center [119, 372] width 19 height 19
checkbox input "false"
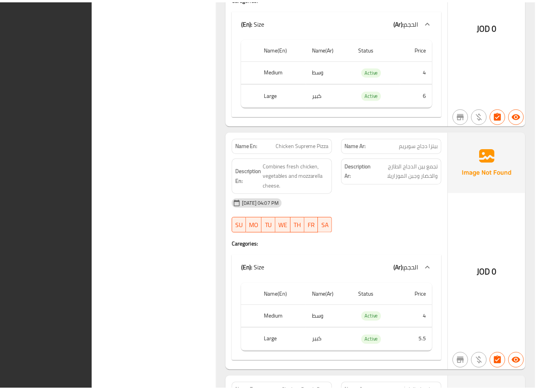
scroll to position [6415, 0]
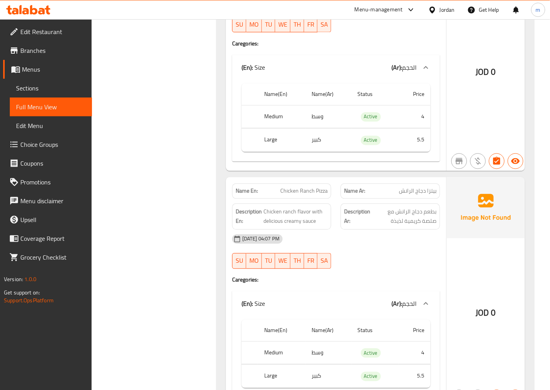
click at [47, 33] on span "Edit Restaurant" at bounding box center [52, 31] width 65 height 9
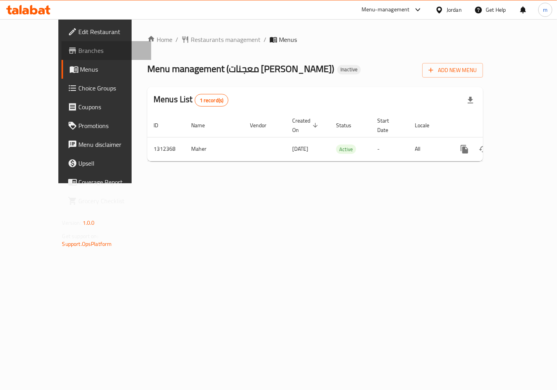
click at [79, 50] on span "Branches" at bounding box center [112, 50] width 66 height 9
click at [79, 51] on span "Branches" at bounding box center [112, 50] width 66 height 9
